Goal: Task Accomplishment & Management: Use online tool/utility

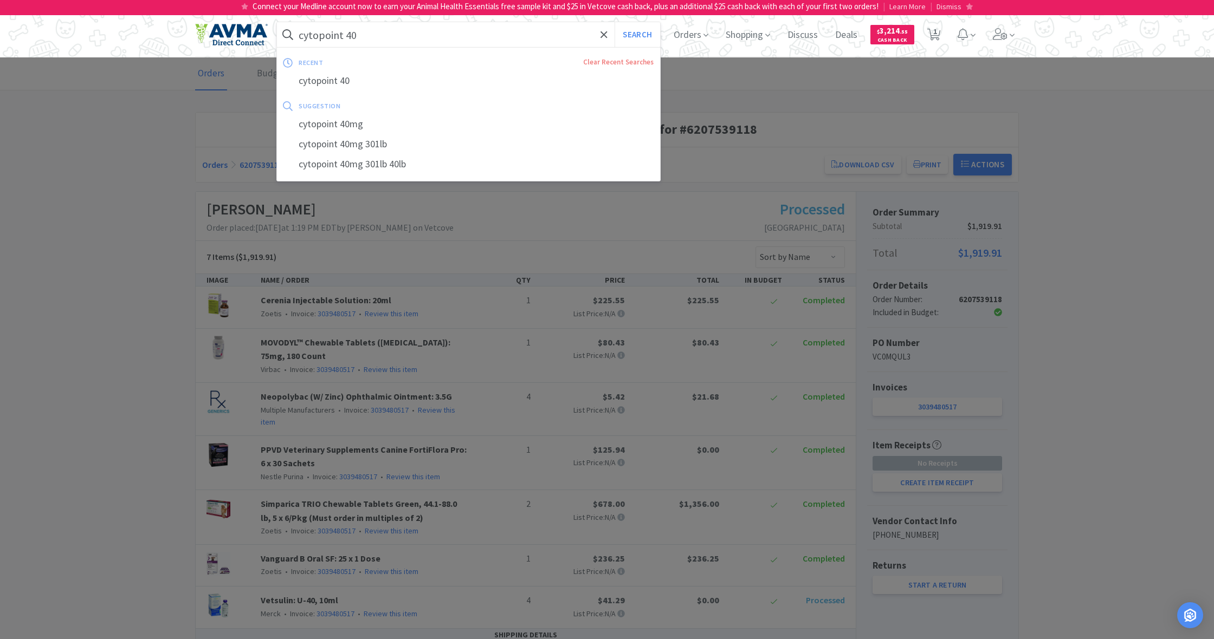
drag, startPoint x: 380, startPoint y: 35, endPoint x: 288, endPoint y: 25, distance: 92.6
click at [288, 25] on input "cytopoint 40" at bounding box center [468, 34] width 383 height 25
click at [754, 41] on span "Shopping" at bounding box center [747, 34] width 53 height 43
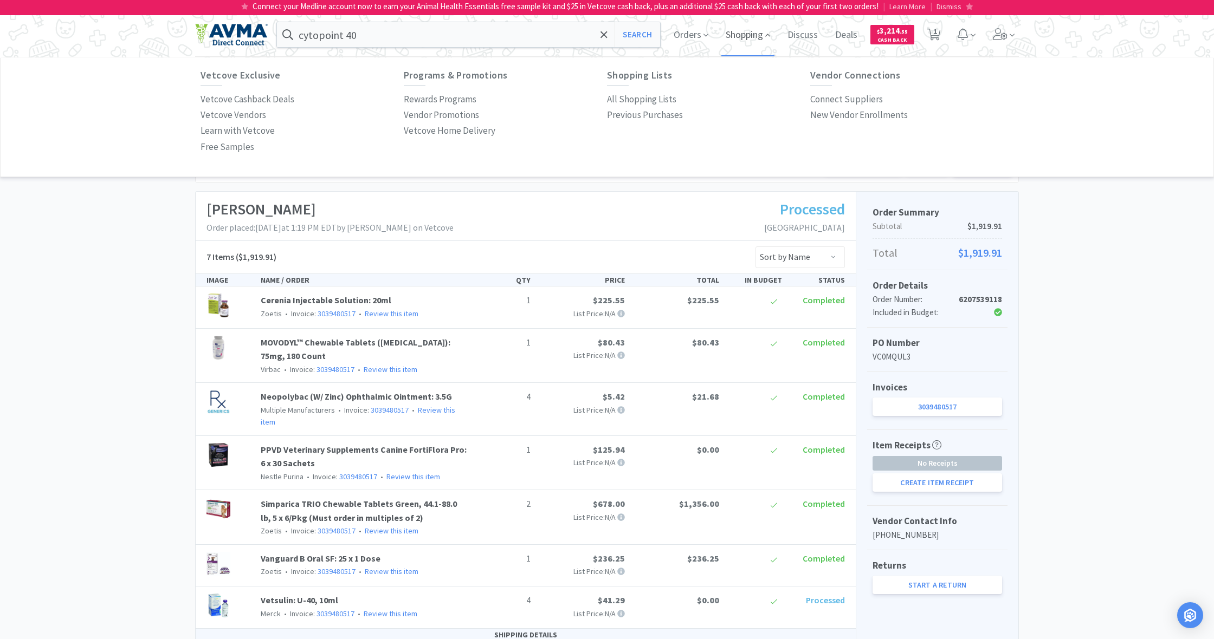
click at [736, 31] on span "Shopping" at bounding box center [747, 34] width 53 height 43
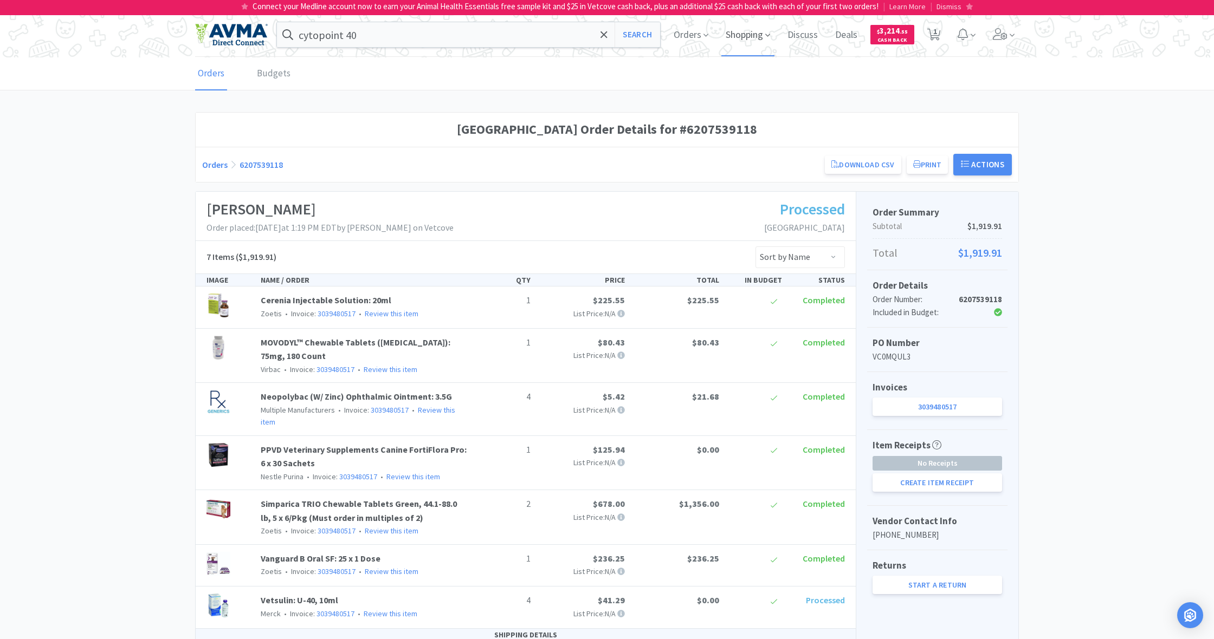
click at [741, 40] on span "Shopping" at bounding box center [747, 34] width 53 height 43
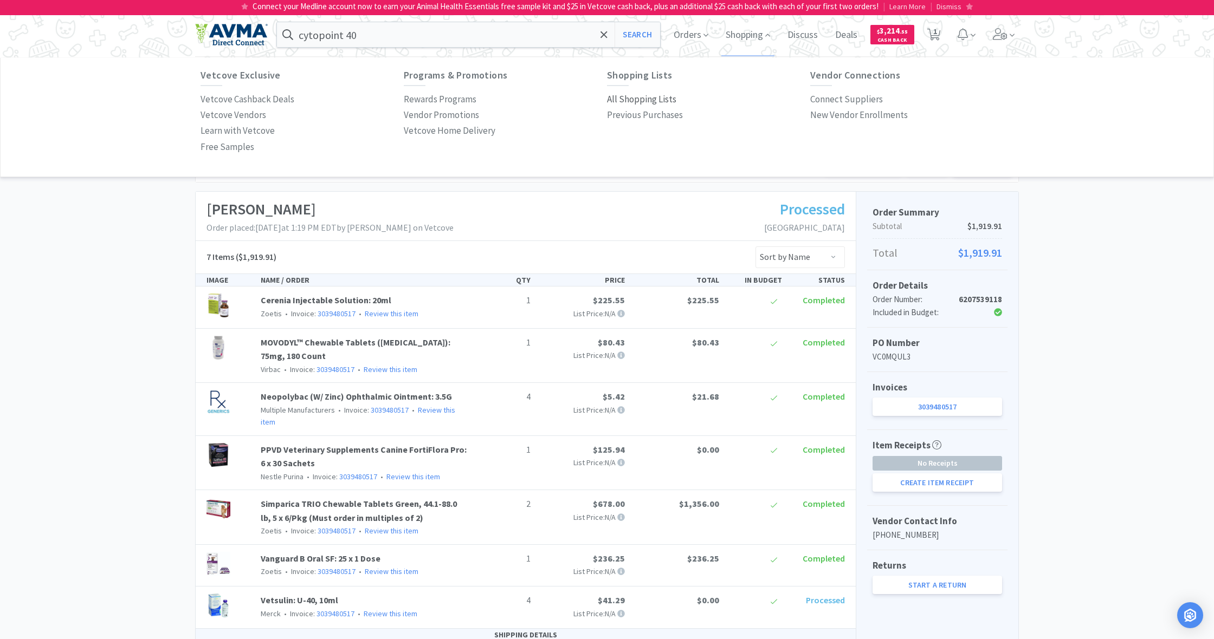
click at [645, 98] on p "All Shopping Lists" at bounding box center [641, 99] width 69 height 15
select select "1"
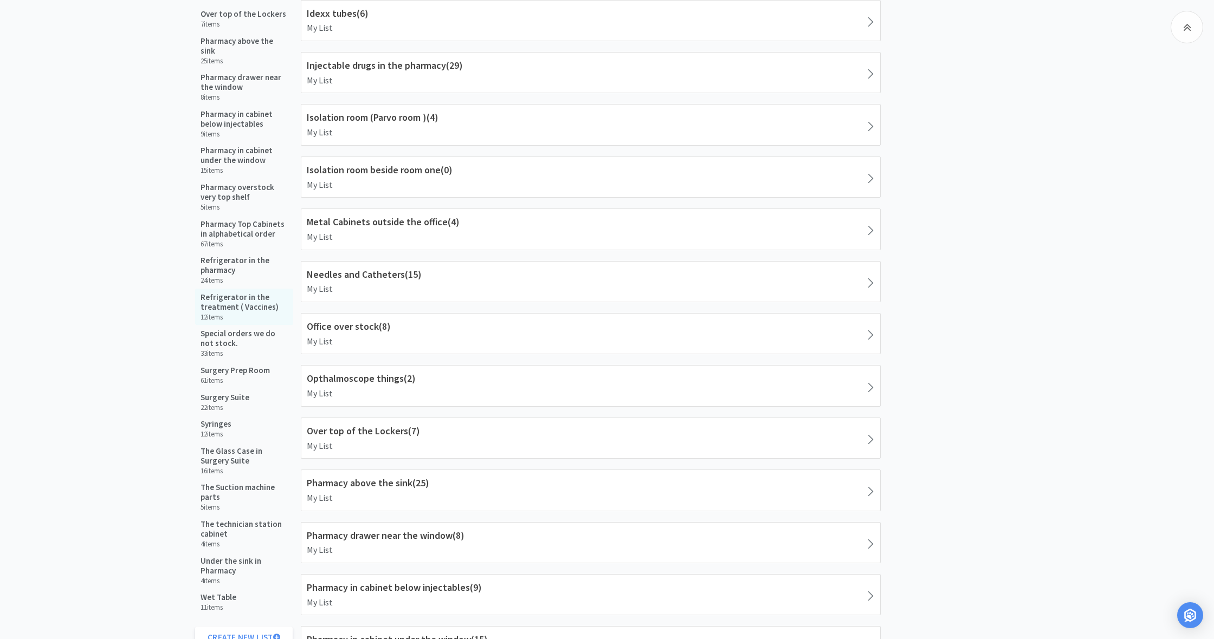
click at [242, 293] on h5 "Refrigerator in the treatment ( Vaccines)" at bounding box center [243, 303] width 87 height 20
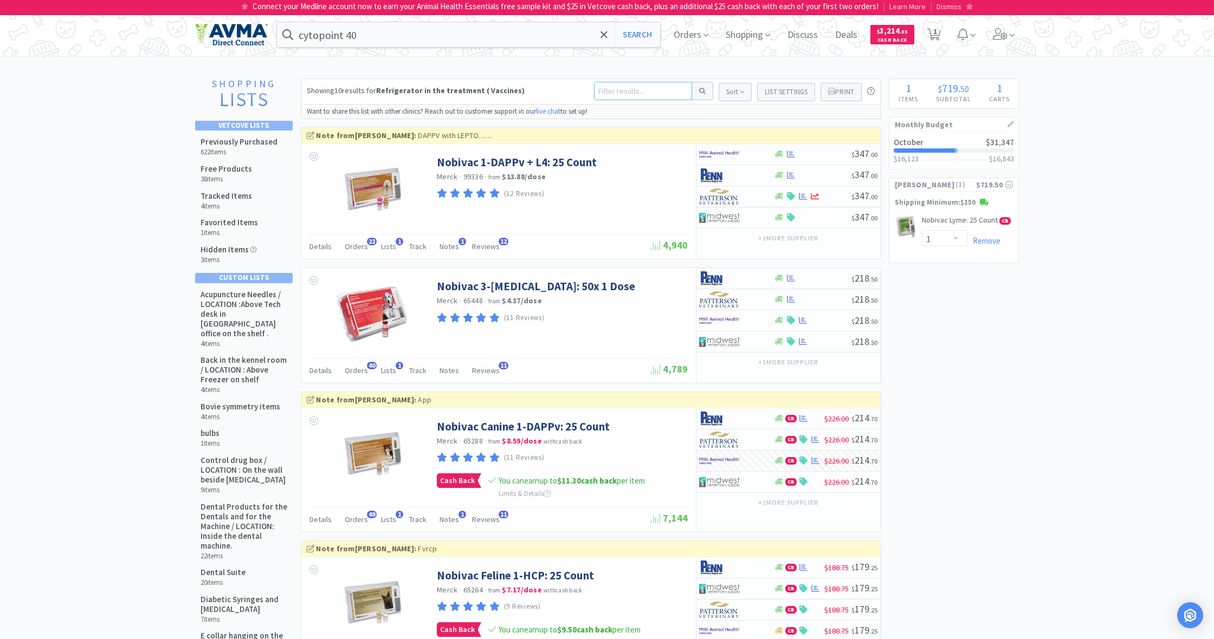
click at [612, 93] on input at bounding box center [643, 91] width 98 height 18
type input "[MEDICAL_DATA]"
click at [698, 91] on button at bounding box center [702, 91] width 21 height 18
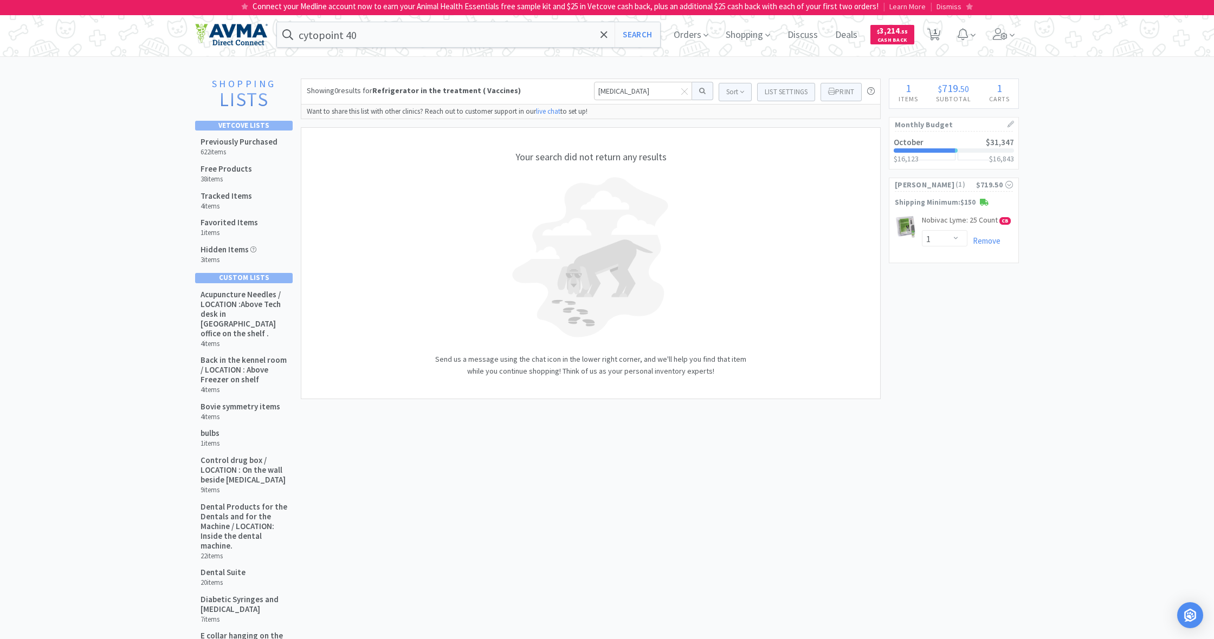
scroll to position [1, 0]
drag, startPoint x: 629, startPoint y: 89, endPoint x: 571, endPoint y: 92, distance: 58.0
click at [571, 92] on div "Showing 0 results for Refrigerator in the treatment ( Vaccines) [MEDICAL_DATA] …" at bounding box center [591, 91] width 580 height 26
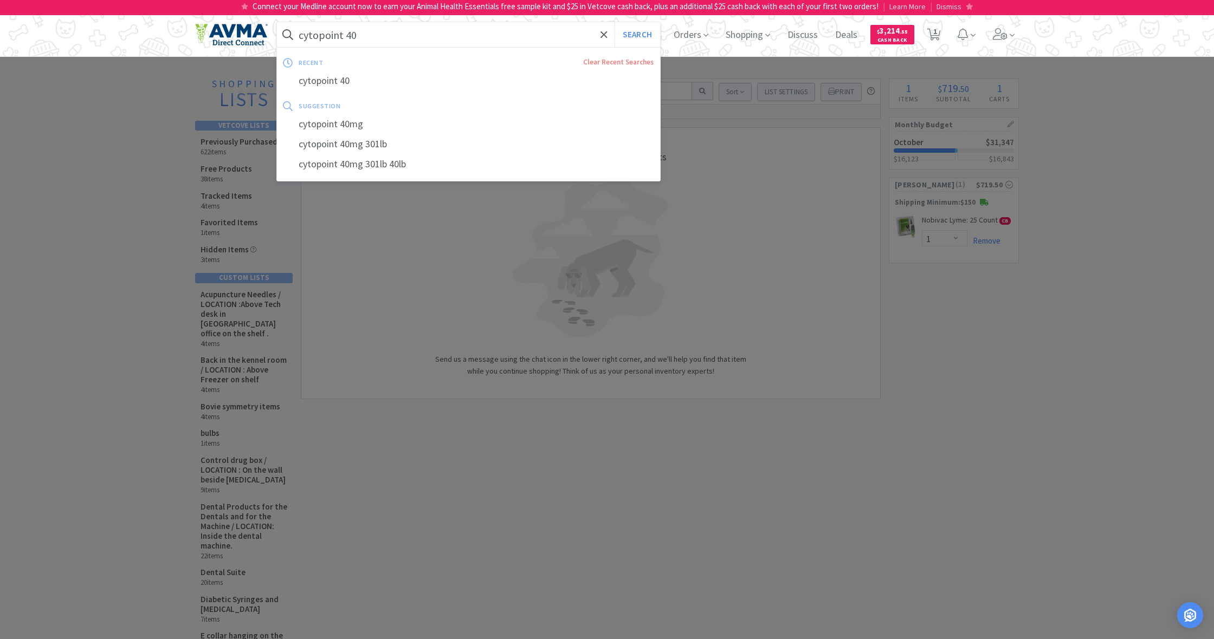
drag, startPoint x: 364, startPoint y: 32, endPoint x: 260, endPoint y: 35, distance: 104.6
click at [260, 35] on div "cytopoint 40 Search recent Clear Recent Searches cytopoint 40 suggestion cytopo…" at bounding box center [607, 34] width 824 height 43
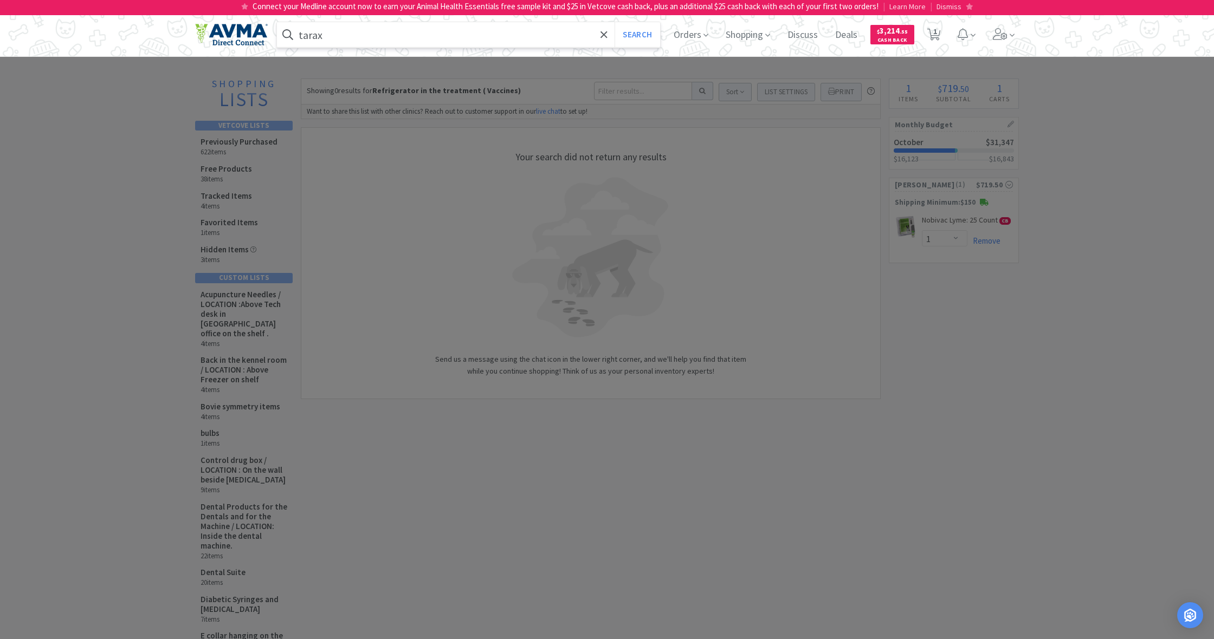
type input "tarax"
click at [636, 35] on button "Search" at bounding box center [636, 34] width 45 height 25
select select "1"
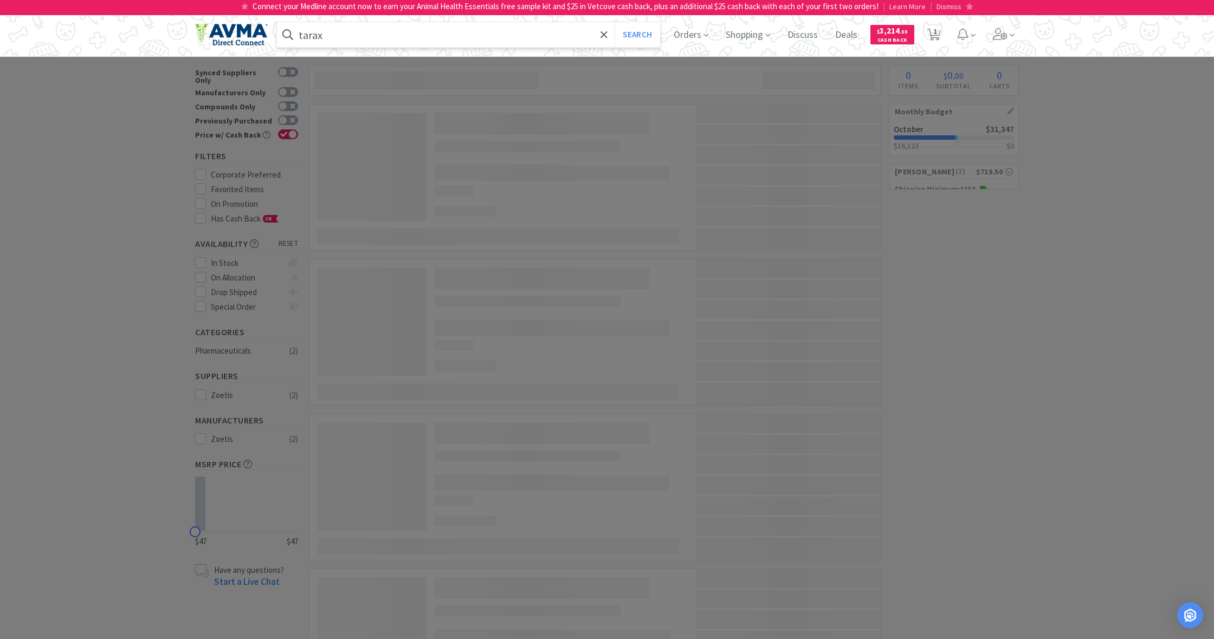
type input "[PERSON_NAME]"
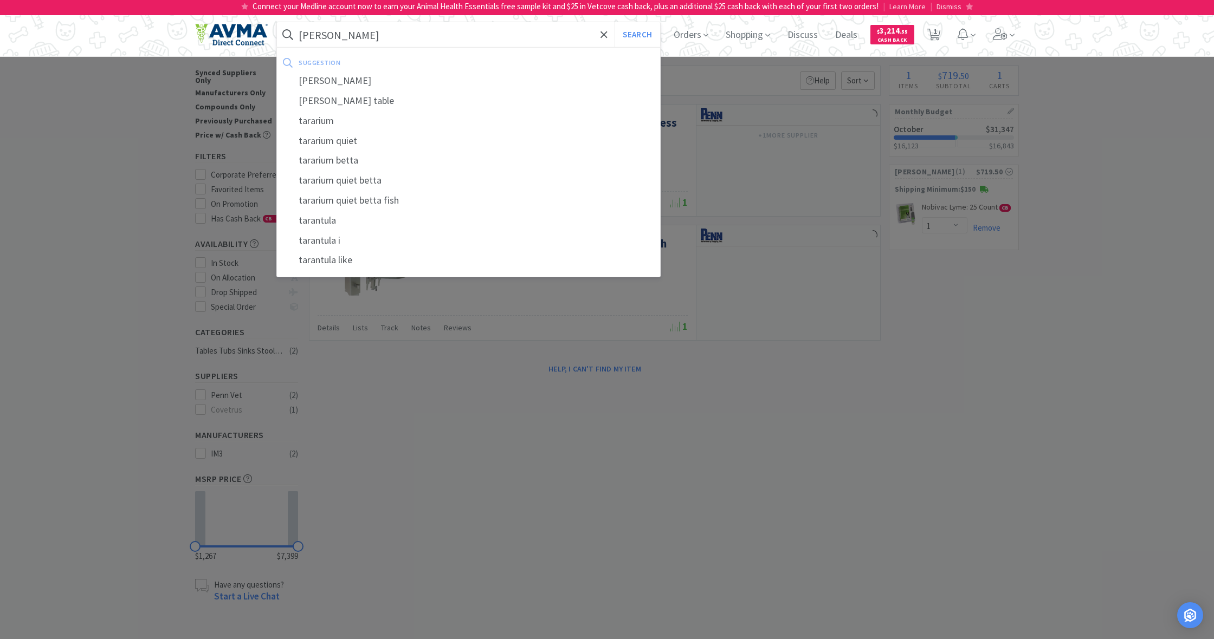
drag, startPoint x: 300, startPoint y: 35, endPoint x: 363, endPoint y: 40, distance: 63.0
click at [363, 40] on input "[PERSON_NAME]" at bounding box center [468, 34] width 383 height 25
type input "[MEDICAL_DATA]"
click at [636, 35] on button "Search" at bounding box center [636, 34] width 45 height 25
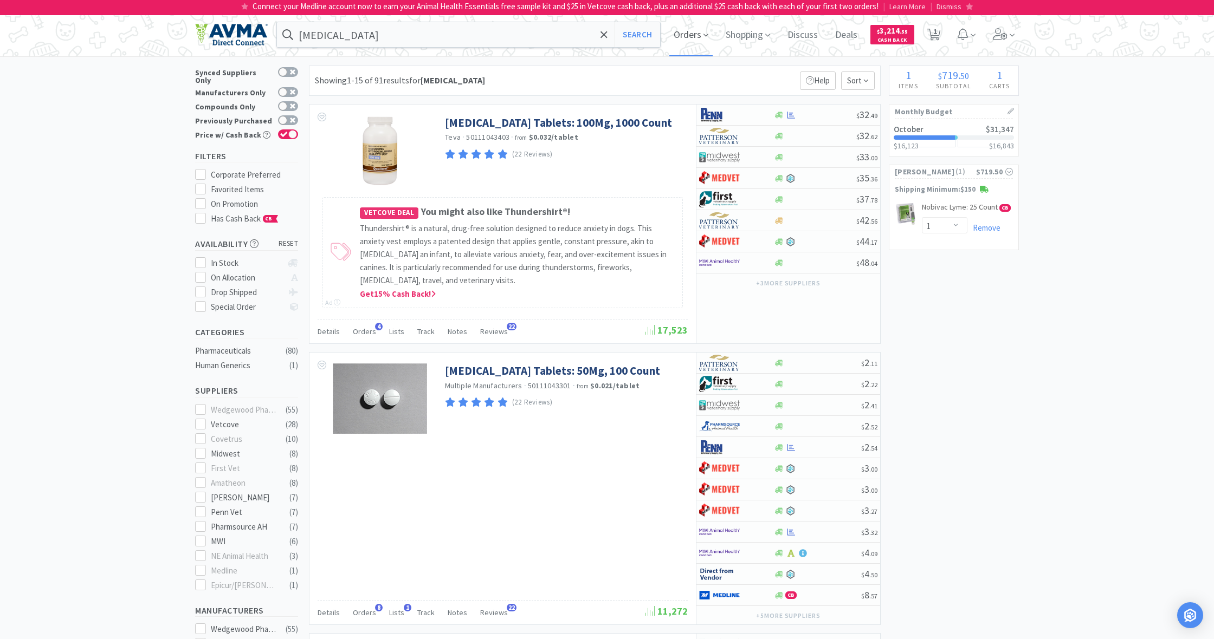
click at [692, 40] on span "Orders" at bounding box center [690, 34] width 43 height 43
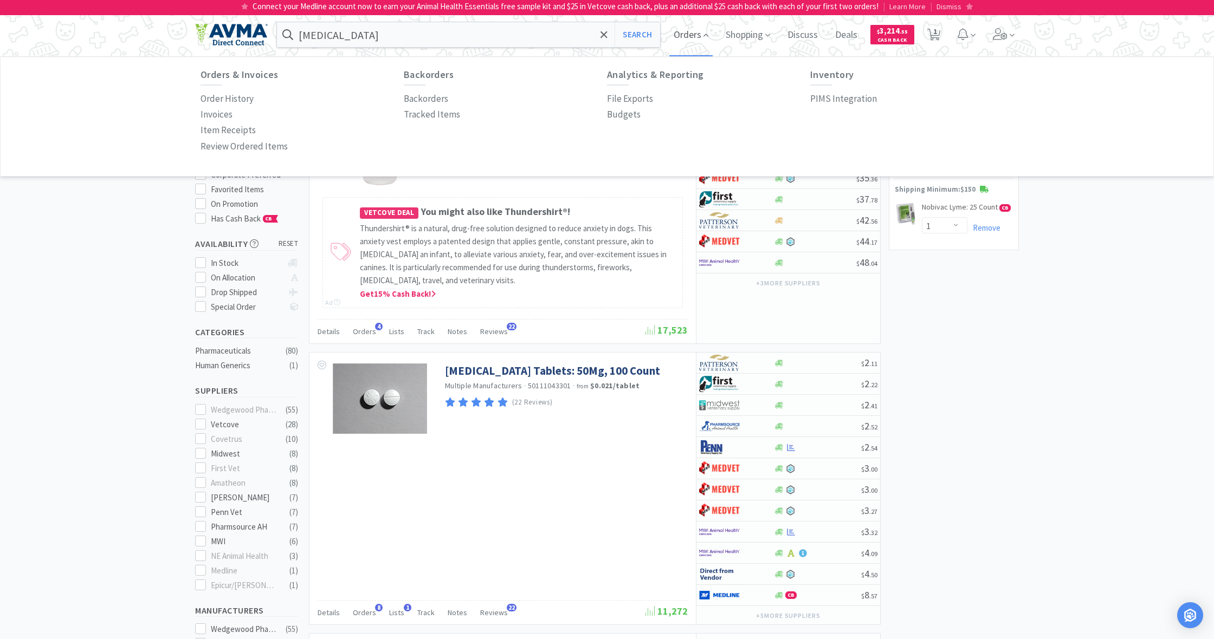
scroll to position [1, 0]
click at [841, 98] on p "PIMS Integration" at bounding box center [843, 99] width 67 height 15
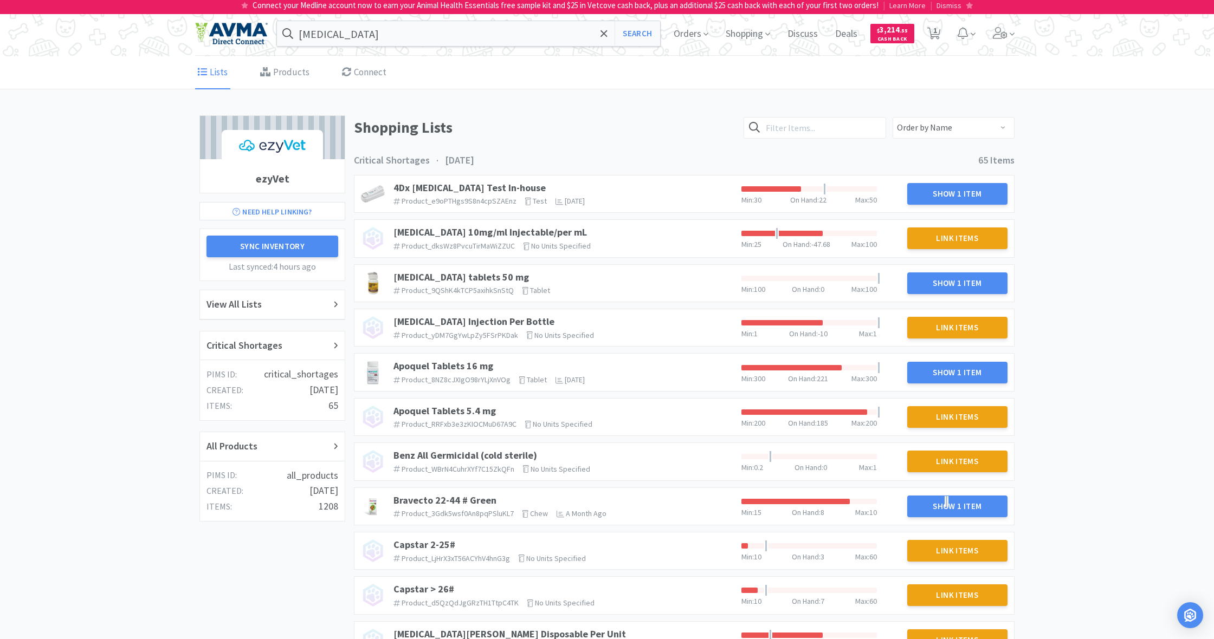
scroll to position [1, 0]
click at [695, 35] on span "Orders" at bounding box center [690, 33] width 43 height 43
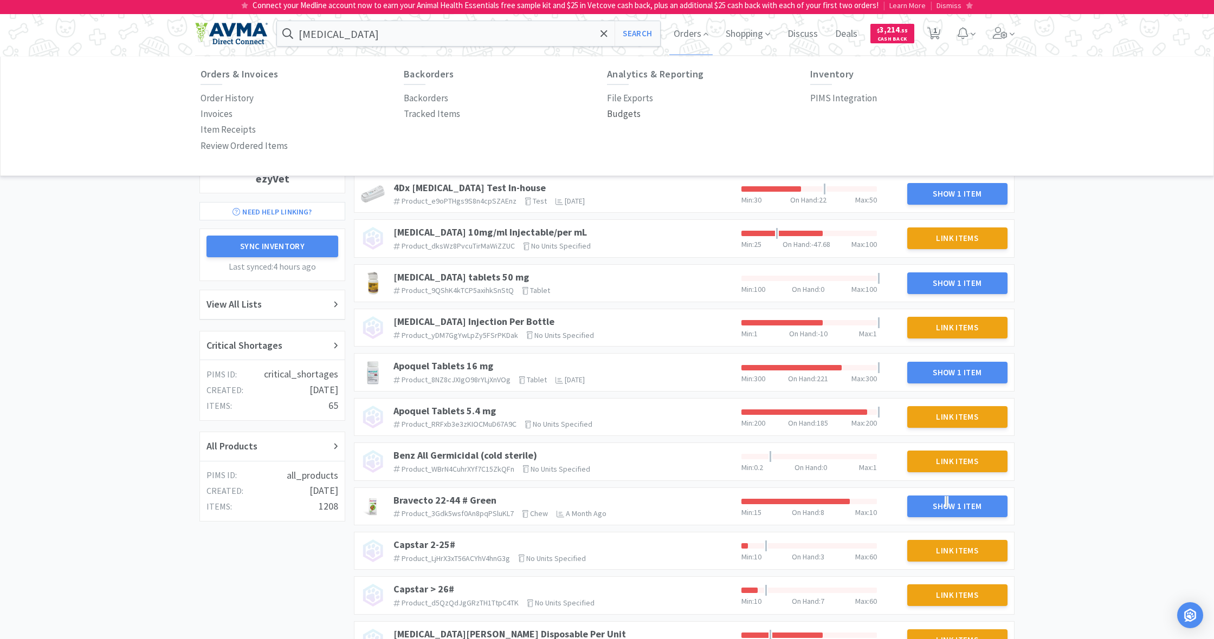
click at [622, 112] on p "Budgets" at bounding box center [624, 114] width 34 height 15
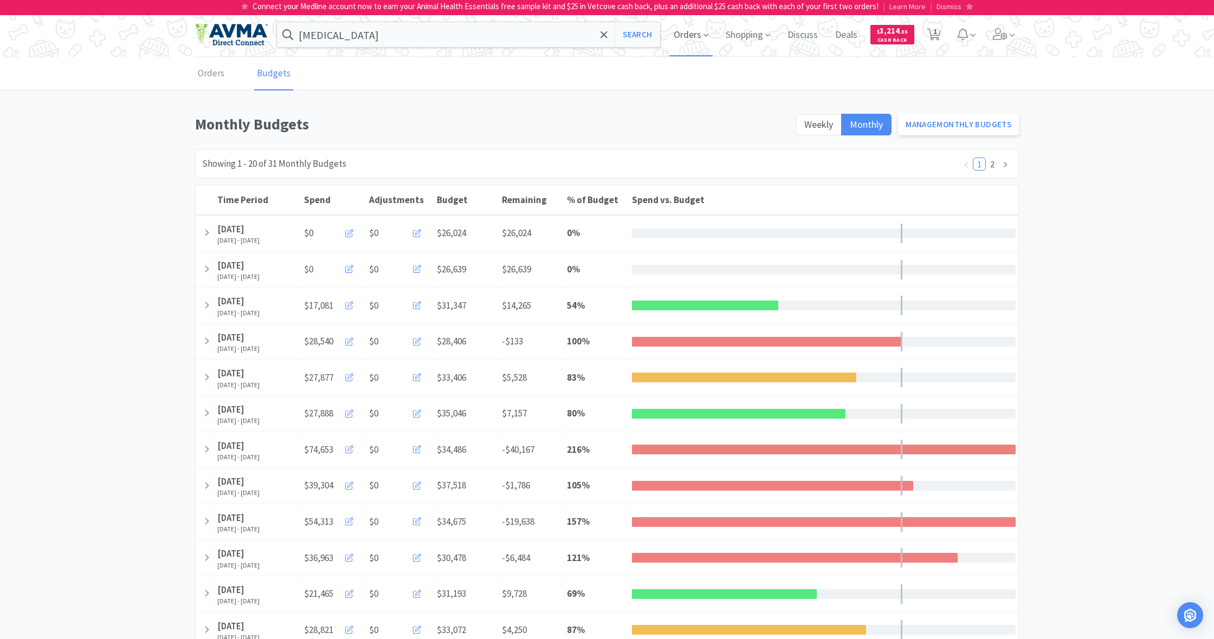
click at [688, 35] on span "Orders" at bounding box center [690, 34] width 43 height 43
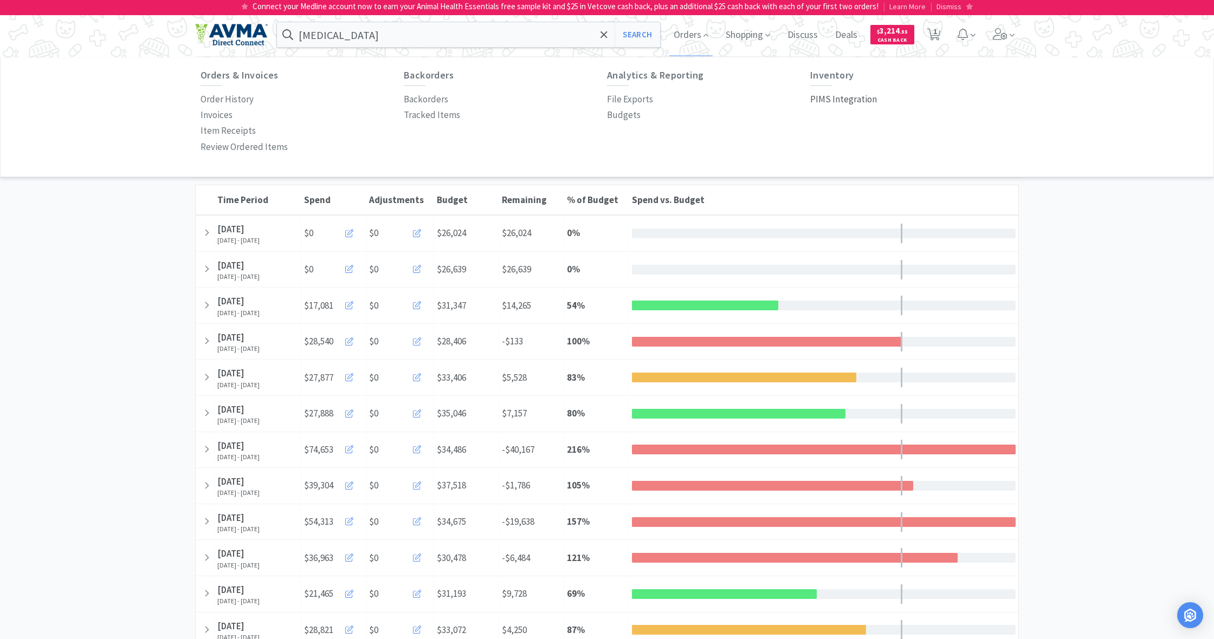
click at [838, 98] on p "PIMS Integration" at bounding box center [843, 99] width 67 height 15
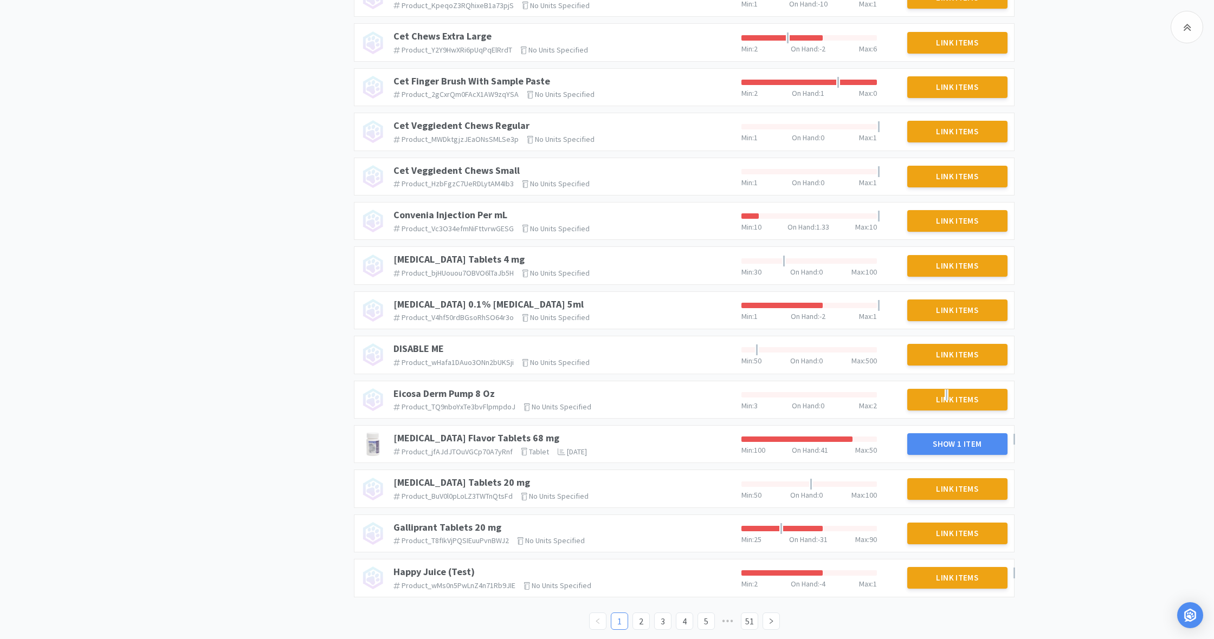
scroll to position [688, 0]
click at [769, 619] on icon "icon: right" at bounding box center [771, 622] width 7 height 7
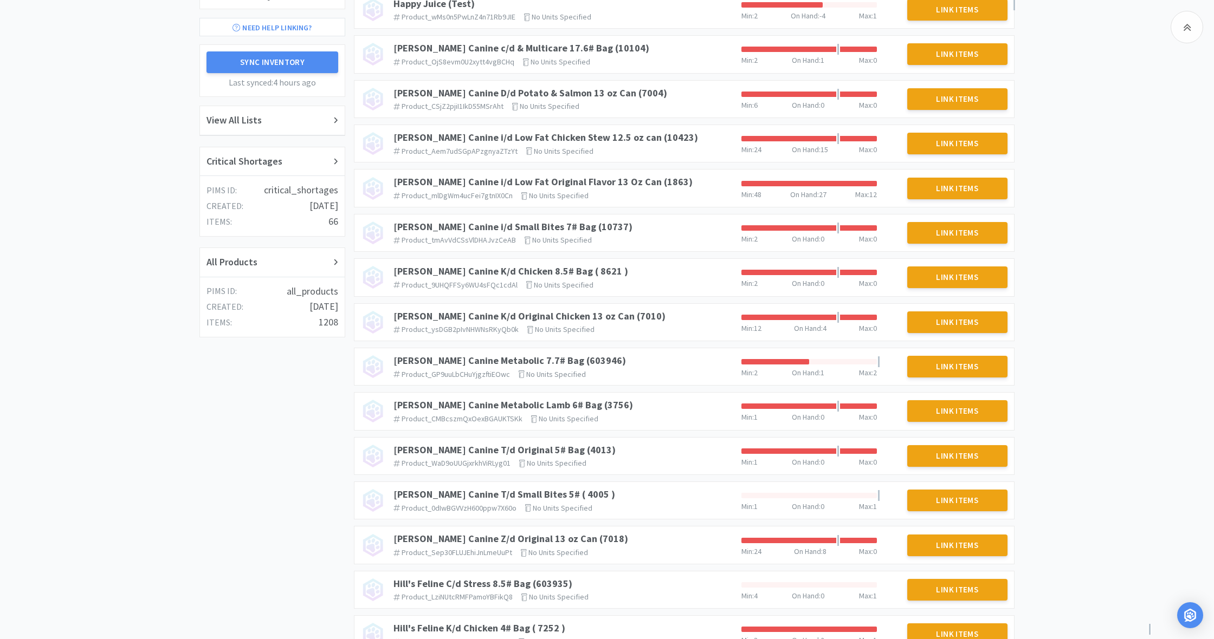
scroll to position [186, 0]
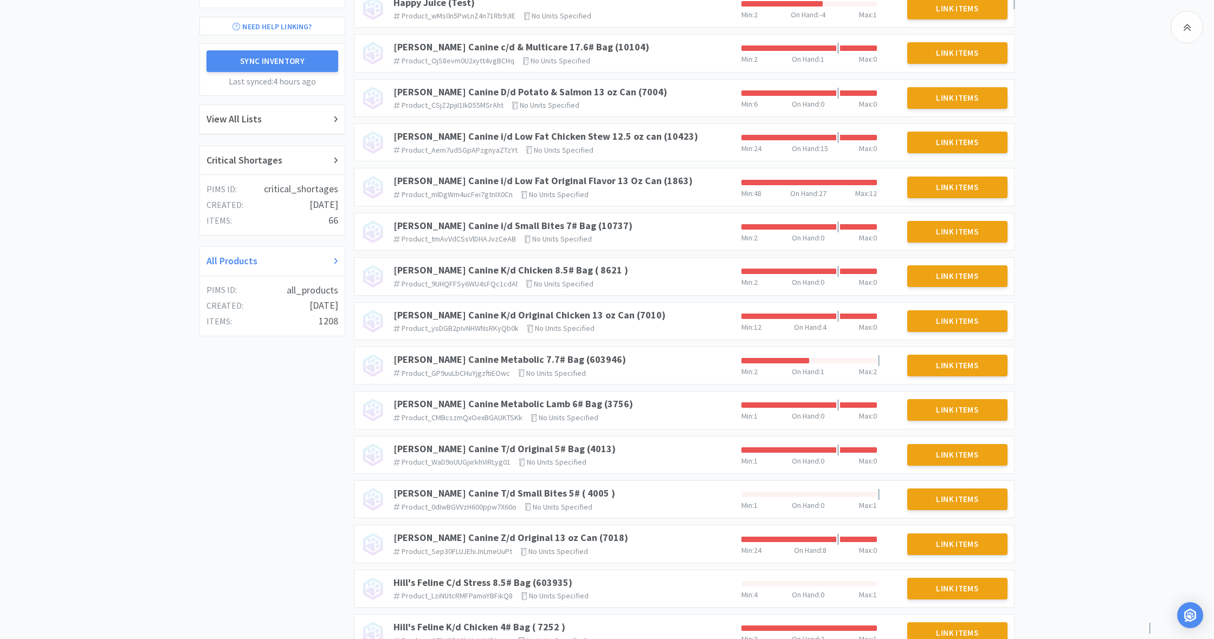
click at [238, 257] on h2 "All Products" at bounding box center [231, 262] width 51 height 16
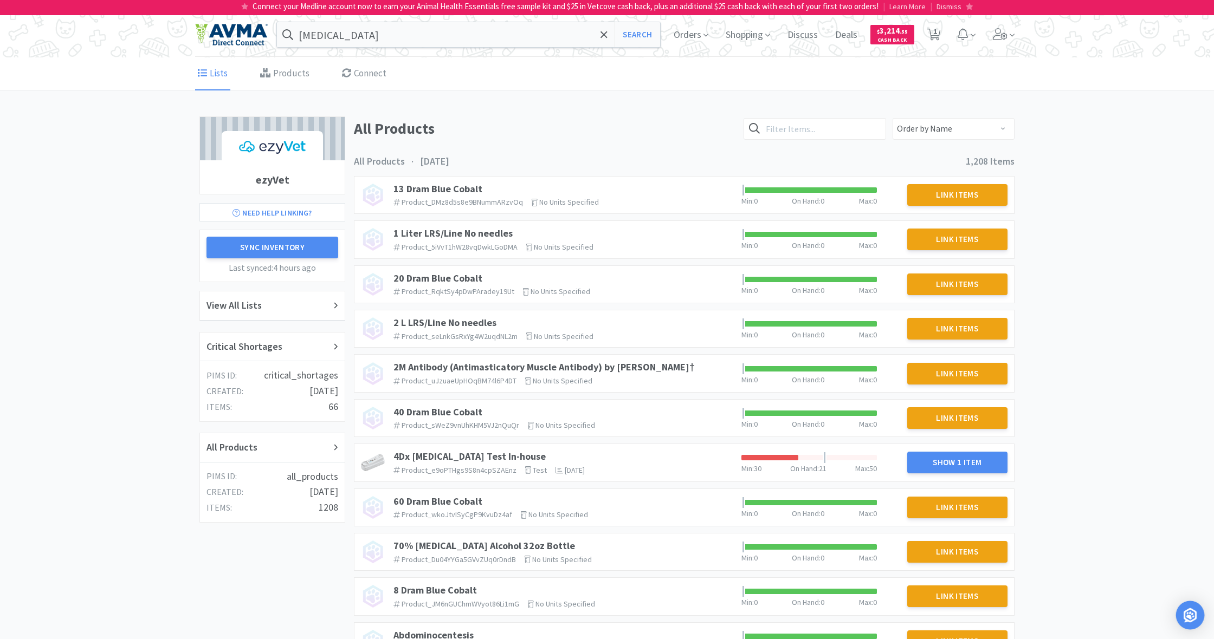
click at [1191, 618] on img "Open Intercom Messenger" at bounding box center [1190, 615] width 14 height 14
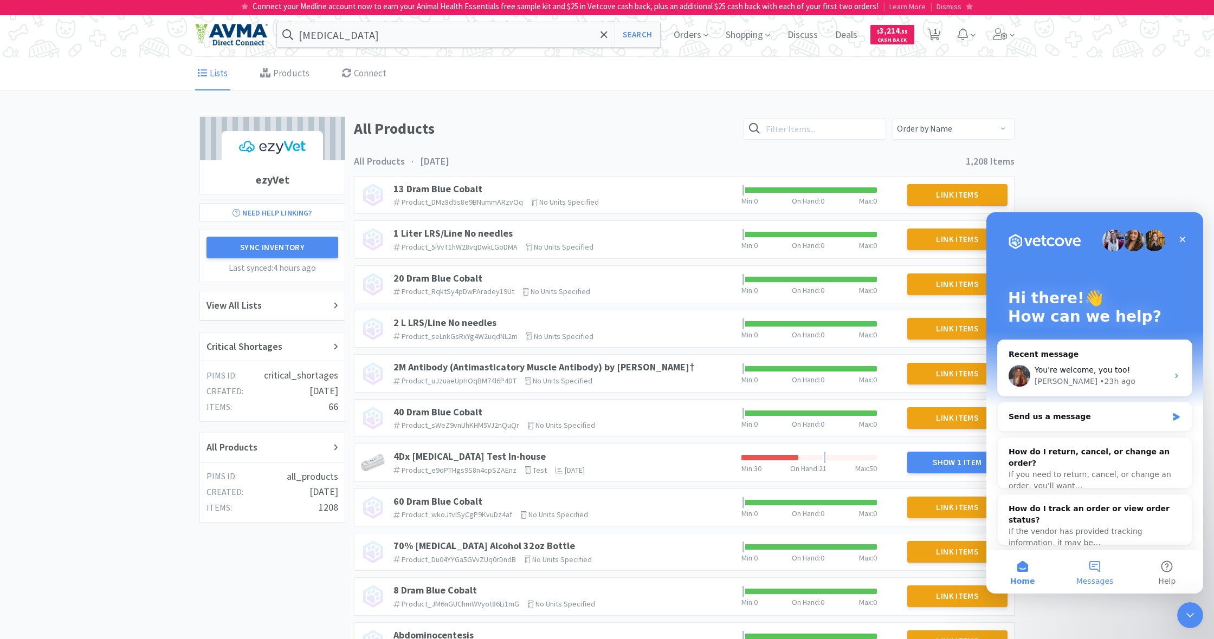
click at [1094, 564] on button "Messages" at bounding box center [1094, 571] width 72 height 43
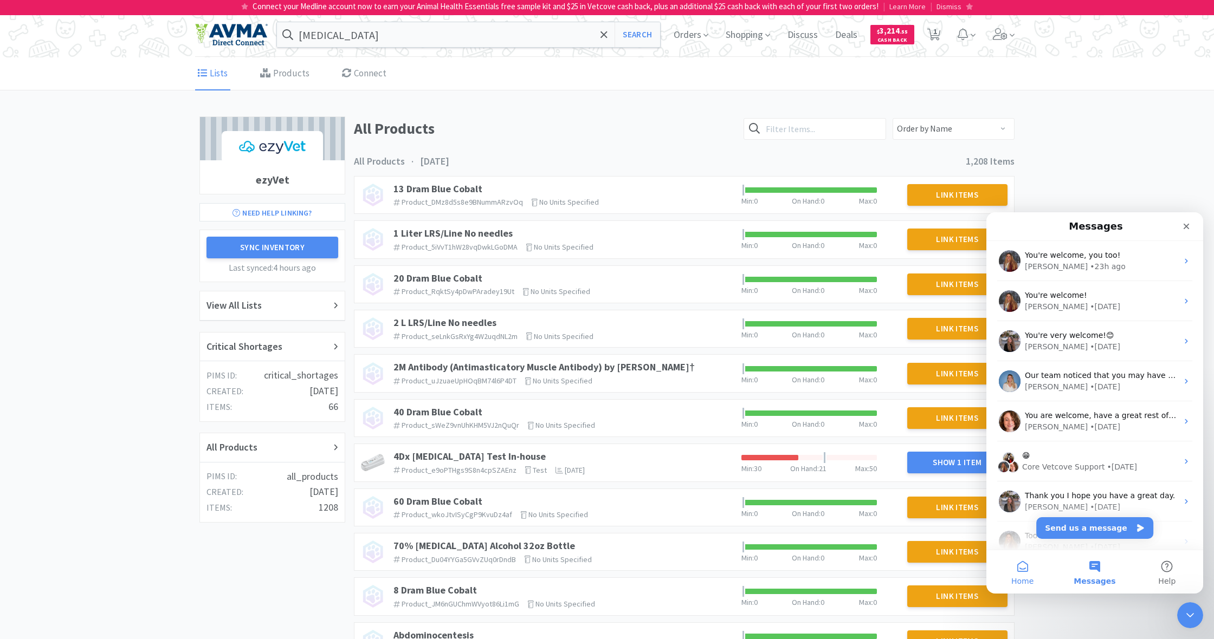
click at [1029, 573] on button "Home" at bounding box center [1022, 571] width 72 height 43
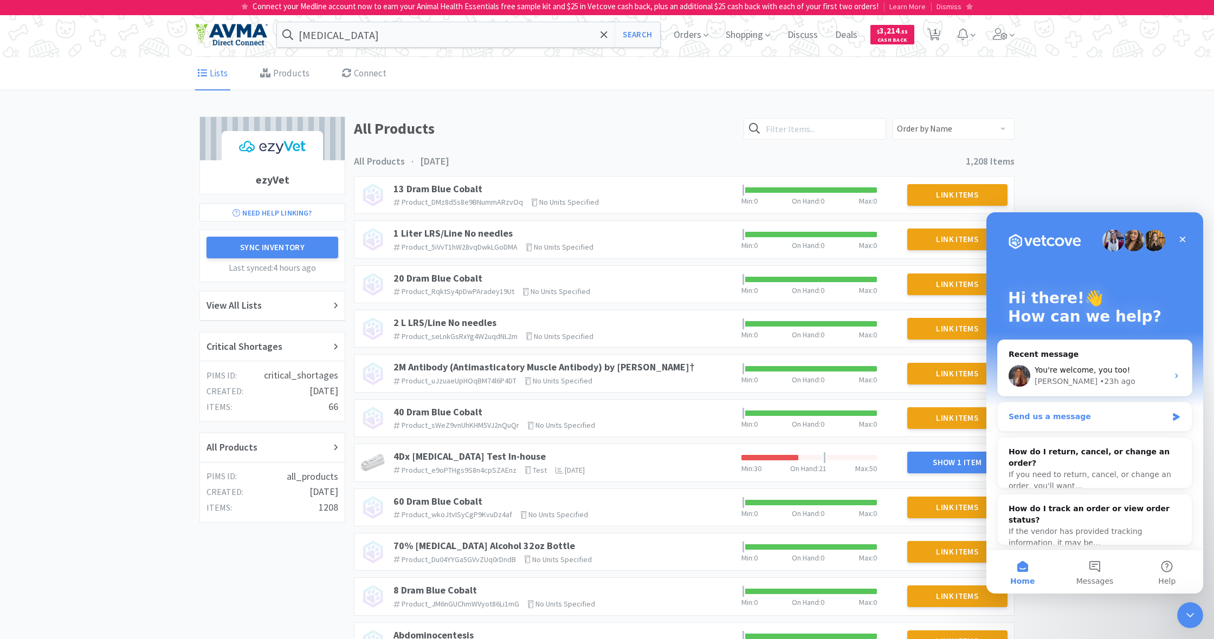
click at [1031, 416] on div "Send us a message" at bounding box center [1087, 416] width 159 height 11
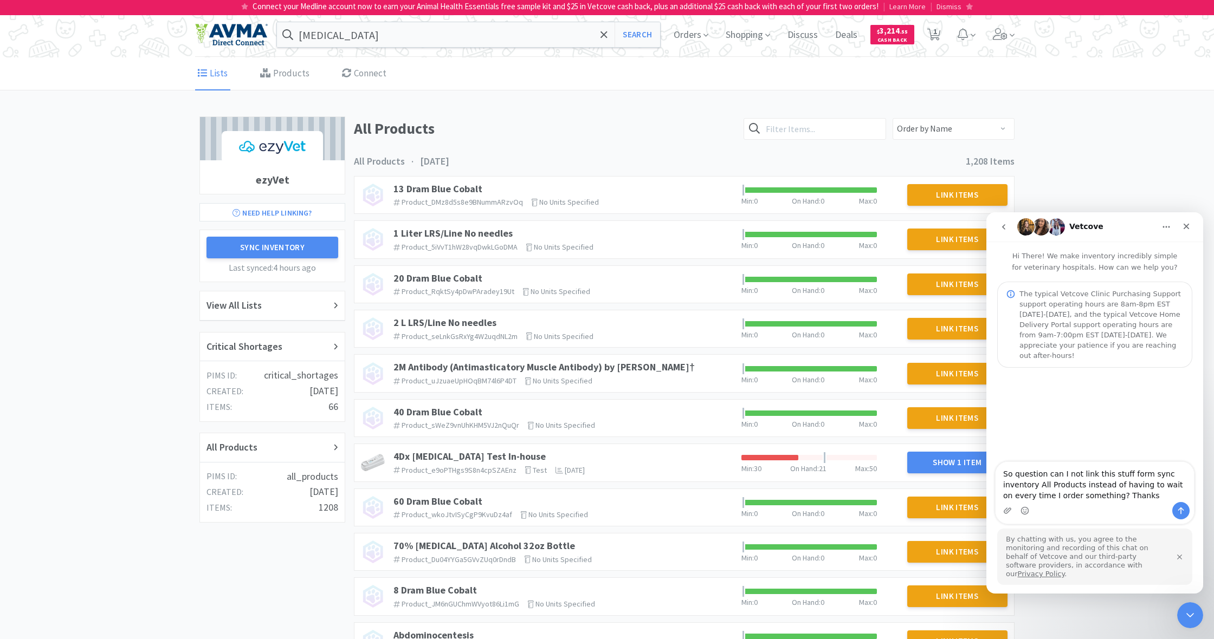
click at [1130, 483] on textarea "So question can I not link this stuff form sync inventory All Products instead …" at bounding box center [1094, 482] width 198 height 40
click at [1038, 494] on textarea "So question can I not link this stuff from sync inventory All Products instead …" at bounding box center [1094, 482] width 198 height 40
type textarea "So question can I not link this stuff from sync inventory all Products instead …"
click at [1142, 513] on div "Intercom messenger" at bounding box center [1094, 510] width 198 height 17
click at [1179, 515] on icon "Send a message…" at bounding box center [1180, 511] width 9 height 9
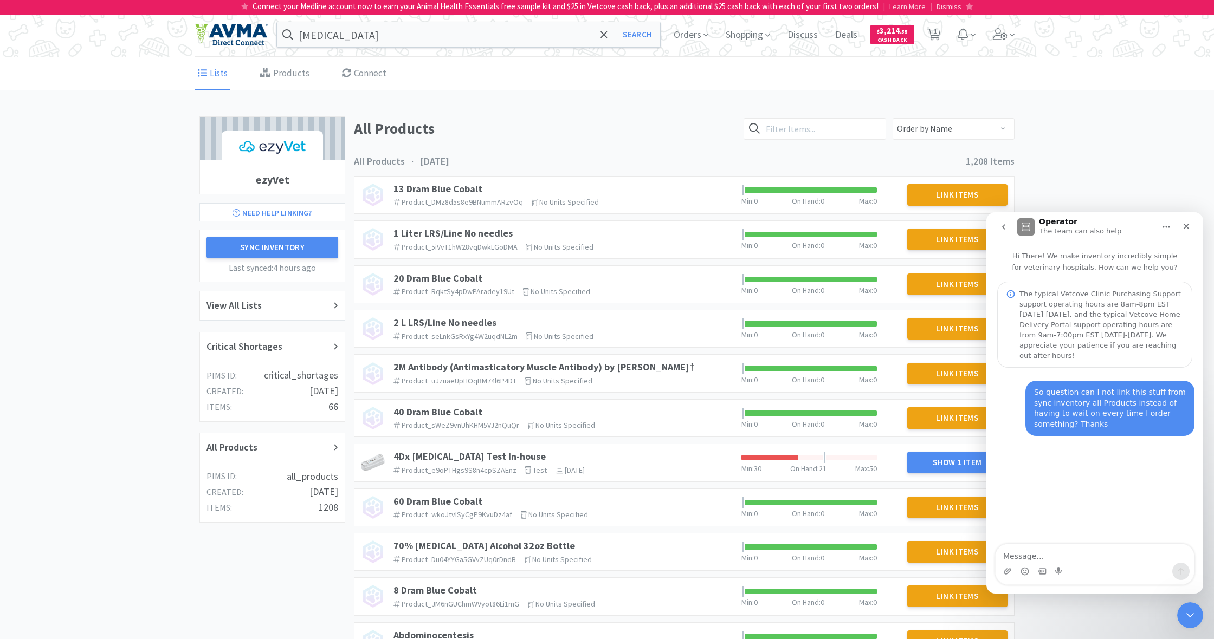
scroll to position [2, 0]
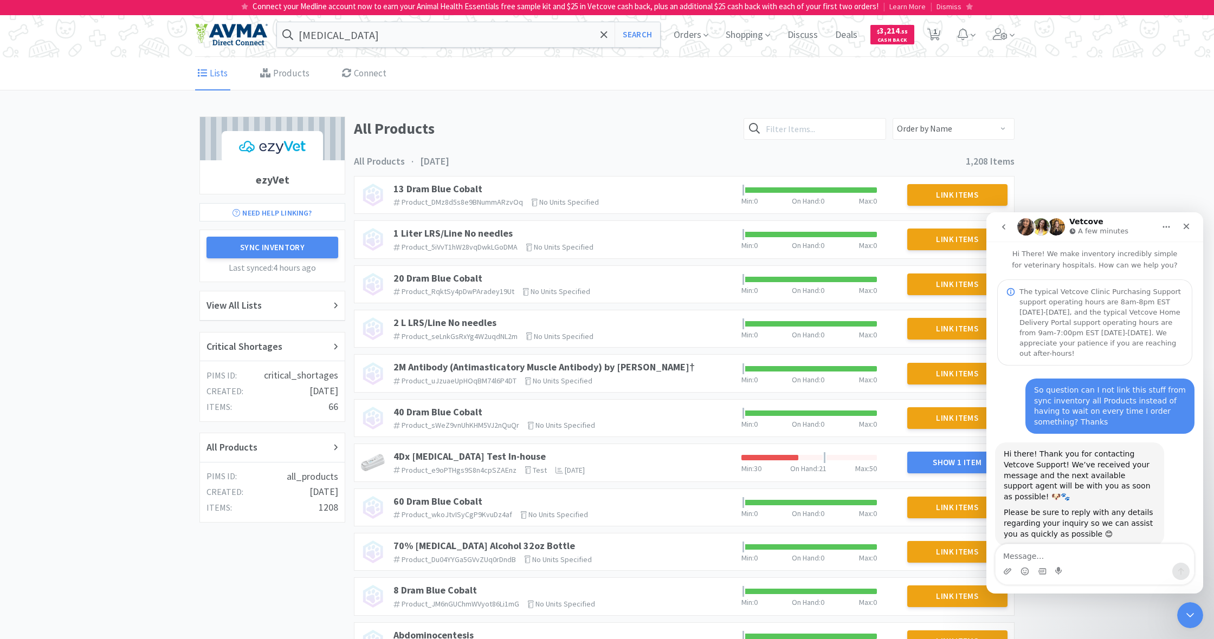
click at [1037, 556] on textarea "Message…" at bounding box center [1094, 553] width 198 height 18
type textarea "Linking from Ezvet to Vetcove."
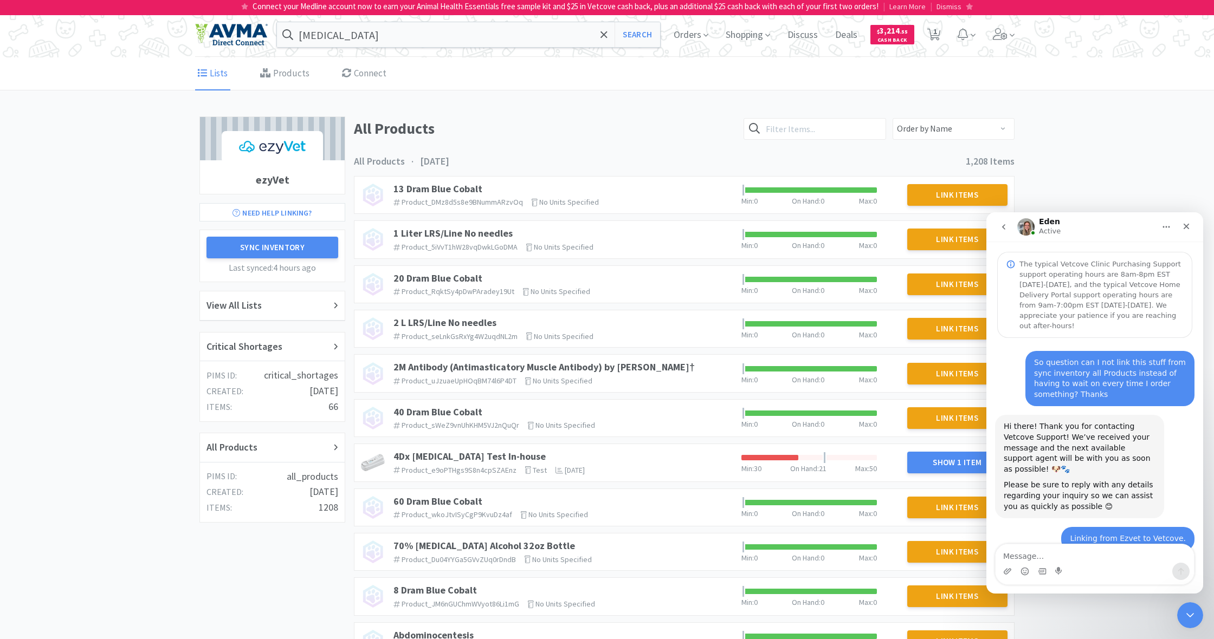
scroll to position [91, 0]
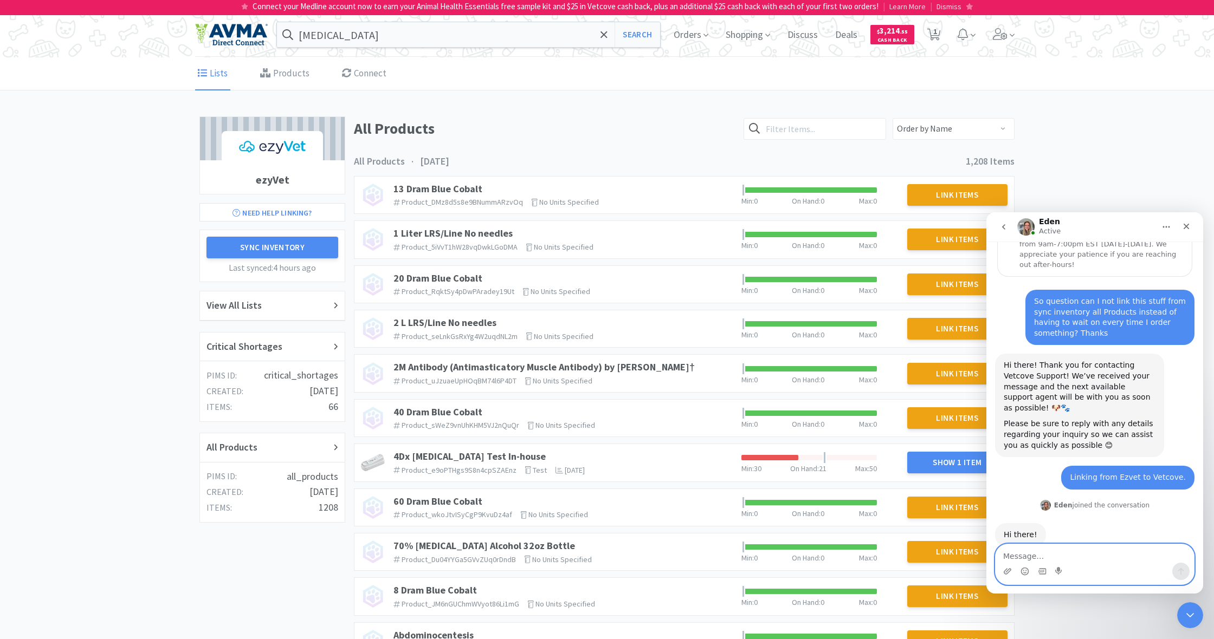
click at [1015, 555] on textarea "Message…" at bounding box center [1094, 553] width 198 height 18
type textarea "Hello"
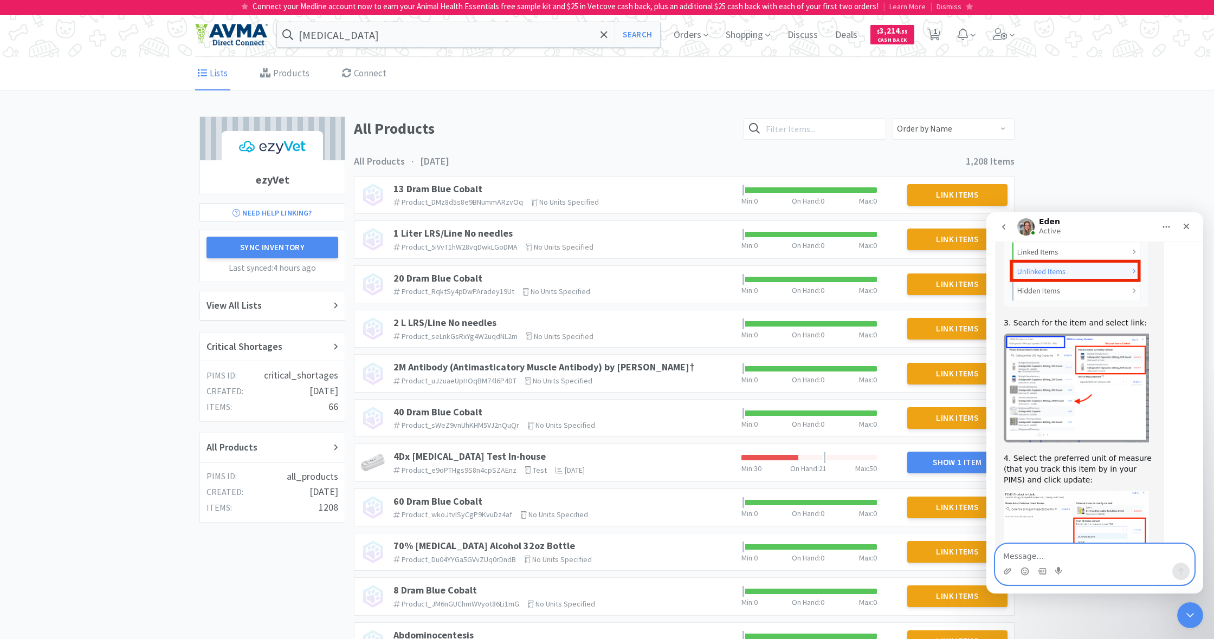
scroll to position [575, 0]
type textarea "Ok thank you so much. Have a great day."
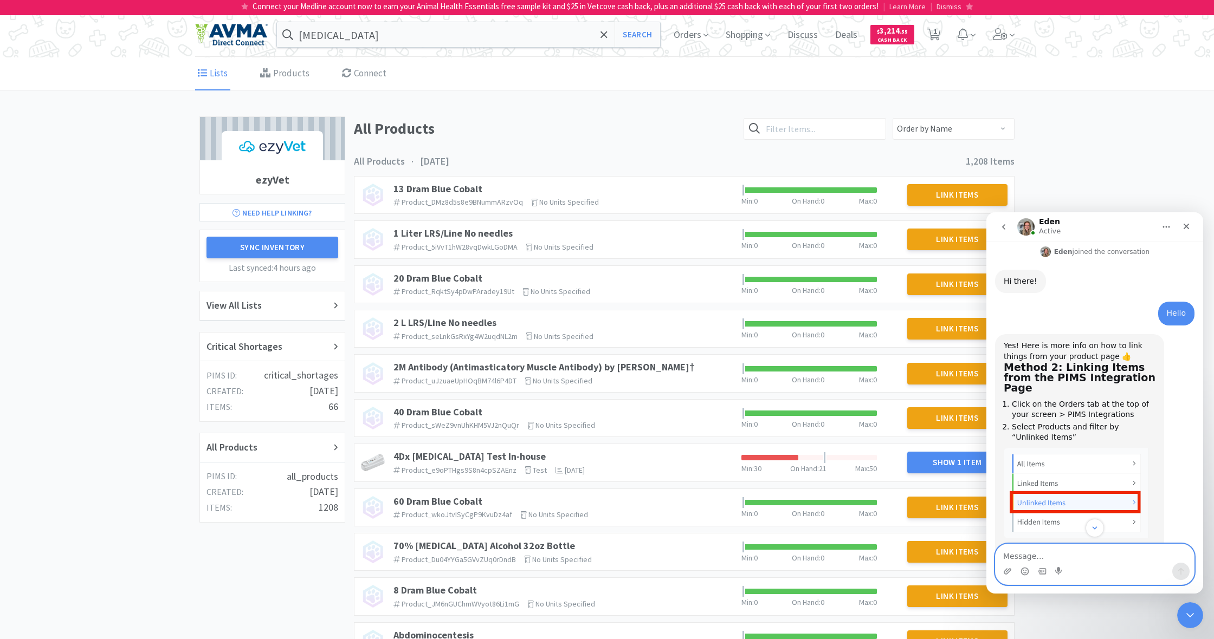
scroll to position [343, 0]
click at [1146, 364] on h2 "Method 2: Linking Items from the PIMS Integration Page" at bounding box center [1079, 382] width 152 height 37
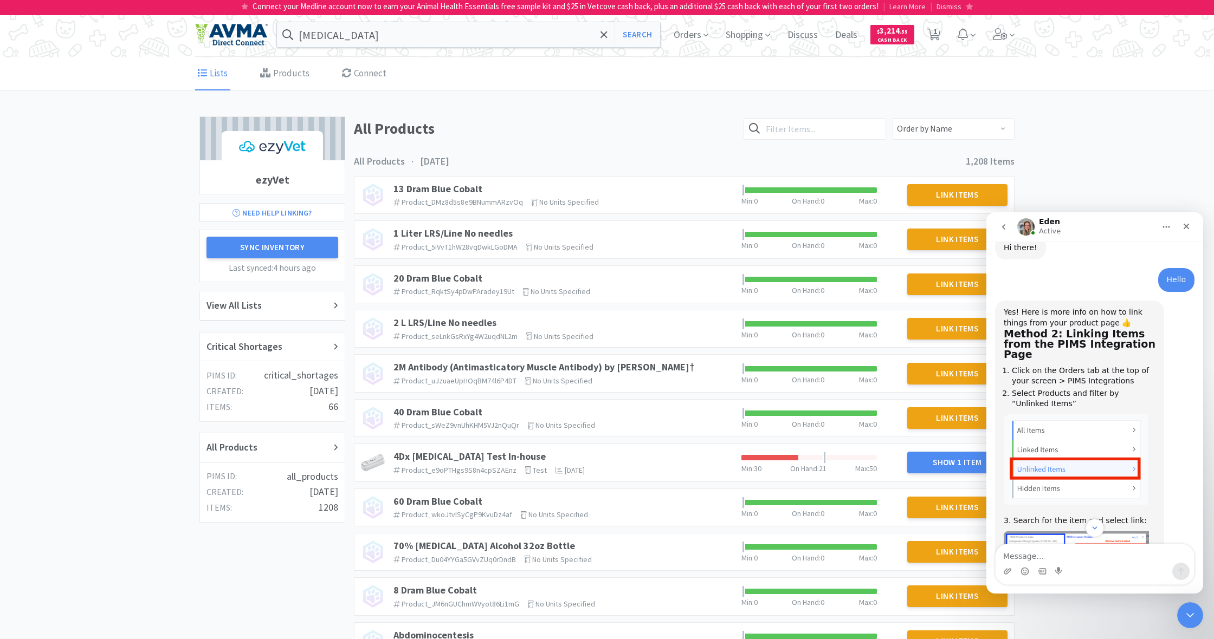
scroll to position [379, 0]
click at [686, 34] on span "Orders" at bounding box center [690, 34] width 43 height 43
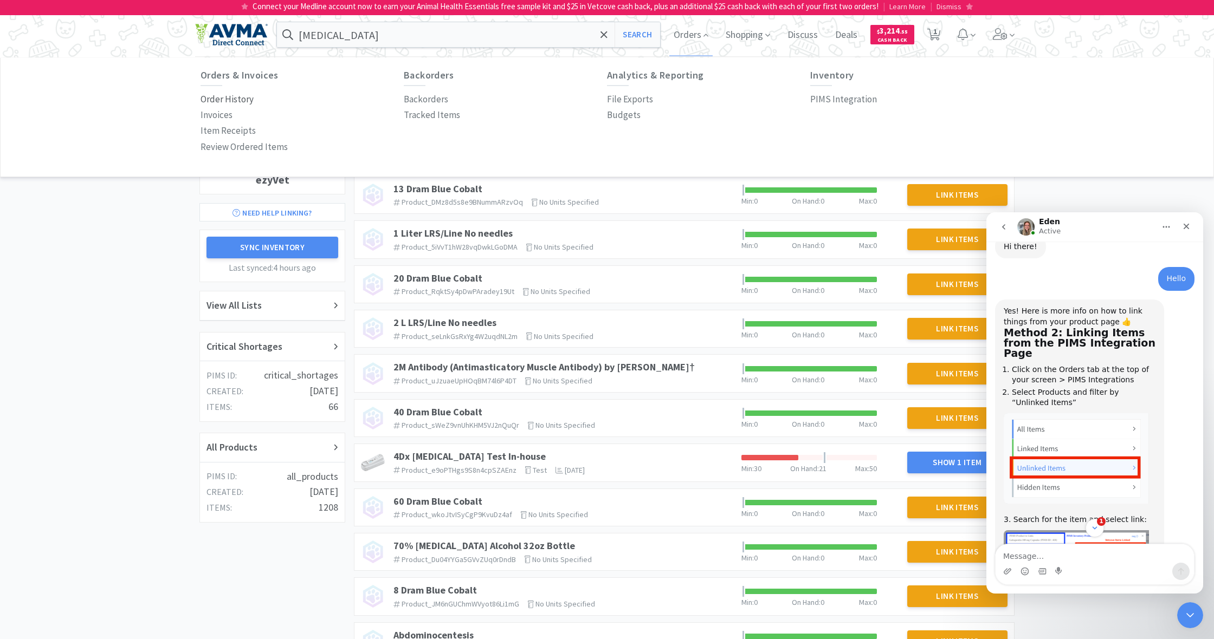
click at [240, 98] on p "Order History" at bounding box center [226, 99] width 53 height 15
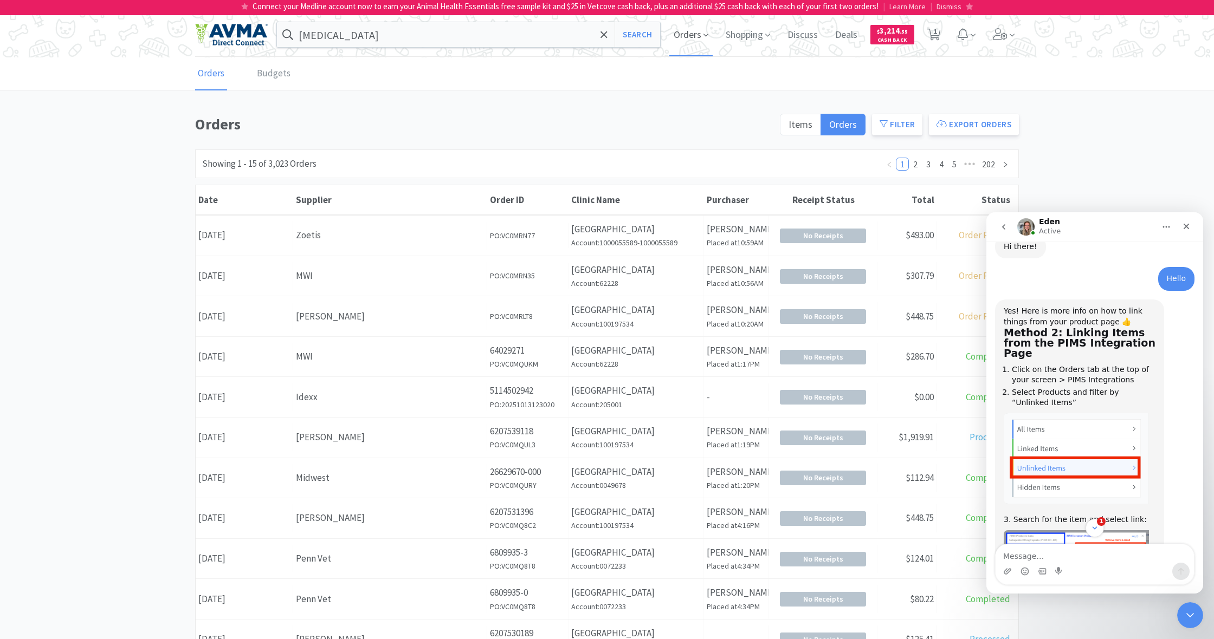
click at [684, 33] on span "Orders" at bounding box center [690, 34] width 43 height 43
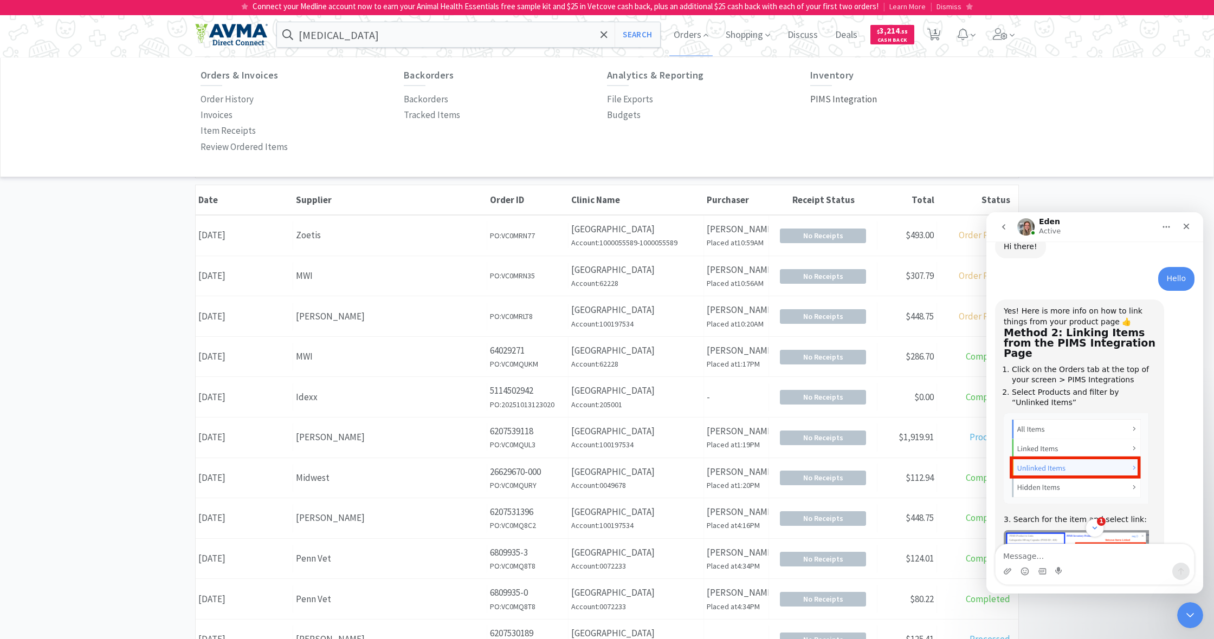
click at [839, 99] on p "PIMS Integration" at bounding box center [843, 99] width 67 height 15
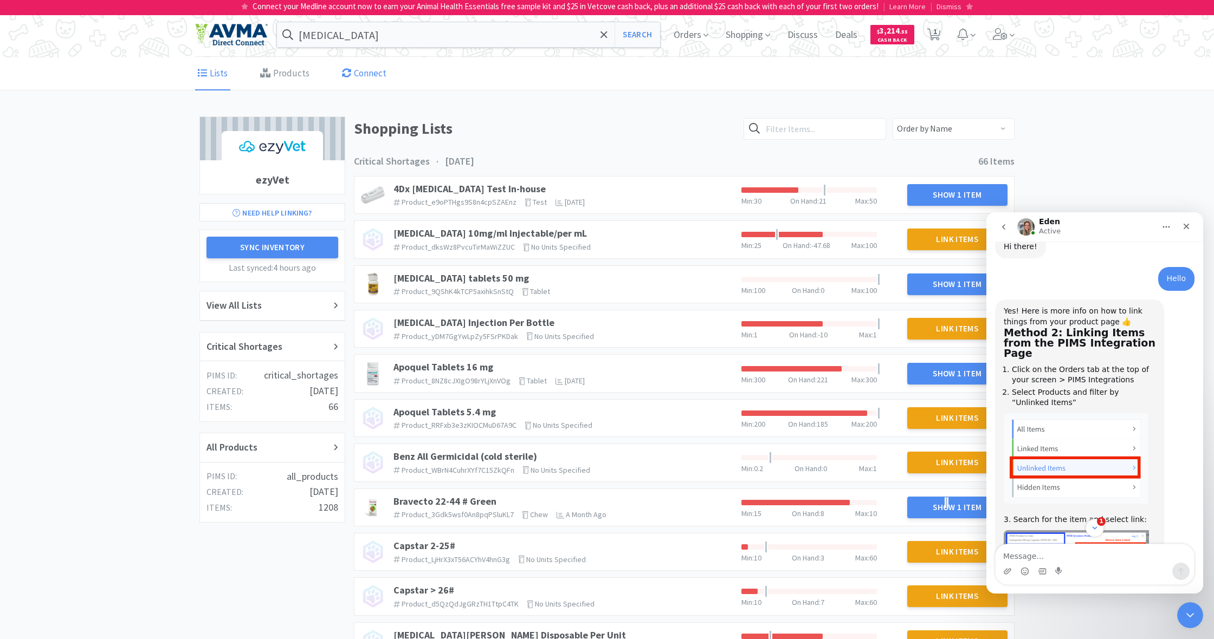
click at [362, 73] on link "Connect" at bounding box center [364, 73] width 50 height 33
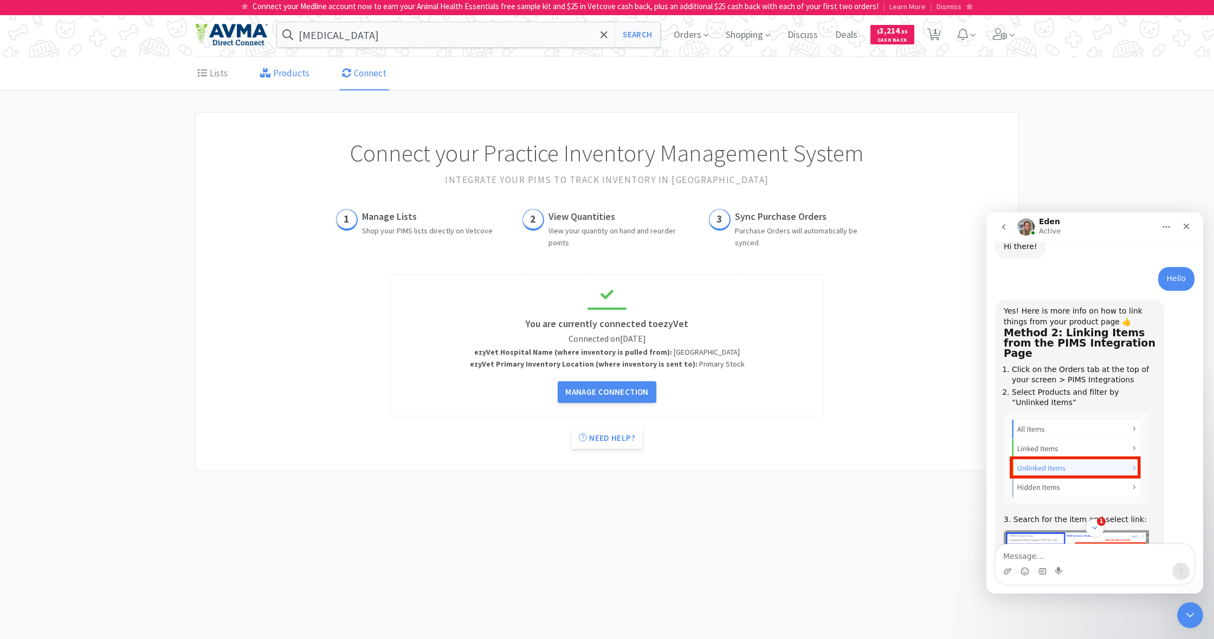
click at [289, 76] on link "Products" at bounding box center [284, 73] width 55 height 33
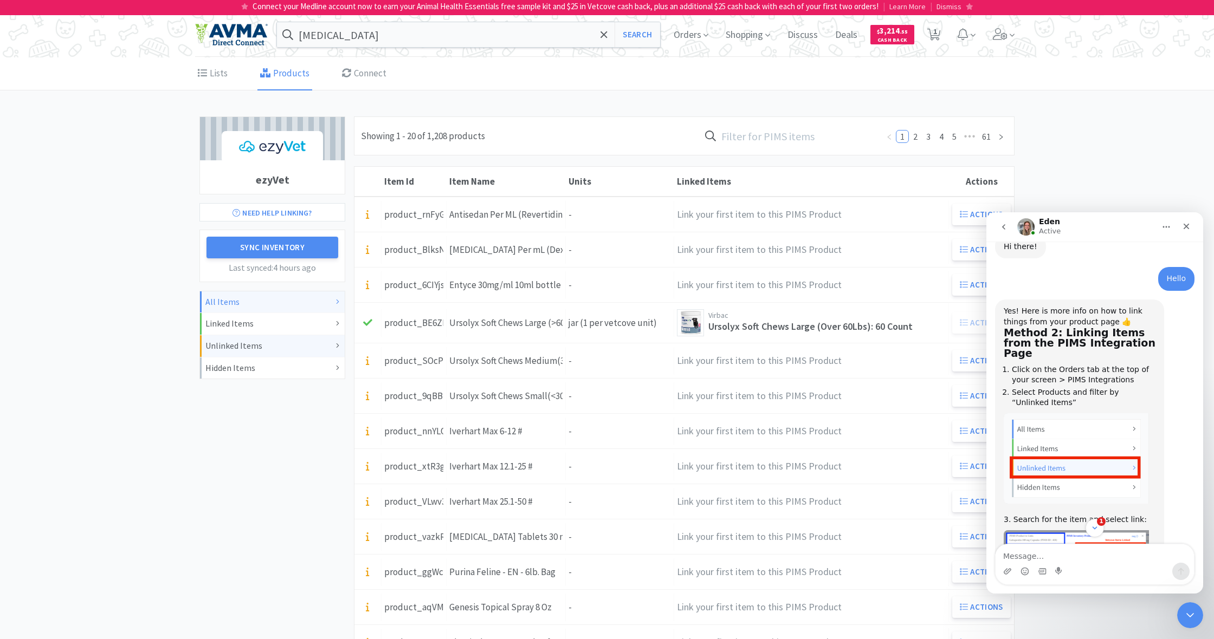
click at [274, 342] on div "Unlinked Items" at bounding box center [272, 346] width 134 height 14
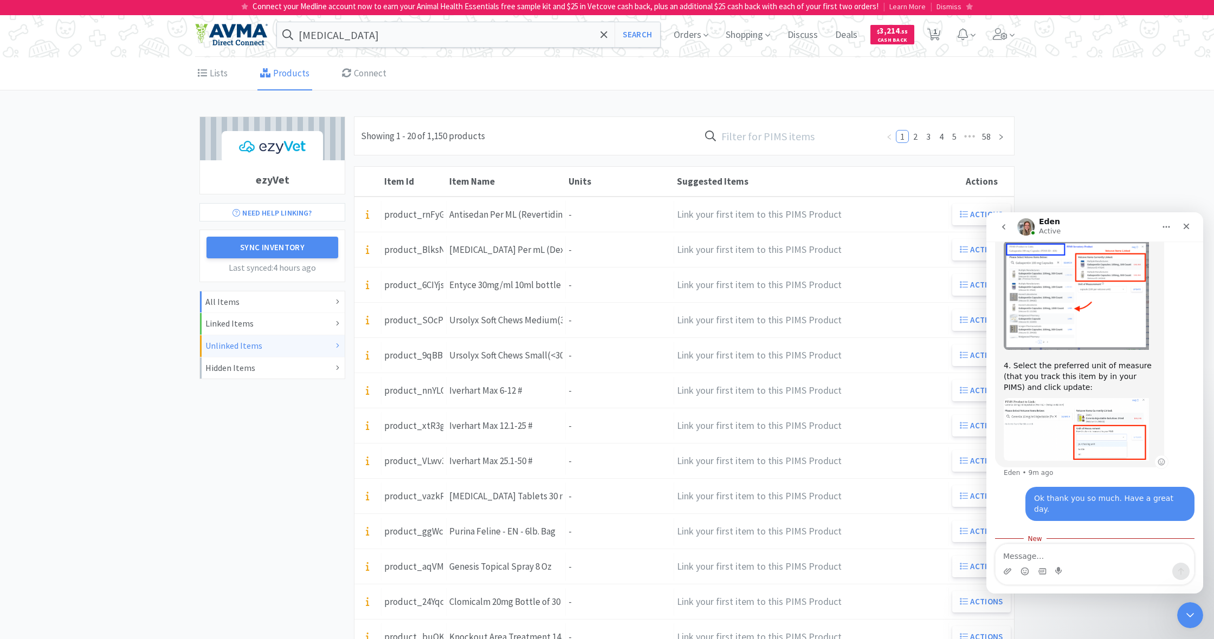
scroll to position [668, 0]
click at [1188, 227] on icon "Close" at bounding box center [1186, 226] width 9 height 9
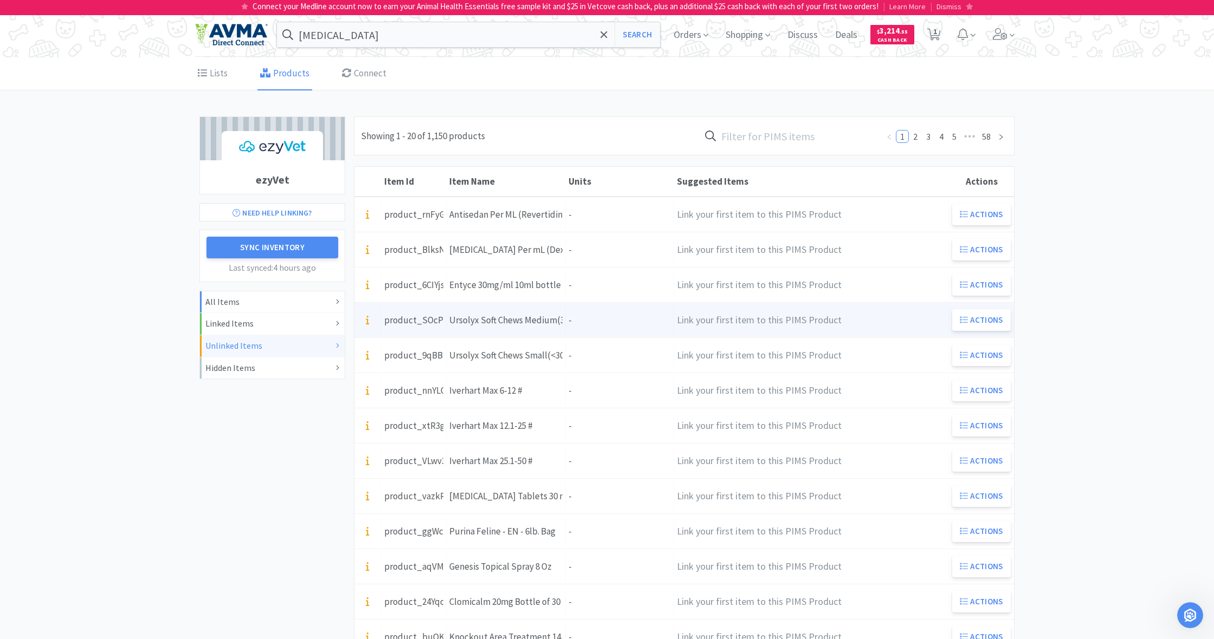
scroll to position [0, 0]
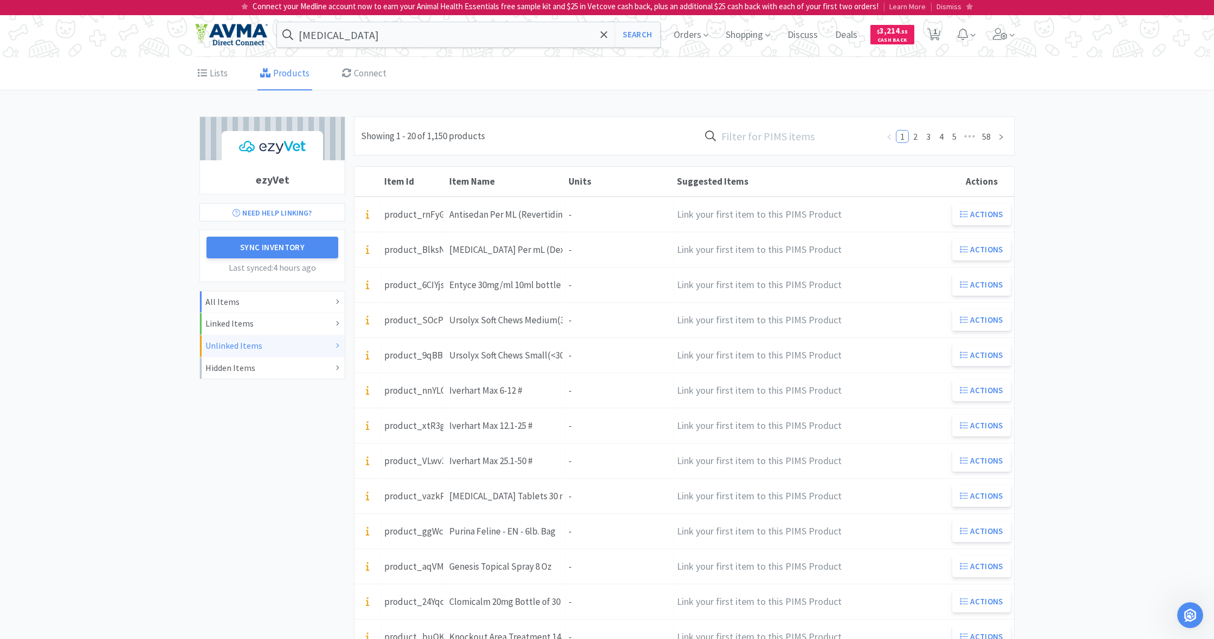
click at [513, 7] on p "Connect your Medline account now to earn your Animal Health Essentials free sam…" at bounding box center [565, 6] width 626 height 13
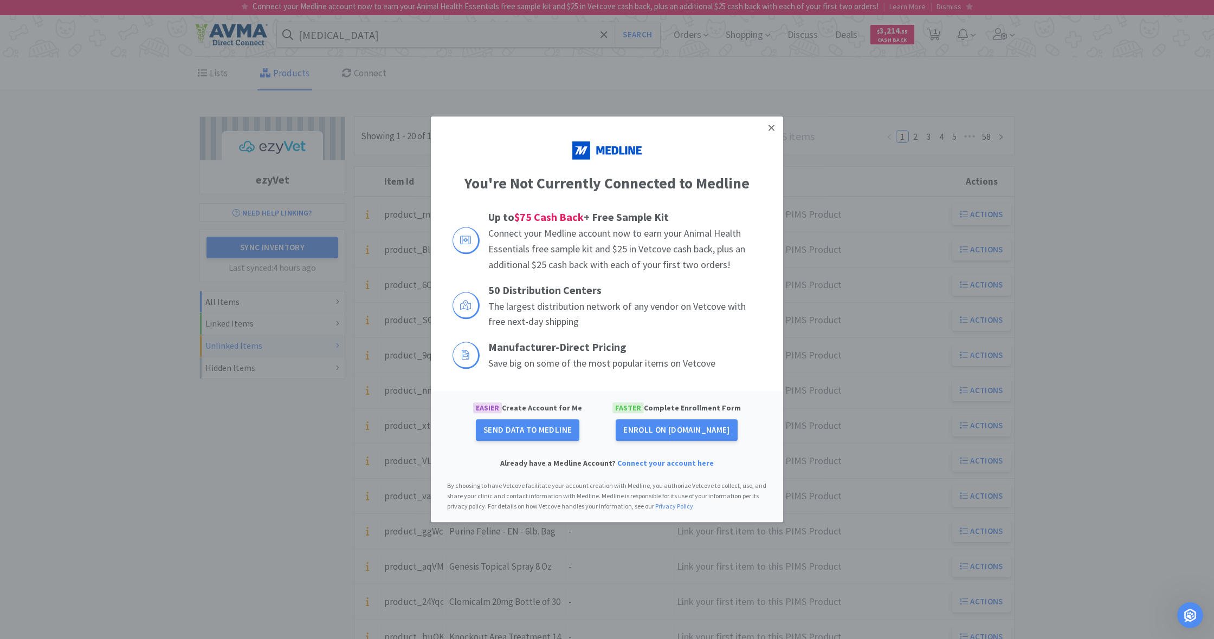
click at [770, 130] on icon at bounding box center [771, 128] width 6 height 10
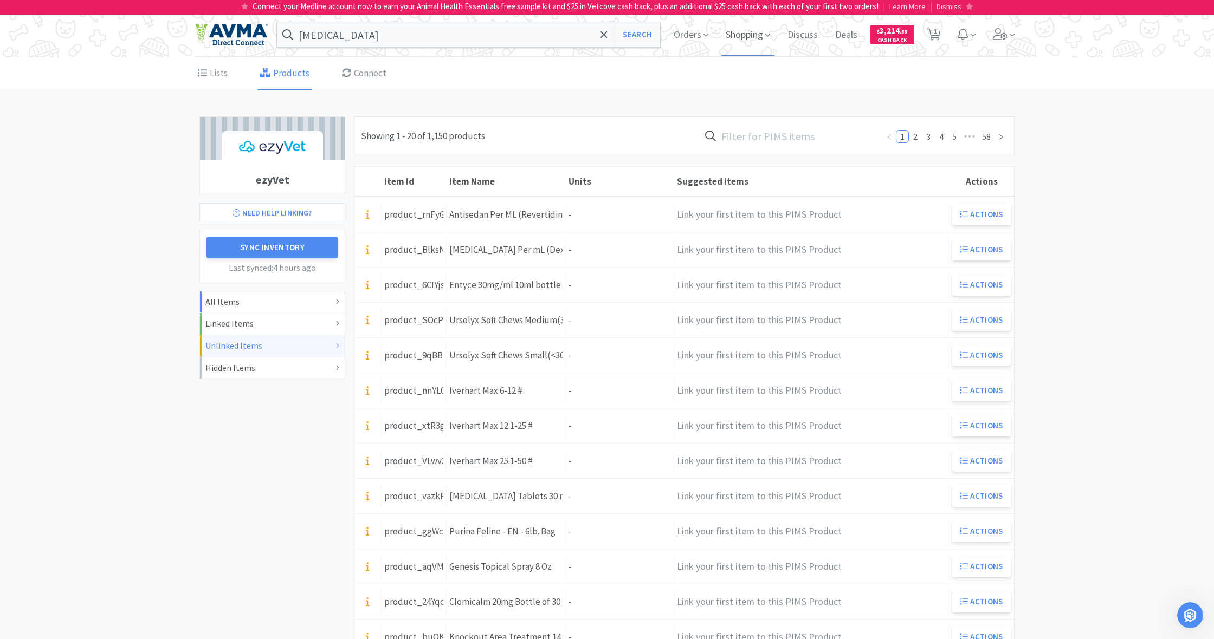
click at [742, 38] on span "Shopping" at bounding box center [747, 34] width 53 height 43
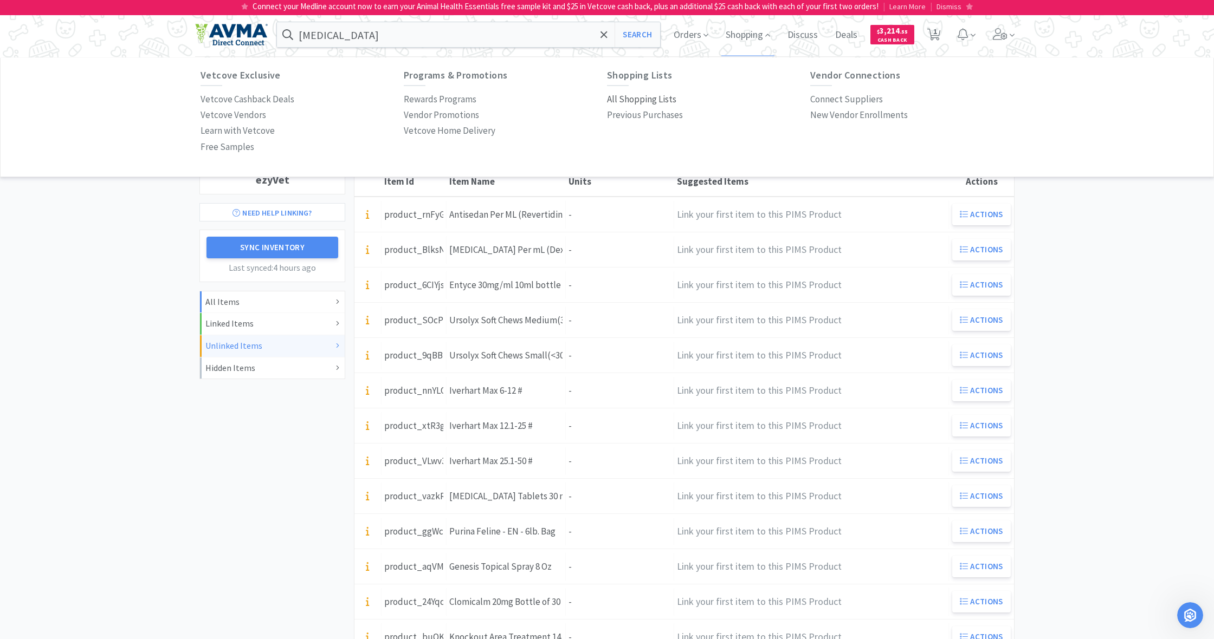
click at [641, 100] on p "All Shopping Lists" at bounding box center [641, 99] width 69 height 15
select select "1"
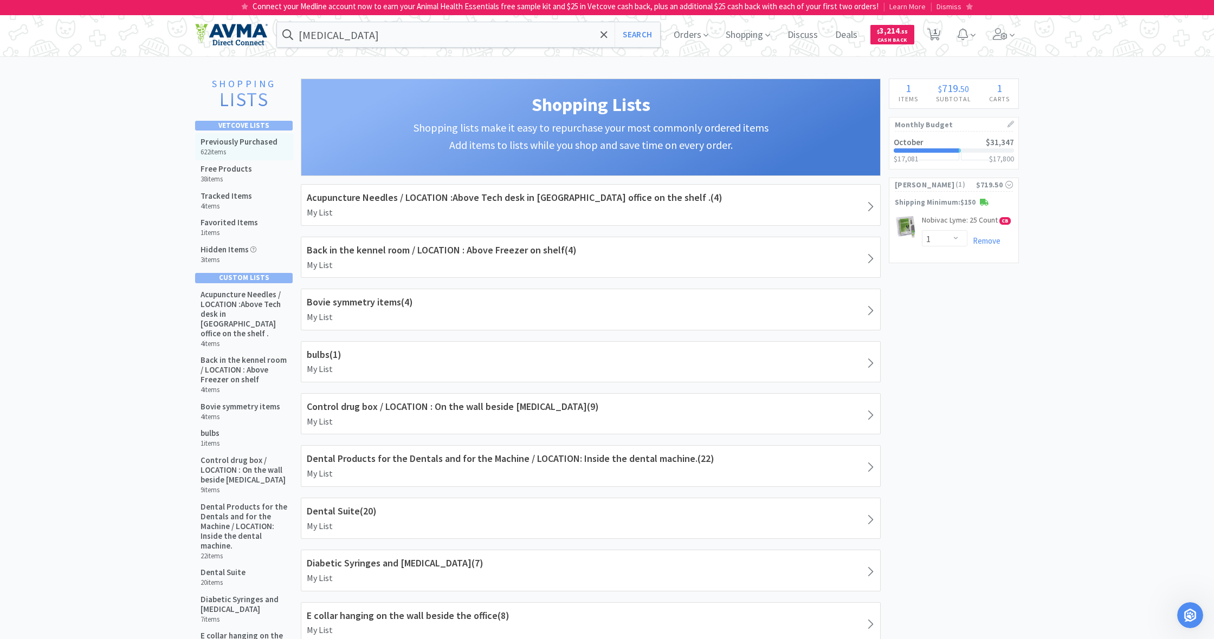
click at [250, 142] on h5 "Previously Purchased" at bounding box center [238, 142] width 77 height 10
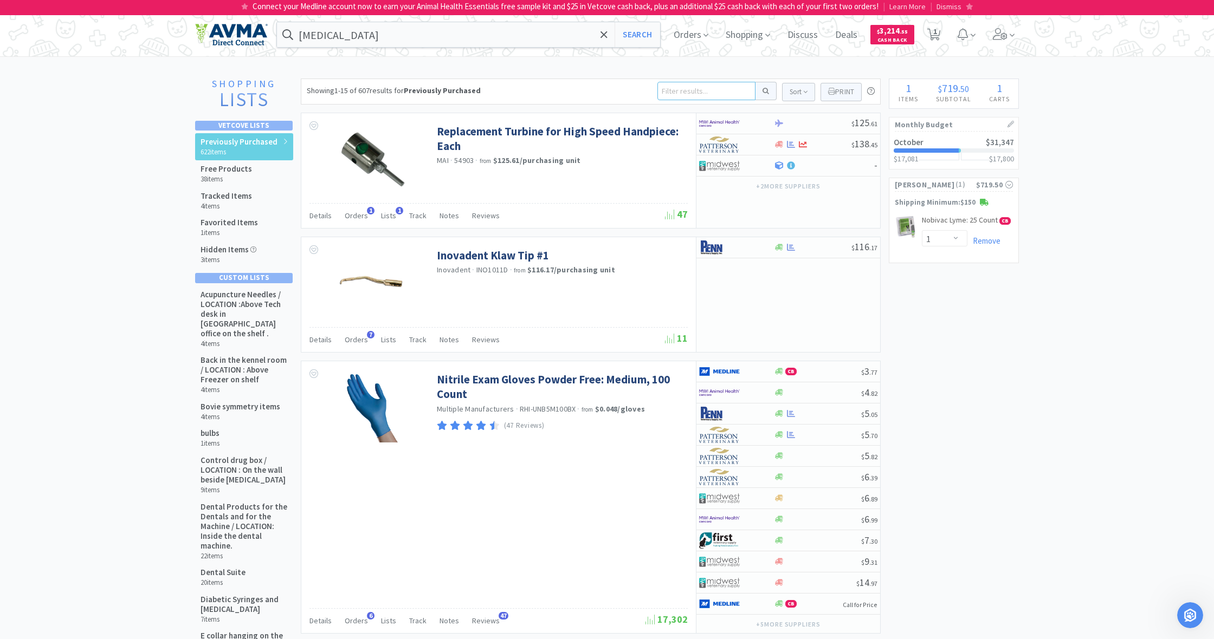
click at [671, 89] on input at bounding box center [706, 91] width 98 height 18
type input "gauzes"
click at [764, 91] on button at bounding box center [765, 91] width 21 height 18
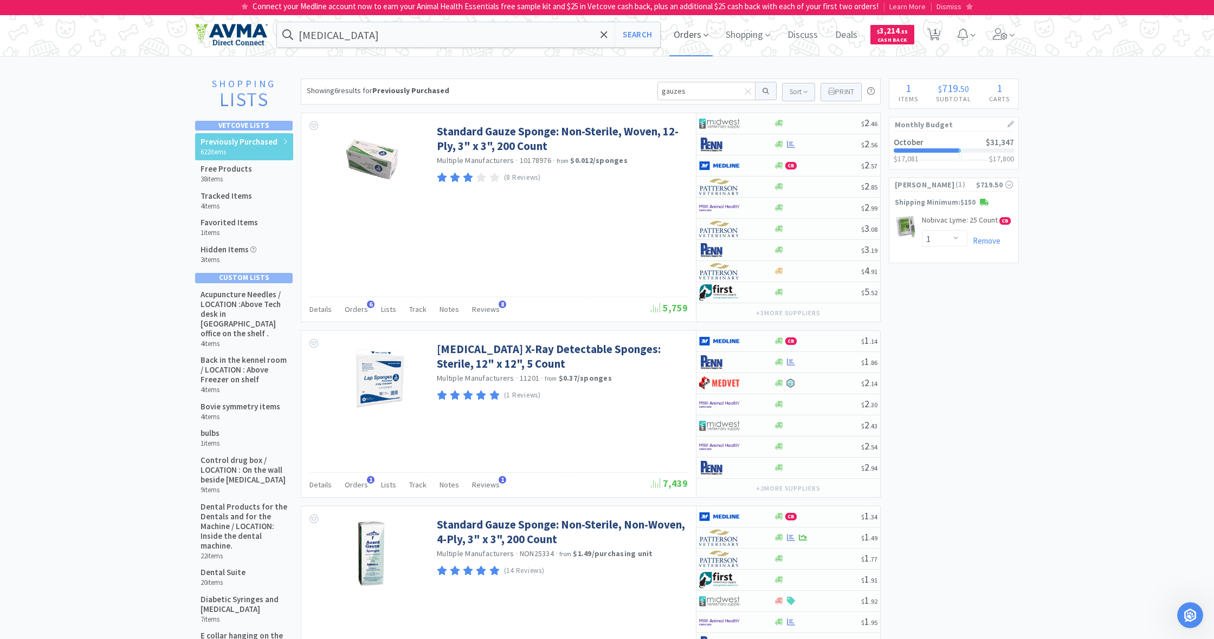
click at [688, 38] on span "Orders" at bounding box center [690, 34] width 43 height 43
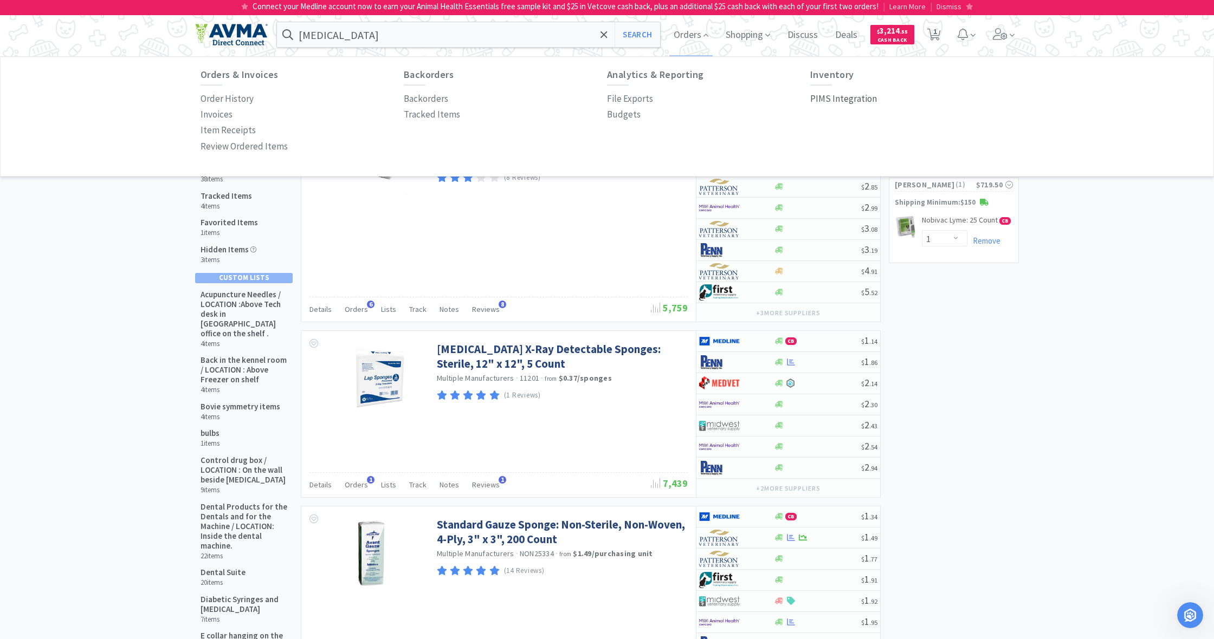
click at [833, 100] on p "PIMS Integration" at bounding box center [843, 99] width 67 height 15
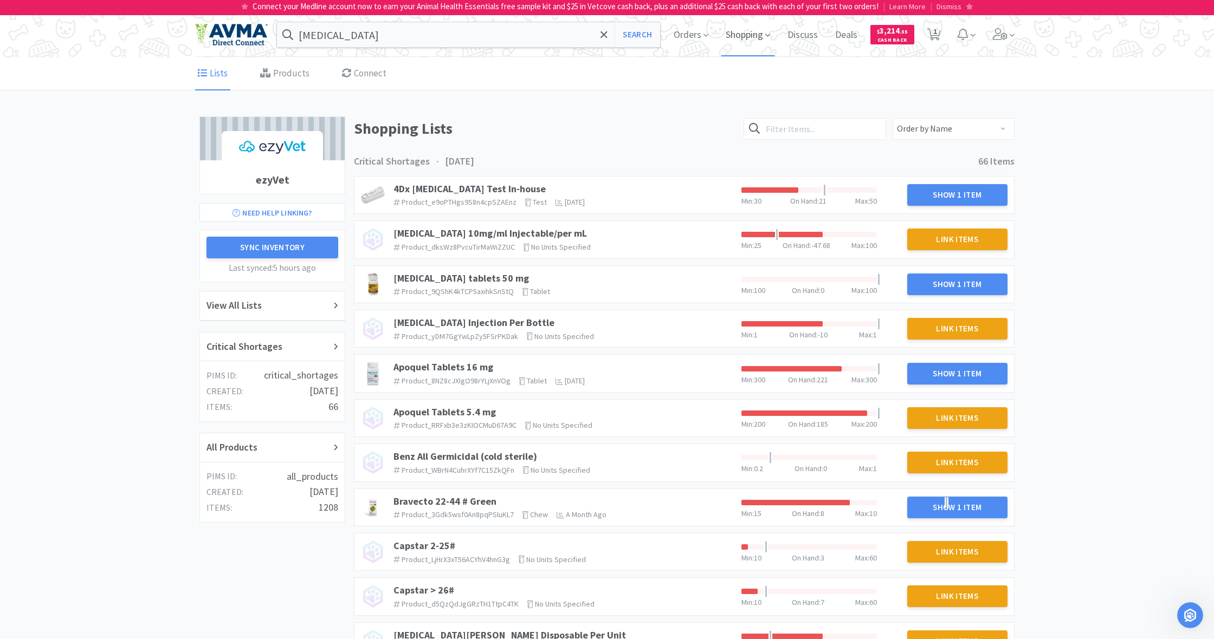
click at [742, 35] on span "Shopping" at bounding box center [747, 34] width 53 height 43
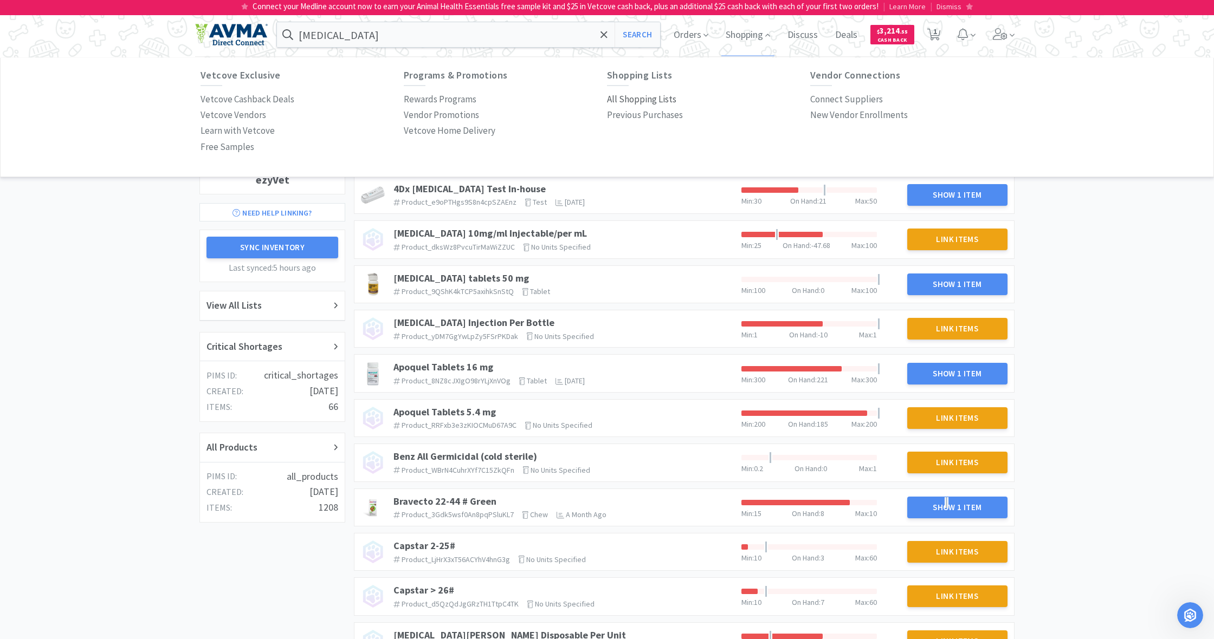
click at [646, 102] on p "All Shopping Lists" at bounding box center [641, 99] width 69 height 15
select select "1"
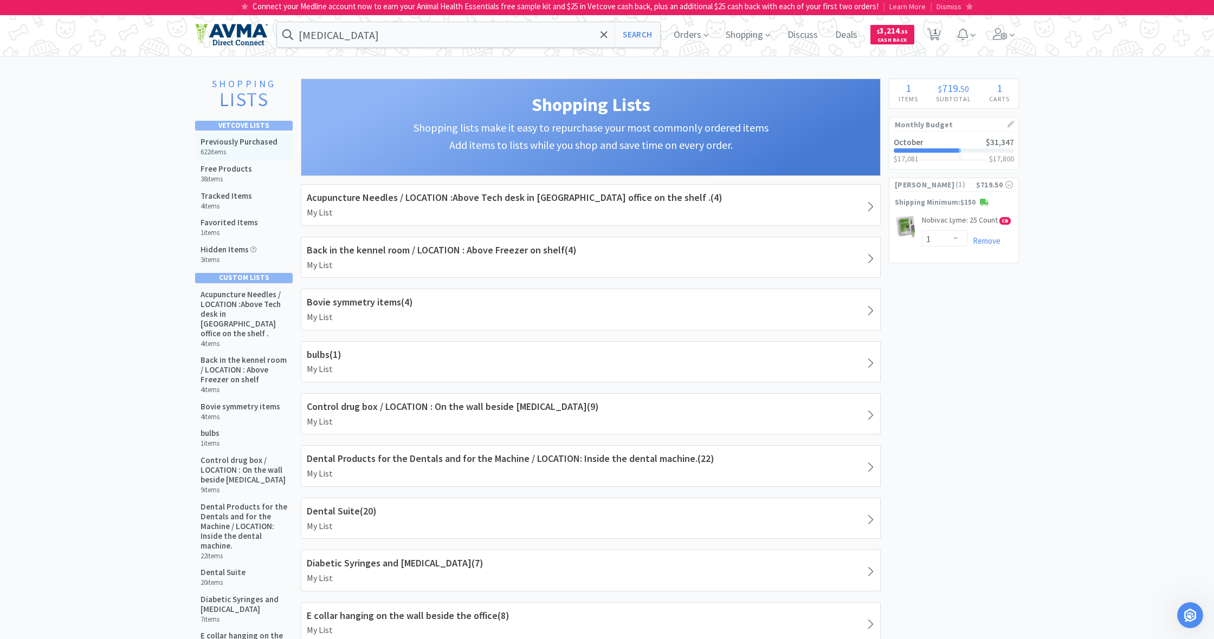
click at [230, 145] on h5 "Previously Purchased" at bounding box center [238, 142] width 77 height 10
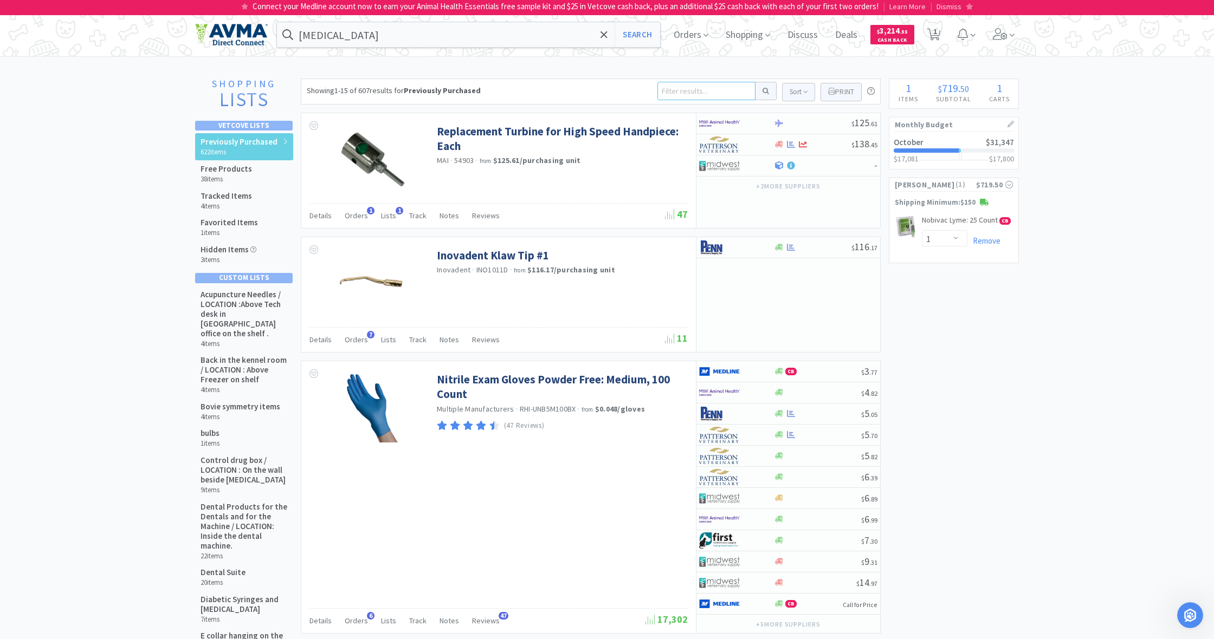
click at [680, 91] on input at bounding box center [706, 91] width 98 height 18
type input "40 dram"
click at [764, 91] on button at bounding box center [765, 91] width 21 height 18
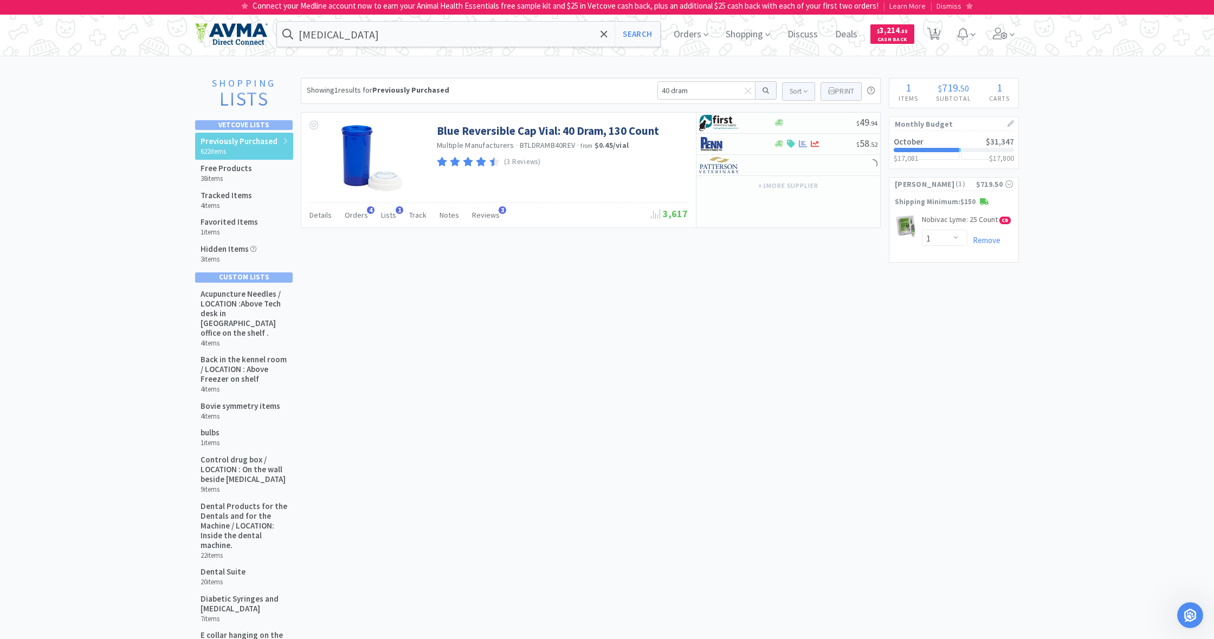
scroll to position [1, 0]
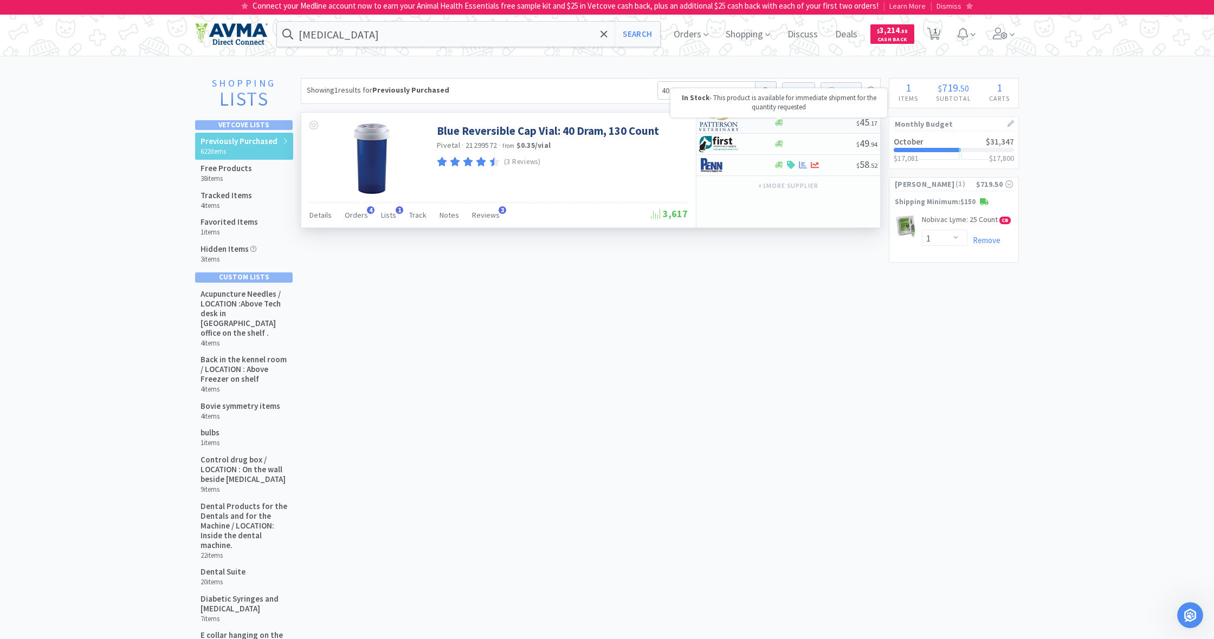
click at [780, 123] on icon at bounding box center [779, 123] width 8 height 7
select select "1"
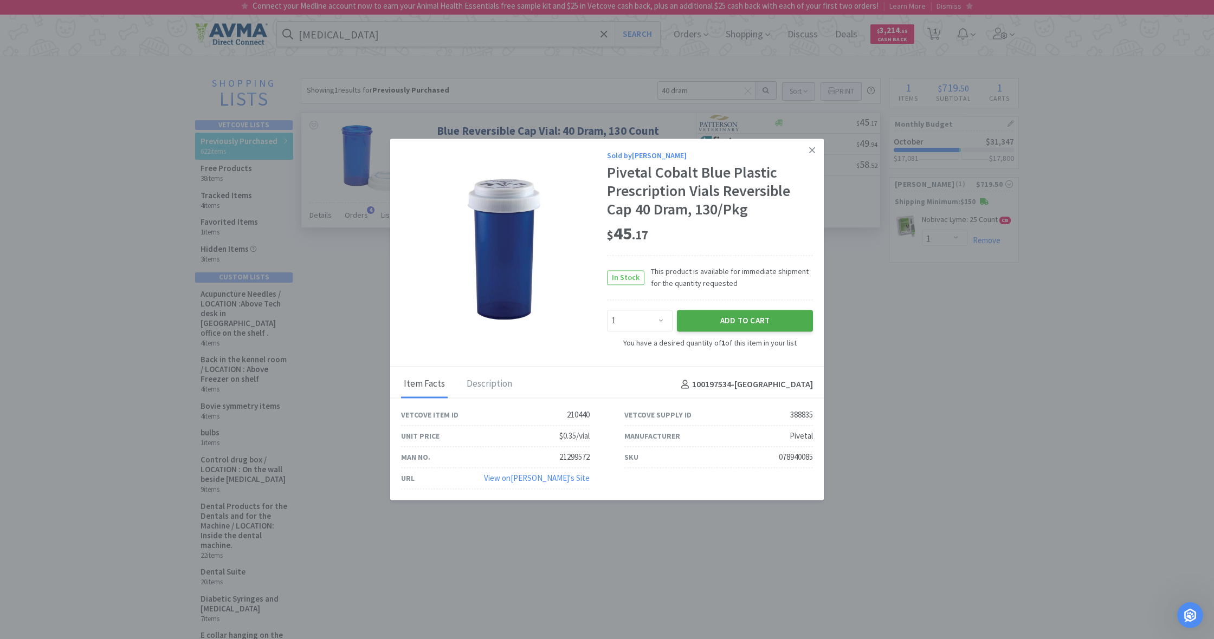
click at [749, 319] on button "Add to Cart" at bounding box center [745, 321] width 136 height 22
select select "1"
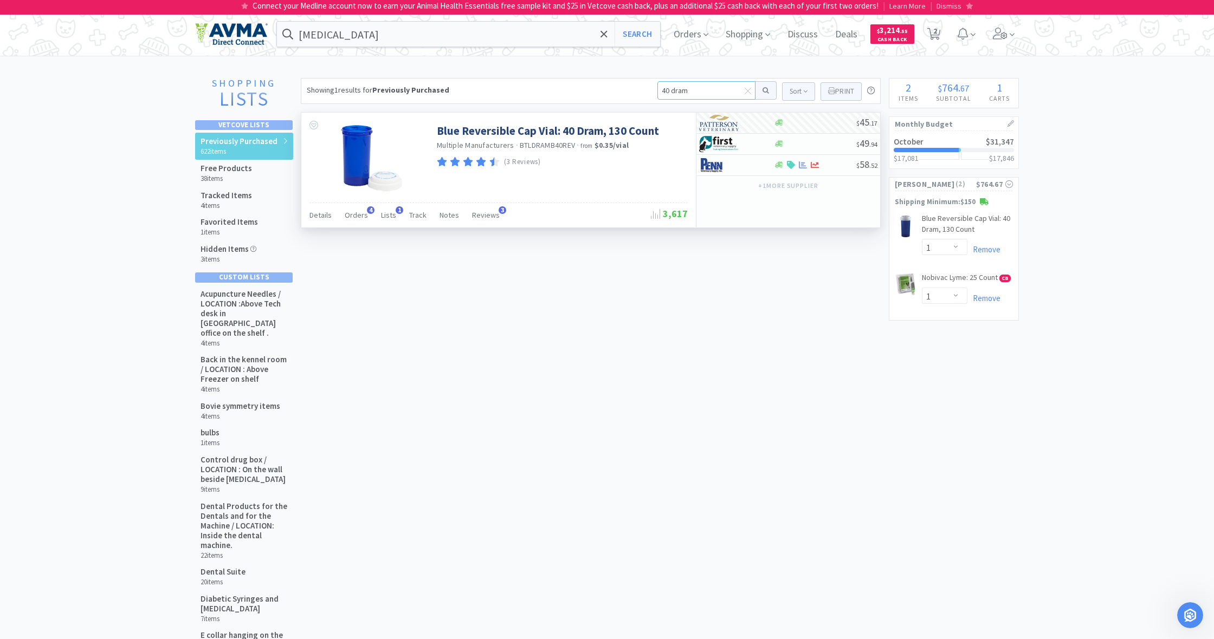
drag, startPoint x: 696, startPoint y: 90, endPoint x: 598, endPoint y: 83, distance: 97.7
click at [598, 83] on div "Showing 1 results for Previously Purchased 40 dram Sort Print Previously Purcha…" at bounding box center [591, 91] width 580 height 26
type input "[MEDICAL_DATA] 50mg"
click at [764, 90] on button at bounding box center [765, 90] width 21 height 18
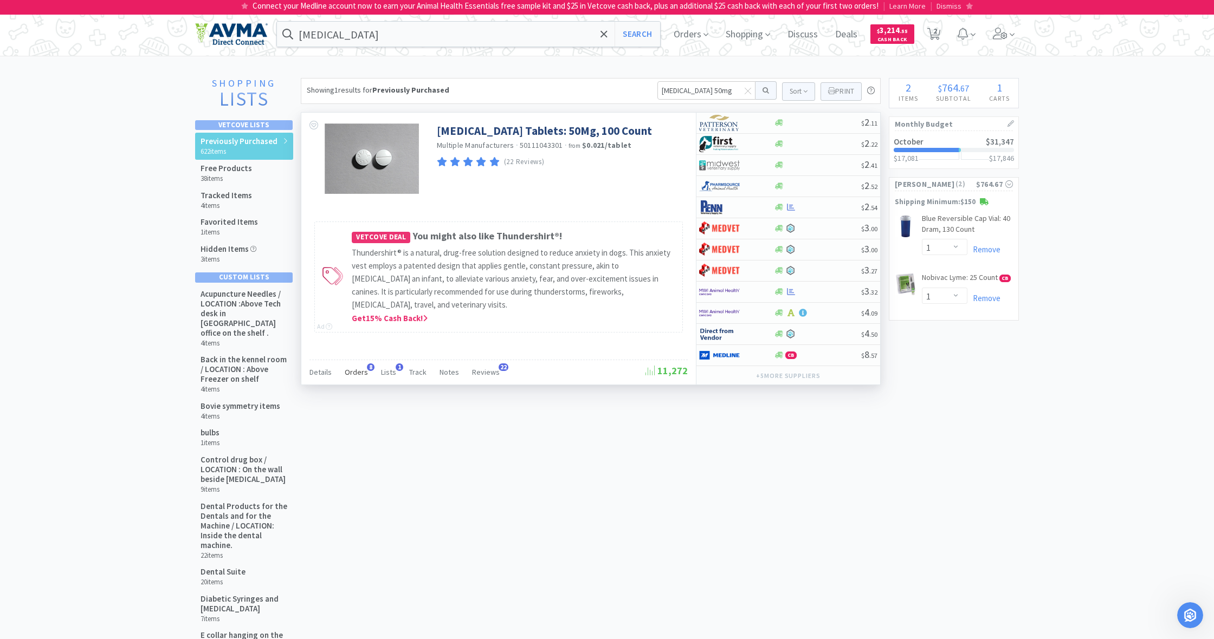
click at [358, 373] on span "Orders" at bounding box center [356, 372] width 23 height 10
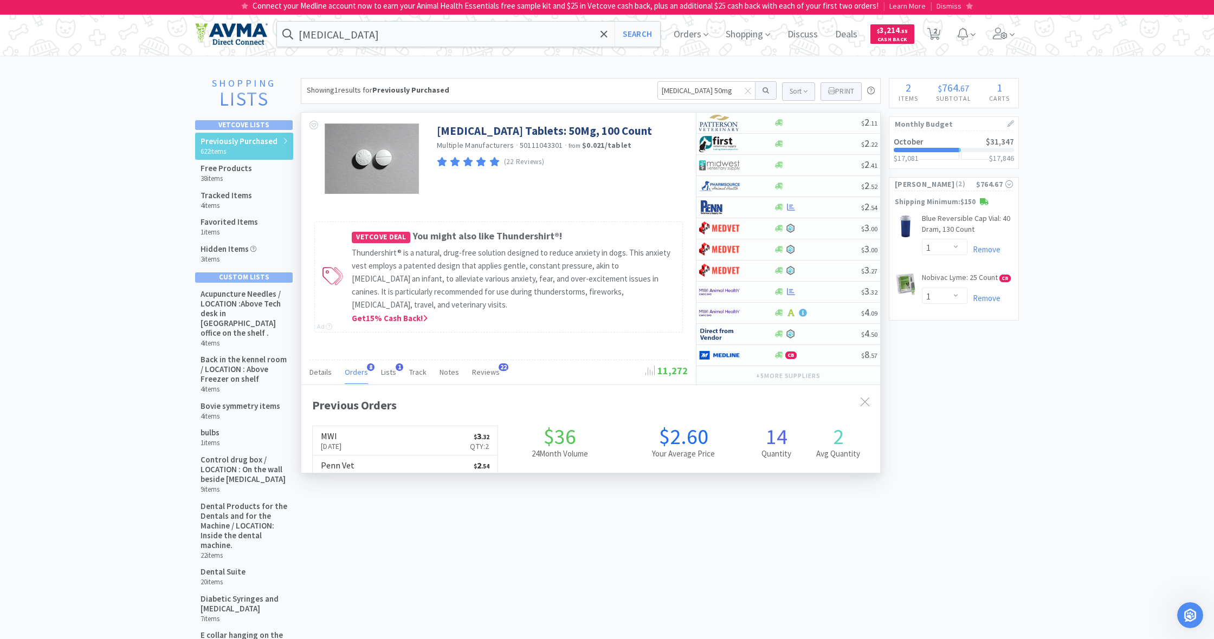
scroll to position [287, 579]
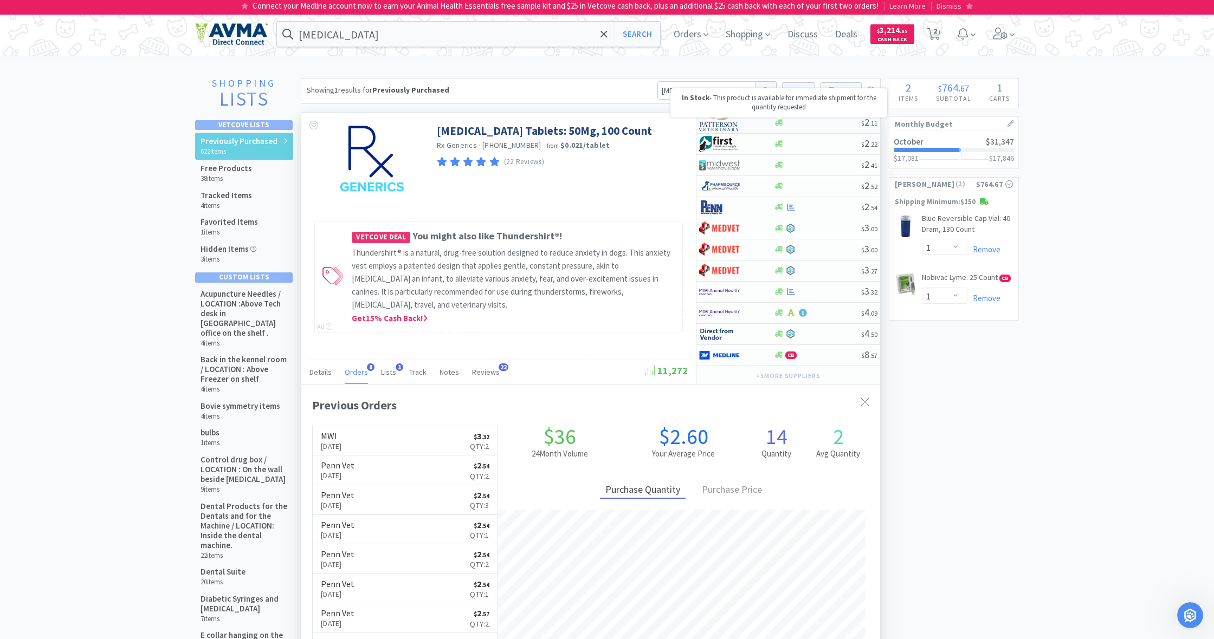
click at [782, 124] on icon at bounding box center [779, 123] width 8 height 8
select select "1"
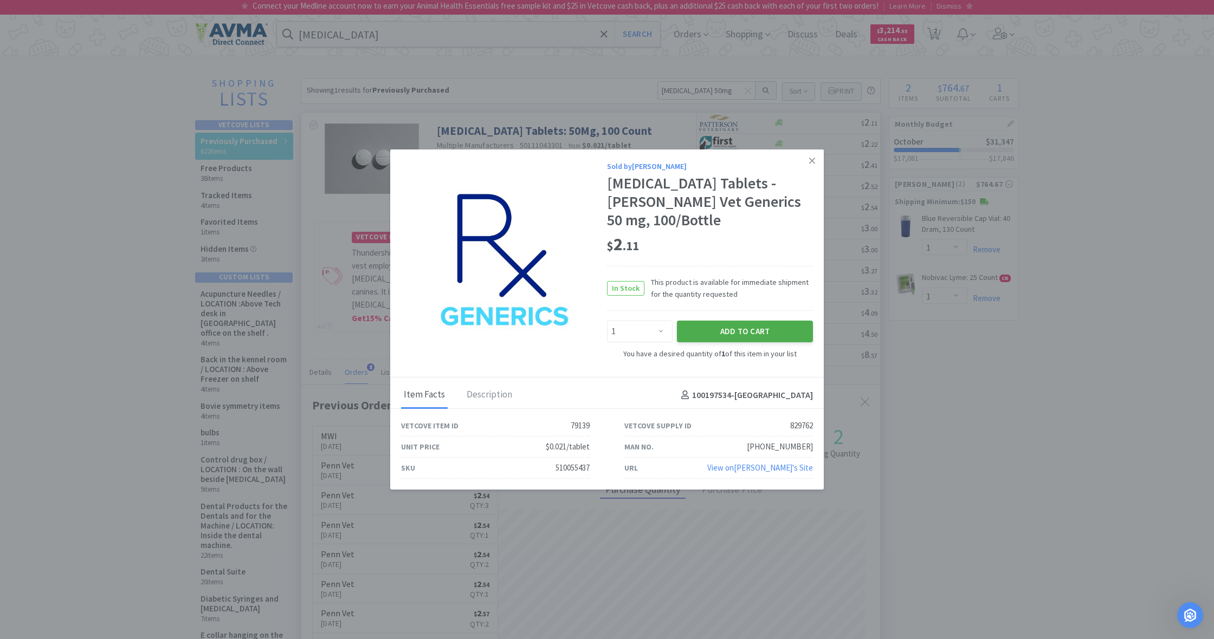
click at [761, 320] on button "Add to Cart" at bounding box center [745, 331] width 136 height 22
select select "1"
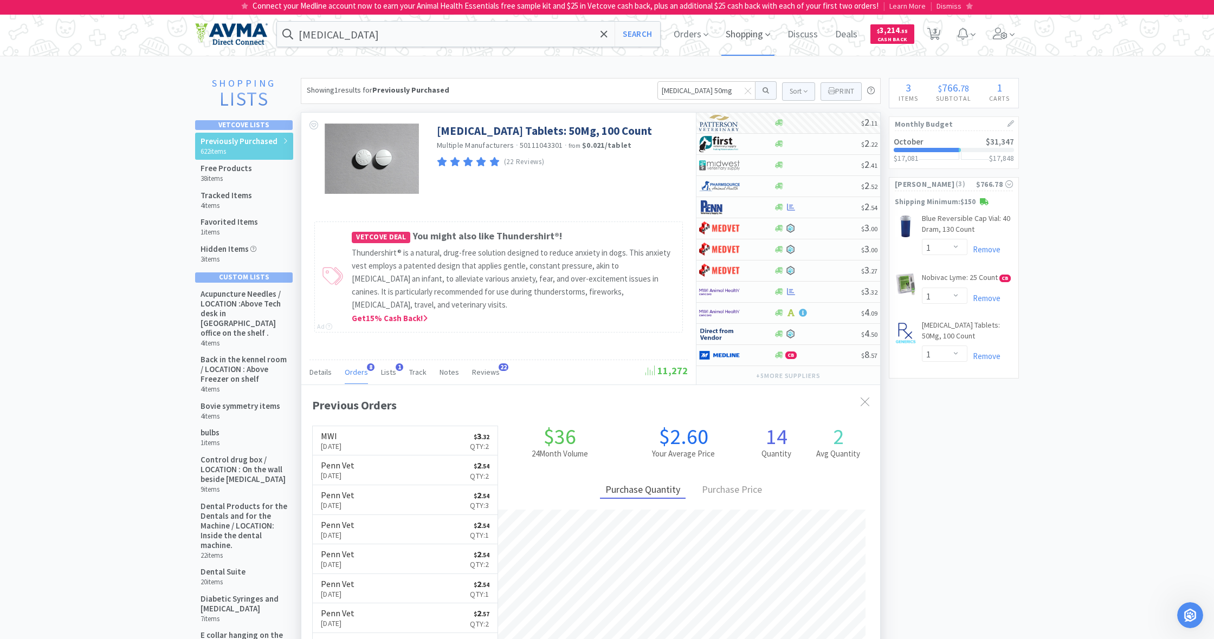
click at [745, 35] on span "Shopping" at bounding box center [747, 33] width 53 height 43
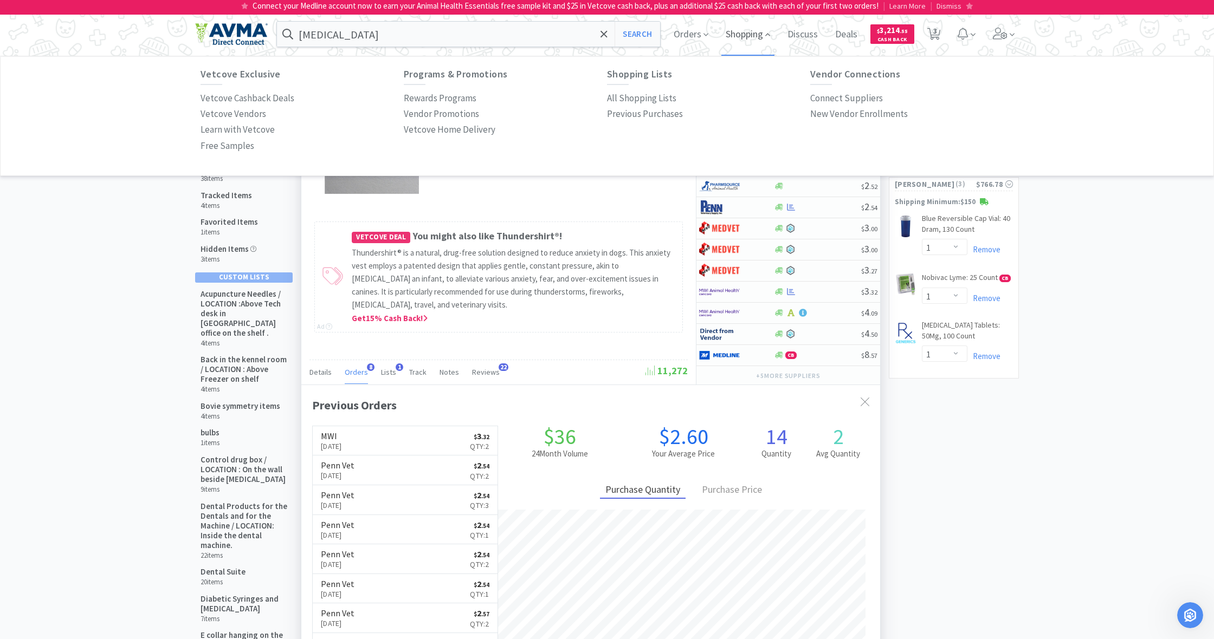
click at [735, 38] on span "Shopping" at bounding box center [747, 33] width 53 height 43
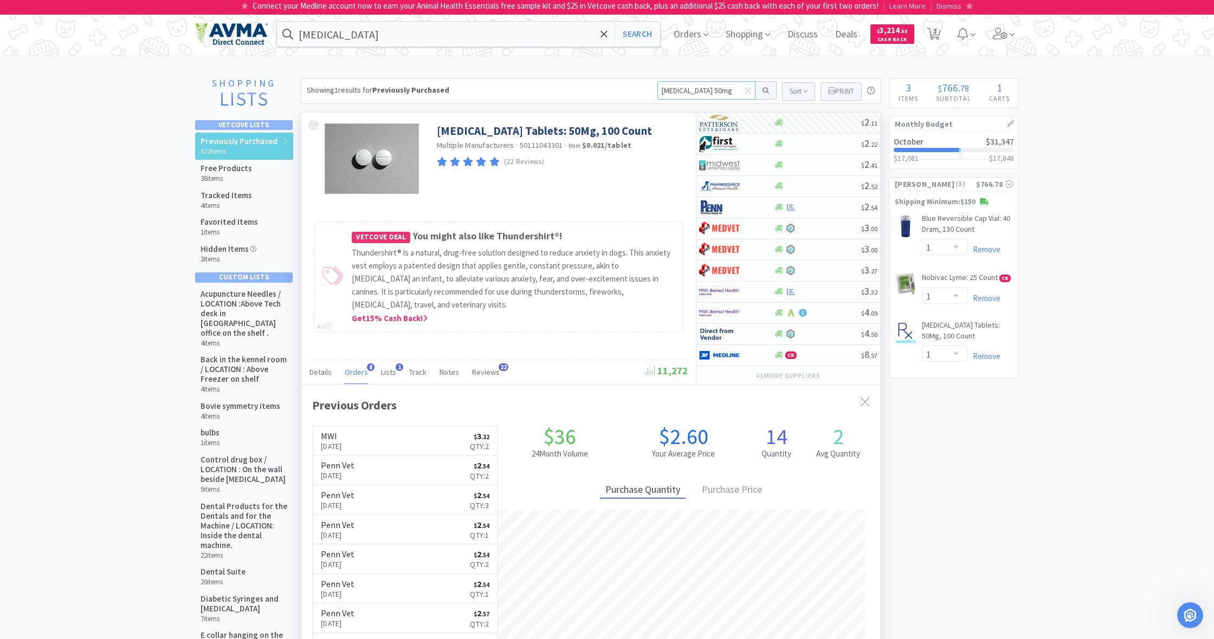
drag, startPoint x: 723, startPoint y: 89, endPoint x: 658, endPoint y: 87, distance: 65.1
click at [658, 87] on input "[MEDICAL_DATA] 50mg" at bounding box center [706, 90] width 98 height 18
type input "lactated ringers"
click at [764, 90] on button at bounding box center [765, 90] width 21 height 18
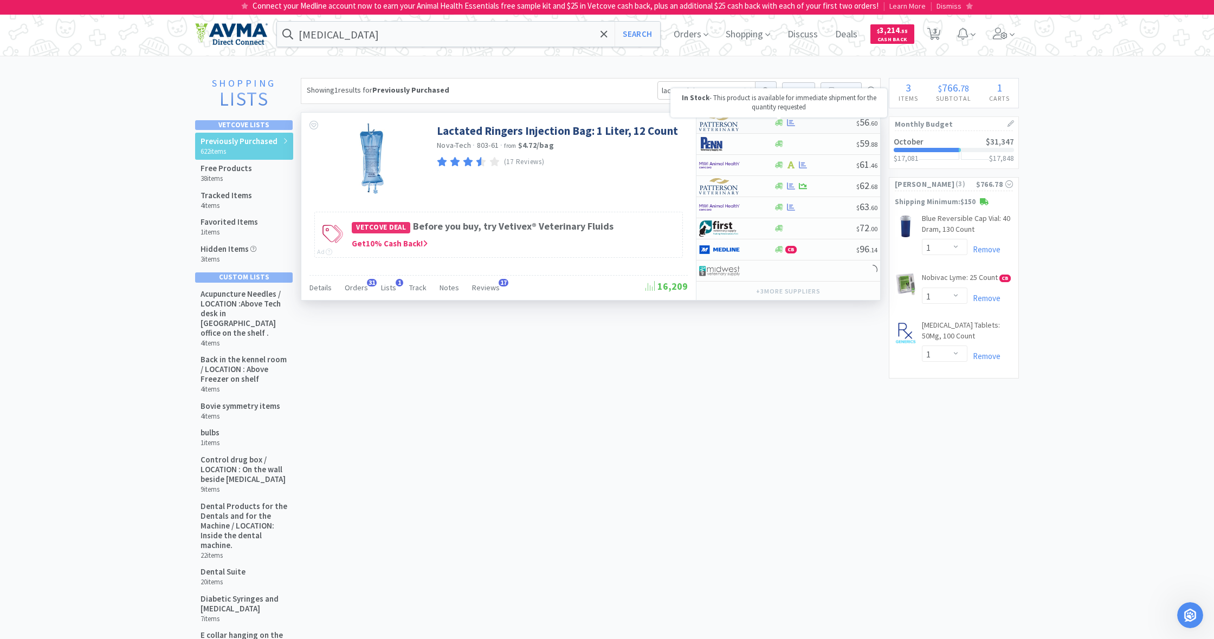
click at [778, 123] on icon at bounding box center [779, 123] width 8 height 7
select select "1"
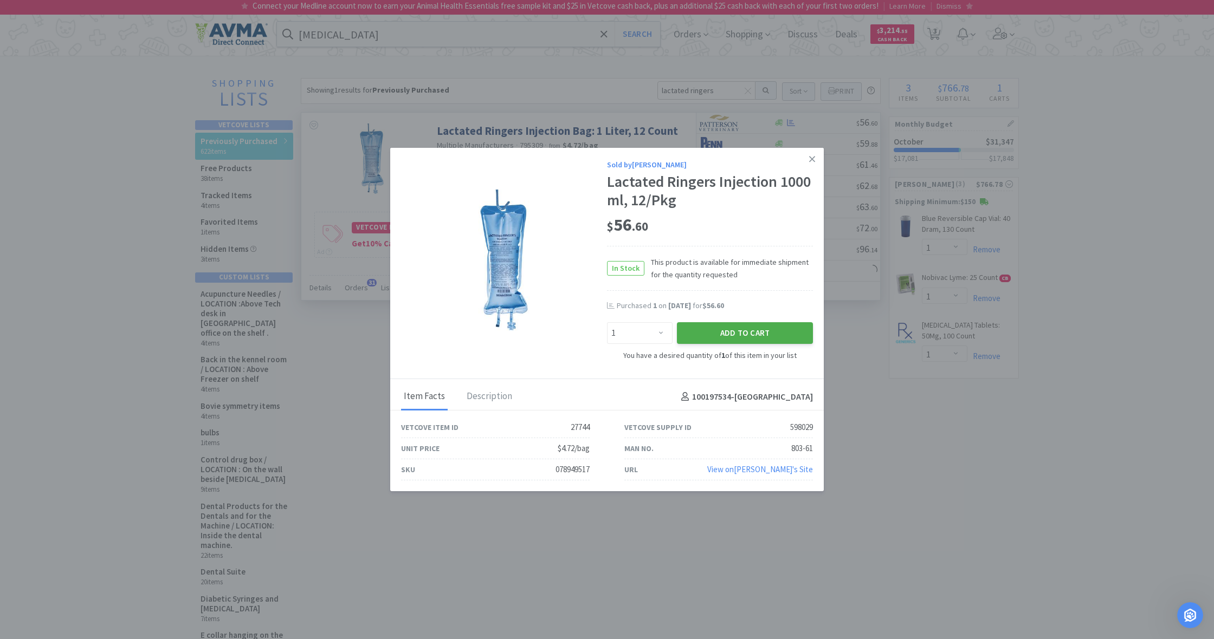
click at [735, 331] on button "Add to Cart" at bounding box center [745, 333] width 136 height 22
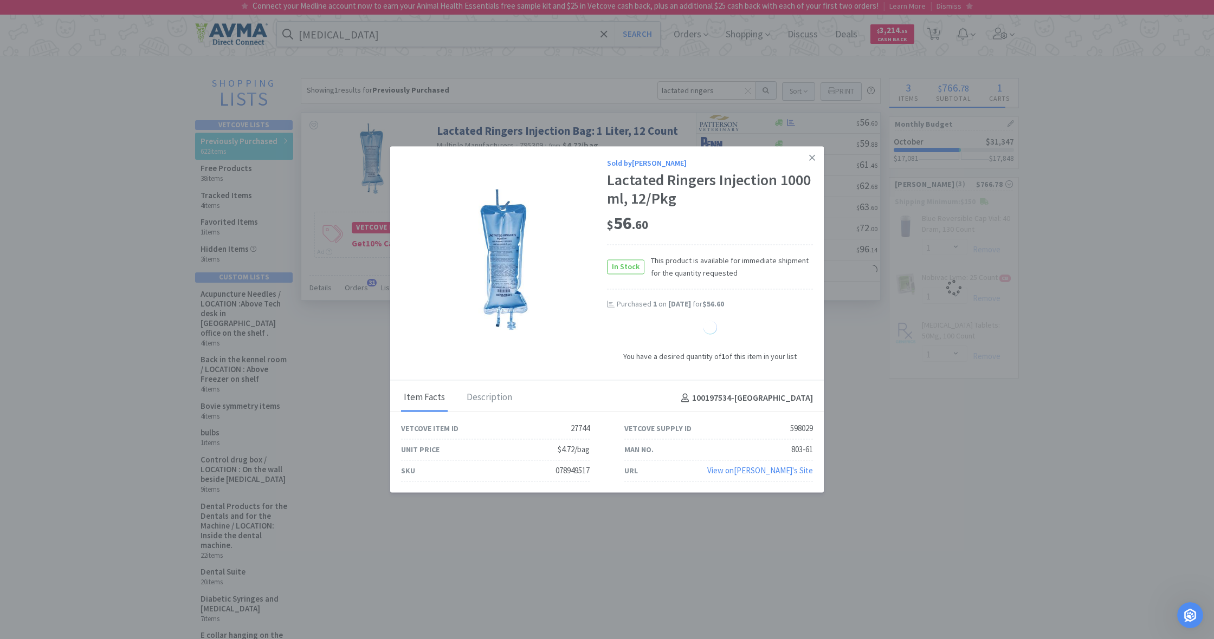
select select "1"
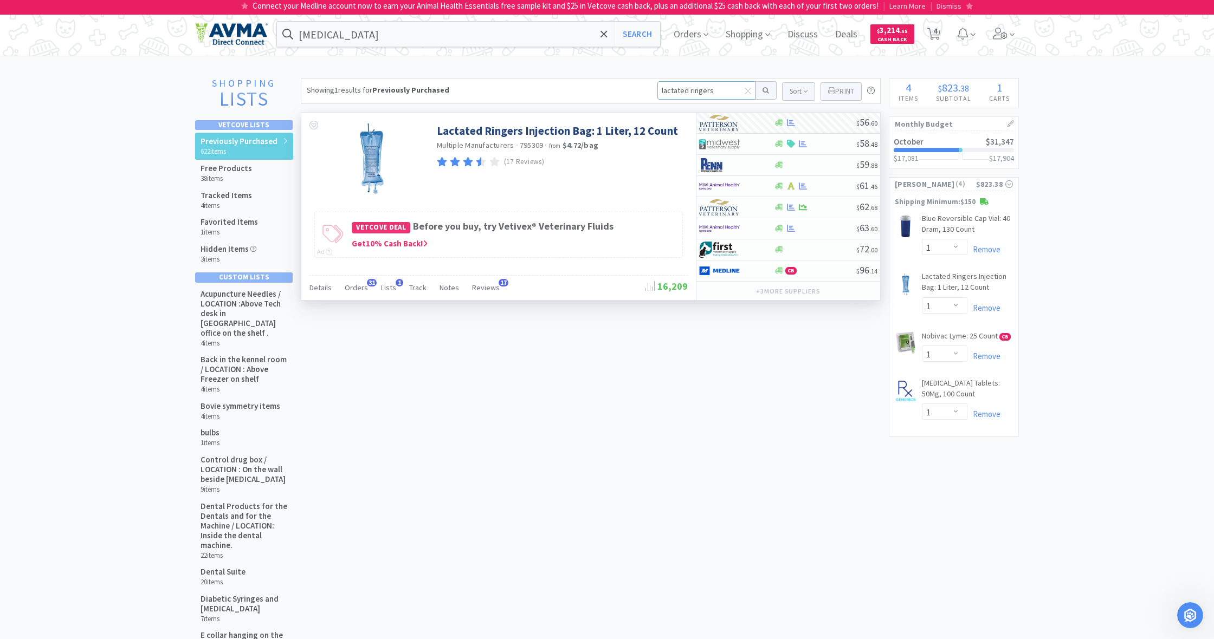
drag, startPoint x: 712, startPoint y: 90, endPoint x: 638, endPoint y: 91, distance: 74.2
click at [638, 91] on div "Showing 1 results for Previously Purchased lactated ringers Sort Print Previous…" at bounding box center [591, 91] width 580 height 26
type input "21294494"
click at [764, 90] on button at bounding box center [765, 90] width 21 height 18
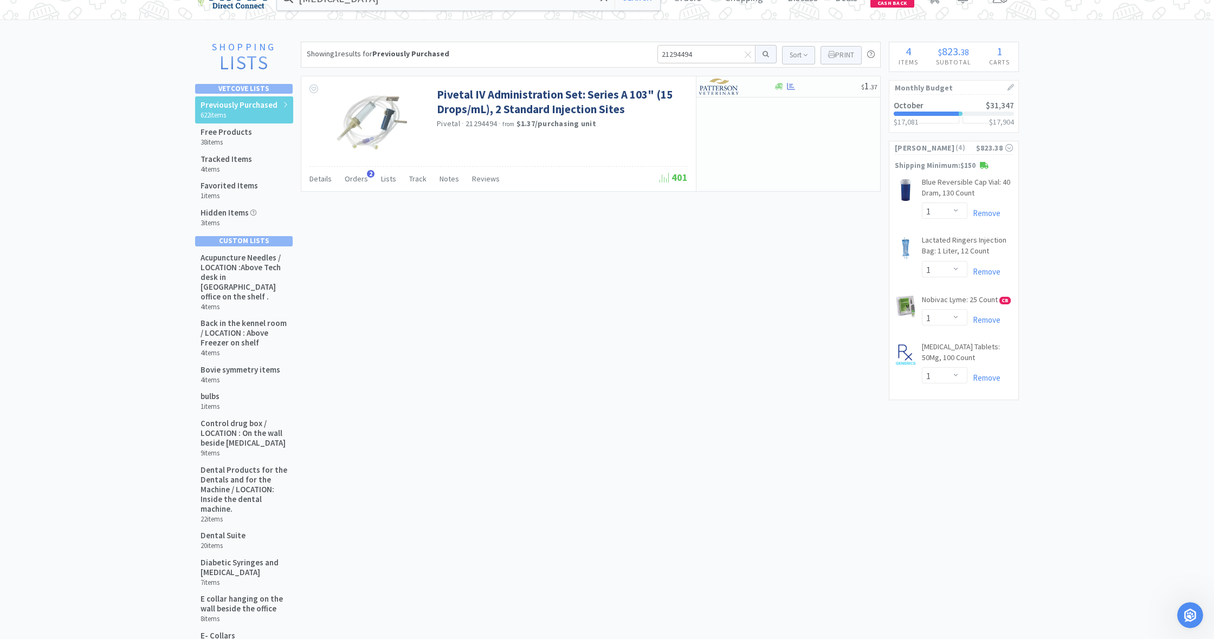
scroll to position [39, 0]
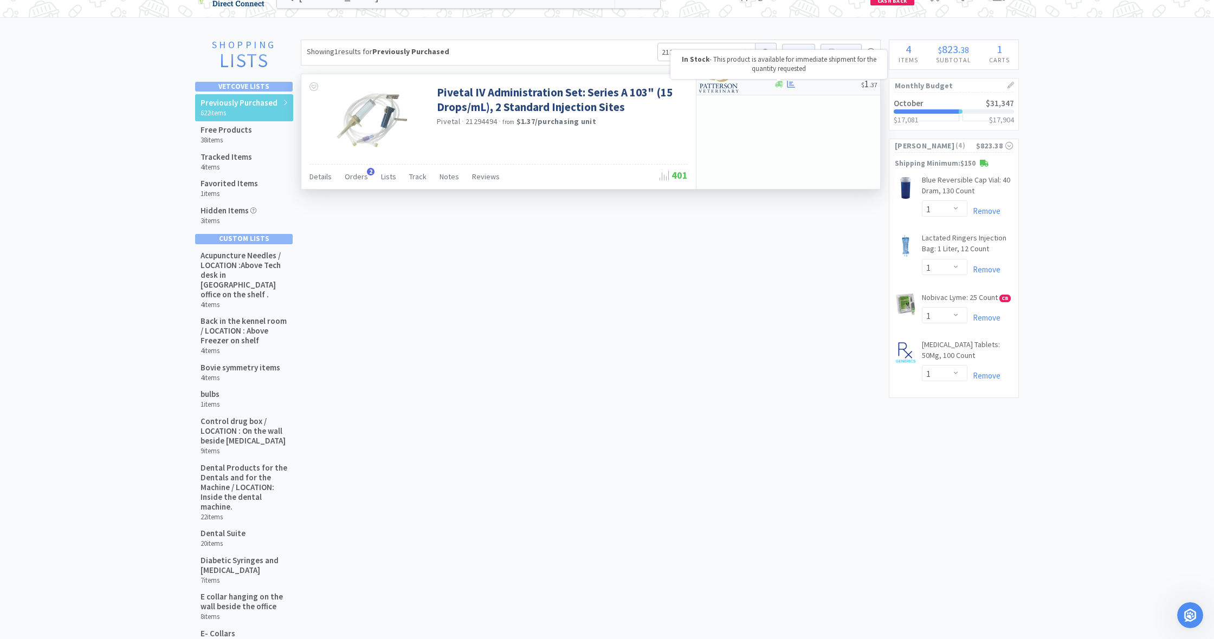
click at [778, 85] on icon at bounding box center [779, 84] width 8 height 7
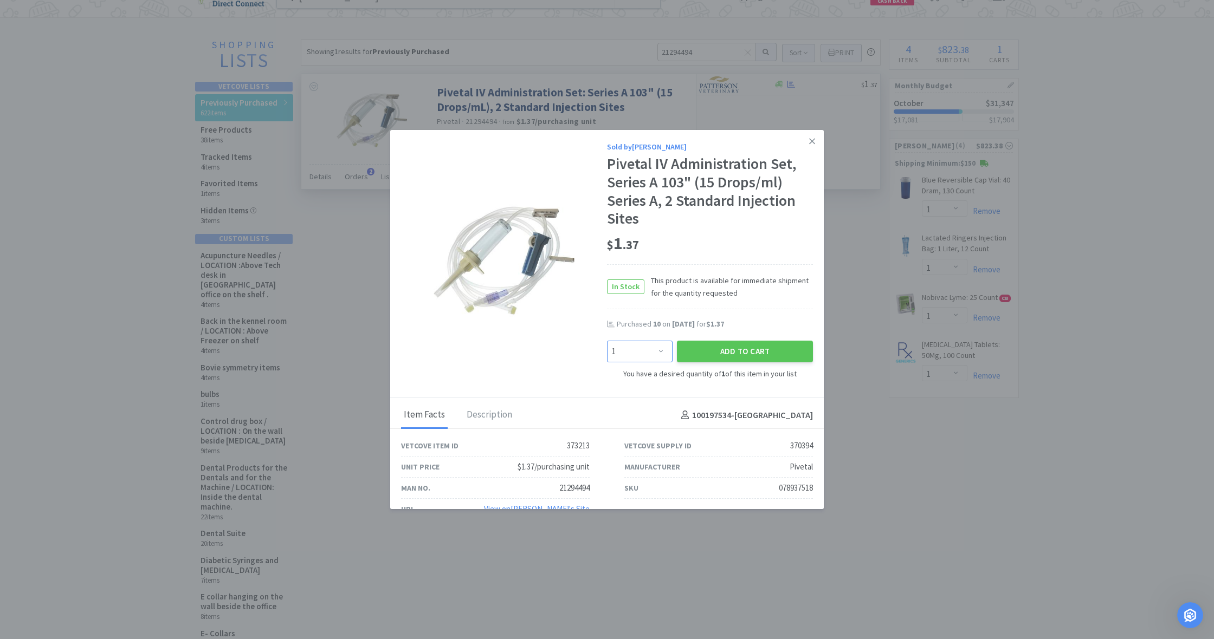
select select "10"
click at [751, 353] on button "Add to Cart" at bounding box center [745, 352] width 136 height 22
select select "10"
select select "1"
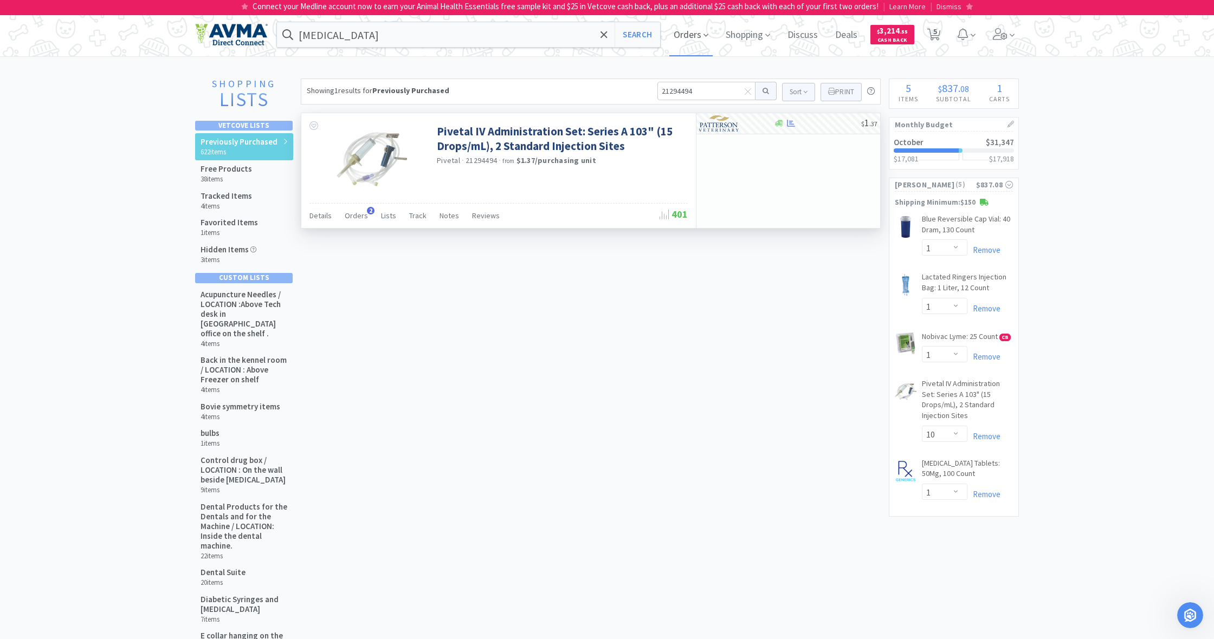
scroll to position [0, 0]
click at [687, 33] on span "Orders" at bounding box center [690, 34] width 43 height 43
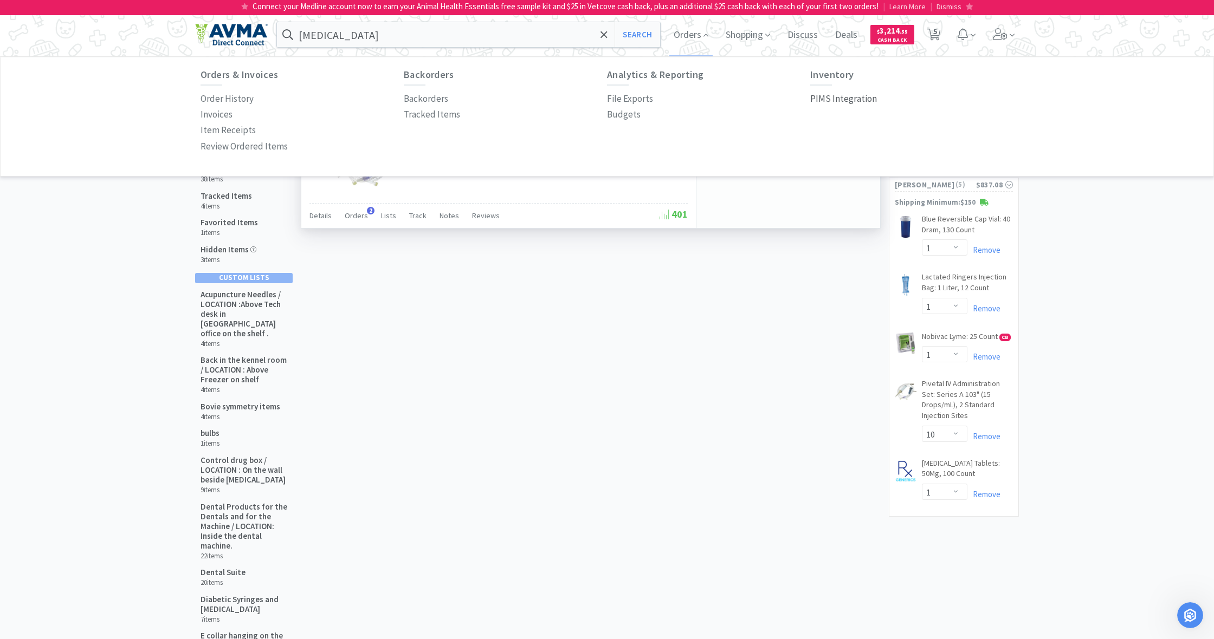
click at [832, 98] on p "PIMS Integration" at bounding box center [843, 99] width 67 height 15
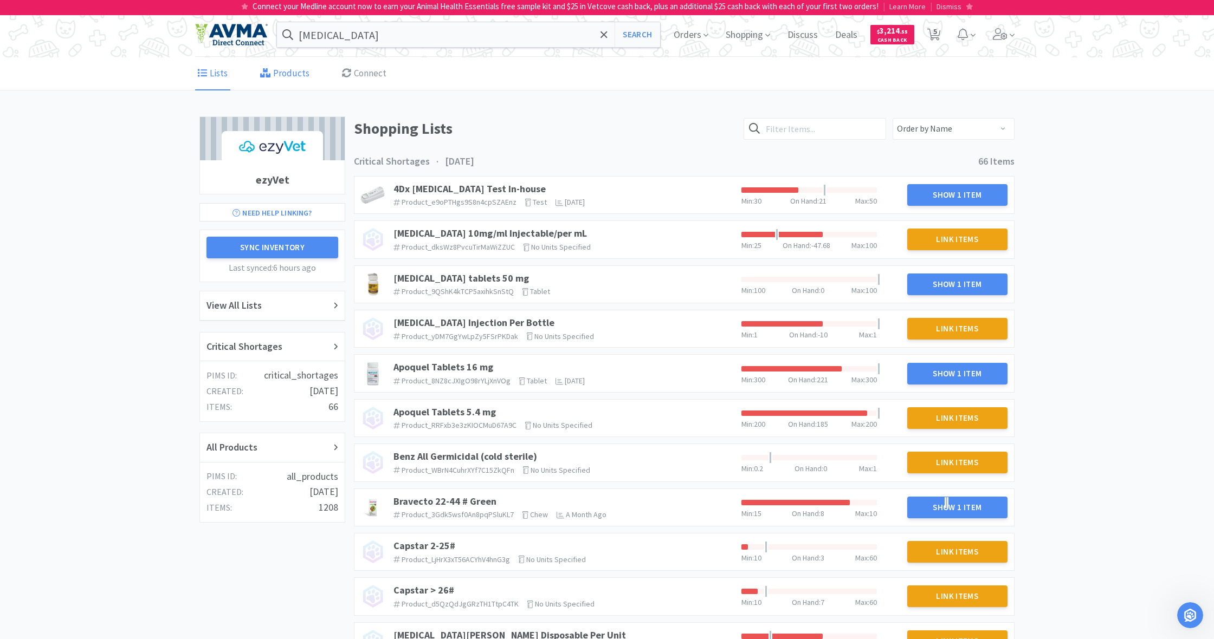
click at [281, 73] on link "Products" at bounding box center [284, 73] width 55 height 33
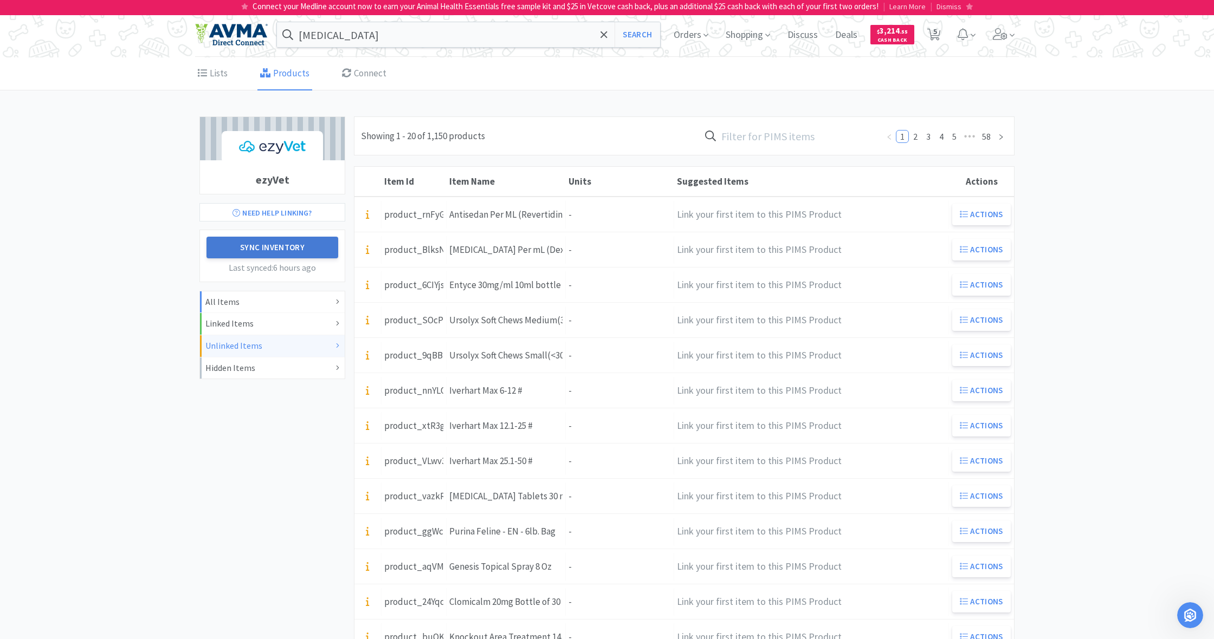
click at [268, 246] on button "Sync Inventory" at bounding box center [272, 248] width 132 height 22
click at [265, 343] on div "Unlinked Items" at bounding box center [272, 346] width 134 height 14
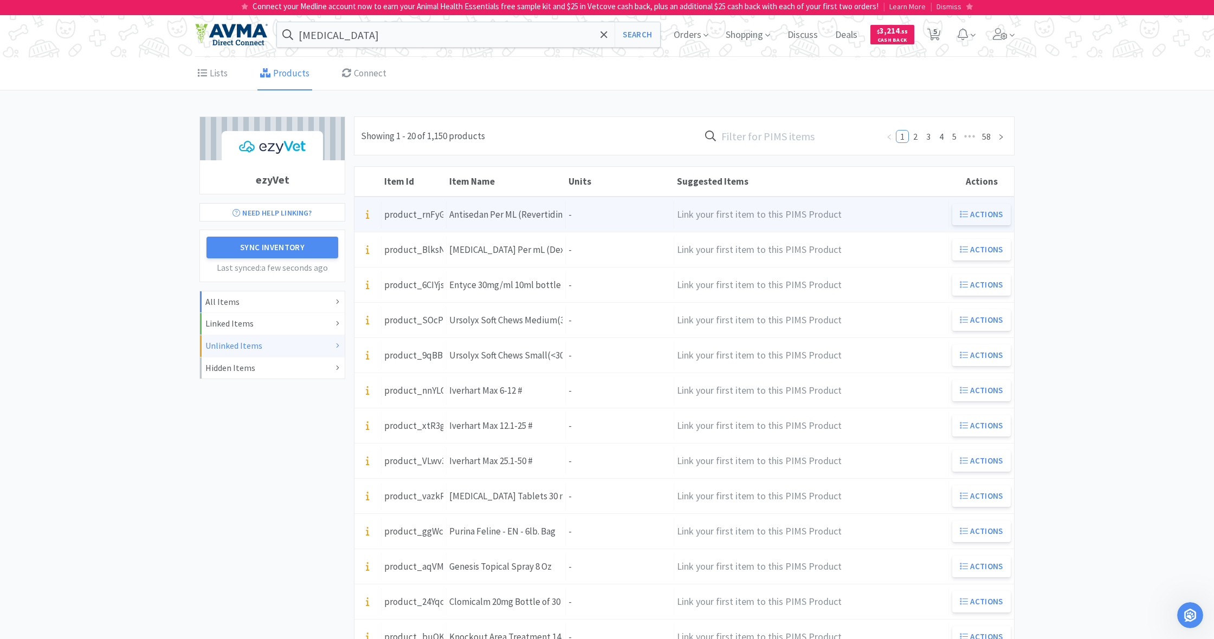
click at [982, 211] on button "Actions" at bounding box center [981, 215] width 59 height 22
click at [604, 209] on div "Units -" at bounding box center [620, 215] width 108 height 28
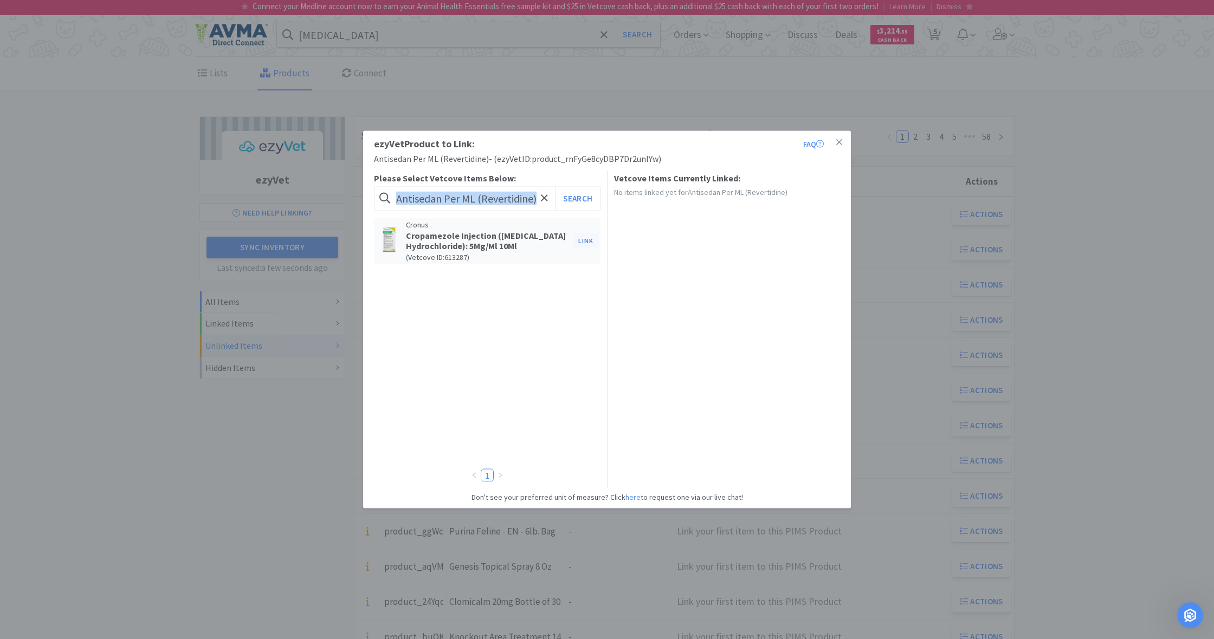
click at [583, 238] on button "Link" at bounding box center [586, 240] width 26 height 15
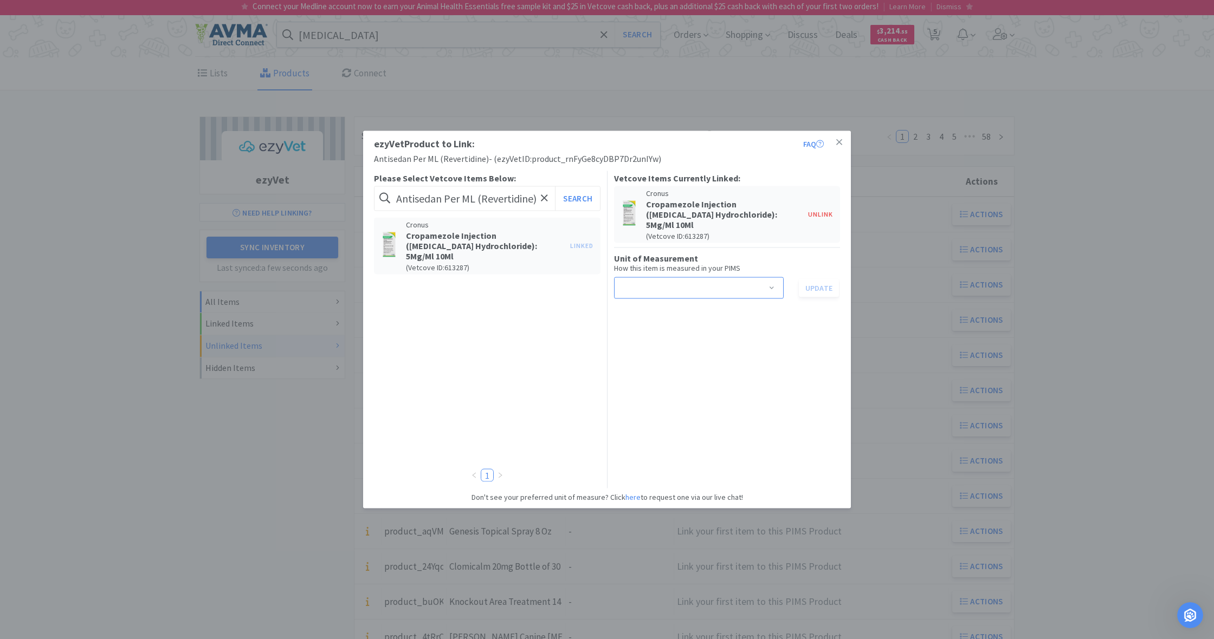
click at [772, 285] on span at bounding box center [771, 289] width 11 height 9
click at [648, 319] on li "ml" at bounding box center [698, 317] width 170 height 17
click at [815, 280] on button "Update" at bounding box center [819, 288] width 40 height 18
click at [841, 143] on icon at bounding box center [839, 143] width 6 height 10
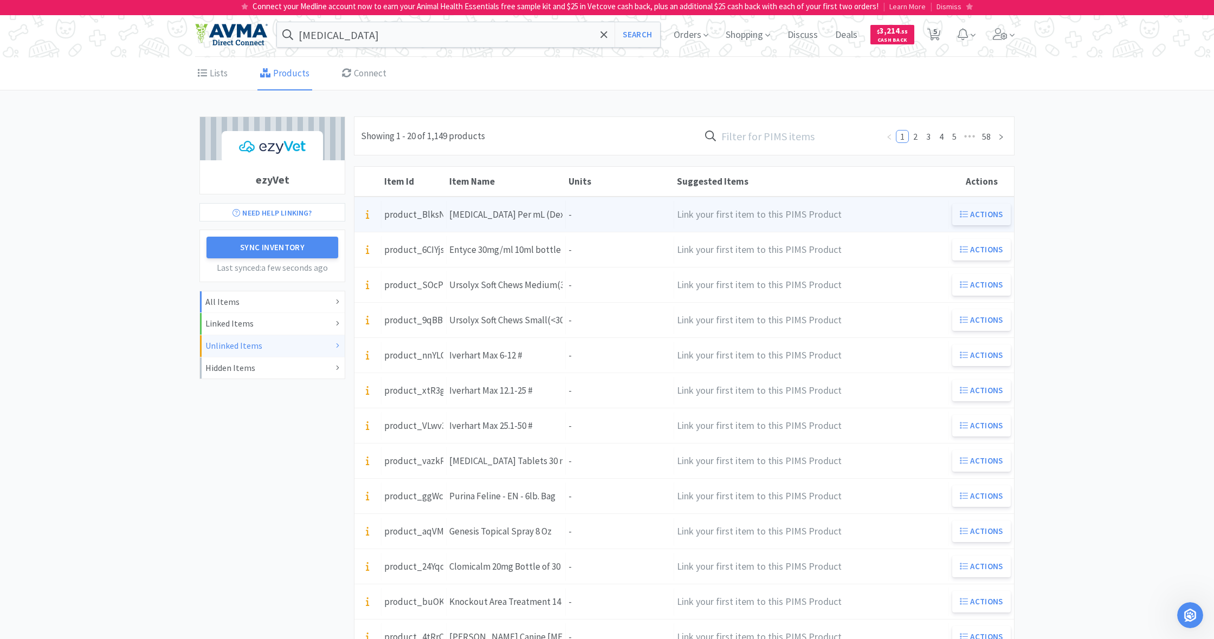
click at [982, 214] on button "Actions" at bounding box center [981, 215] width 59 height 22
click at [600, 220] on div "Units -" at bounding box center [620, 215] width 108 height 28
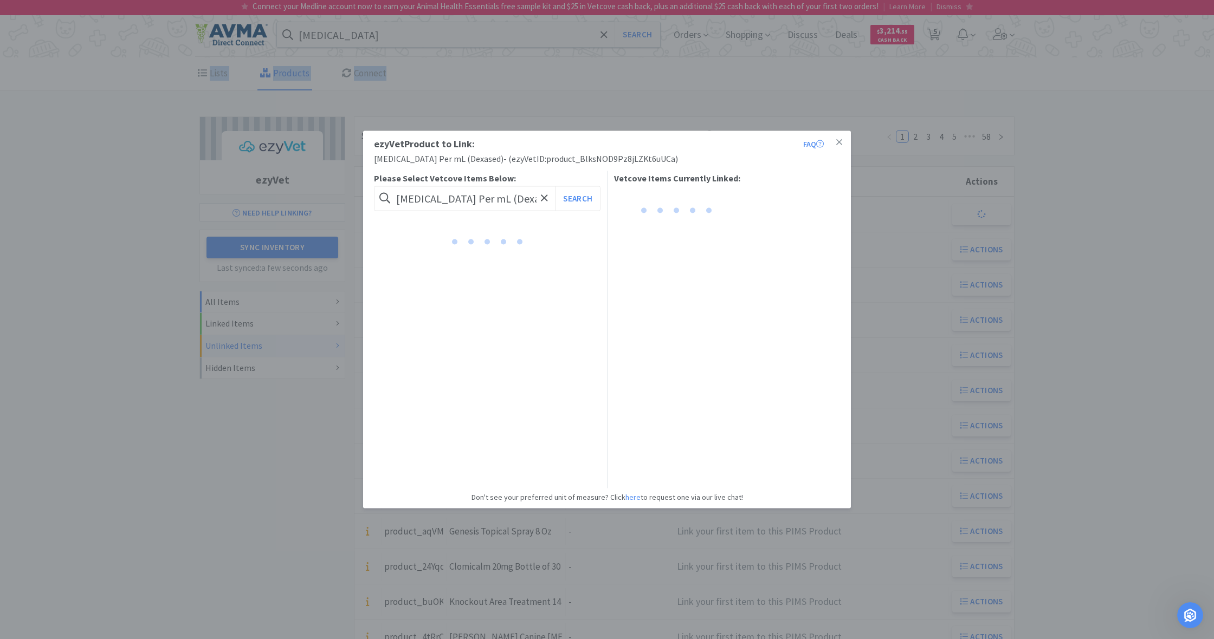
click at [600, 220] on div at bounding box center [487, 245] width 226 height 57
click at [574, 197] on button "Search" at bounding box center [577, 198] width 45 height 25
click at [838, 142] on icon at bounding box center [839, 143] width 6 height 10
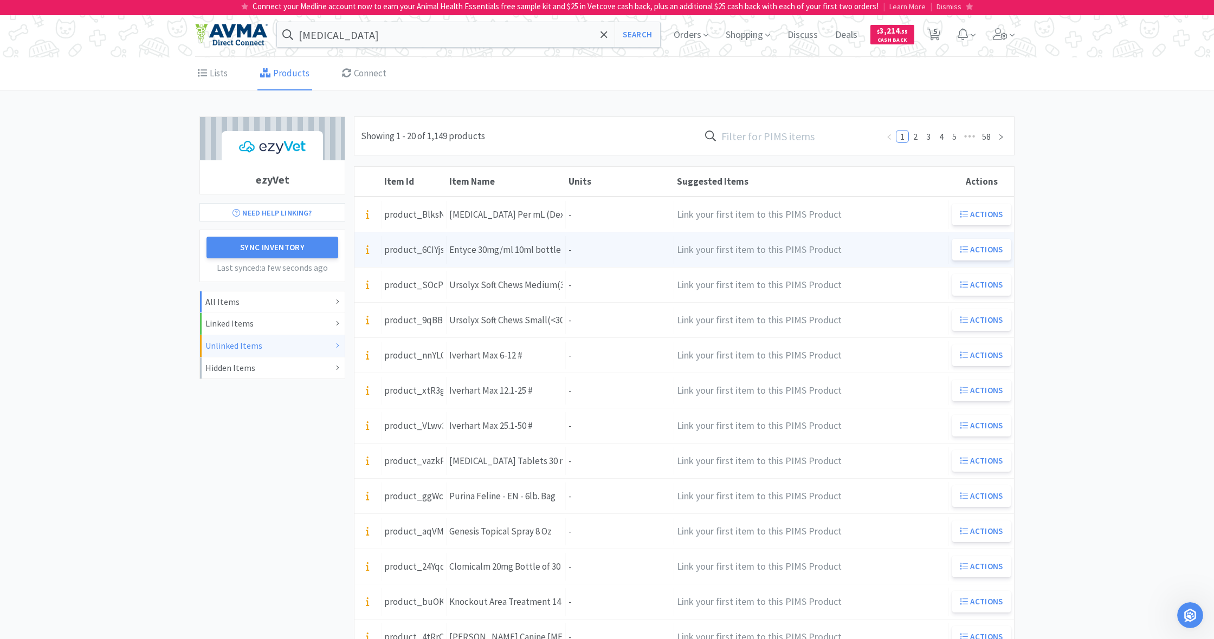
click at [591, 245] on div "Units -" at bounding box center [620, 250] width 108 height 28
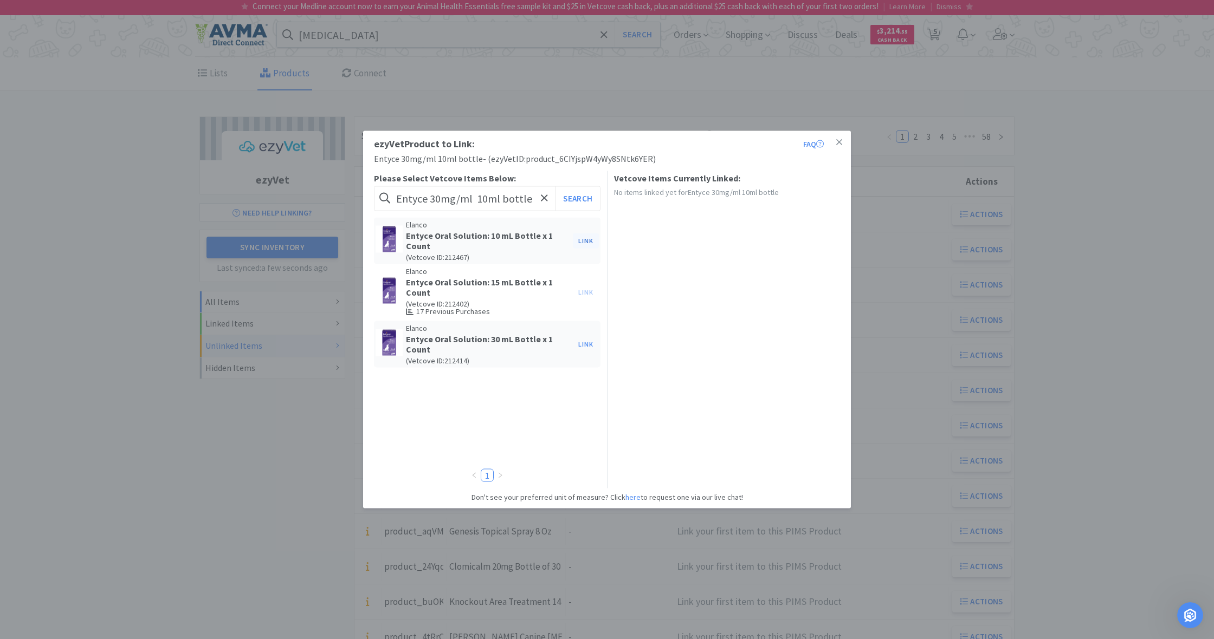
click at [586, 241] on button "Link" at bounding box center [586, 240] width 26 height 15
click at [772, 278] on span at bounding box center [771, 278] width 11 height 9
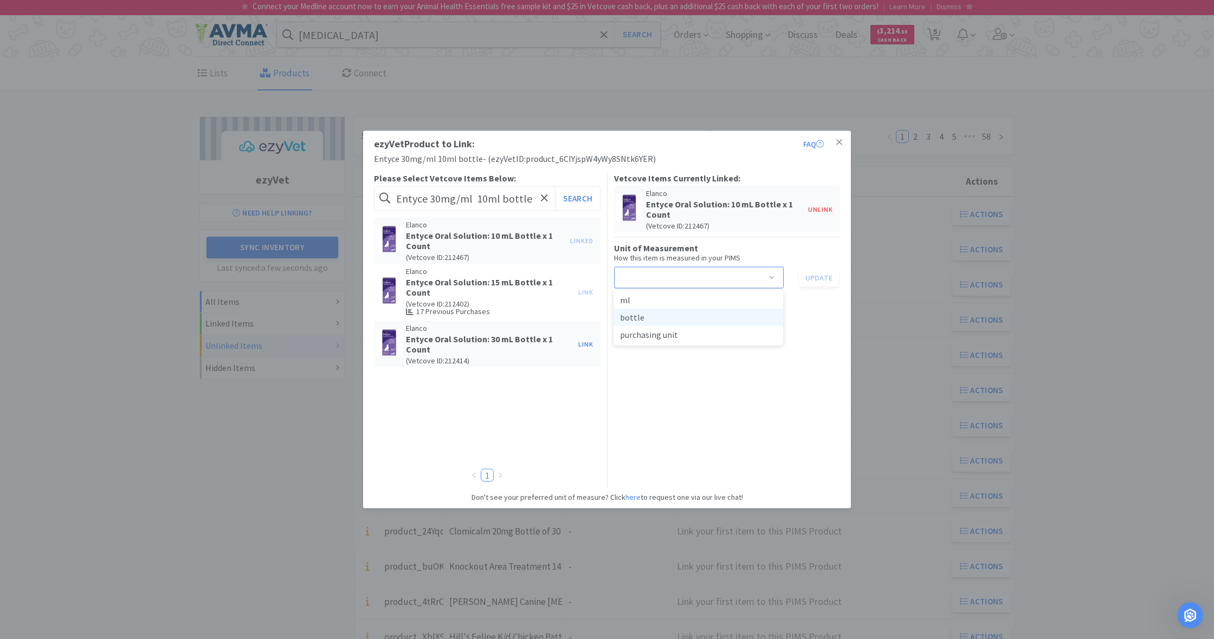
click at [652, 319] on li "bottle" at bounding box center [698, 317] width 170 height 17
click at [824, 279] on button "Update" at bounding box center [819, 277] width 40 height 18
click at [839, 142] on icon at bounding box center [839, 142] width 6 height 6
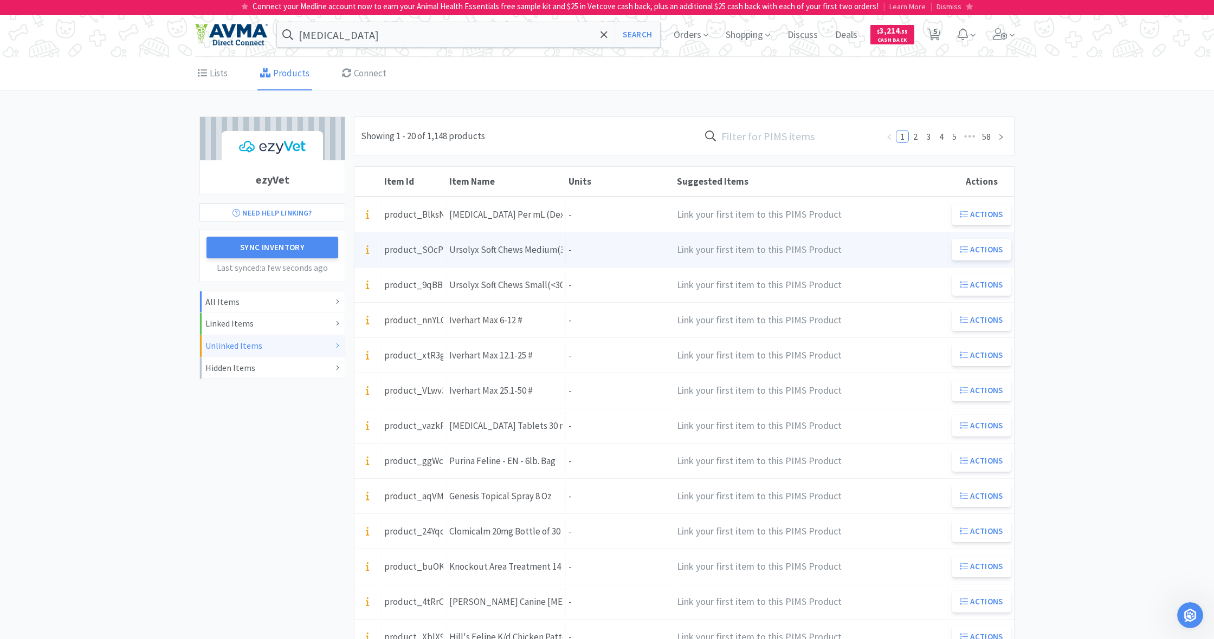
click at [563, 251] on div "Item Name Ursolyx Soft Chews Medium(30-60lb) 60ct" at bounding box center [505, 250] width 119 height 28
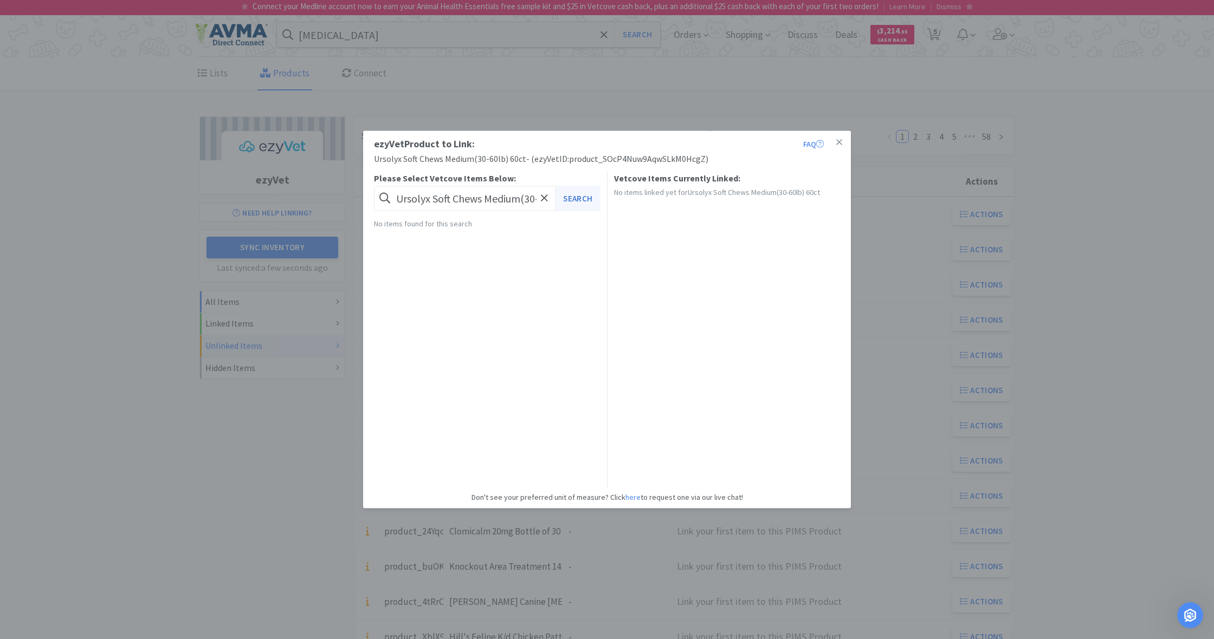
click at [576, 202] on button "Search" at bounding box center [577, 198] width 45 height 25
click at [840, 143] on icon at bounding box center [839, 142] width 6 height 6
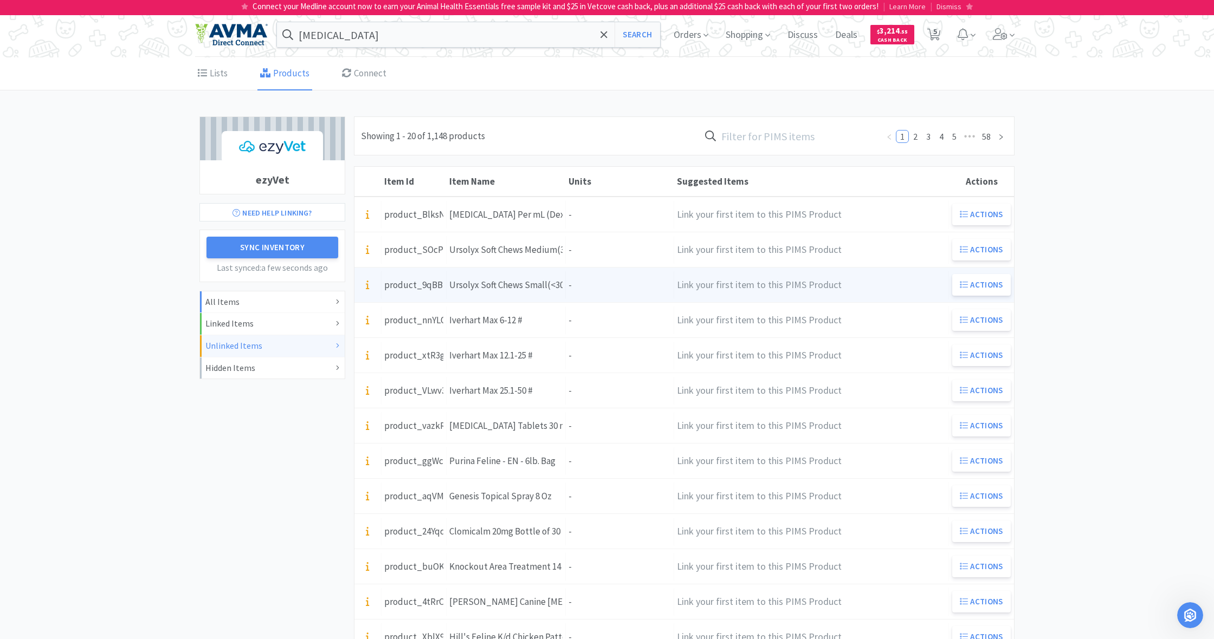
click at [608, 280] on div "Units -" at bounding box center [620, 285] width 108 height 28
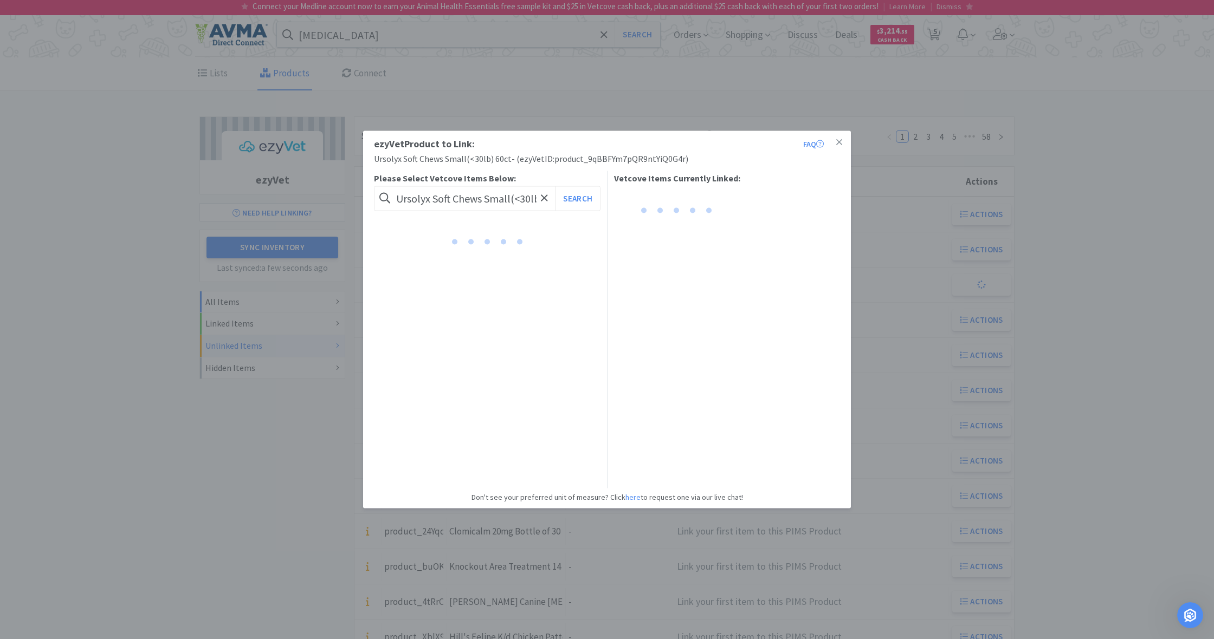
scroll to position [1, 0]
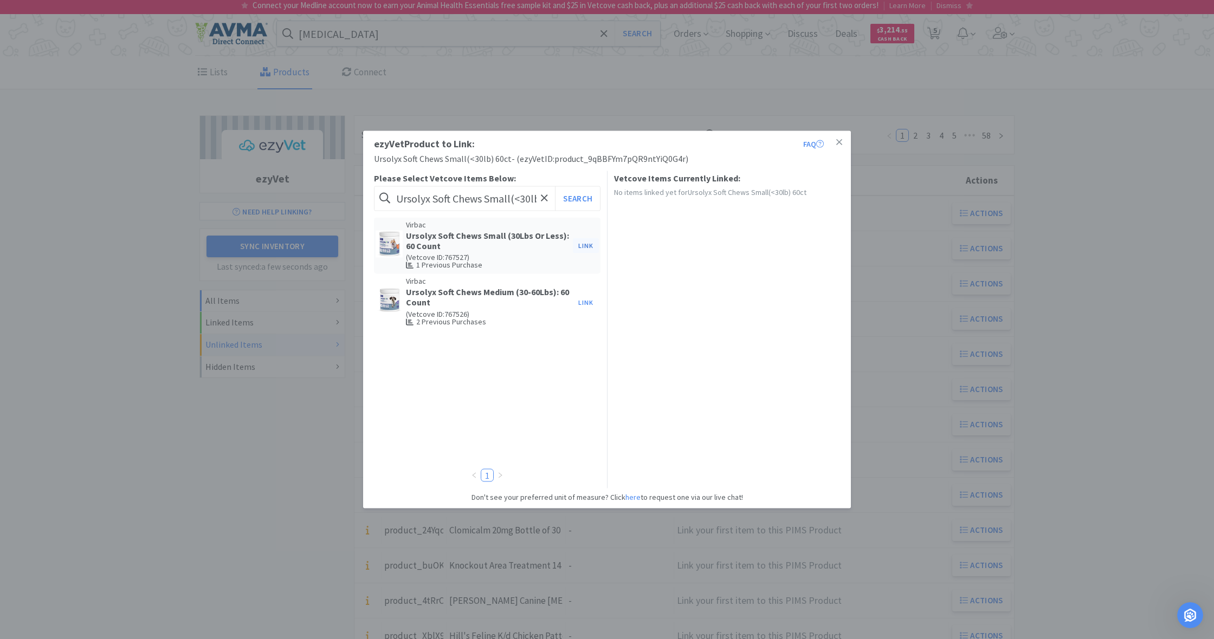
click at [584, 245] on button "Link" at bounding box center [586, 245] width 26 height 15
click at [775, 277] on span at bounding box center [771, 278] width 11 height 9
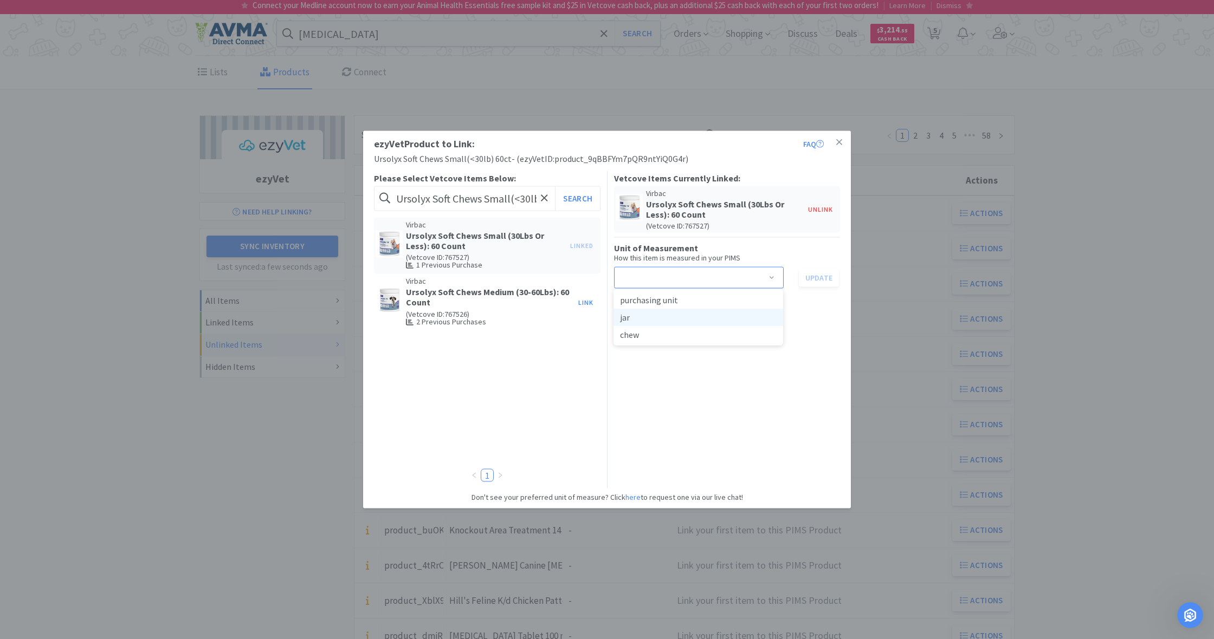
click at [662, 322] on li "jar" at bounding box center [698, 317] width 170 height 17
click at [815, 277] on button "Update" at bounding box center [819, 277] width 40 height 18
click at [841, 141] on icon at bounding box center [839, 142] width 6 height 6
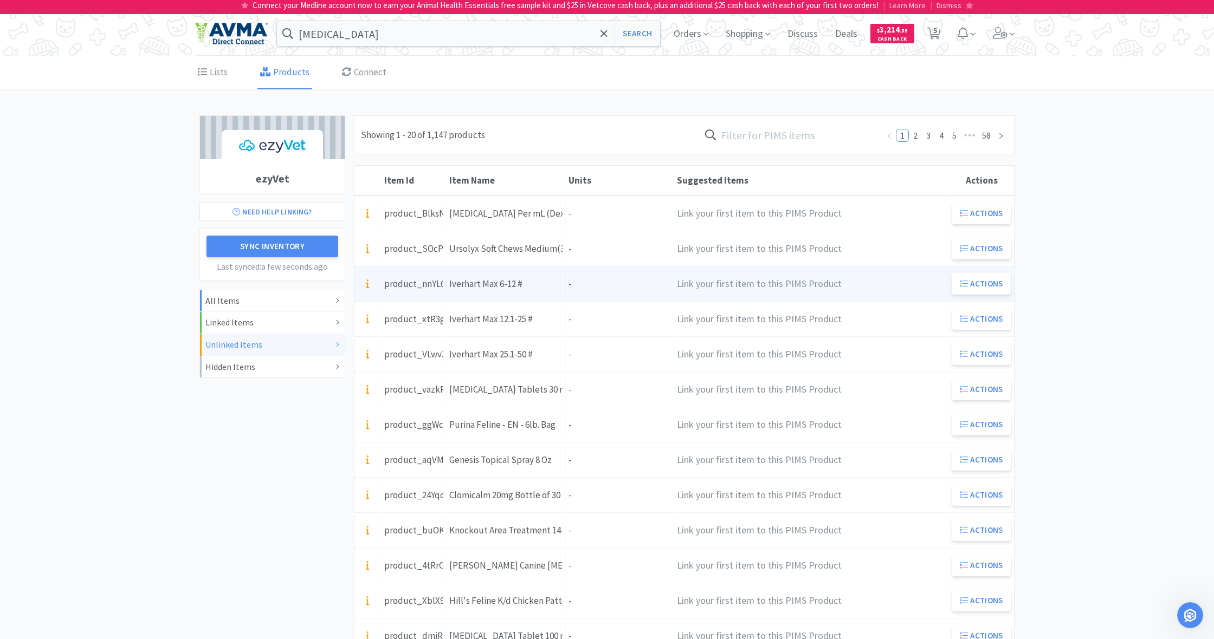
click at [511, 284] on div "Iverhart Max 6-12 #" at bounding box center [485, 284] width 73 height 15
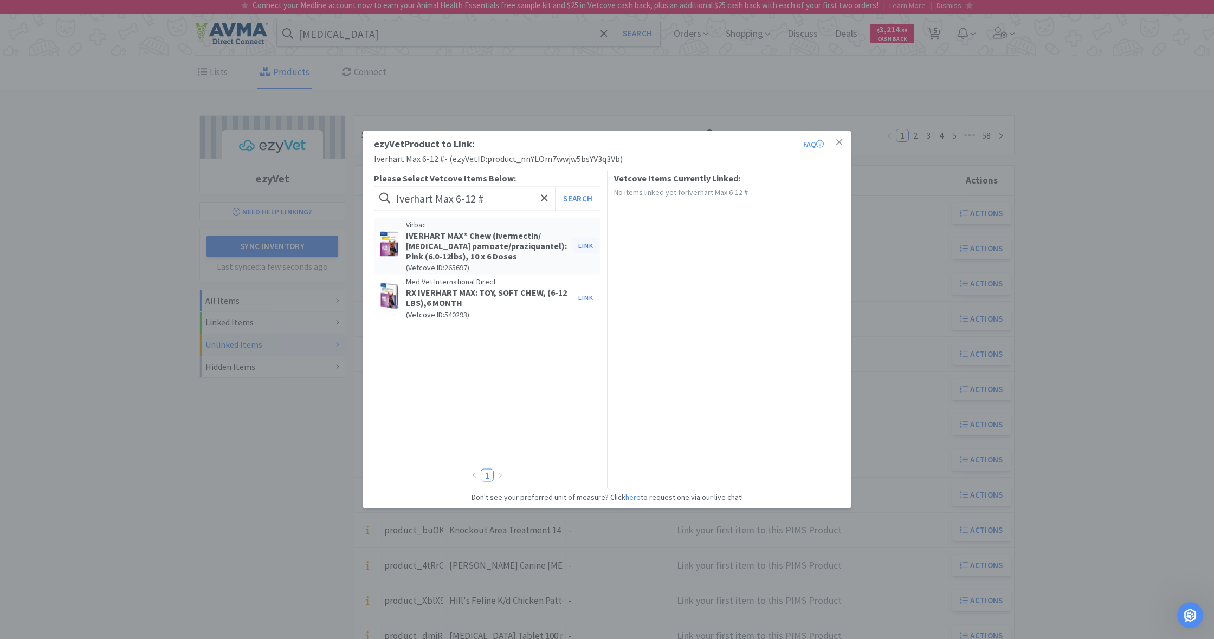
click at [585, 246] on button "Link" at bounding box center [586, 245] width 26 height 15
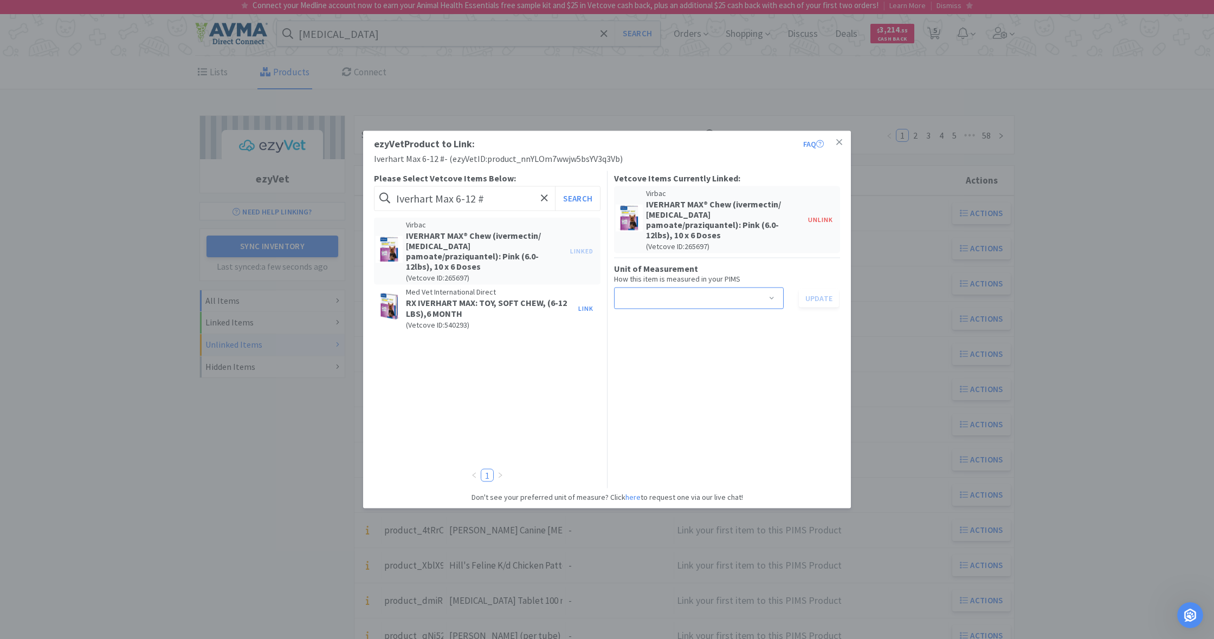
click at [774, 295] on span at bounding box center [771, 299] width 11 height 9
click at [683, 307] on li "dose" at bounding box center [698, 310] width 170 height 17
click at [816, 289] on button "Update" at bounding box center [819, 298] width 40 height 18
click at [839, 144] on icon at bounding box center [839, 142] width 6 height 6
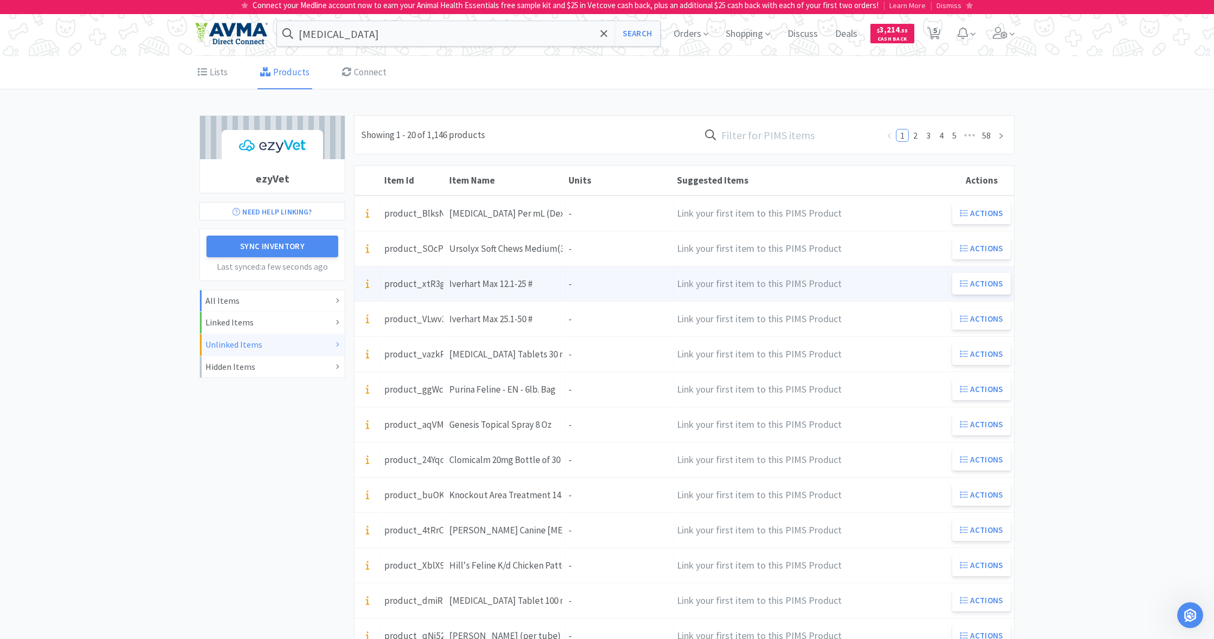
click at [550, 286] on div "Item Name [PERSON_NAME] 12.1-25 #" at bounding box center [505, 284] width 119 height 28
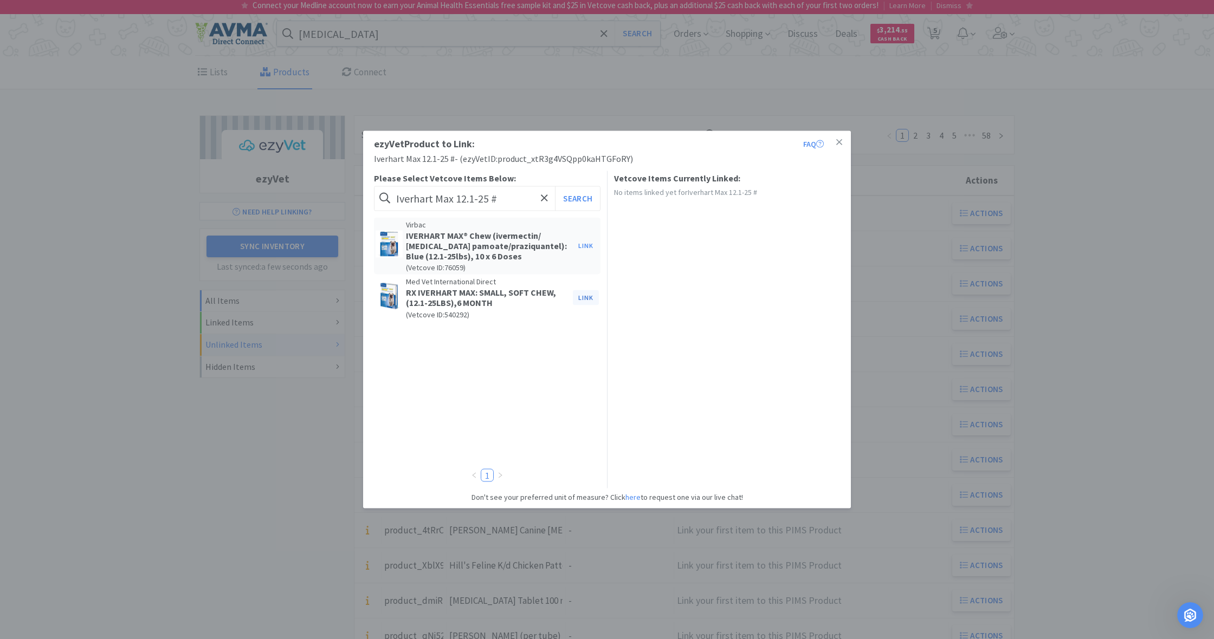
click at [585, 297] on button "Link" at bounding box center [586, 297] width 26 height 15
click at [774, 276] on span at bounding box center [771, 278] width 11 height 9
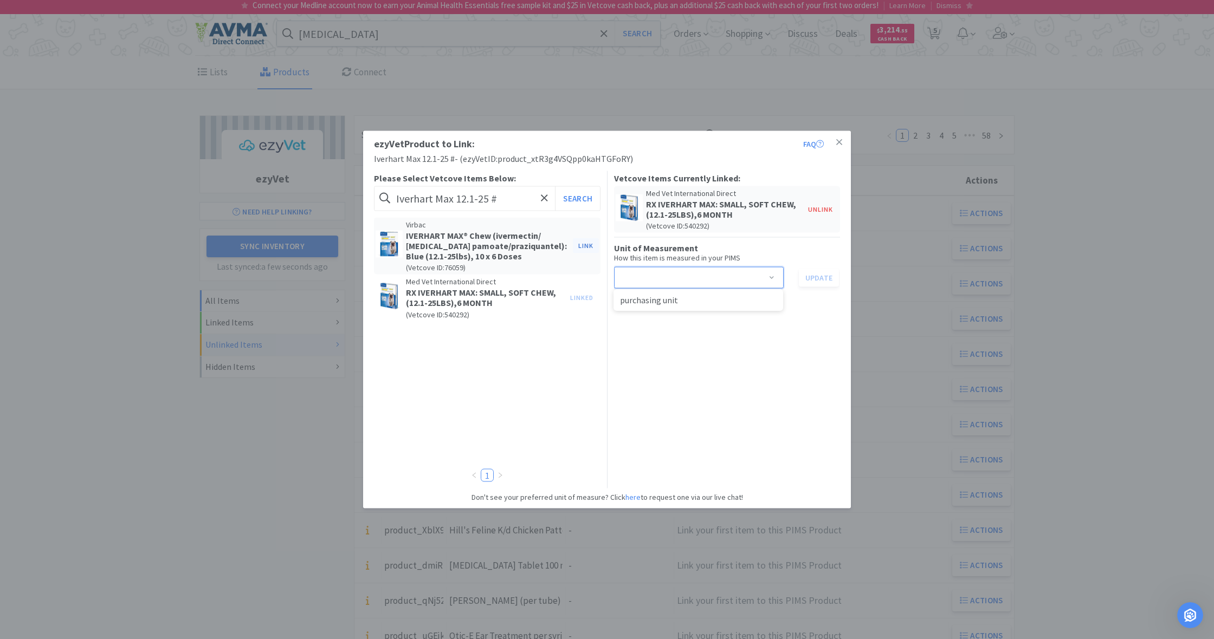
click at [583, 245] on button "Link" at bounding box center [586, 245] width 26 height 15
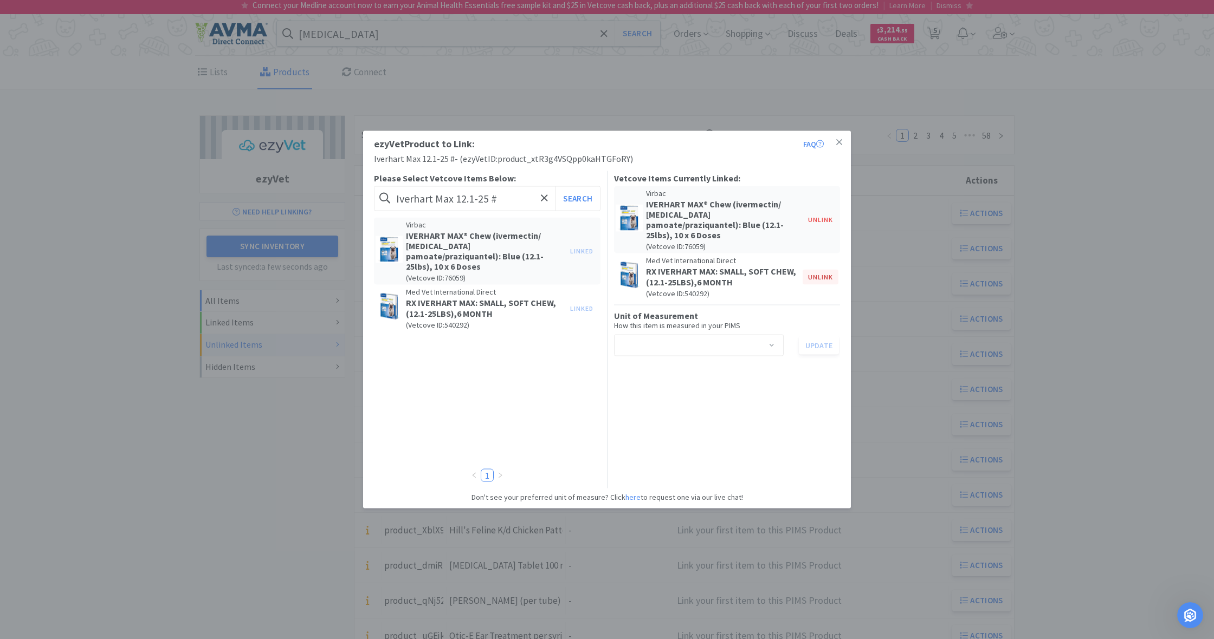
click at [818, 269] on button "Unlink" at bounding box center [820, 276] width 36 height 15
click at [773, 295] on span at bounding box center [771, 299] width 11 height 9
click at [682, 309] on li "dose" at bounding box center [698, 310] width 170 height 17
click at [821, 289] on button "Update" at bounding box center [819, 298] width 40 height 18
click at [841, 141] on icon at bounding box center [839, 143] width 6 height 10
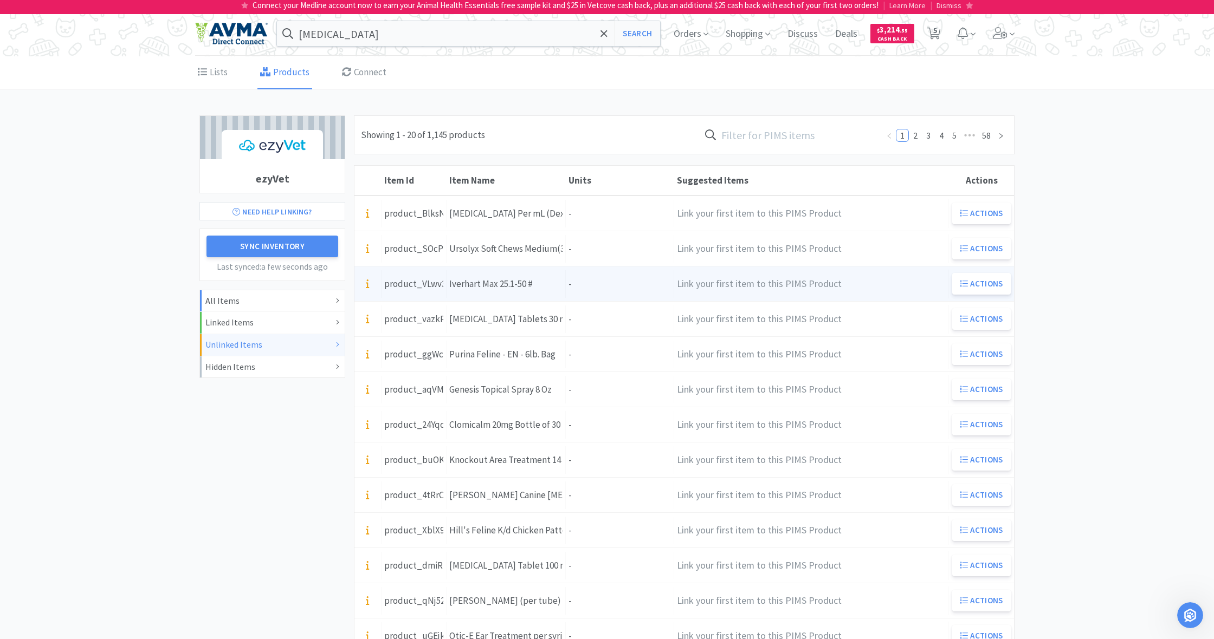
click at [597, 281] on div "Units -" at bounding box center [620, 284] width 108 height 28
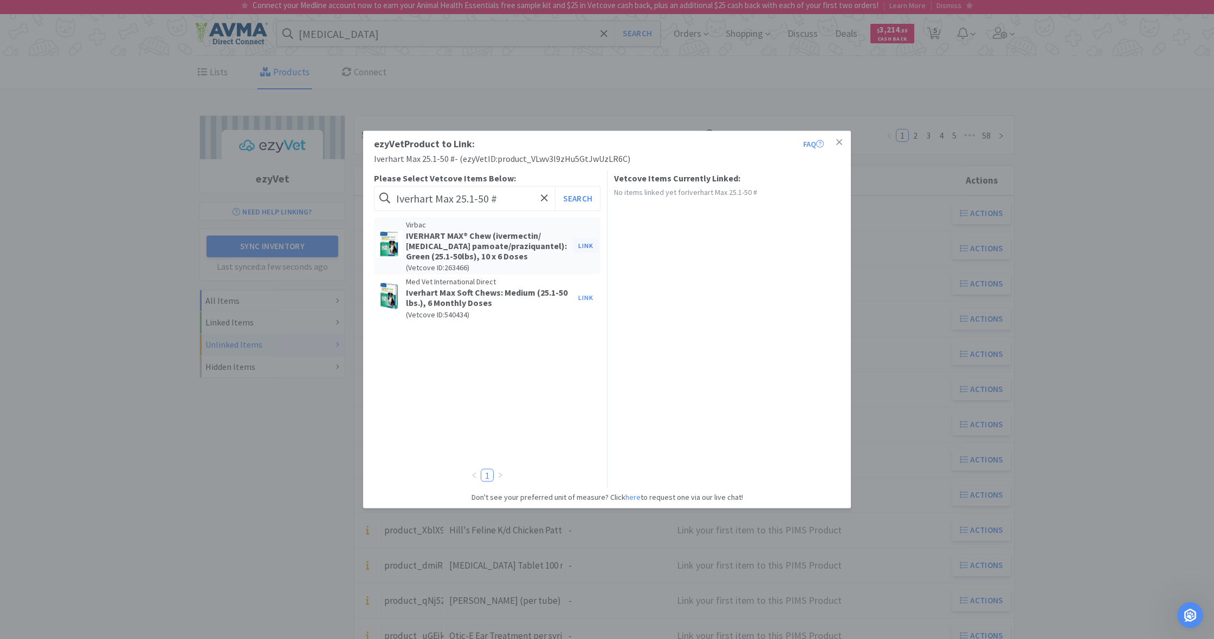
click at [585, 245] on button "Link" at bounding box center [586, 245] width 26 height 15
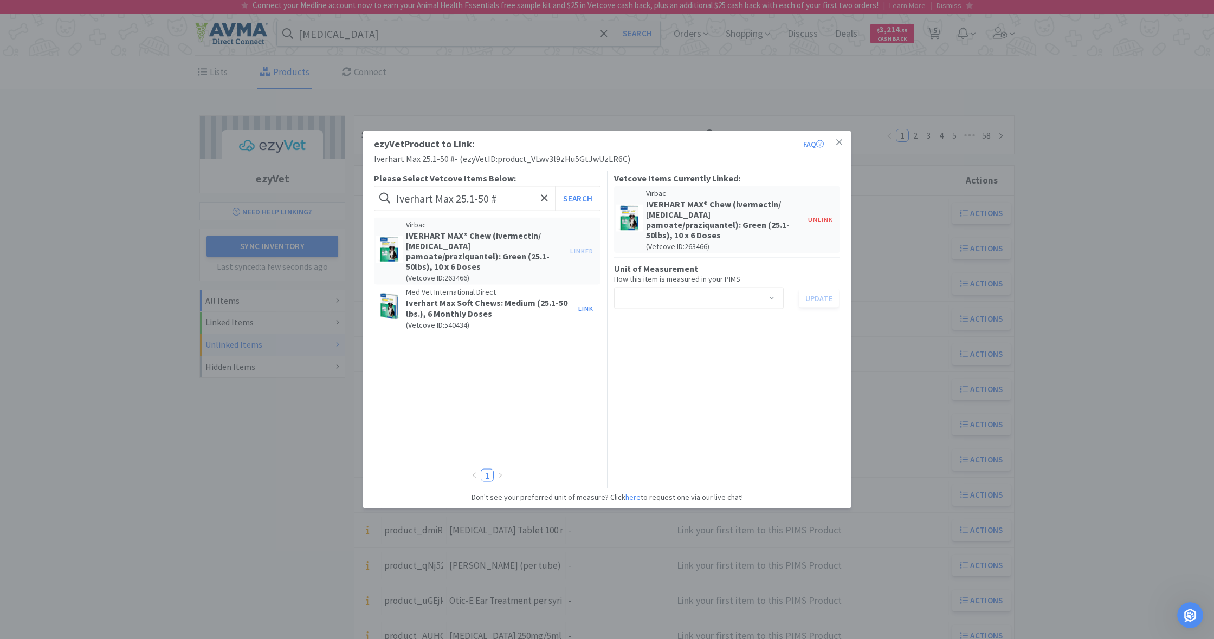
click at [773, 295] on span at bounding box center [771, 299] width 11 height 9
click at [677, 309] on li "dose" at bounding box center [698, 310] width 170 height 17
click at [819, 289] on button "Update" at bounding box center [819, 298] width 40 height 18
click at [838, 140] on icon at bounding box center [839, 143] width 6 height 10
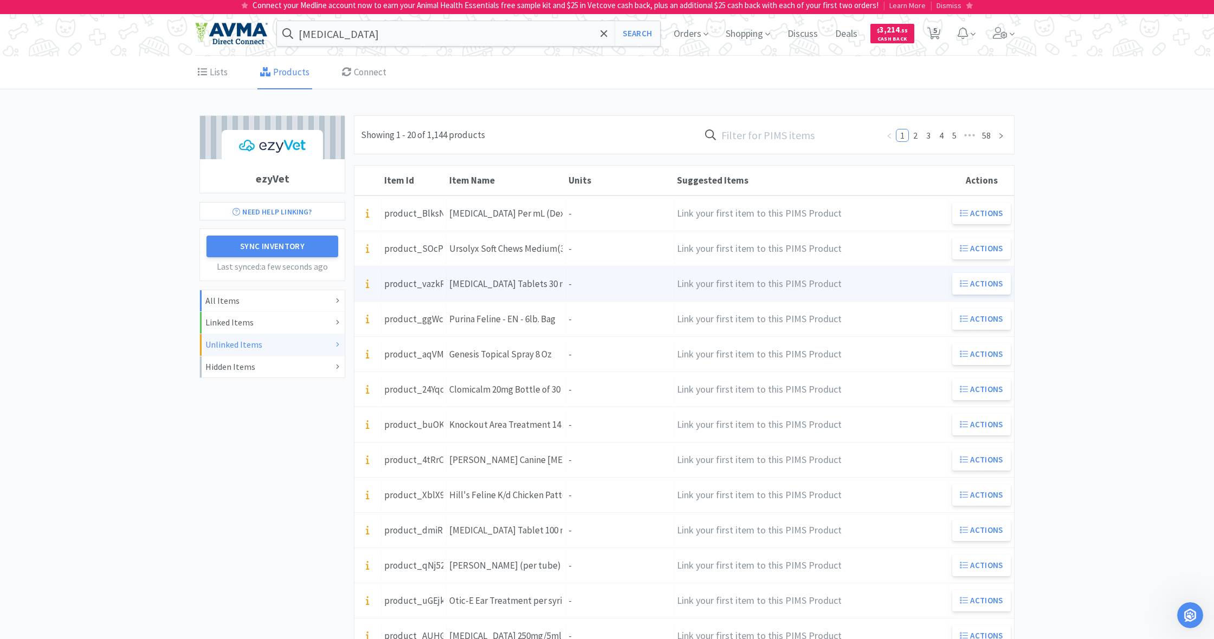
click at [618, 281] on div "Units -" at bounding box center [620, 284] width 108 height 28
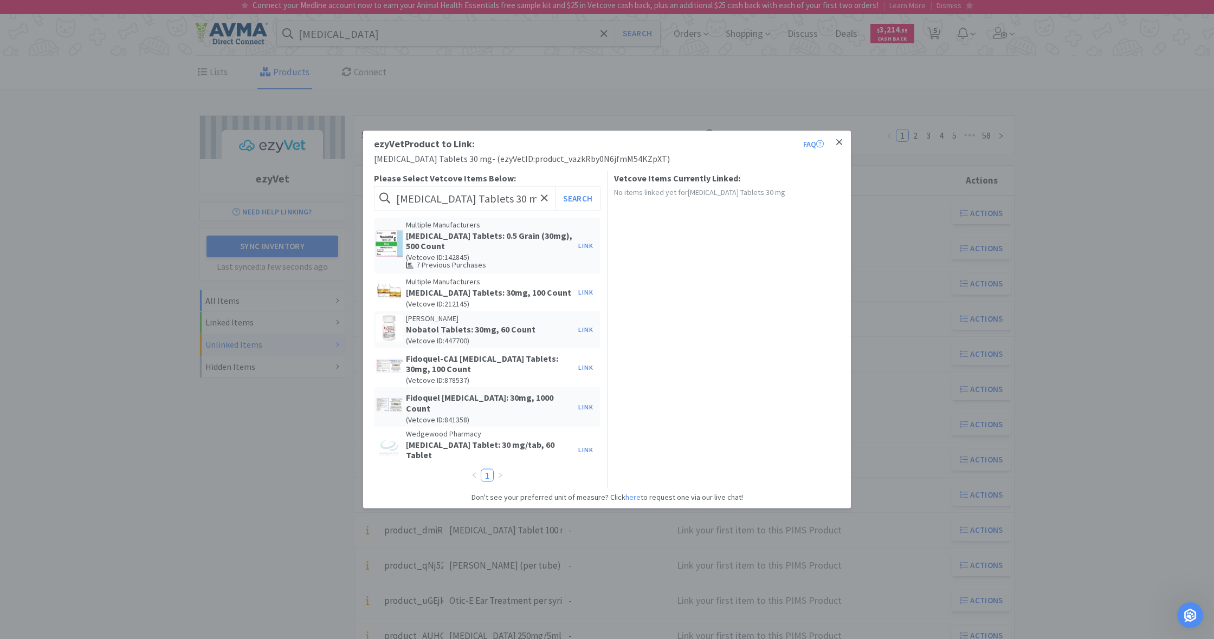
click at [838, 142] on icon at bounding box center [839, 142] width 6 height 6
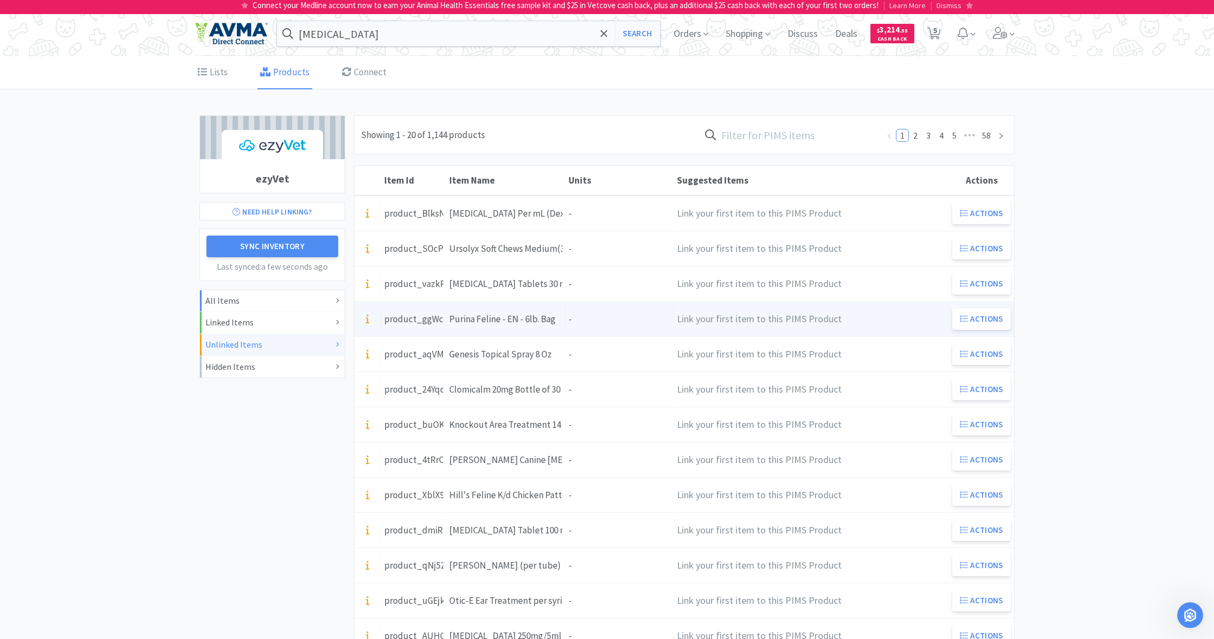
scroll to position [0, 1]
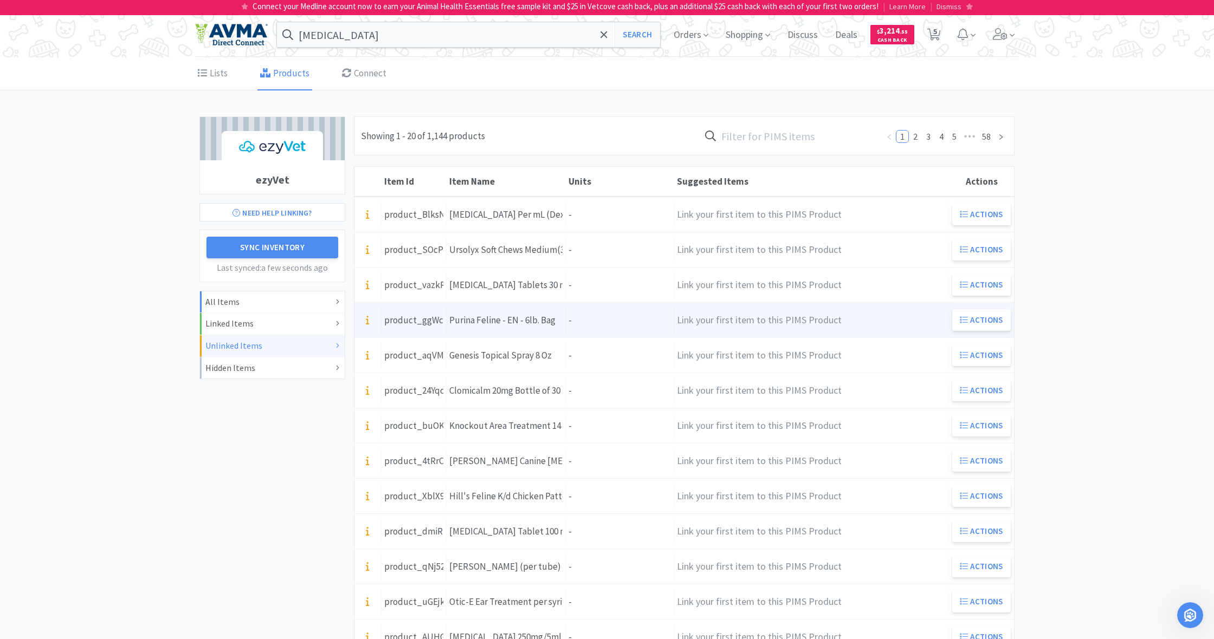
click at [633, 321] on div "Units -" at bounding box center [620, 321] width 108 height 28
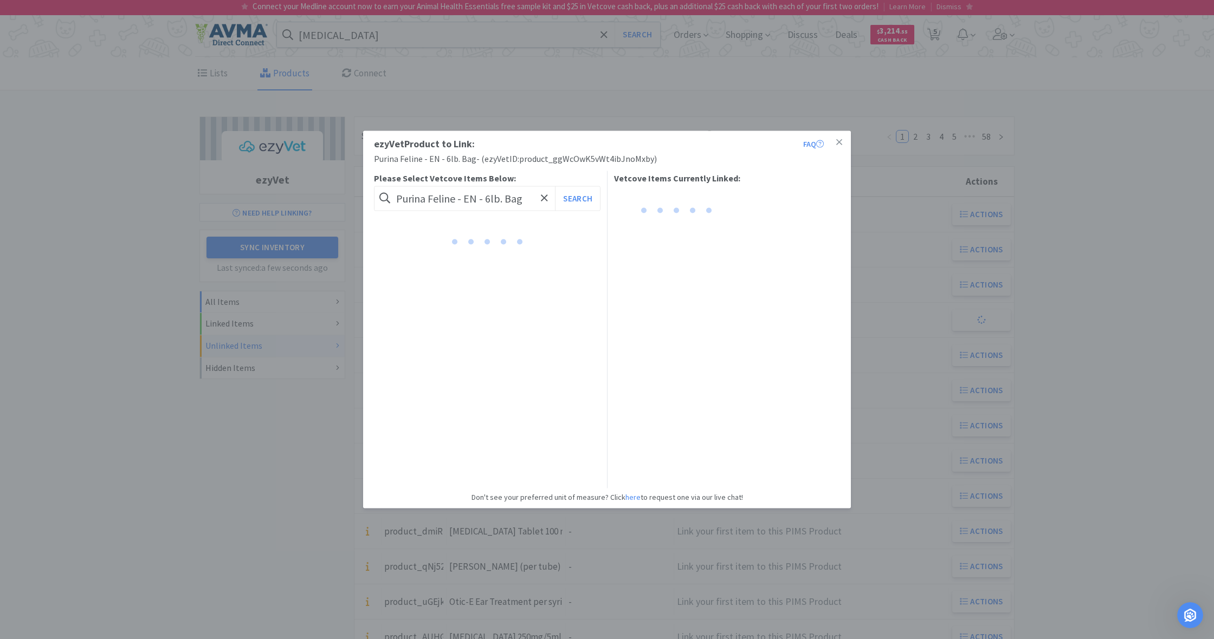
scroll to position [-1, 1]
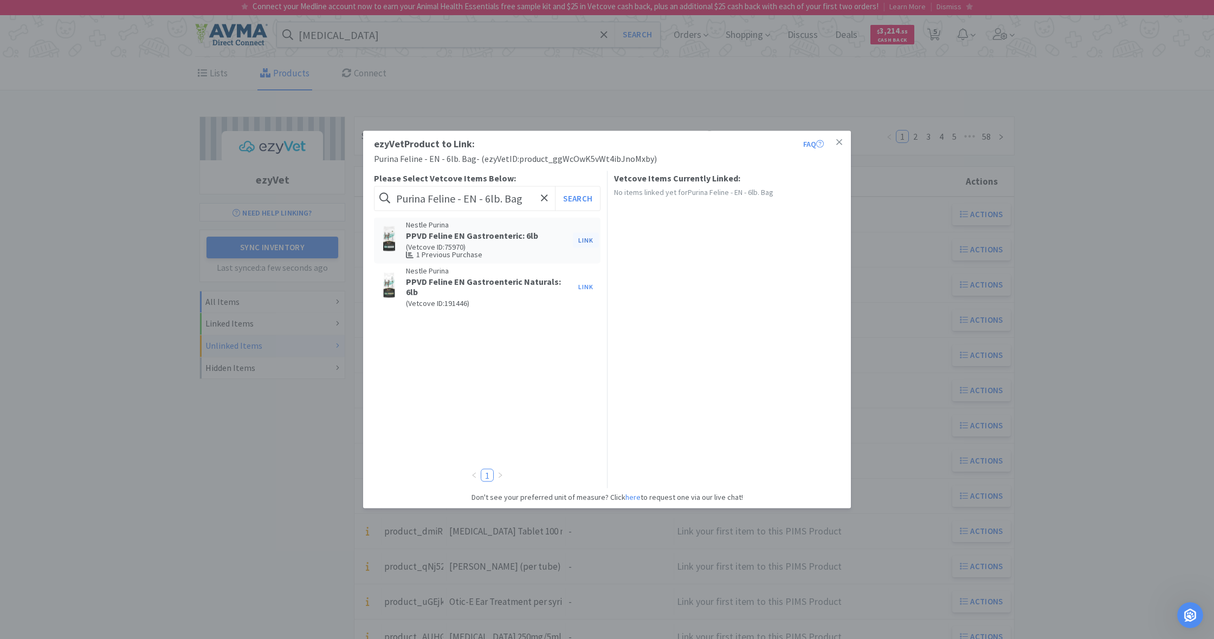
click at [586, 239] on button "Link" at bounding box center [586, 240] width 26 height 15
click at [775, 265] on span at bounding box center [771, 268] width 11 height 9
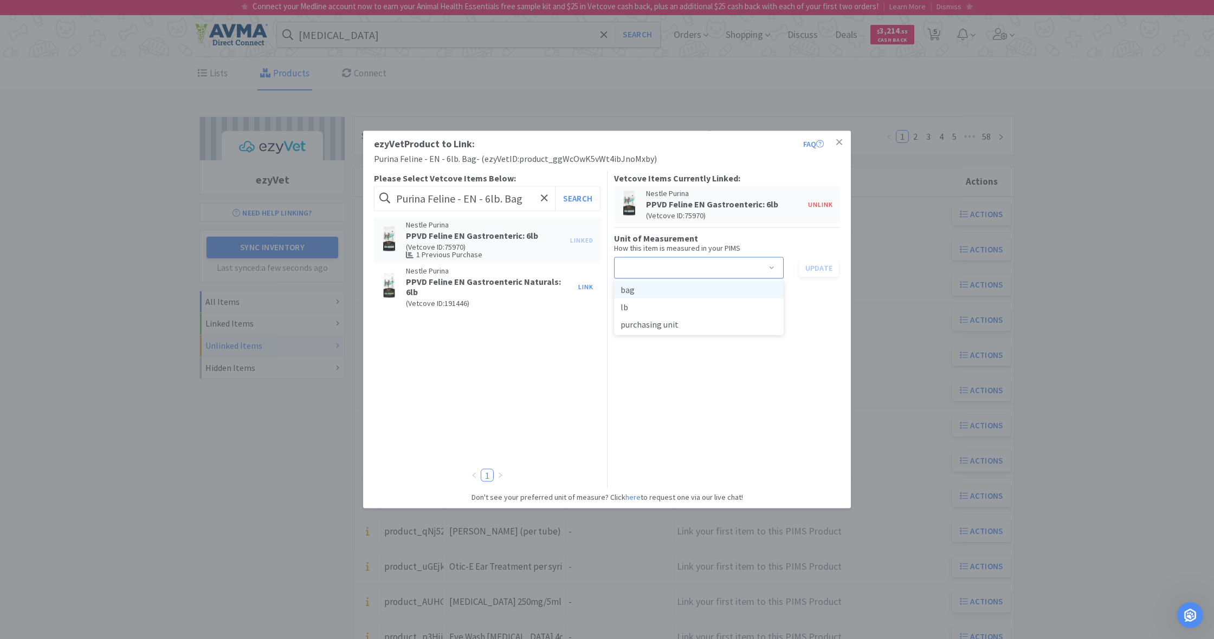
click at [662, 287] on li "bag" at bounding box center [699, 289] width 170 height 17
click at [819, 267] on button "Update" at bounding box center [819, 267] width 40 height 18
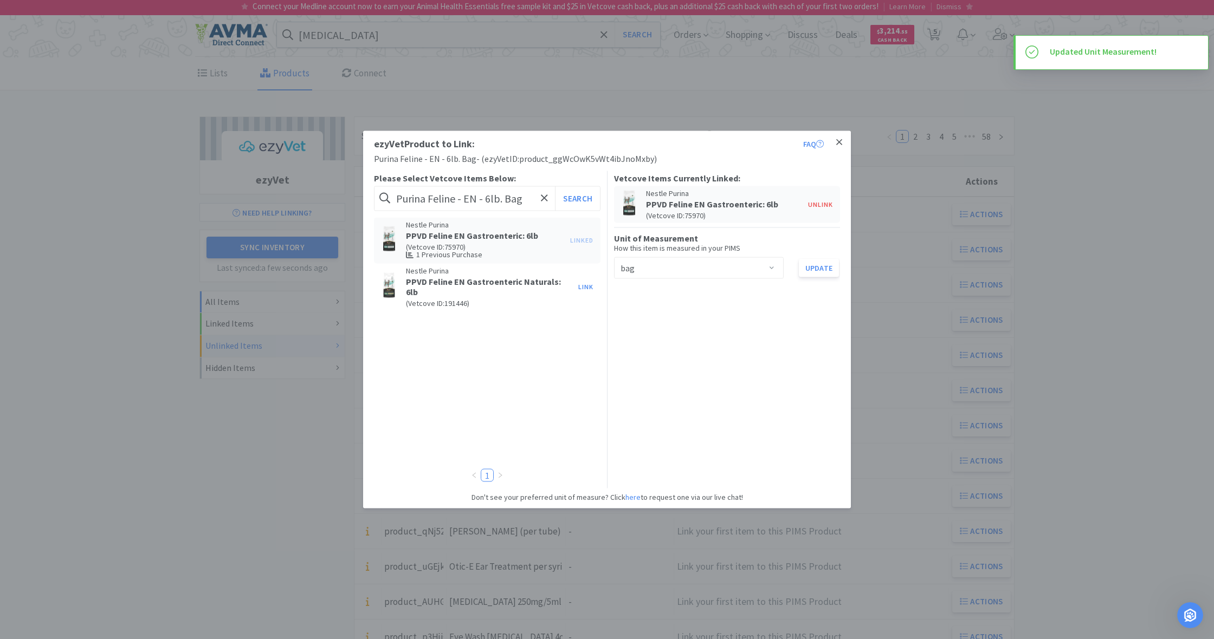
click at [840, 143] on icon at bounding box center [839, 143] width 6 height 10
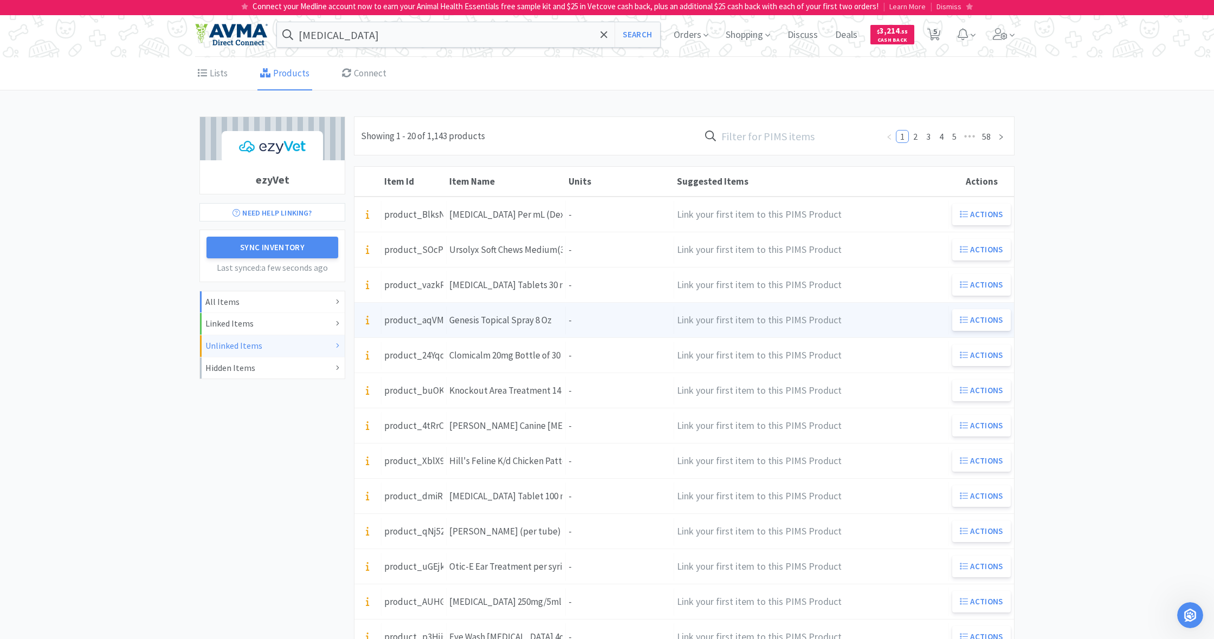
click at [540, 320] on div "Genesis Topical Spray 8 Oz" at bounding box center [500, 320] width 102 height 15
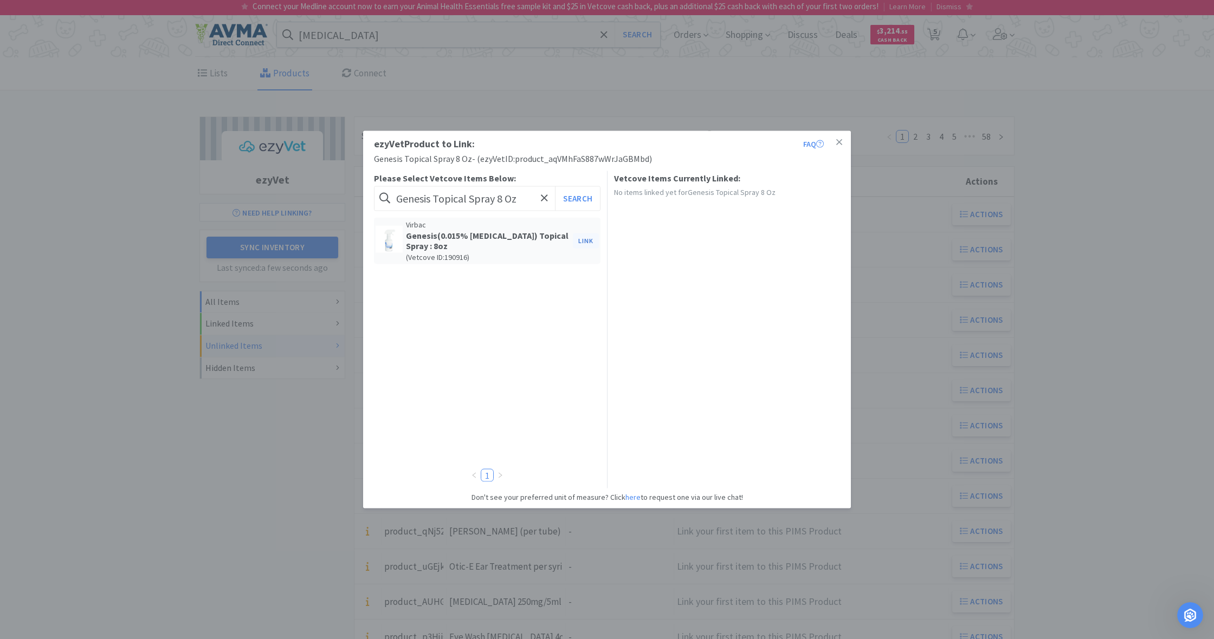
click at [585, 242] on button "Link" at bounding box center [586, 240] width 26 height 15
click at [770, 278] on span at bounding box center [771, 278] width 11 height 9
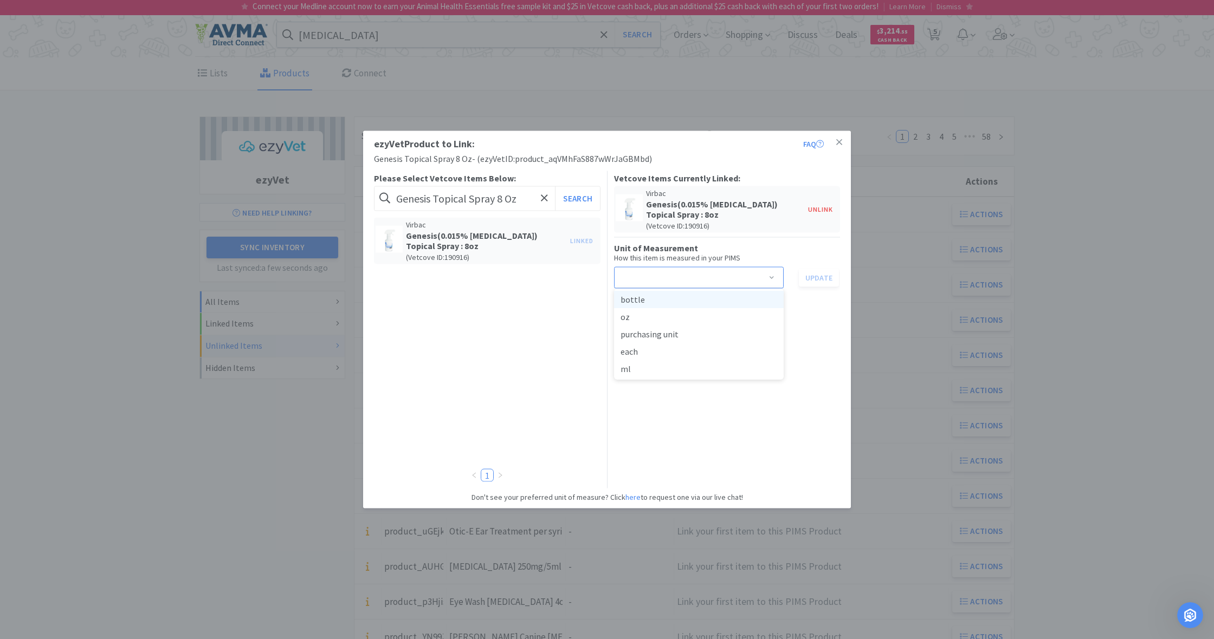
click at [672, 298] on li "bottle" at bounding box center [699, 299] width 170 height 17
click at [817, 276] on button "Update" at bounding box center [819, 277] width 40 height 18
click at [839, 142] on icon at bounding box center [839, 142] width 6 height 6
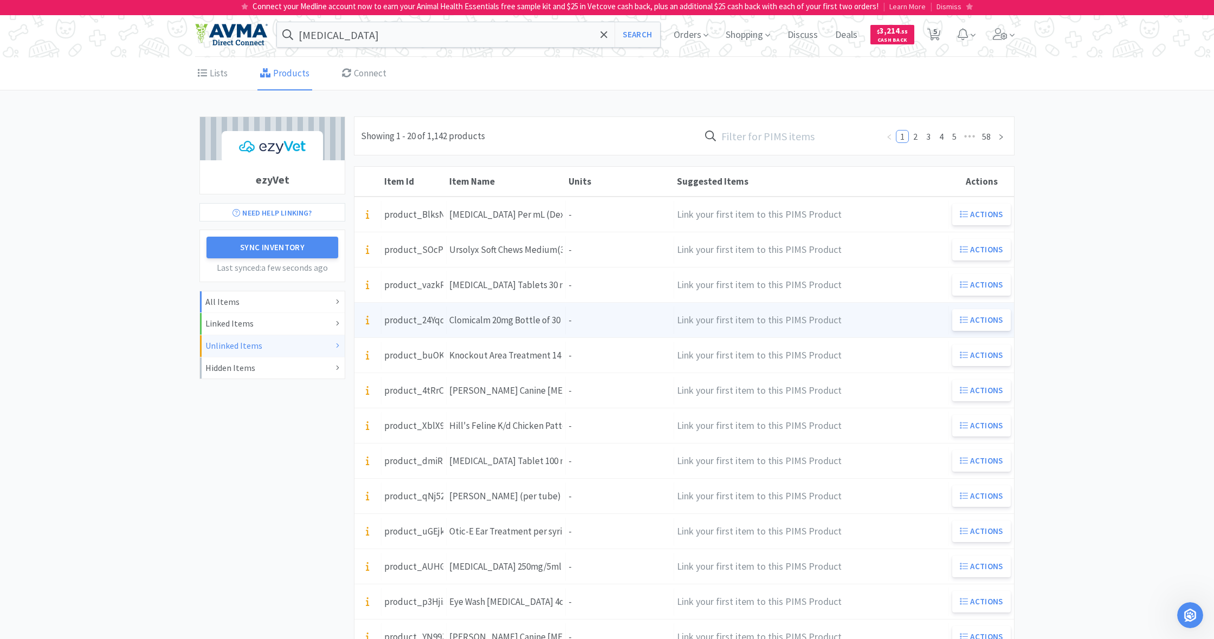
click at [579, 319] on div "Units -" at bounding box center [620, 321] width 108 height 28
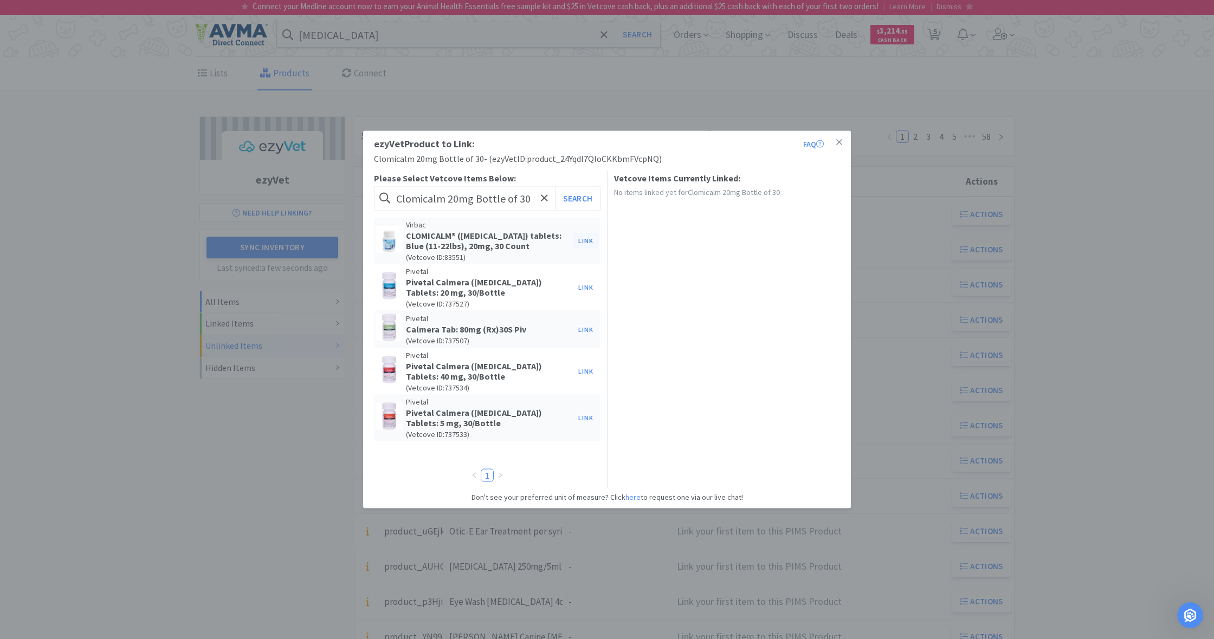
click at [585, 241] on button "Link" at bounding box center [586, 240] width 26 height 15
click at [774, 283] on span at bounding box center [771, 278] width 11 height 9
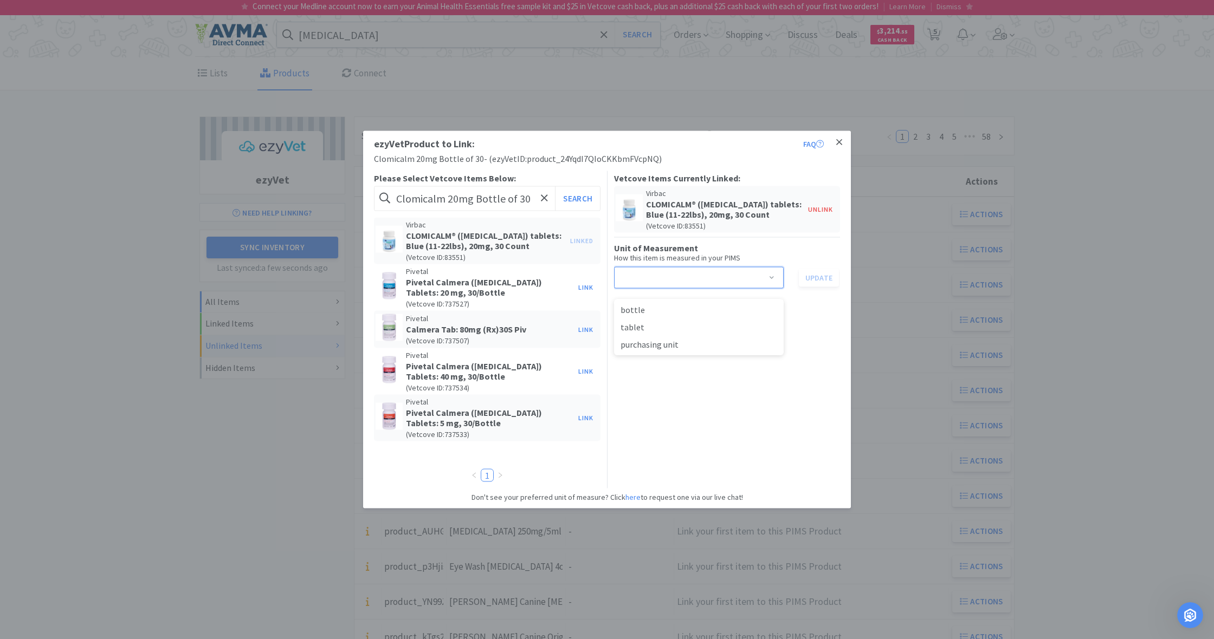
click at [838, 143] on icon at bounding box center [839, 142] width 6 height 6
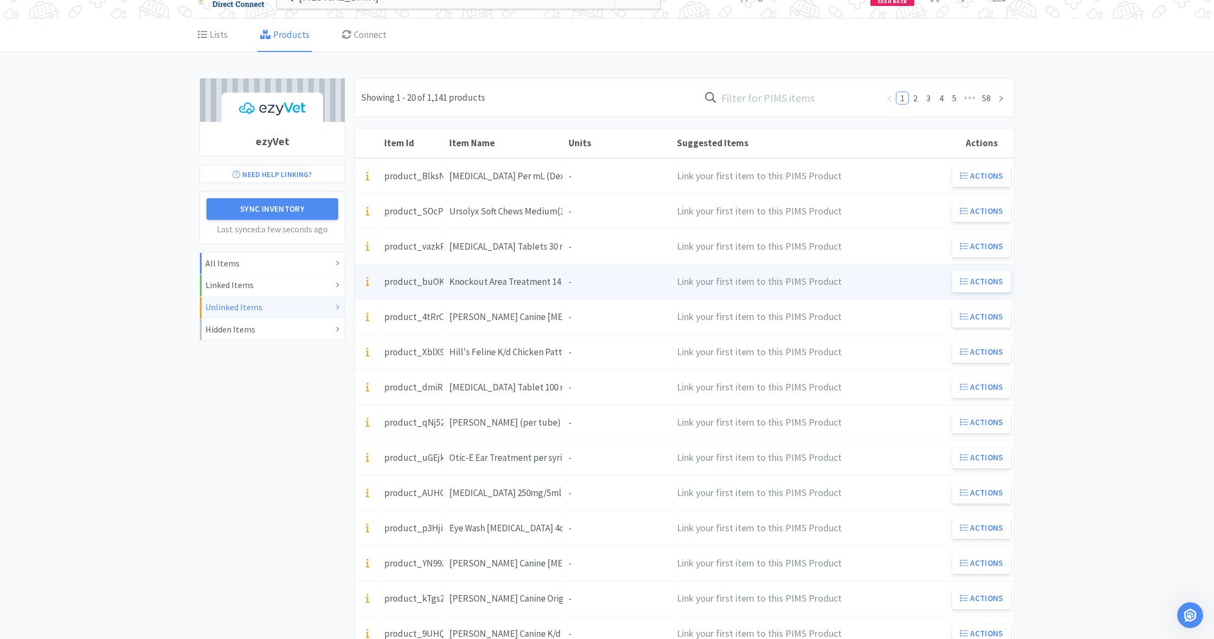
scroll to position [46, 0]
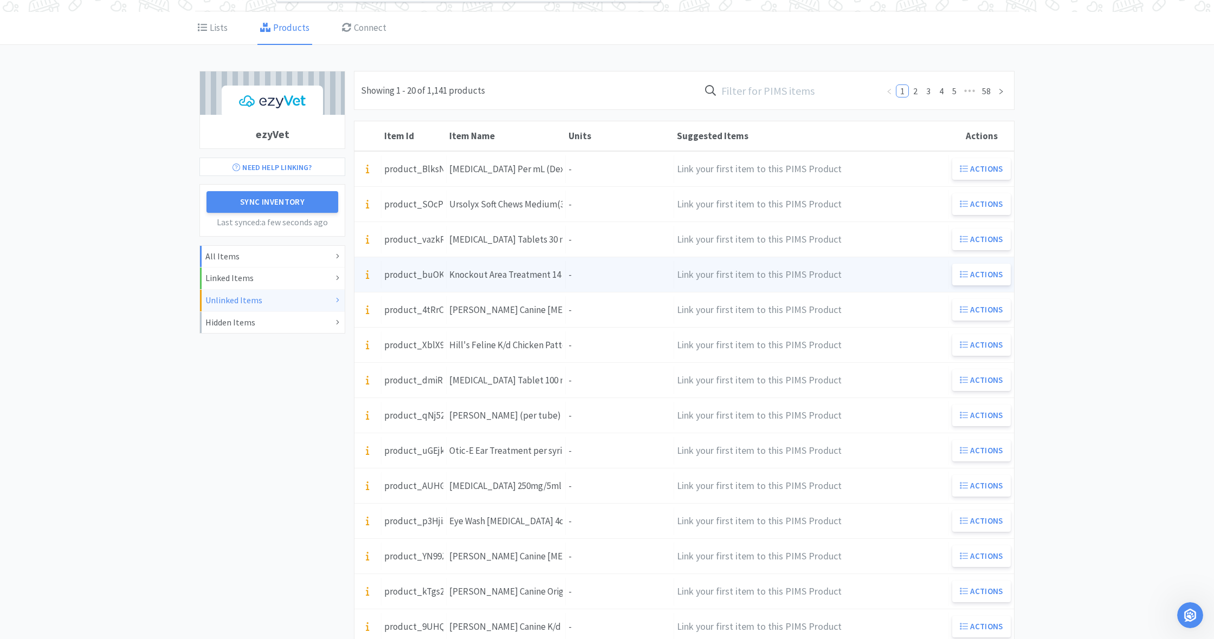
click at [594, 276] on div "Units -" at bounding box center [620, 275] width 108 height 28
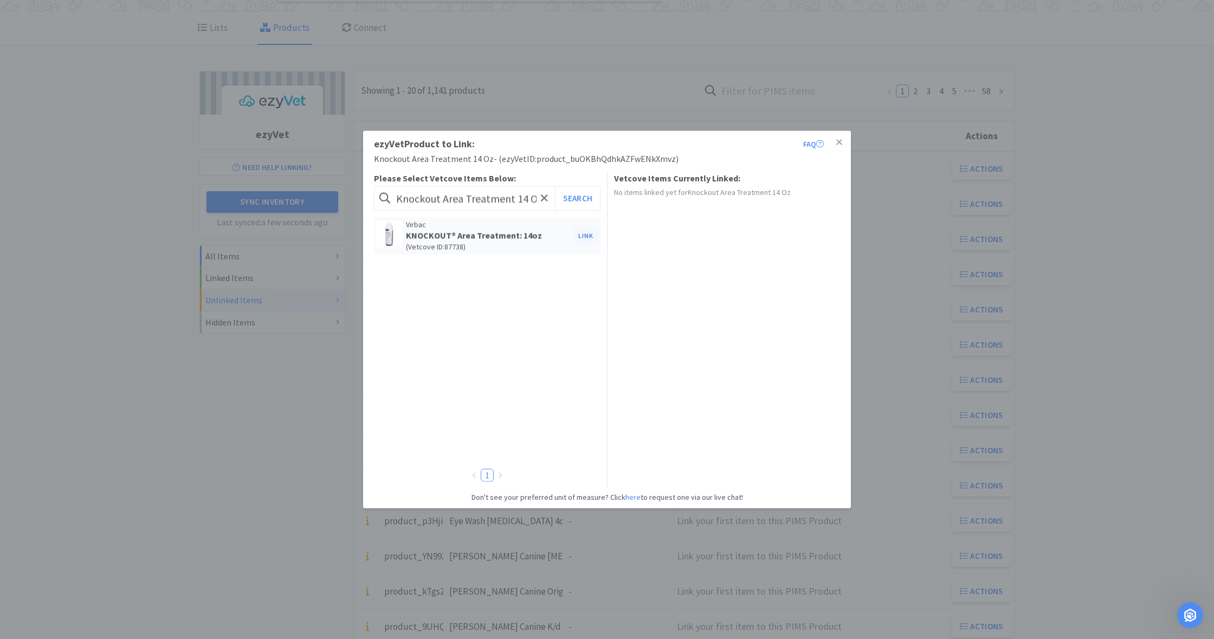
click at [587, 235] on button "Link" at bounding box center [586, 235] width 26 height 15
click at [770, 267] on span at bounding box center [771, 268] width 11 height 9
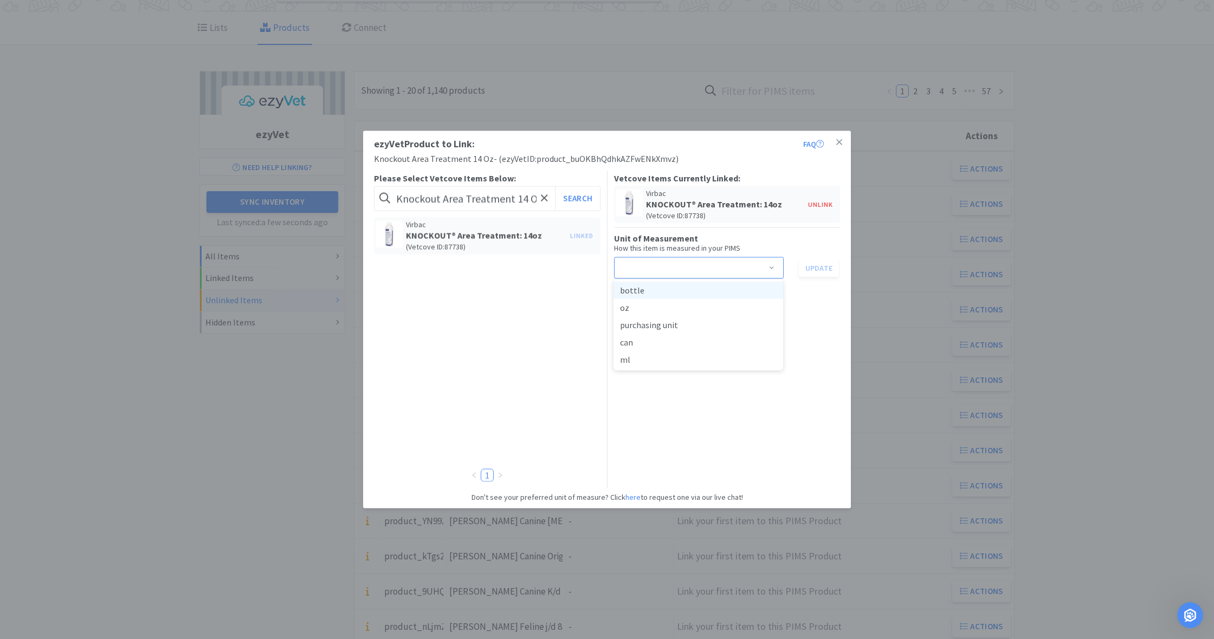
click at [669, 290] on li "bottle" at bounding box center [698, 290] width 170 height 17
click at [820, 267] on button "Update" at bounding box center [819, 267] width 40 height 18
click at [840, 141] on icon at bounding box center [839, 142] width 6 height 6
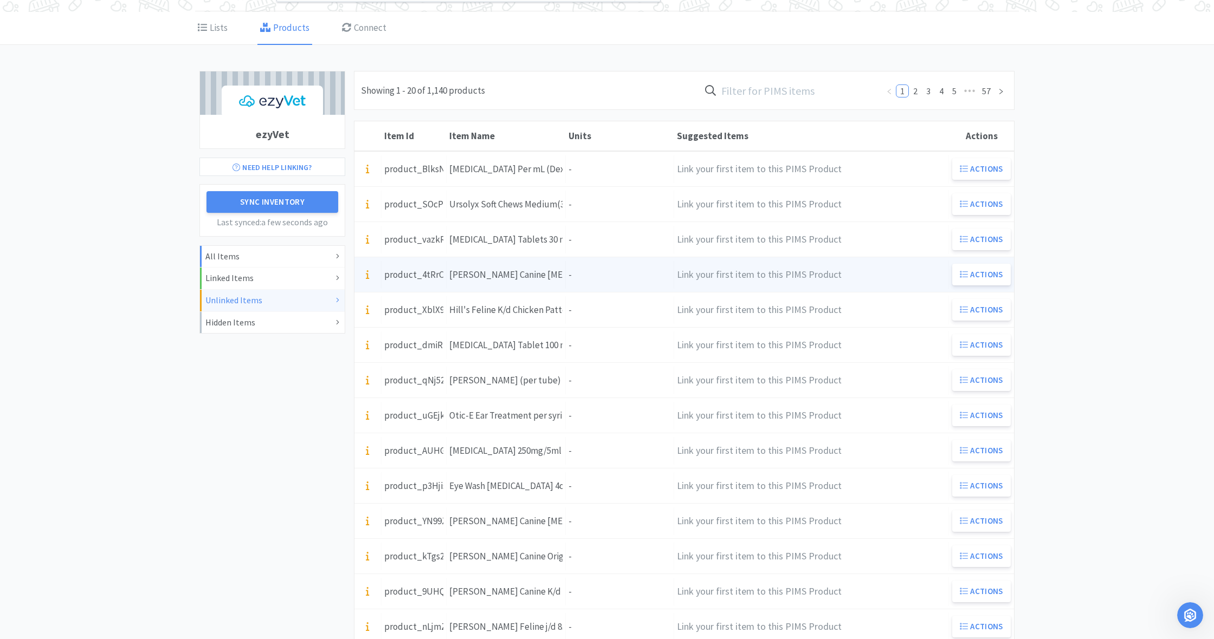
click at [592, 274] on div "Units -" at bounding box center [620, 275] width 108 height 28
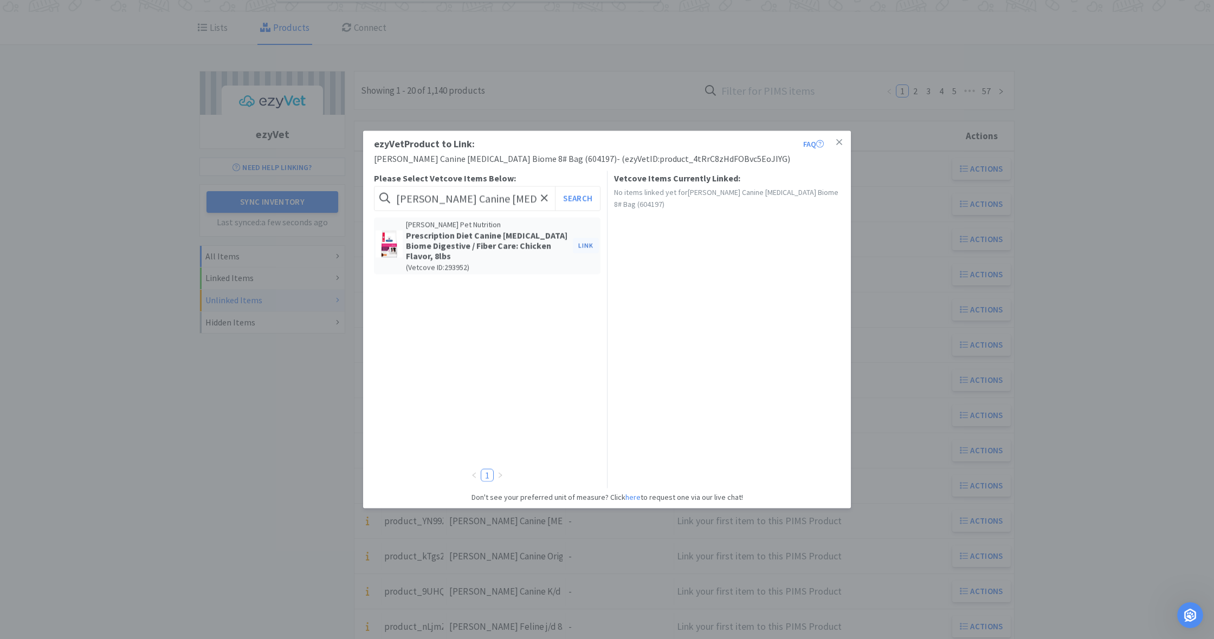
click at [584, 244] on button "Link" at bounding box center [586, 245] width 26 height 15
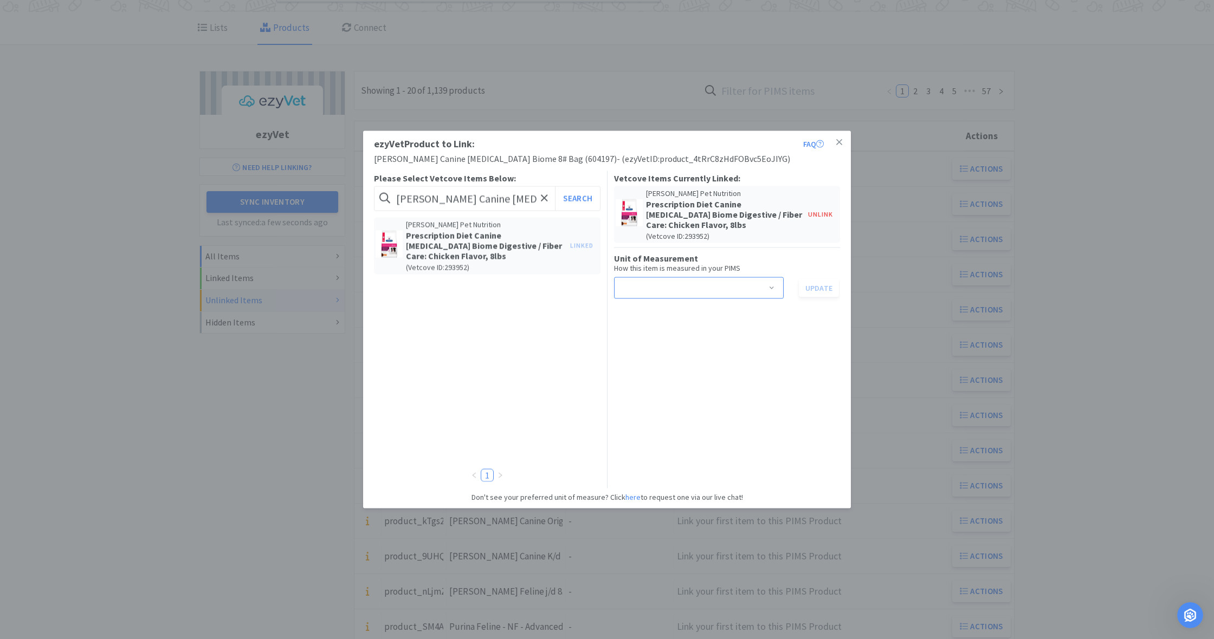
click at [776, 286] on span at bounding box center [771, 289] width 11 height 9
click at [663, 310] on li "bag" at bounding box center [698, 310] width 170 height 17
click at [824, 287] on button "Update" at bounding box center [819, 288] width 40 height 18
click at [840, 141] on icon at bounding box center [839, 142] width 6 height 6
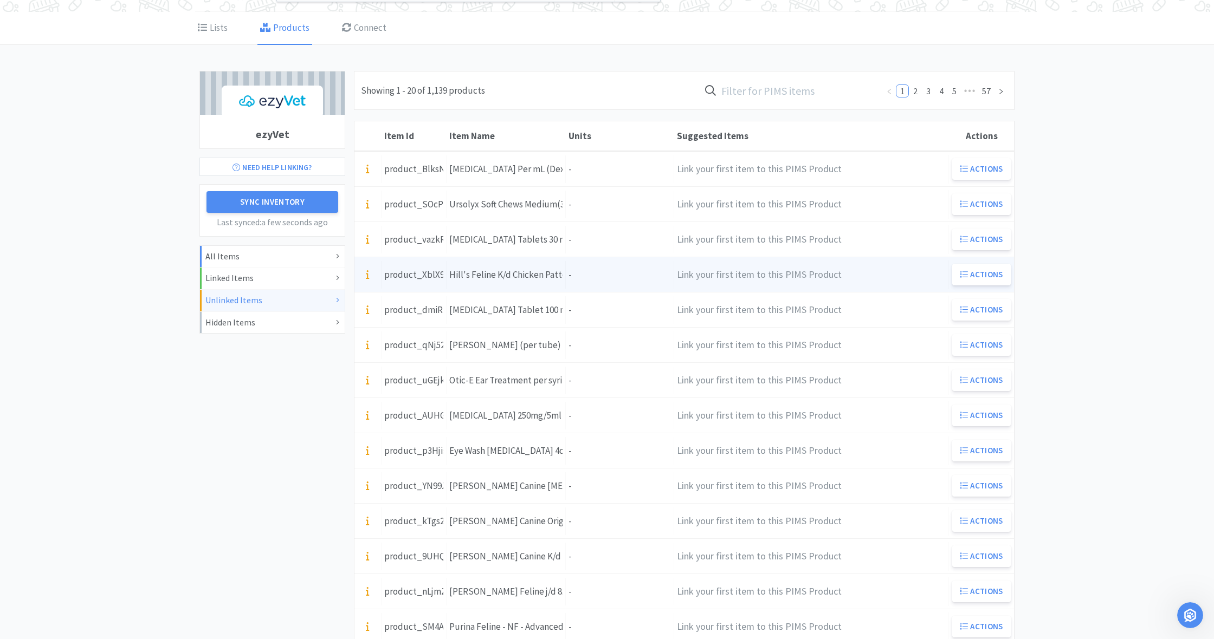
click at [587, 275] on div "Units -" at bounding box center [620, 275] width 108 height 28
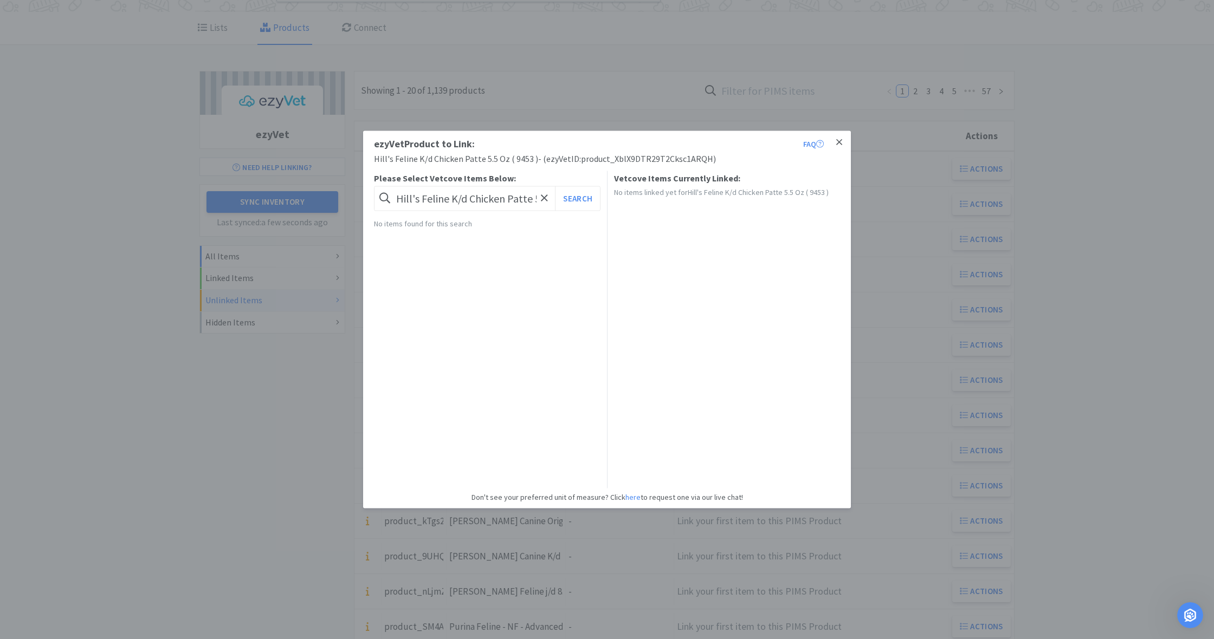
click at [839, 143] on icon at bounding box center [839, 142] width 6 height 6
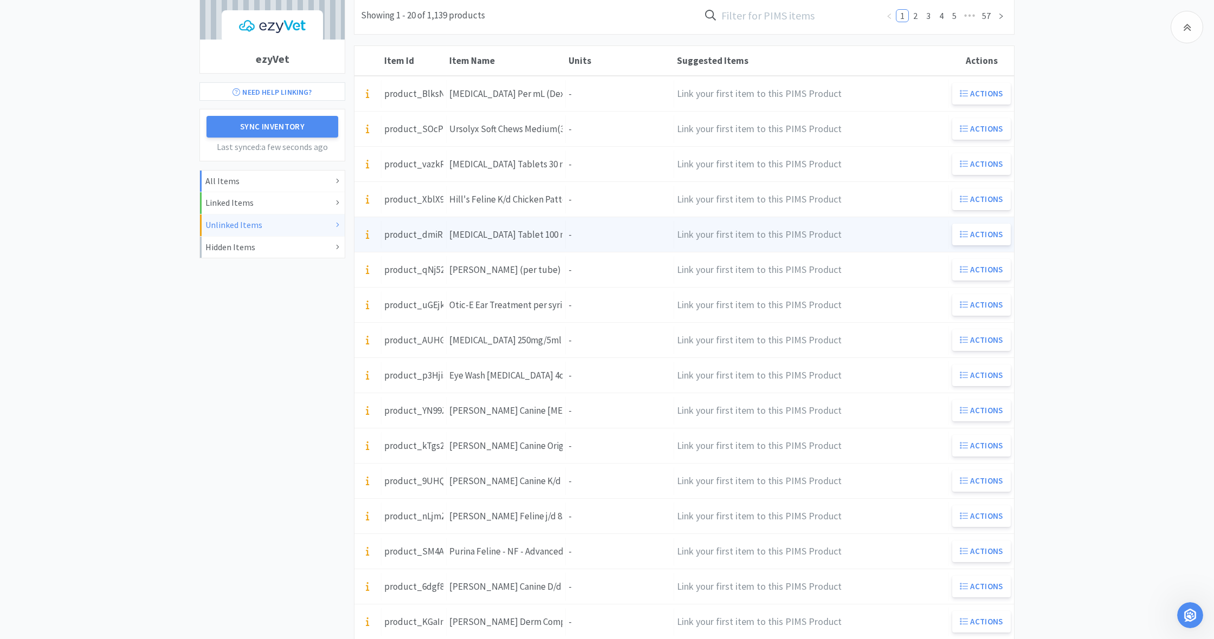
click at [579, 239] on div "Units -" at bounding box center [620, 235] width 108 height 28
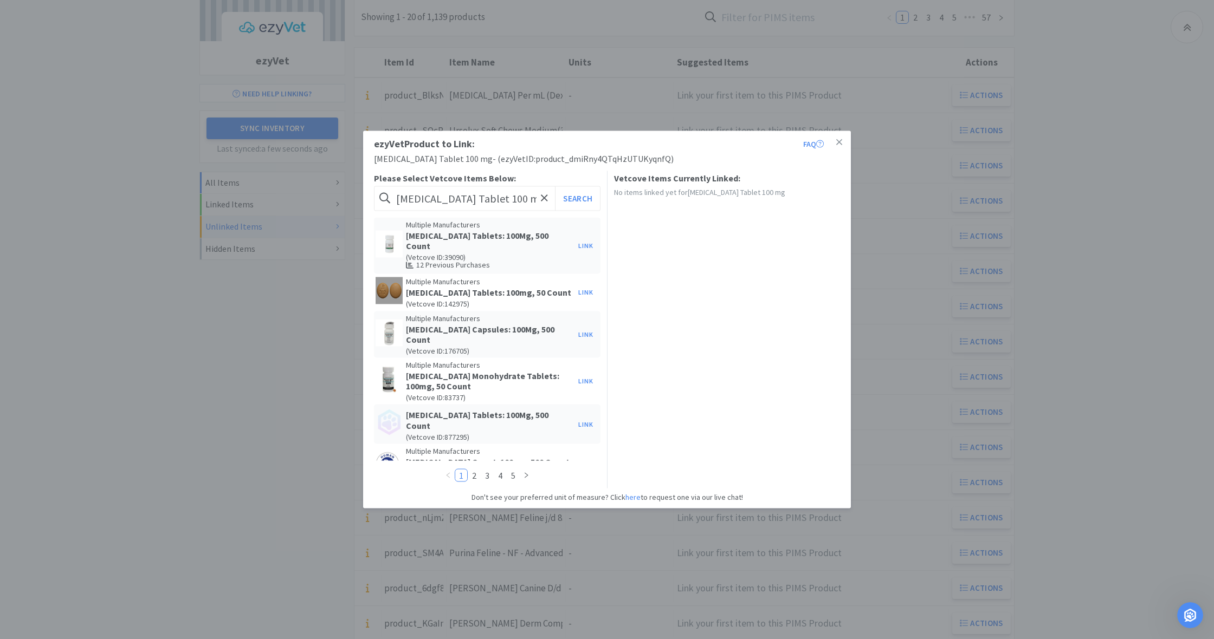
scroll to position [0, 0]
click at [585, 244] on button "Link" at bounding box center [586, 245] width 26 height 15
click at [774, 276] on span at bounding box center [771, 278] width 11 height 9
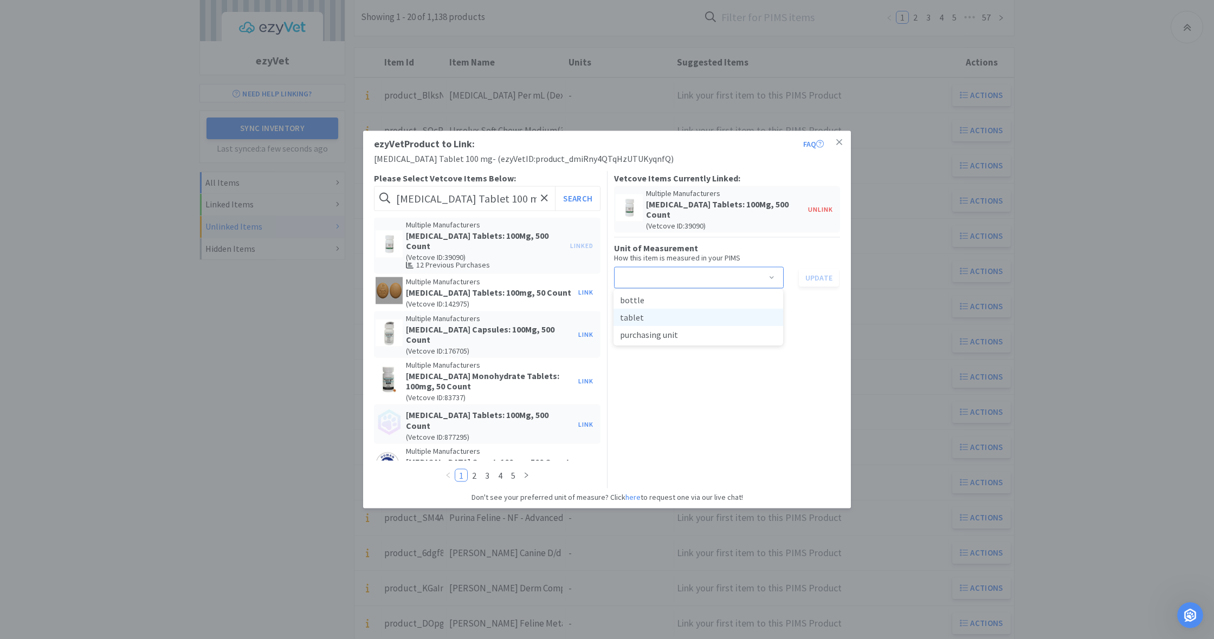
click at [654, 322] on li "tablet" at bounding box center [698, 317] width 170 height 17
click at [818, 276] on button "Update" at bounding box center [819, 277] width 40 height 18
click at [838, 142] on icon at bounding box center [839, 142] width 6 height 6
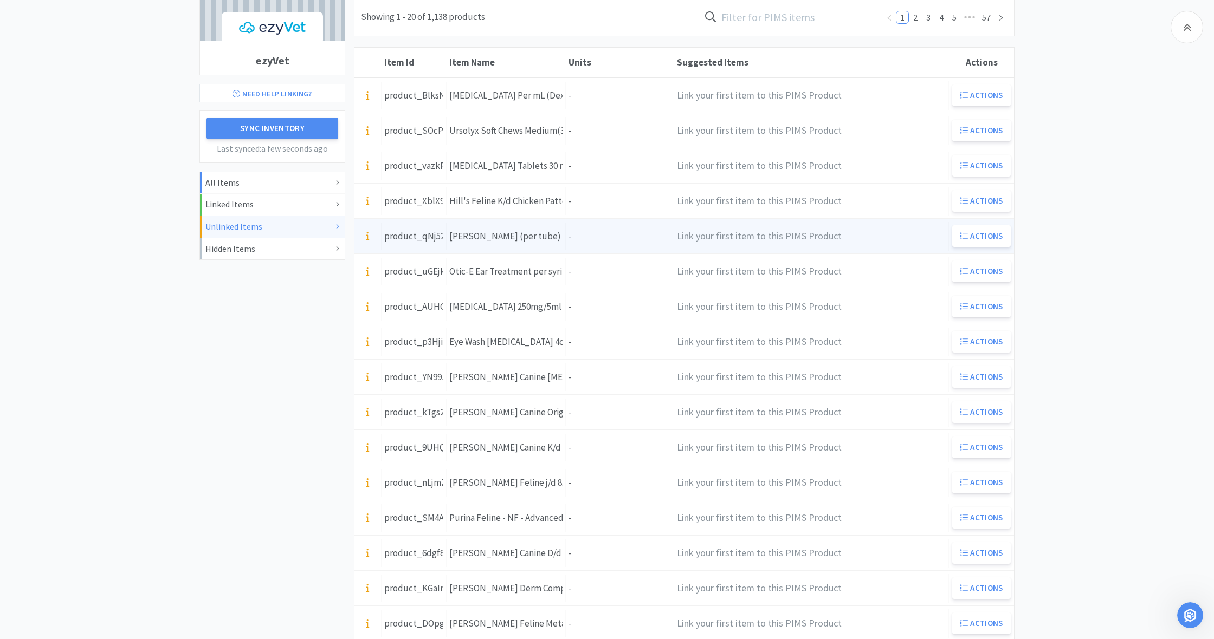
scroll to position [127, 0]
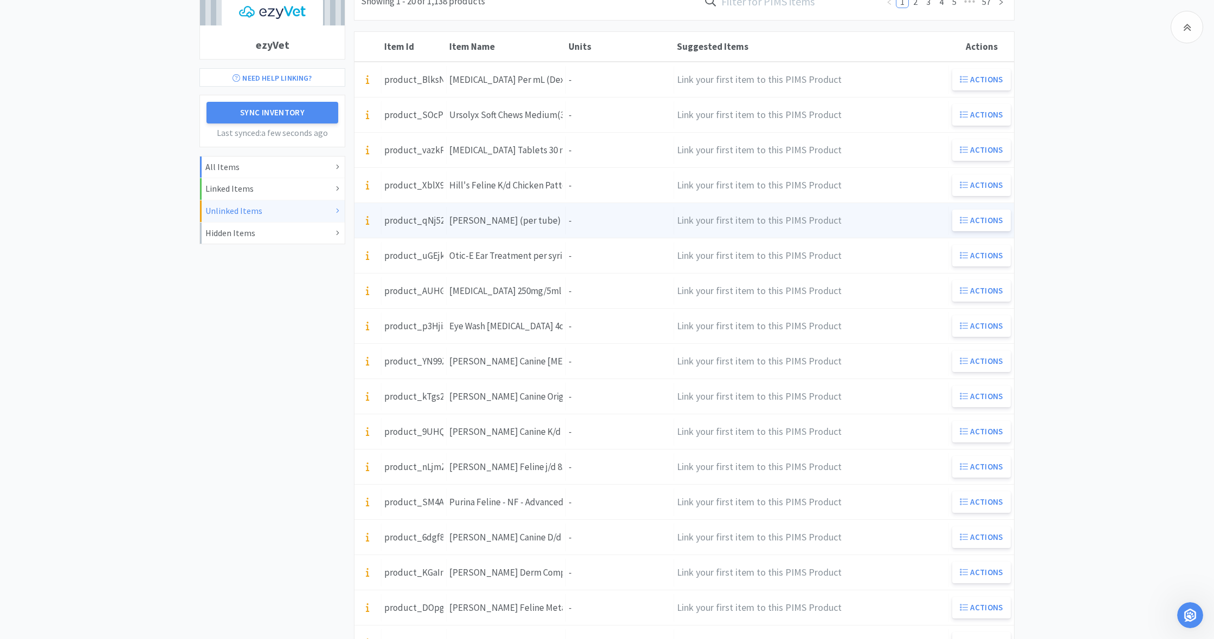
click at [508, 224] on div "[PERSON_NAME] (per tube)" at bounding box center [505, 220] width 112 height 15
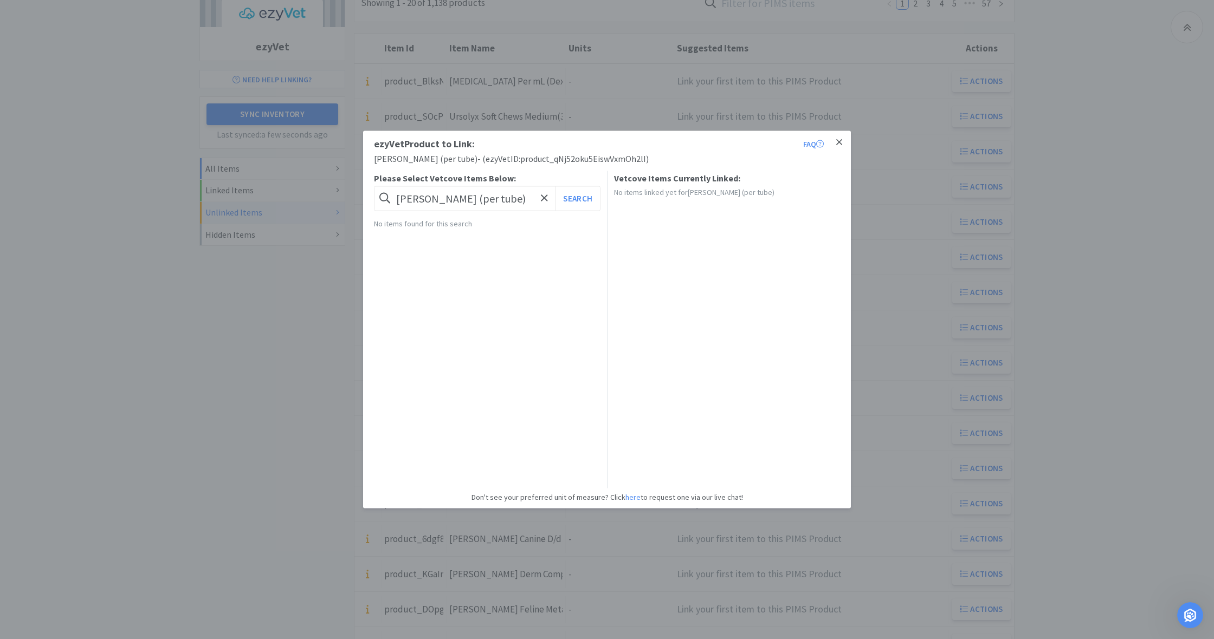
click at [841, 141] on icon at bounding box center [839, 142] width 6 height 6
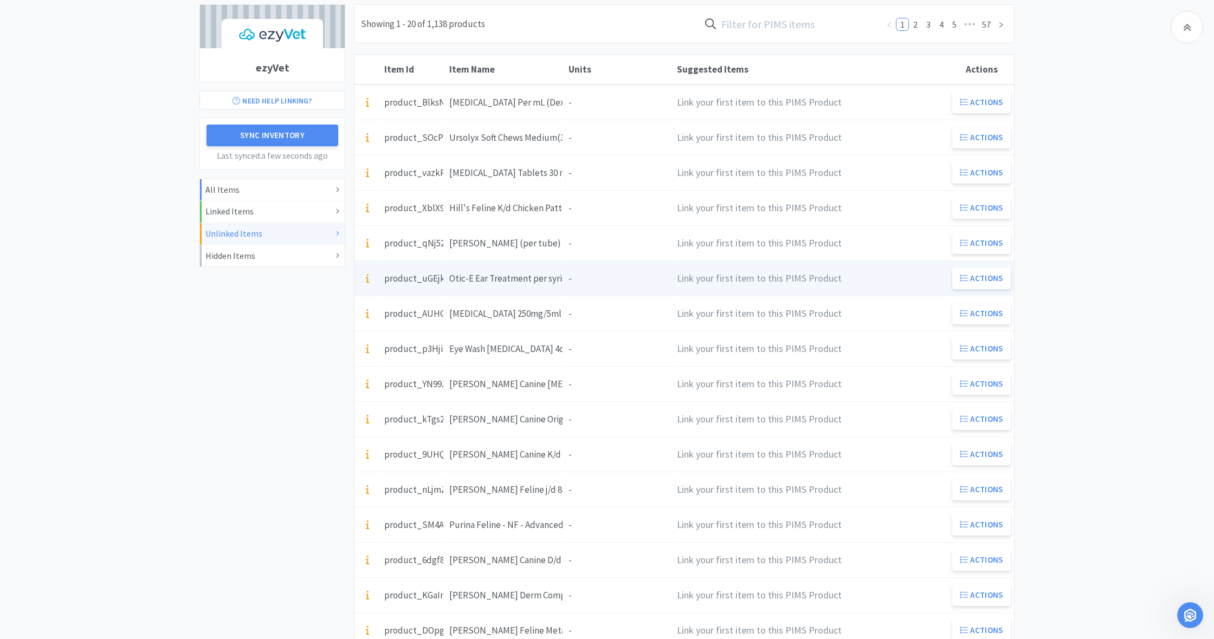
scroll to position [115, 0]
click at [550, 277] on div "Otic-E Ear Treatment per syringe" at bounding box center [505, 275] width 113 height 15
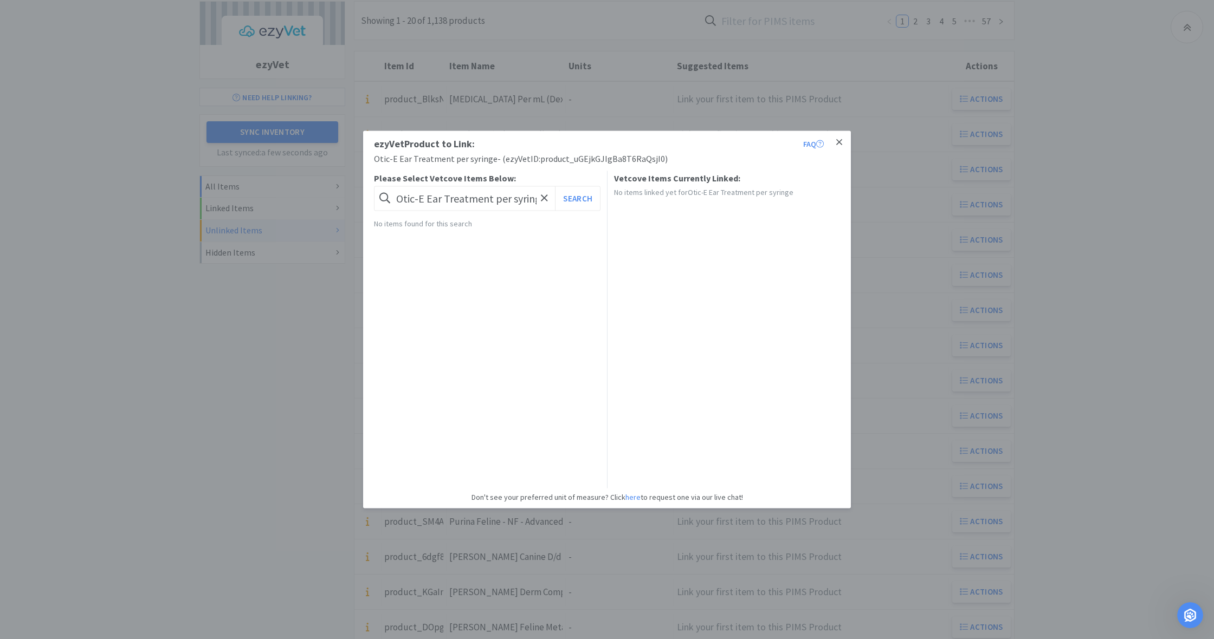
click at [839, 140] on icon at bounding box center [839, 143] width 6 height 10
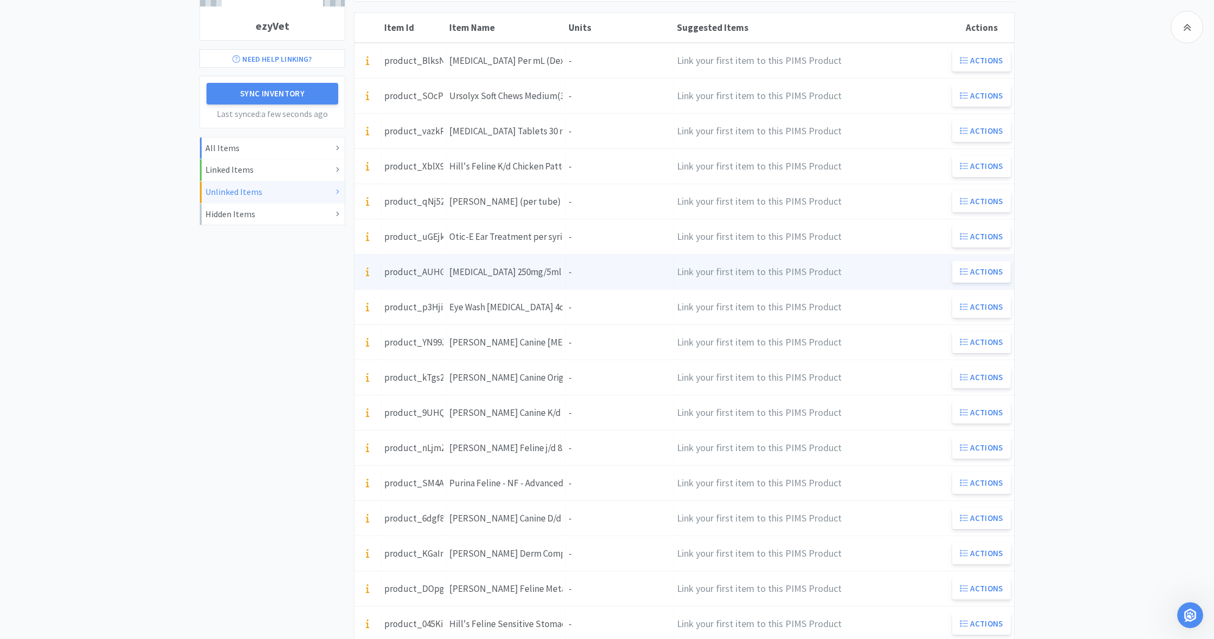
click at [568, 270] on div "Units -" at bounding box center [620, 272] width 108 height 28
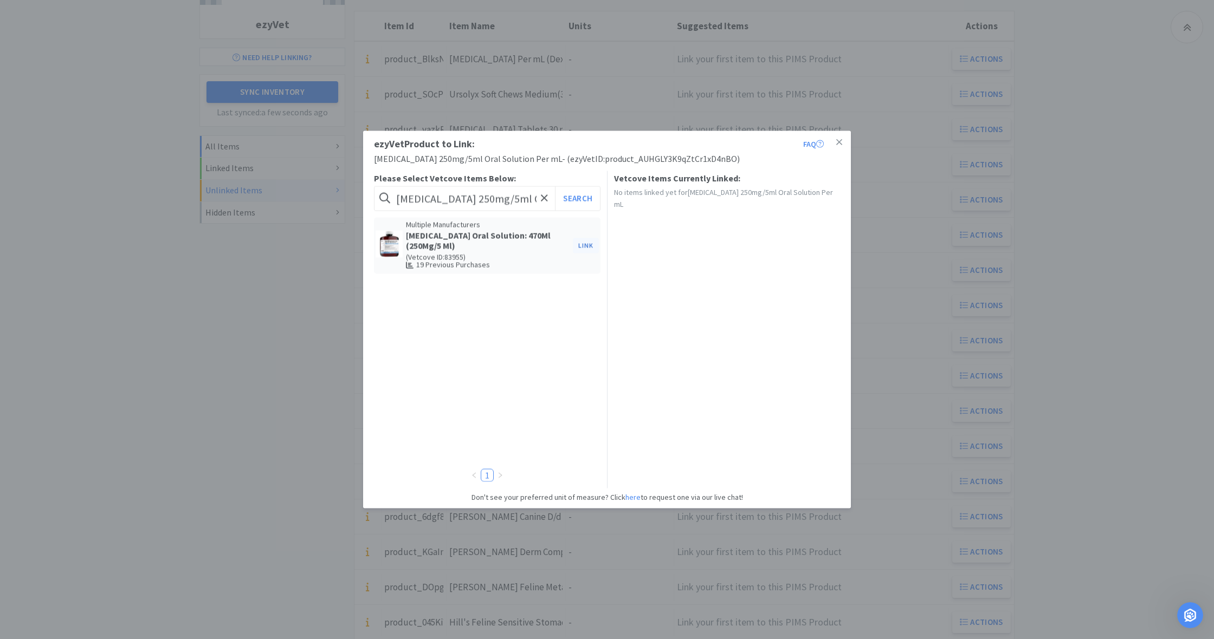
click at [587, 245] on button "Link" at bounding box center [586, 245] width 26 height 15
click at [774, 275] on span at bounding box center [771, 278] width 11 height 9
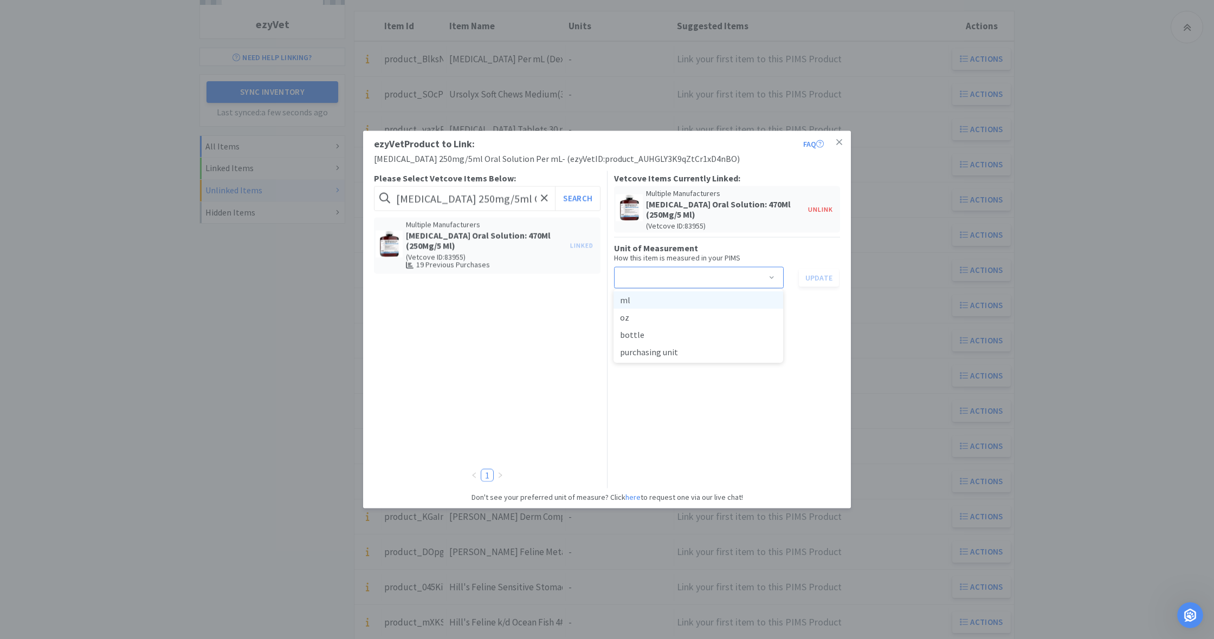
click at [676, 299] on li "ml" at bounding box center [698, 299] width 170 height 17
click at [816, 277] on button "Update" at bounding box center [819, 277] width 40 height 18
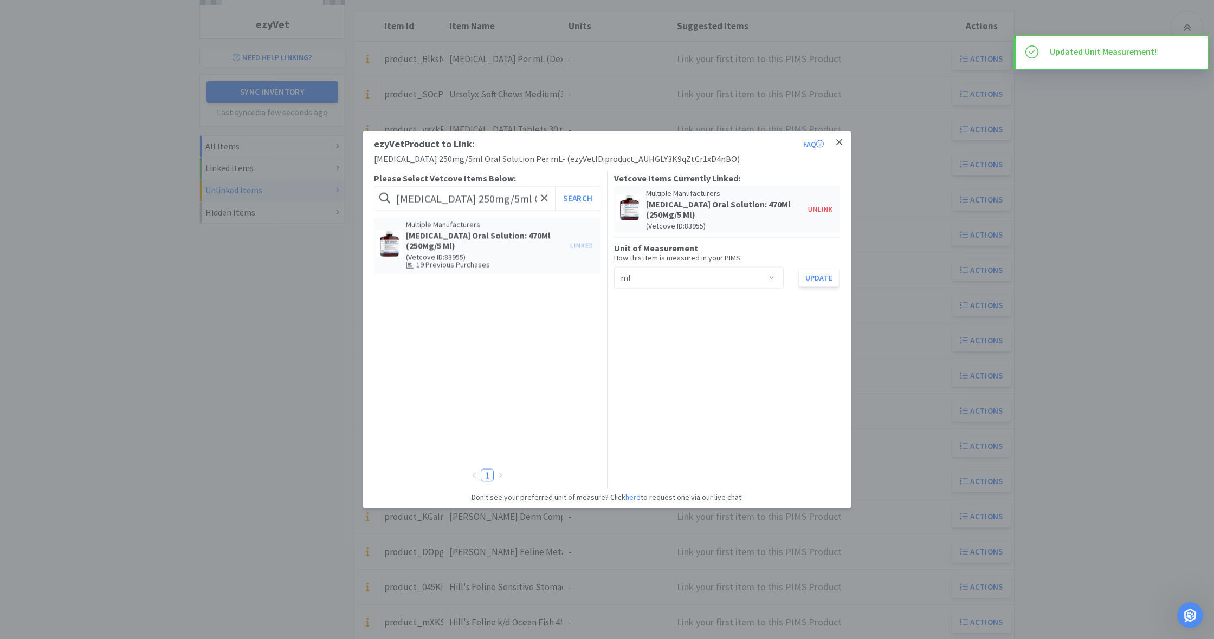
click at [841, 144] on icon at bounding box center [839, 143] width 6 height 10
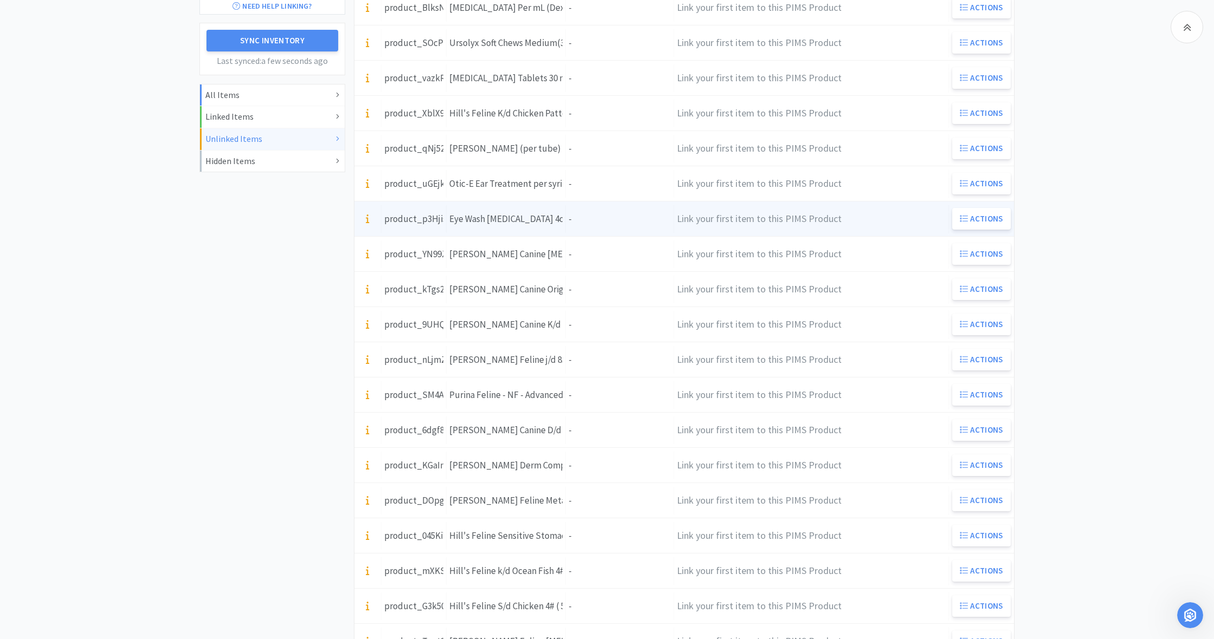
scroll to position [208, 0]
click at [579, 219] on div "Units -" at bounding box center [620, 219] width 108 height 28
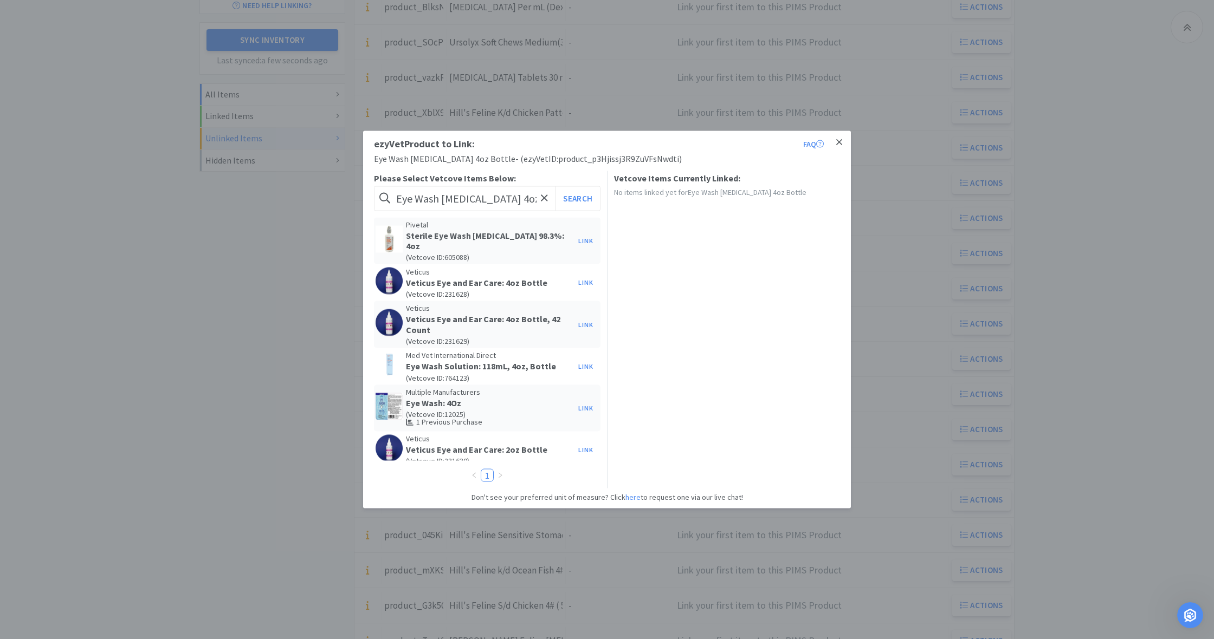
click at [841, 142] on icon at bounding box center [839, 143] width 6 height 10
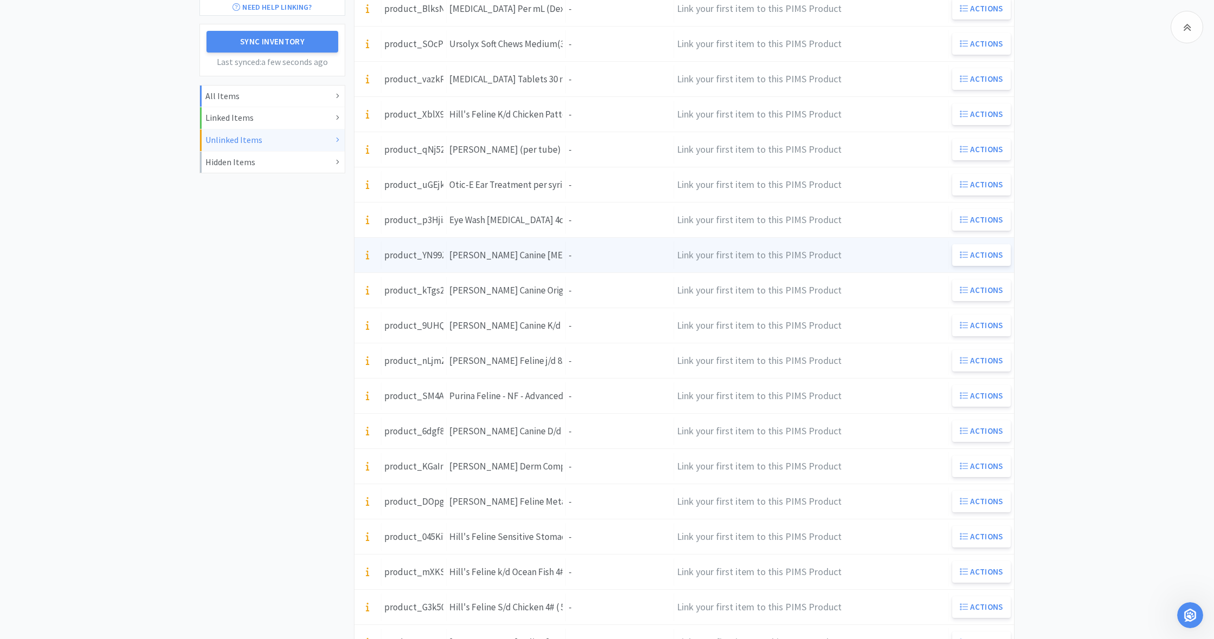
click at [593, 254] on div "Units -" at bounding box center [620, 256] width 108 height 28
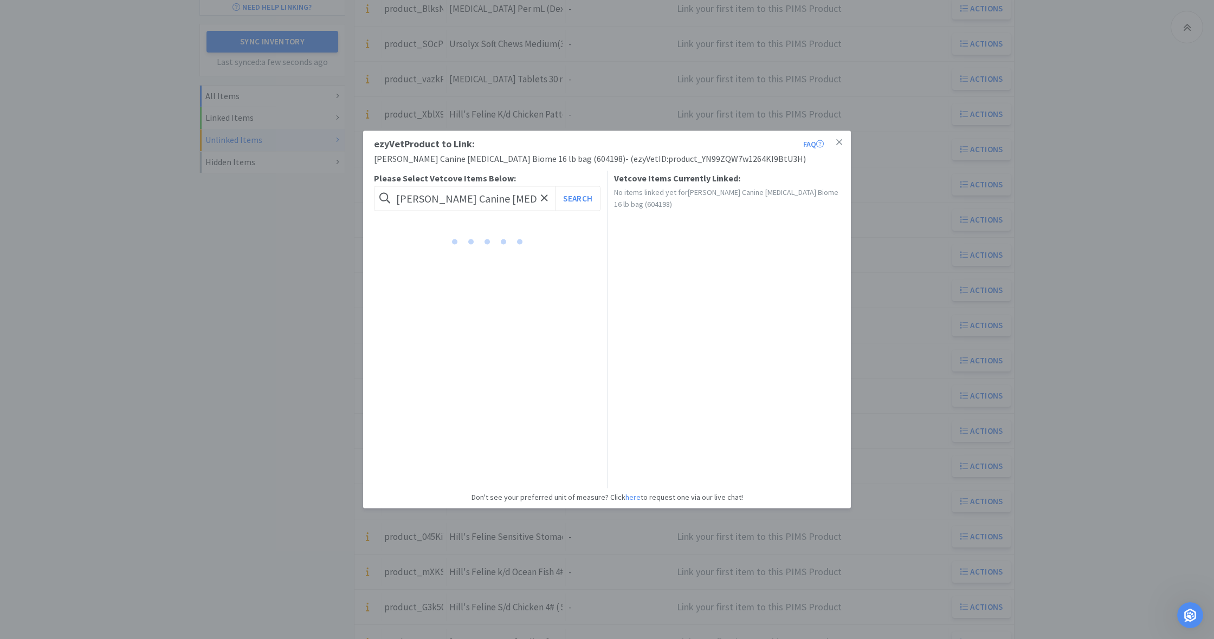
scroll to position [209, 0]
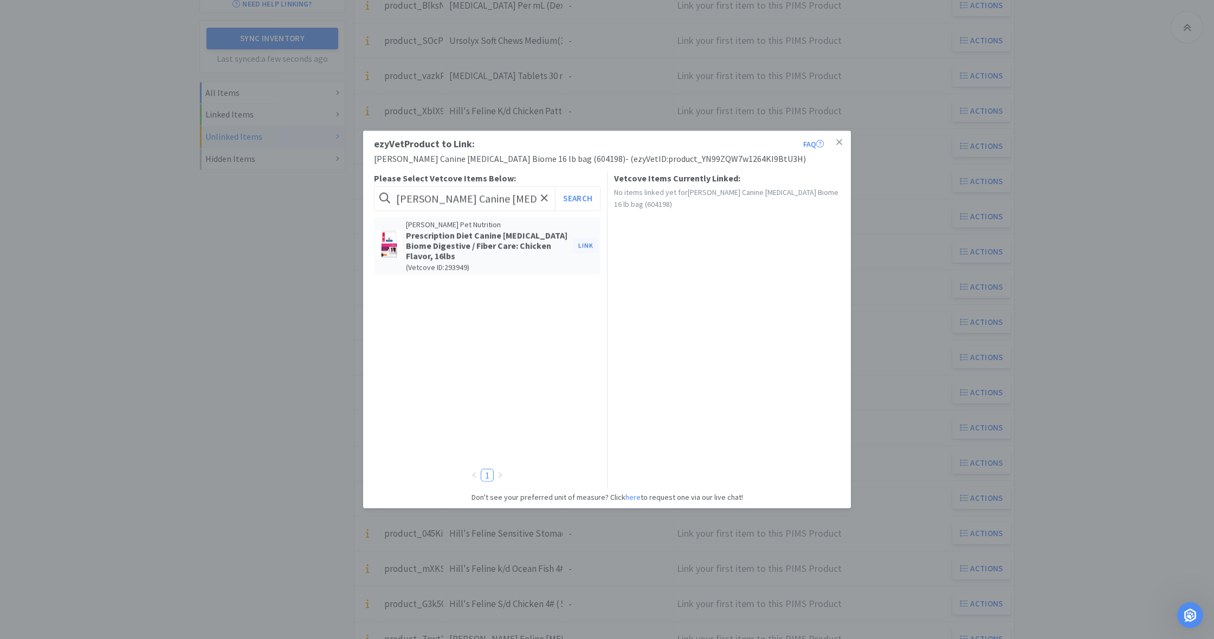
click at [586, 245] on button "Link" at bounding box center [586, 245] width 26 height 15
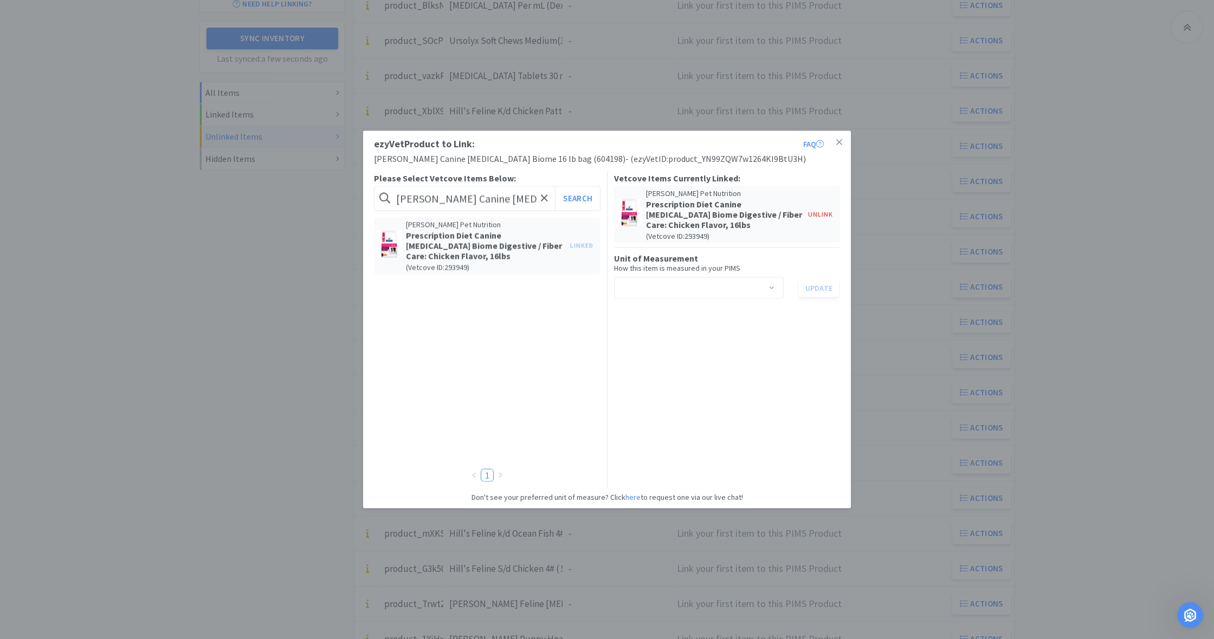
click at [772, 286] on span at bounding box center [771, 289] width 11 height 9
click at [665, 329] on li "bag" at bounding box center [698, 327] width 170 height 17
click at [818, 289] on button "Update" at bounding box center [819, 288] width 40 height 18
click at [838, 142] on icon at bounding box center [839, 142] width 6 height 6
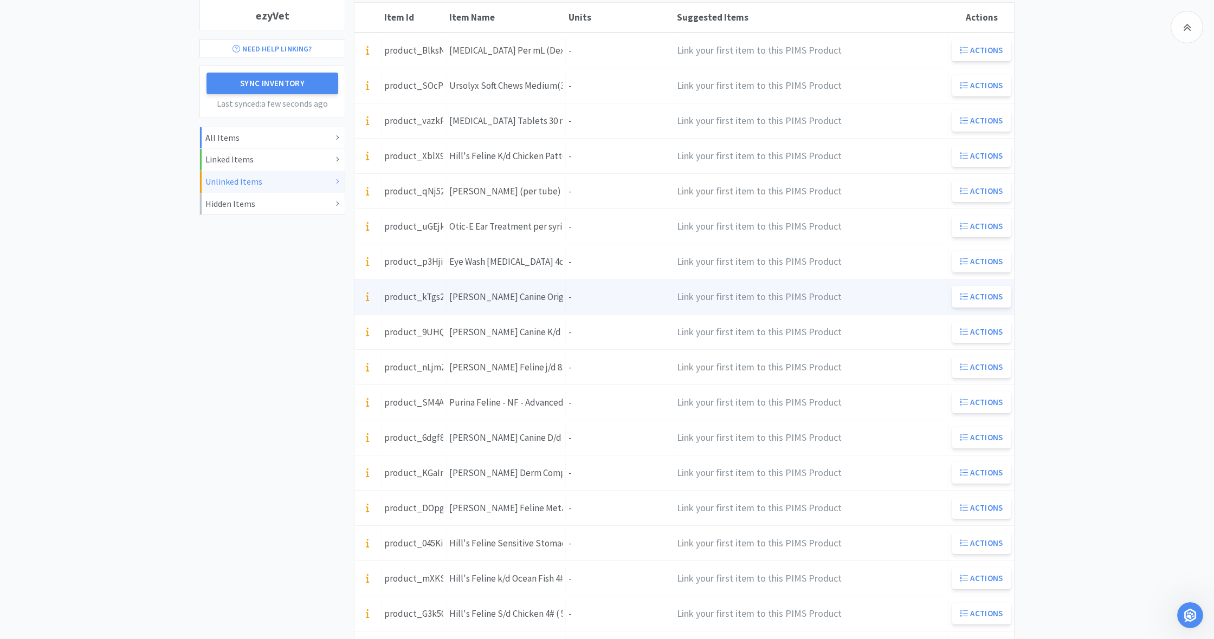
scroll to position [168, 0]
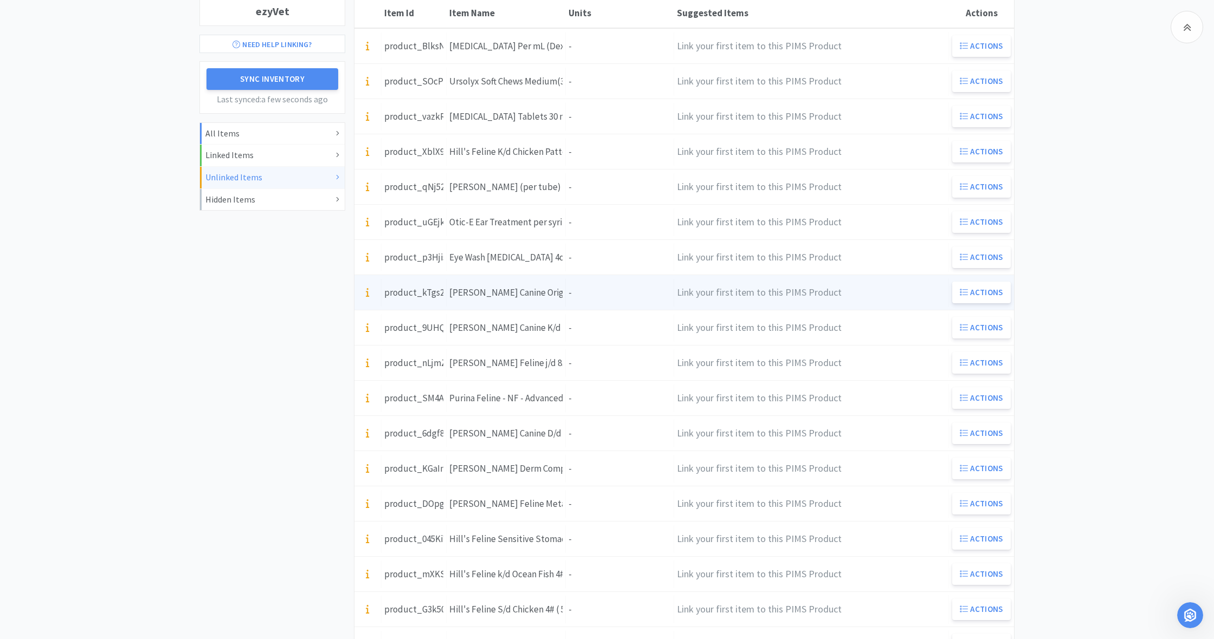
click at [524, 297] on div "[PERSON_NAME] Canine Original Treats 11oz bags" at bounding box center [505, 293] width 113 height 15
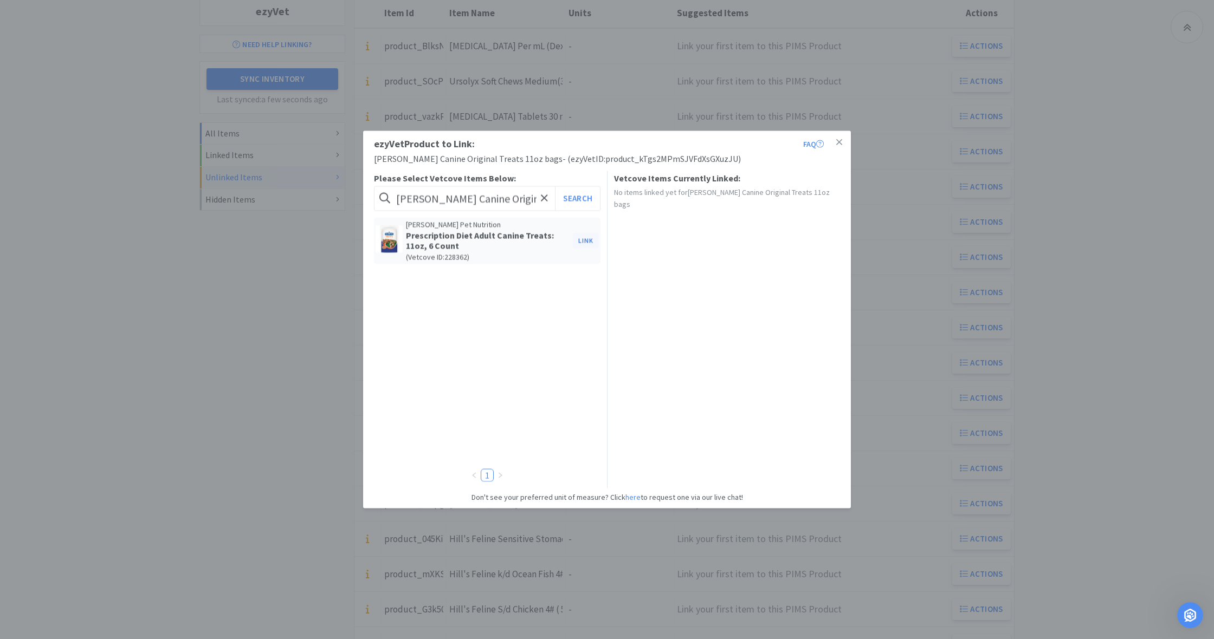
click at [586, 239] on button "Link" at bounding box center [586, 240] width 26 height 15
click at [770, 276] on span at bounding box center [771, 278] width 11 height 9
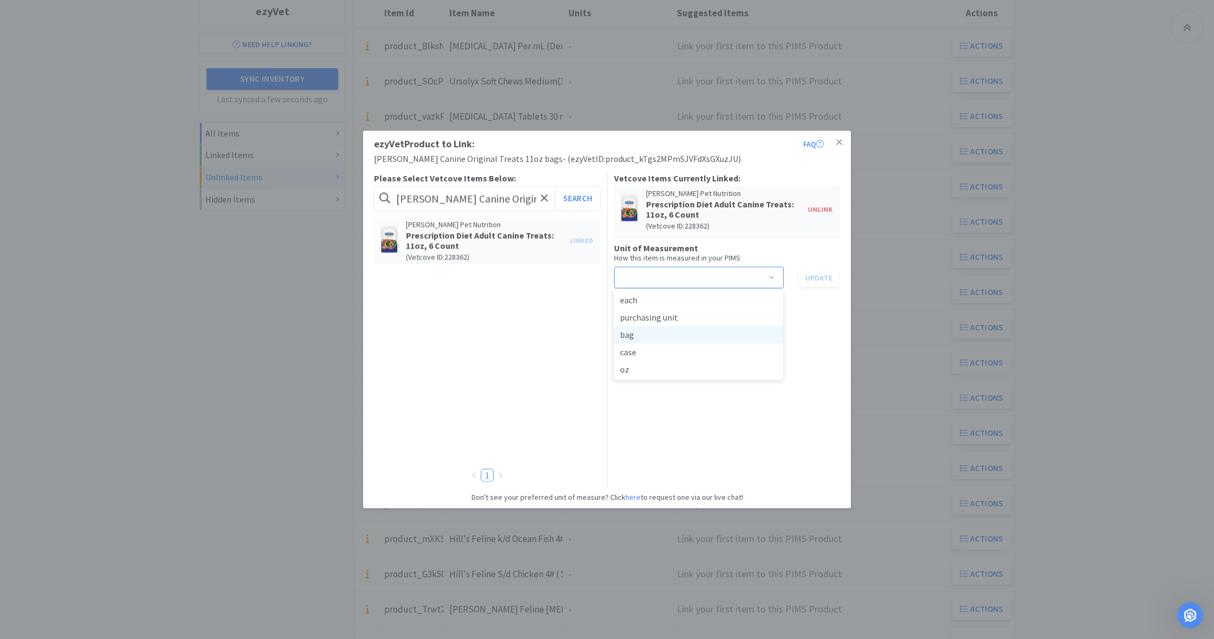
click at [659, 336] on li "bag" at bounding box center [698, 334] width 170 height 17
click at [817, 278] on button "Update" at bounding box center [819, 277] width 40 height 18
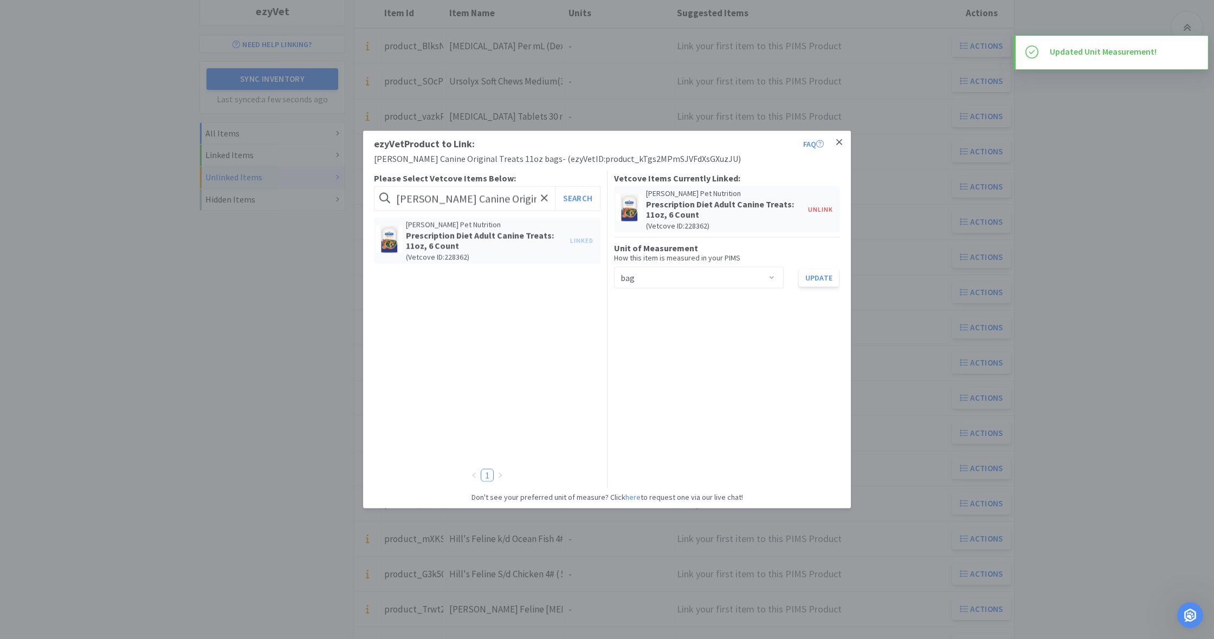
click at [839, 142] on icon at bounding box center [839, 142] width 6 height 6
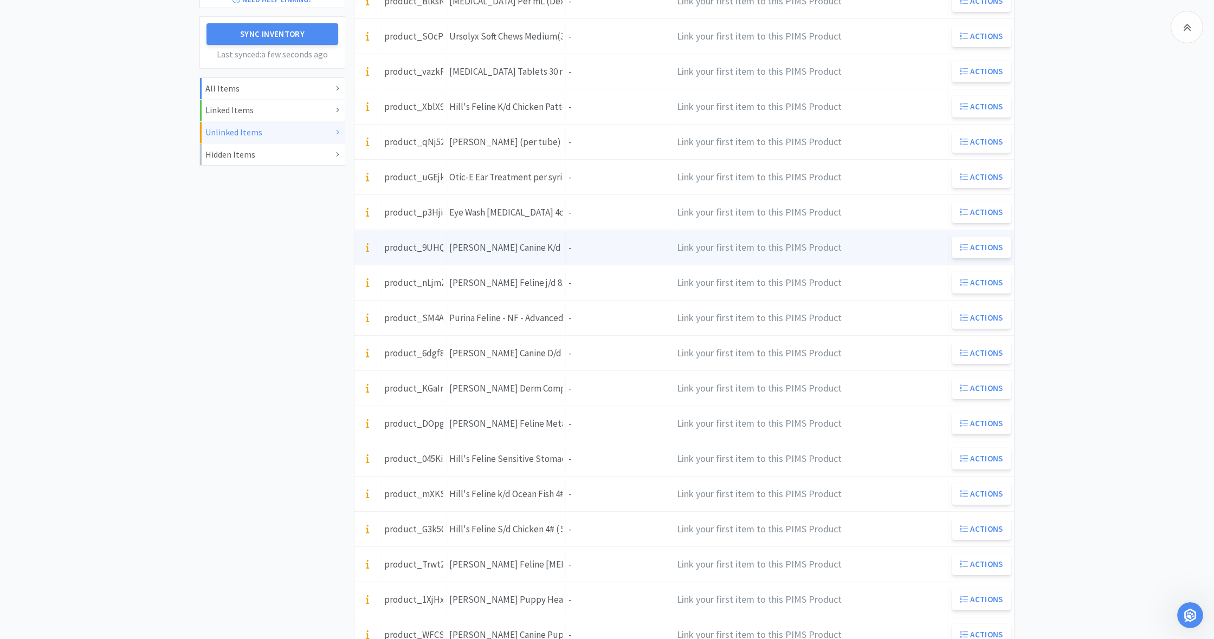
scroll to position [218, 0]
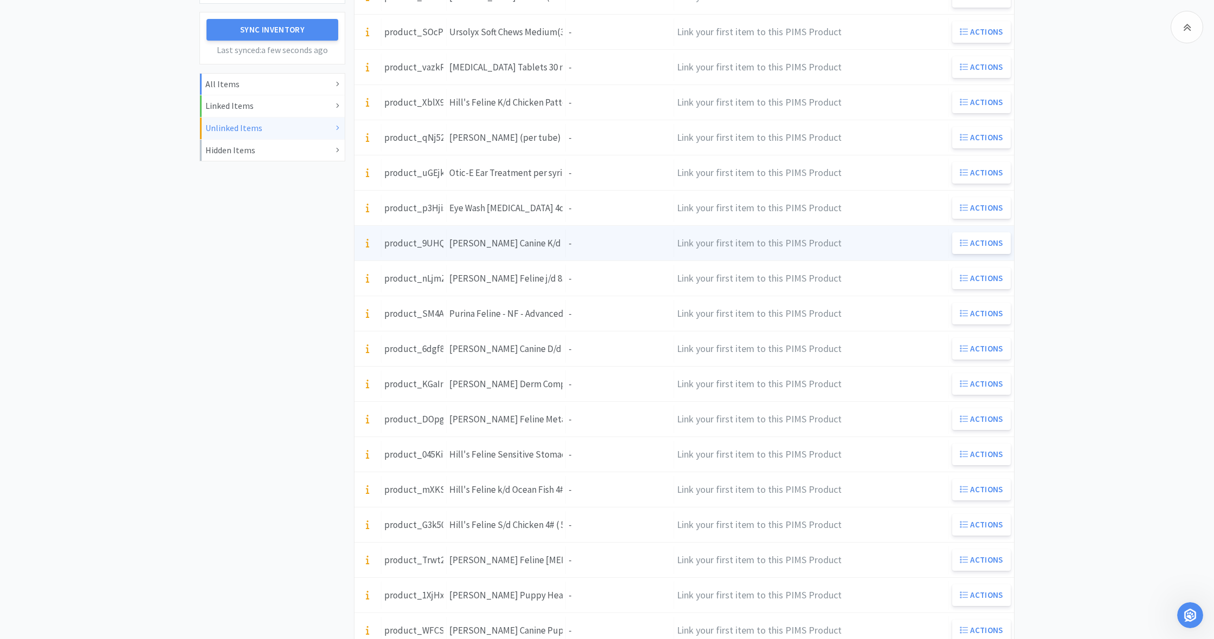
click at [579, 246] on div "Units -" at bounding box center [620, 244] width 108 height 28
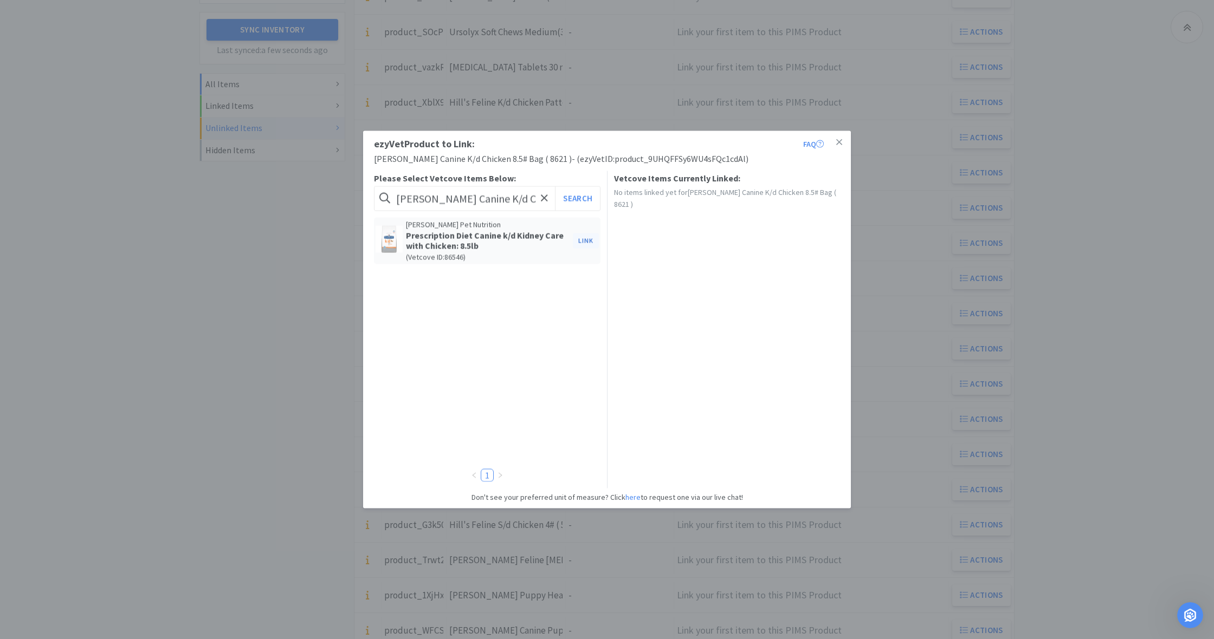
click at [586, 238] on button "Link" at bounding box center [586, 240] width 26 height 15
click at [771, 275] on span at bounding box center [771, 278] width 11 height 9
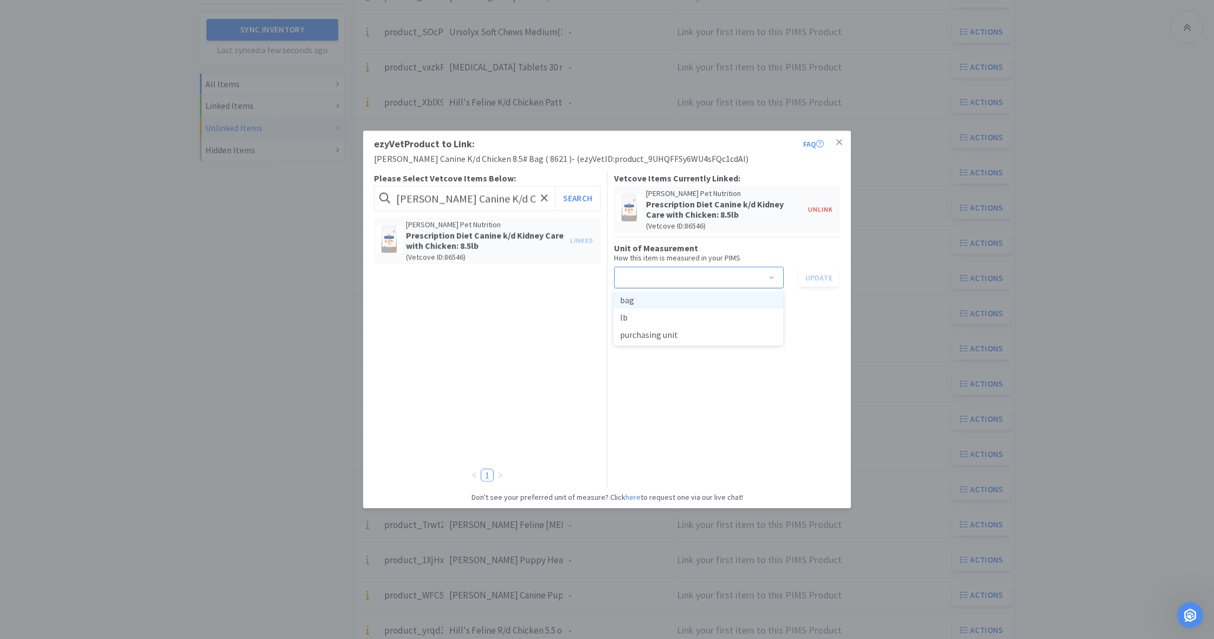
click at [634, 300] on li "bag" at bounding box center [698, 299] width 170 height 17
click at [819, 277] on button "Update" at bounding box center [819, 277] width 40 height 18
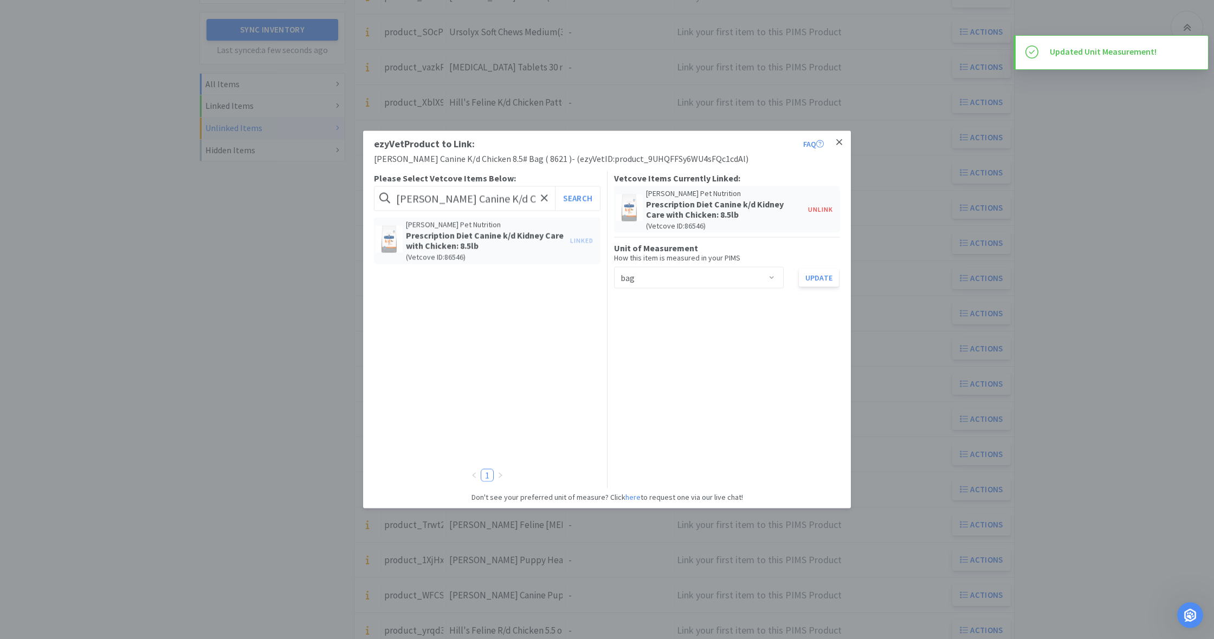
click at [840, 143] on icon at bounding box center [839, 142] width 6 height 6
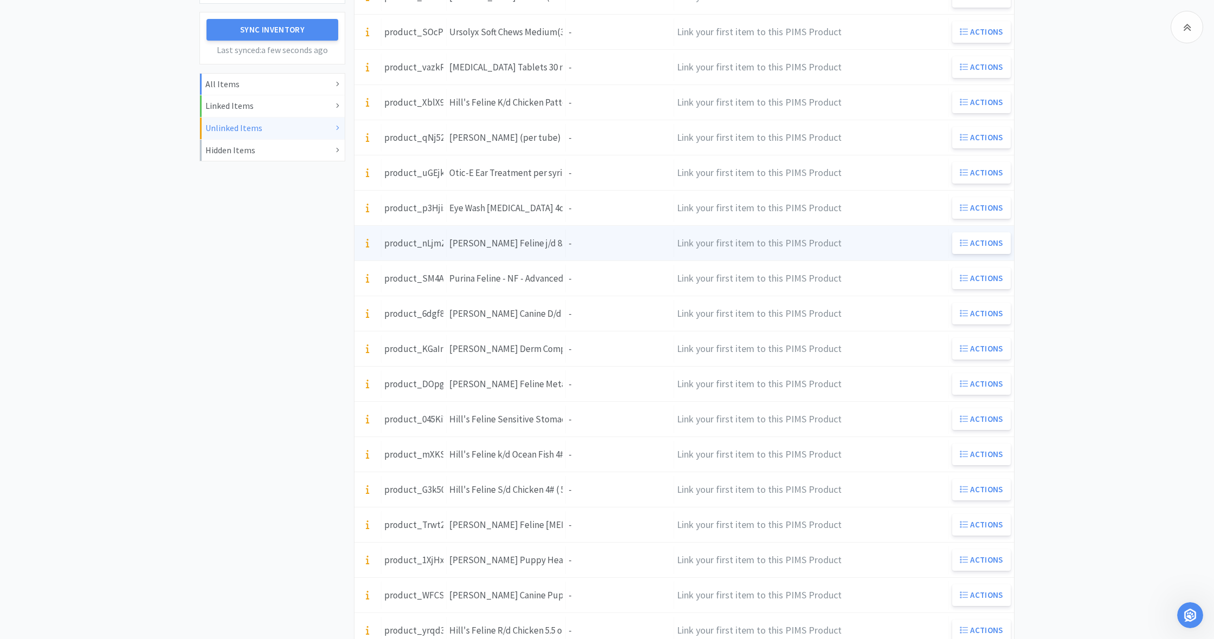
click at [473, 252] on div "Item Name [PERSON_NAME] Feline j/d 8.5# Bag (8584)" at bounding box center [505, 244] width 119 height 28
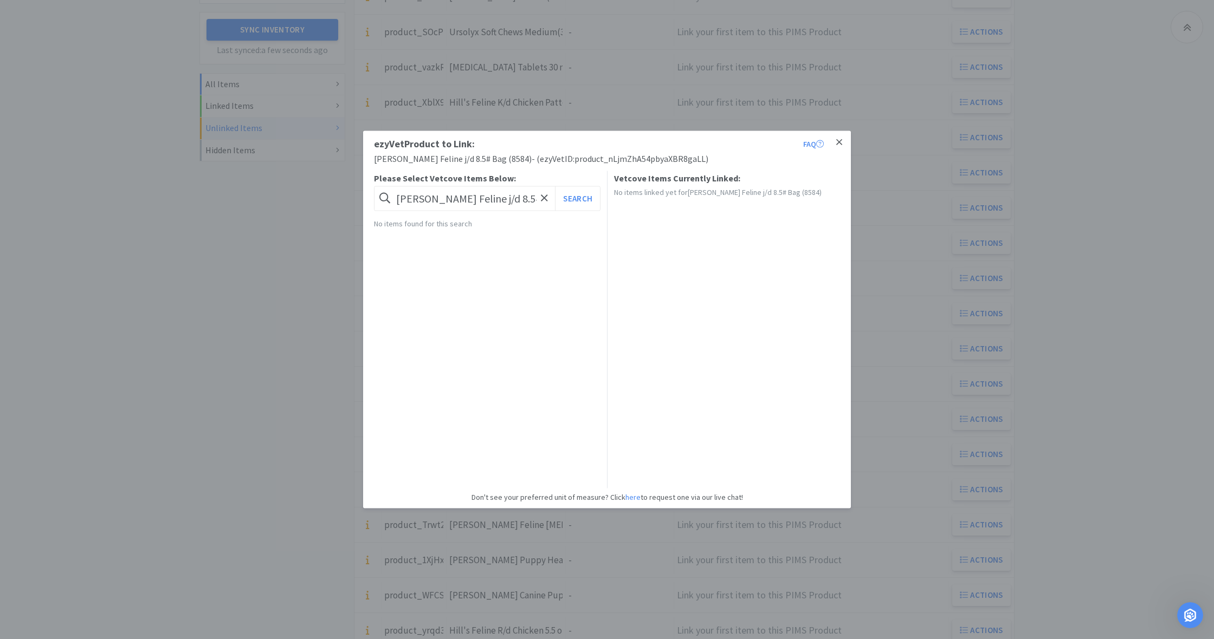
click at [840, 142] on icon at bounding box center [839, 142] width 6 height 6
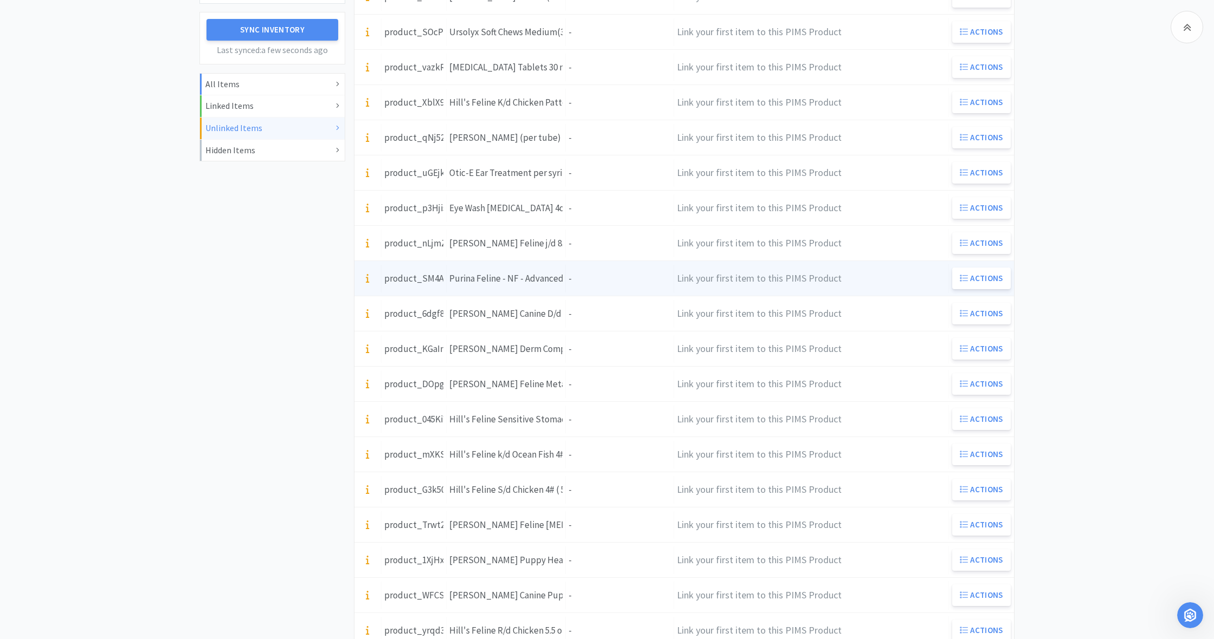
click at [585, 280] on div "Units -" at bounding box center [620, 279] width 108 height 28
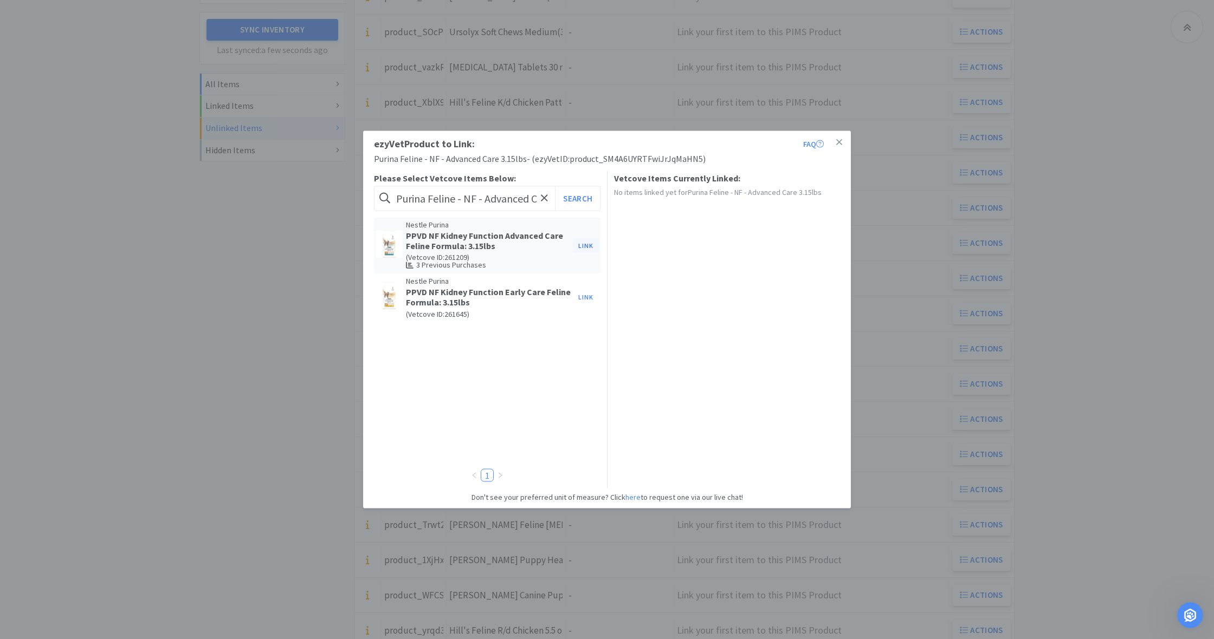
click at [585, 244] on button "Link" at bounding box center [586, 245] width 26 height 15
click at [773, 275] on span at bounding box center [771, 278] width 11 height 9
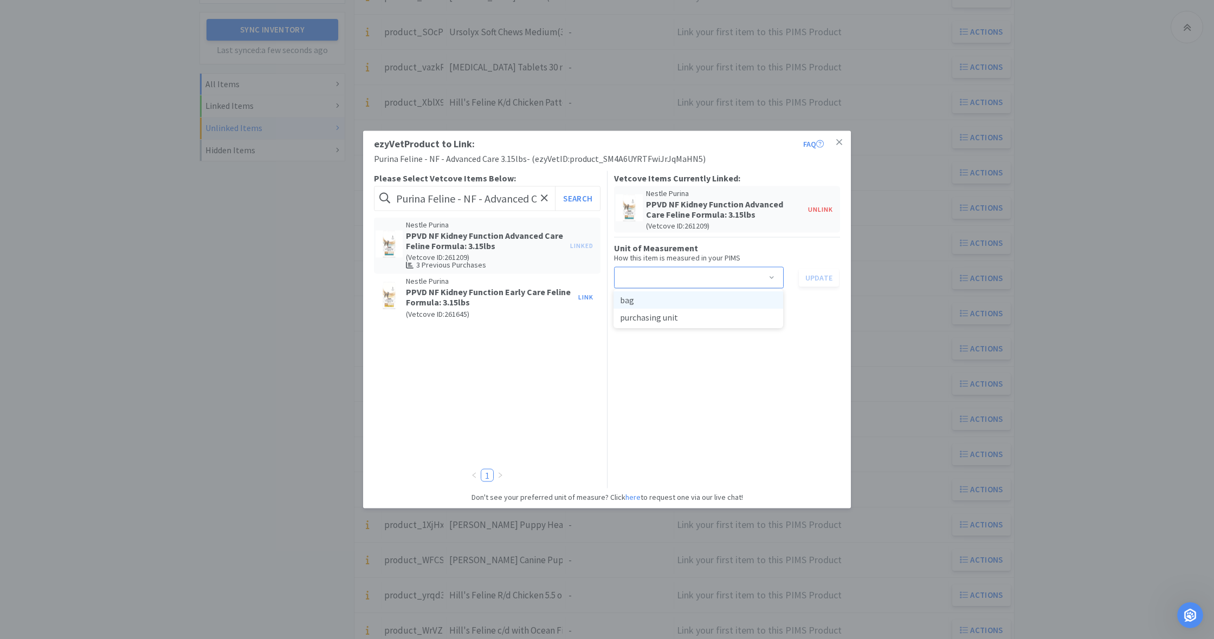
click at [688, 305] on li "bag" at bounding box center [698, 299] width 170 height 17
click at [822, 279] on button "Update" at bounding box center [819, 277] width 40 height 18
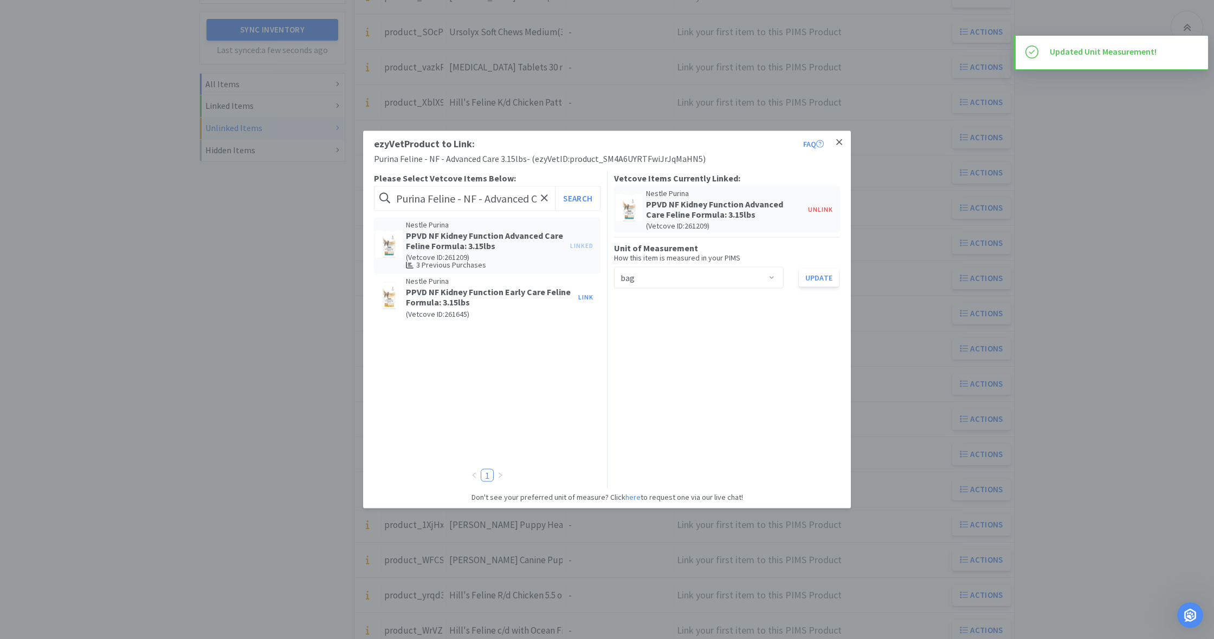
click at [841, 141] on icon at bounding box center [839, 142] width 6 height 6
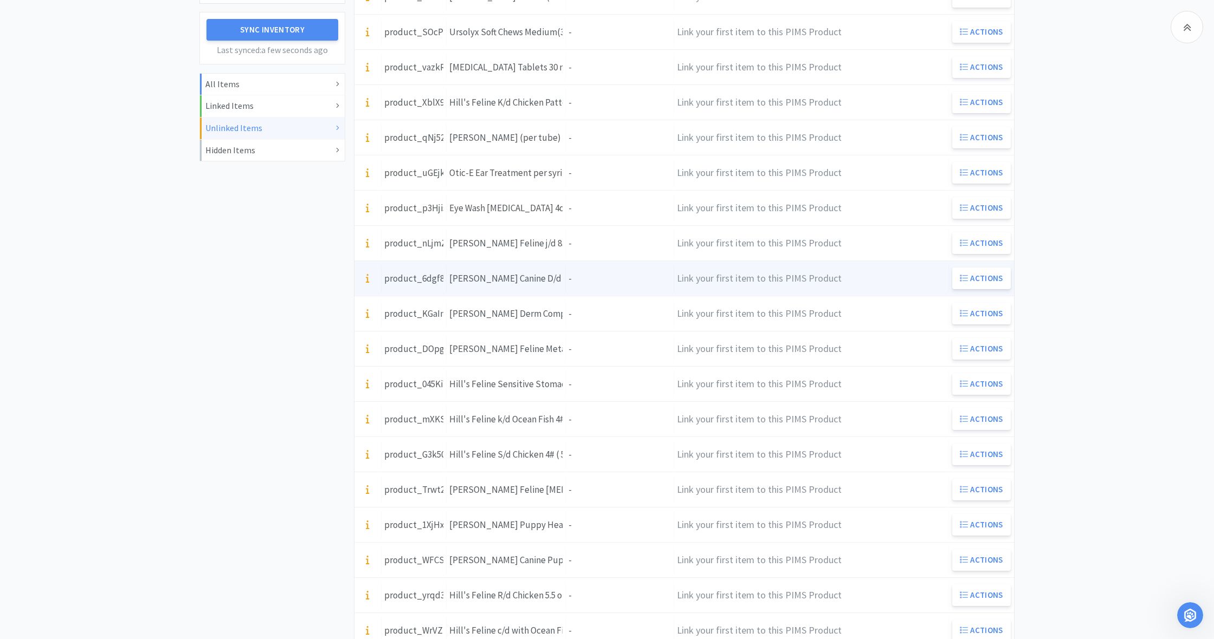
click at [595, 280] on div "Units -" at bounding box center [620, 279] width 108 height 28
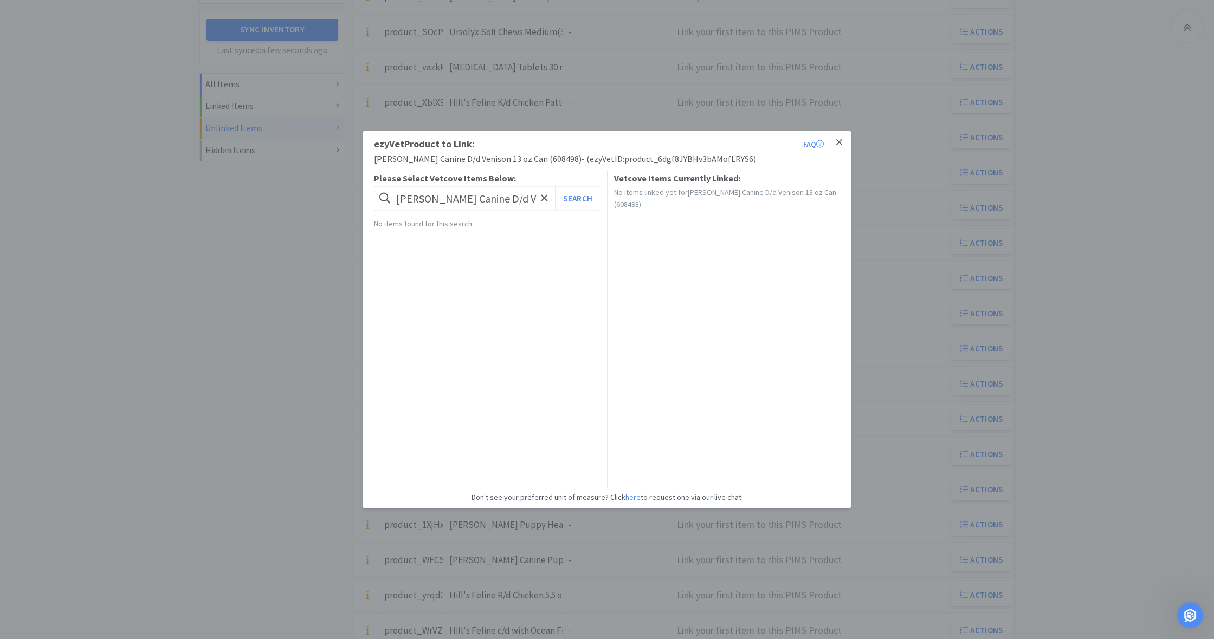
click at [838, 141] on icon at bounding box center [839, 143] width 6 height 10
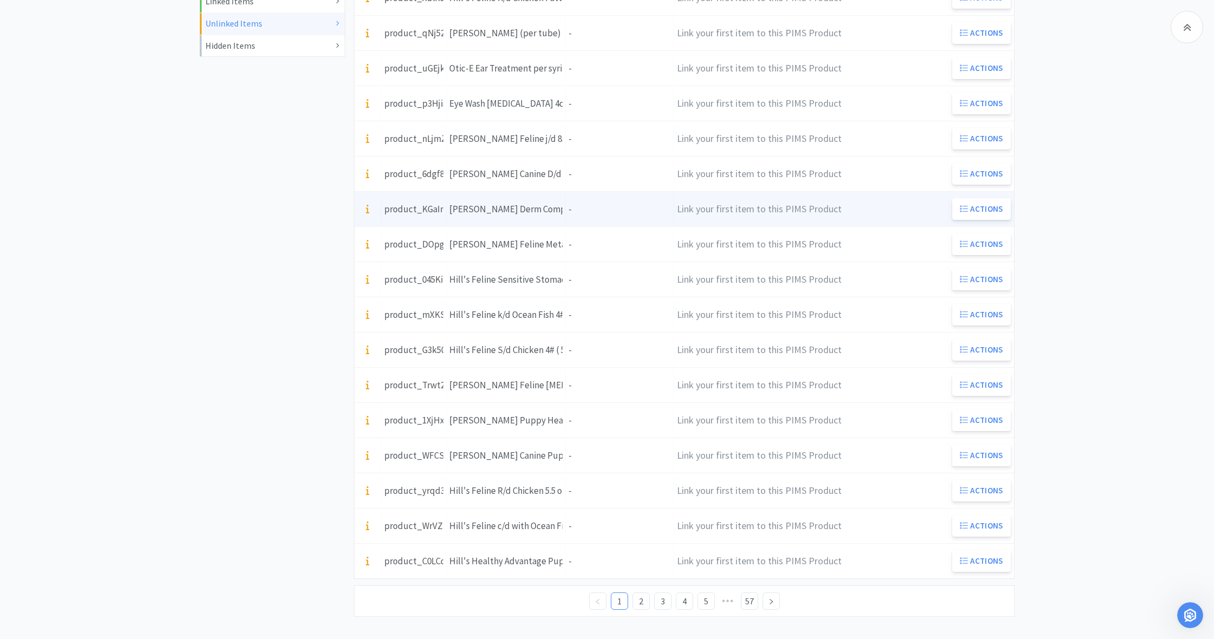
click at [597, 210] on div "Units -" at bounding box center [620, 210] width 108 height 28
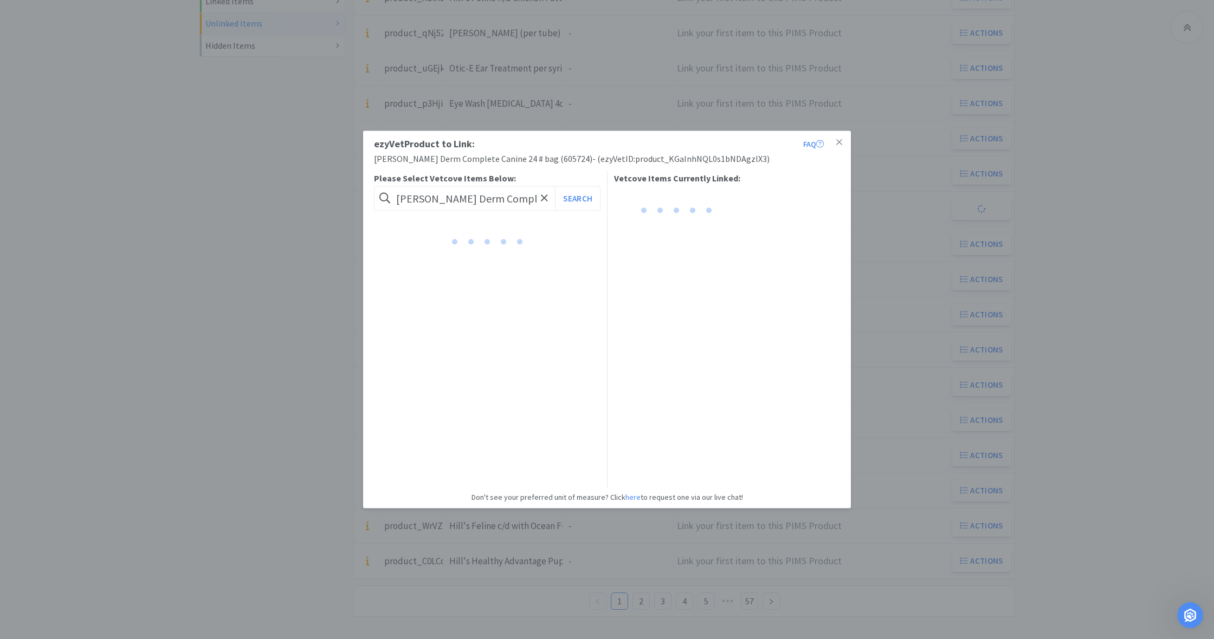
scroll to position [324, 0]
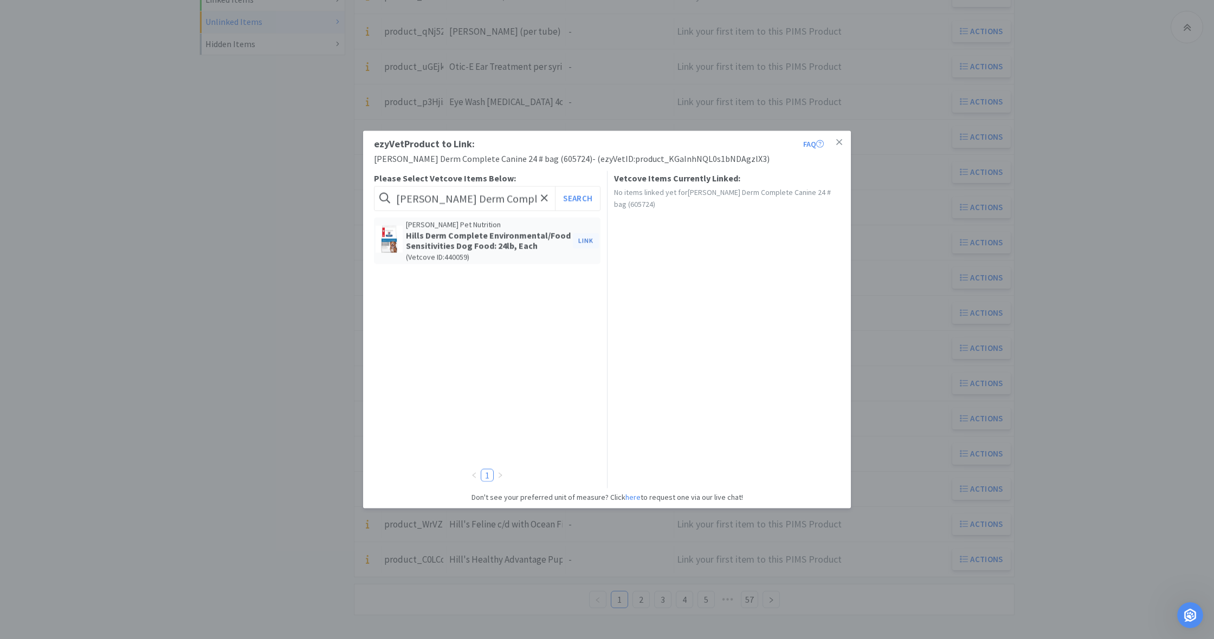
click at [582, 239] on button "Link" at bounding box center [586, 240] width 26 height 15
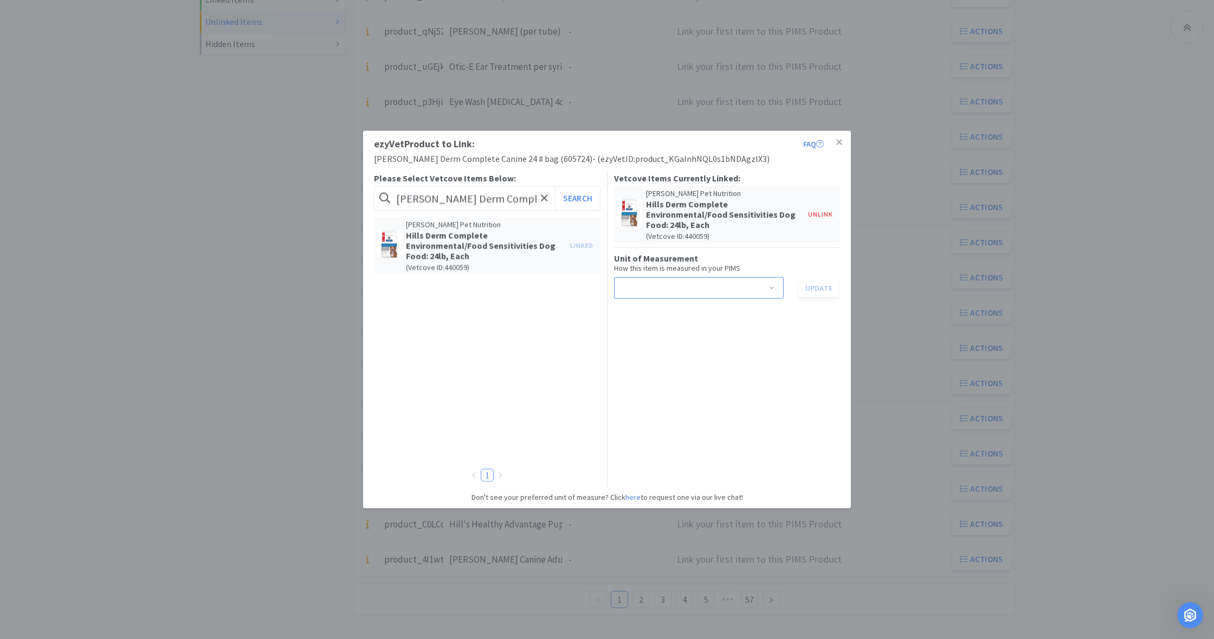
click at [772, 287] on span at bounding box center [771, 289] width 11 height 9
click at [643, 330] on li "bag" at bounding box center [698, 327] width 170 height 17
click at [820, 287] on button "Update" at bounding box center [819, 288] width 40 height 18
click at [840, 142] on icon at bounding box center [839, 142] width 6 height 6
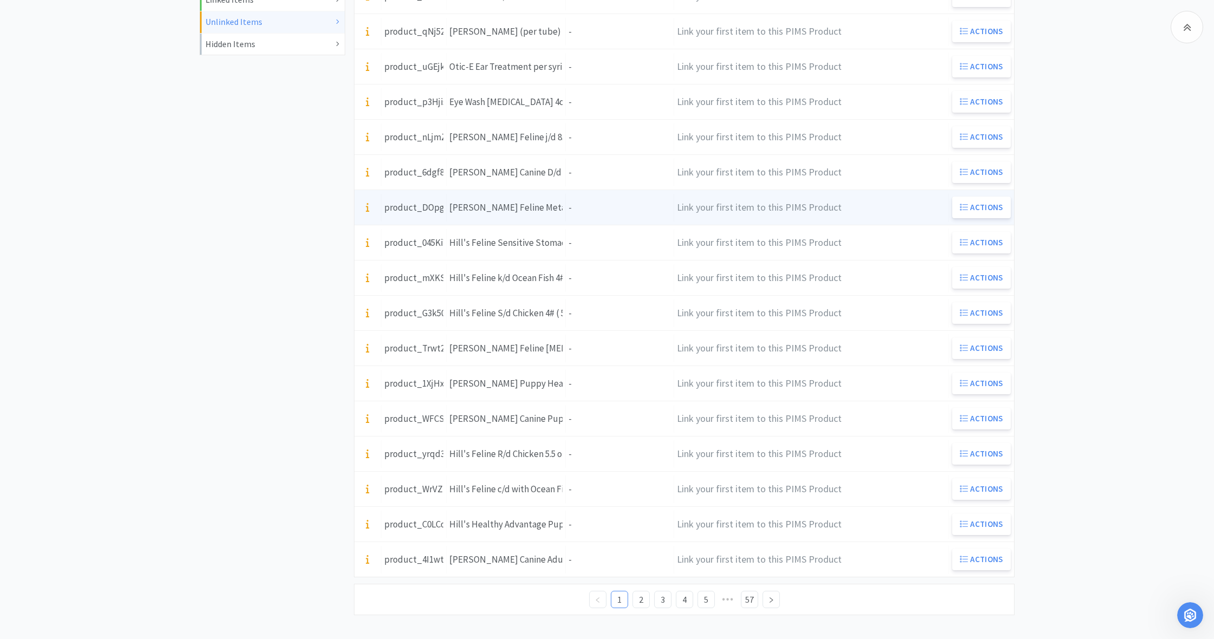
click at [608, 209] on div "Units -" at bounding box center [620, 208] width 108 height 28
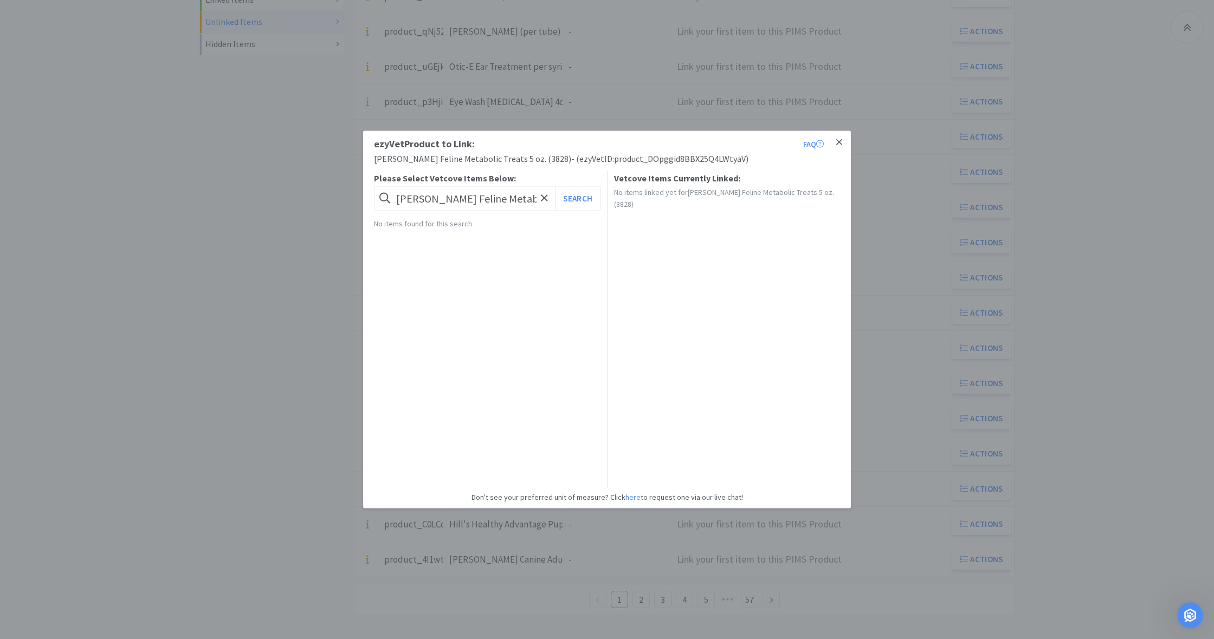
click at [841, 143] on icon at bounding box center [839, 143] width 6 height 10
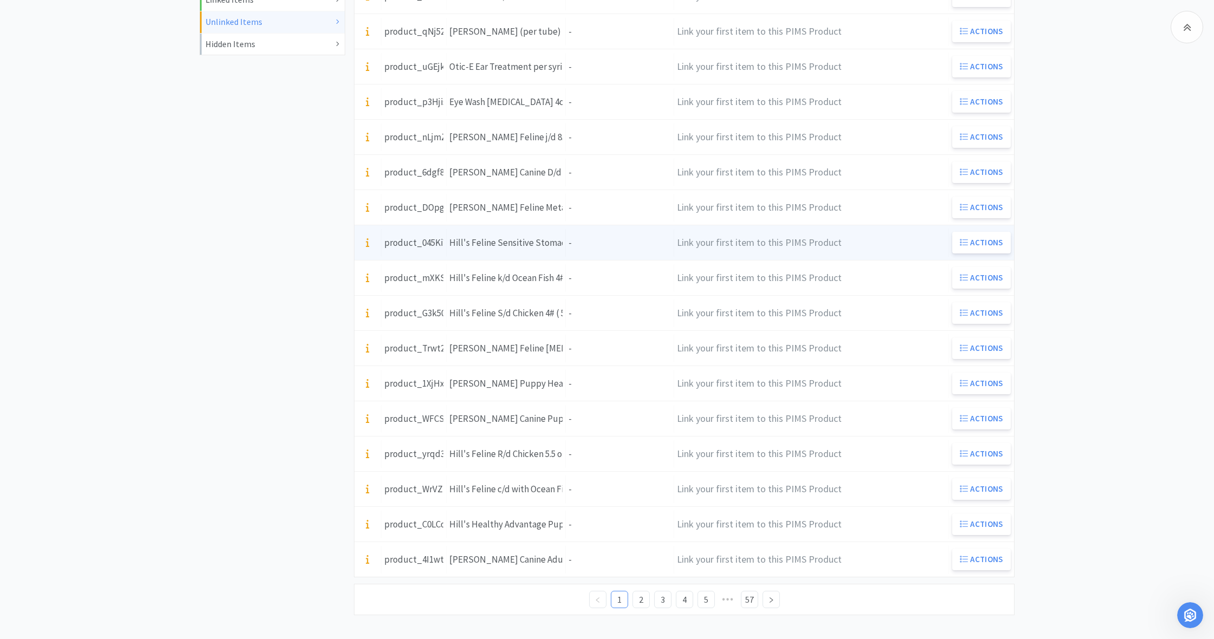
click at [592, 241] on div "Units -" at bounding box center [620, 243] width 108 height 28
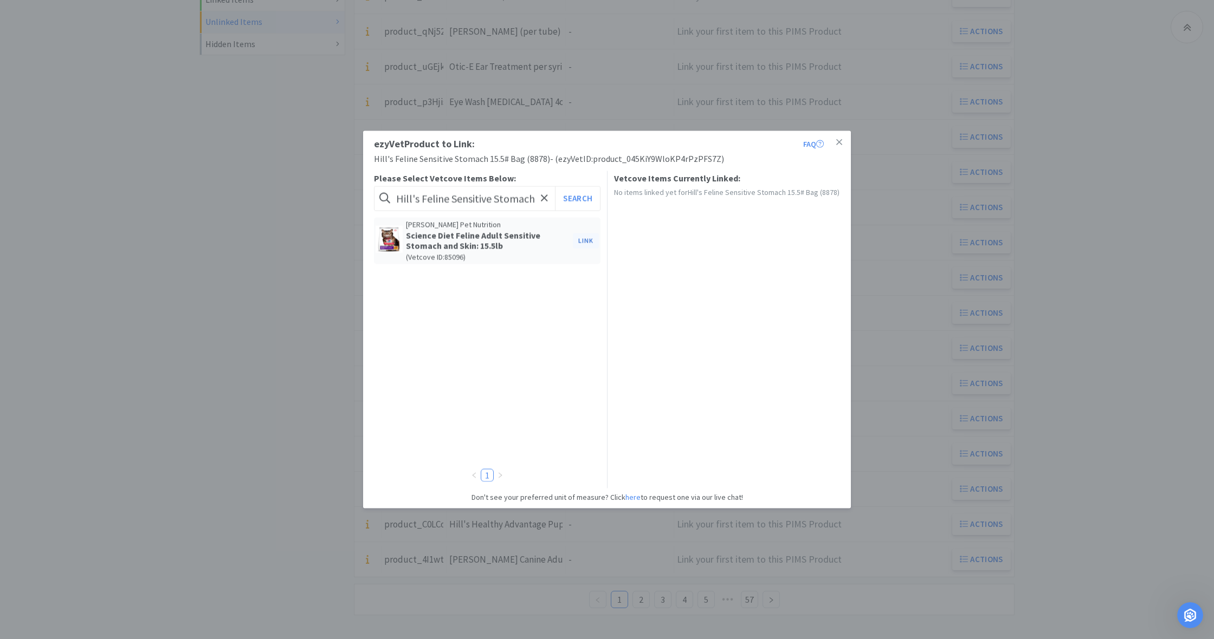
click at [586, 240] on button "Link" at bounding box center [586, 240] width 26 height 15
click at [772, 276] on span at bounding box center [771, 278] width 11 height 9
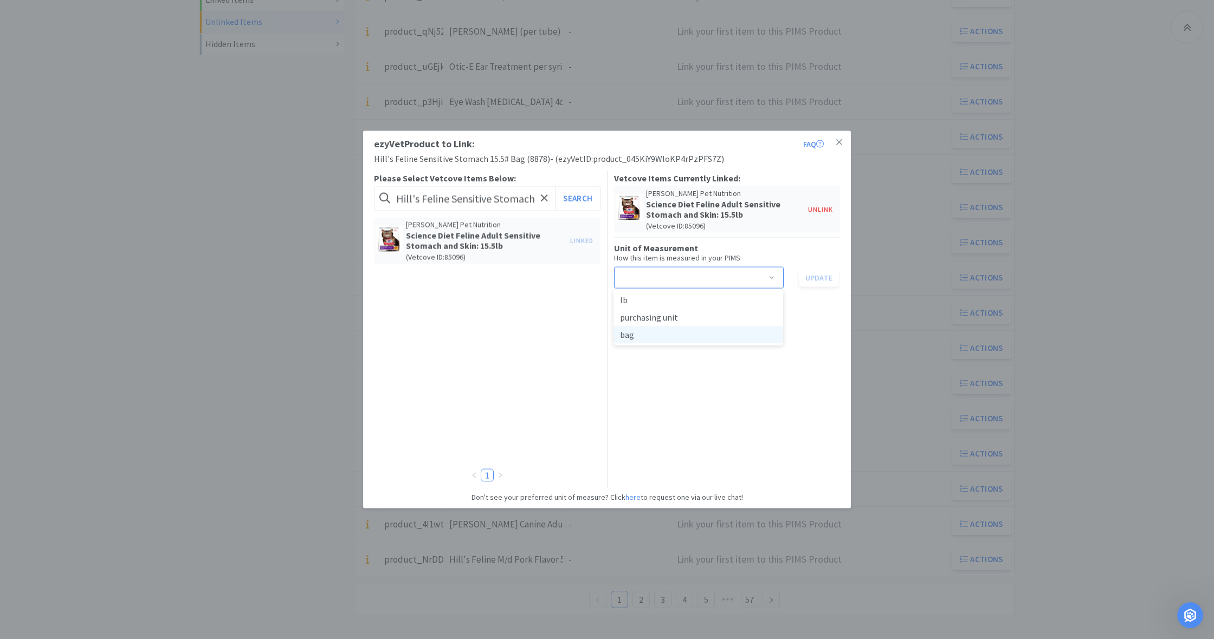
click at [664, 335] on li "bag" at bounding box center [698, 334] width 170 height 17
click at [819, 280] on button "Update" at bounding box center [819, 277] width 40 height 18
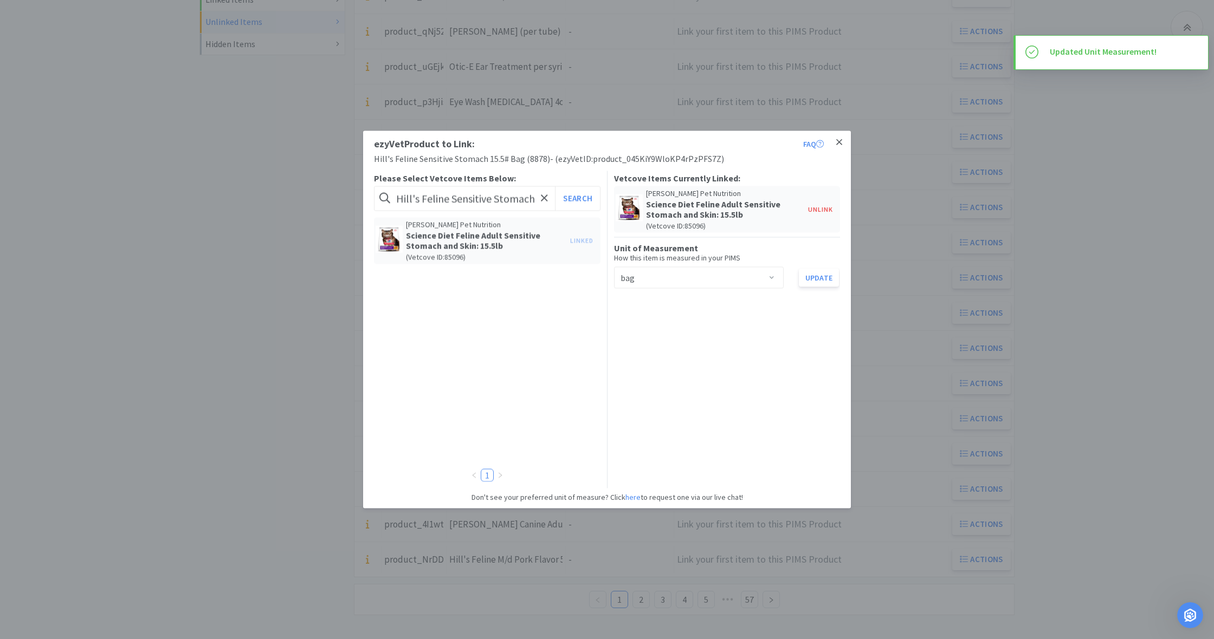
click at [840, 140] on icon at bounding box center [839, 143] width 6 height 10
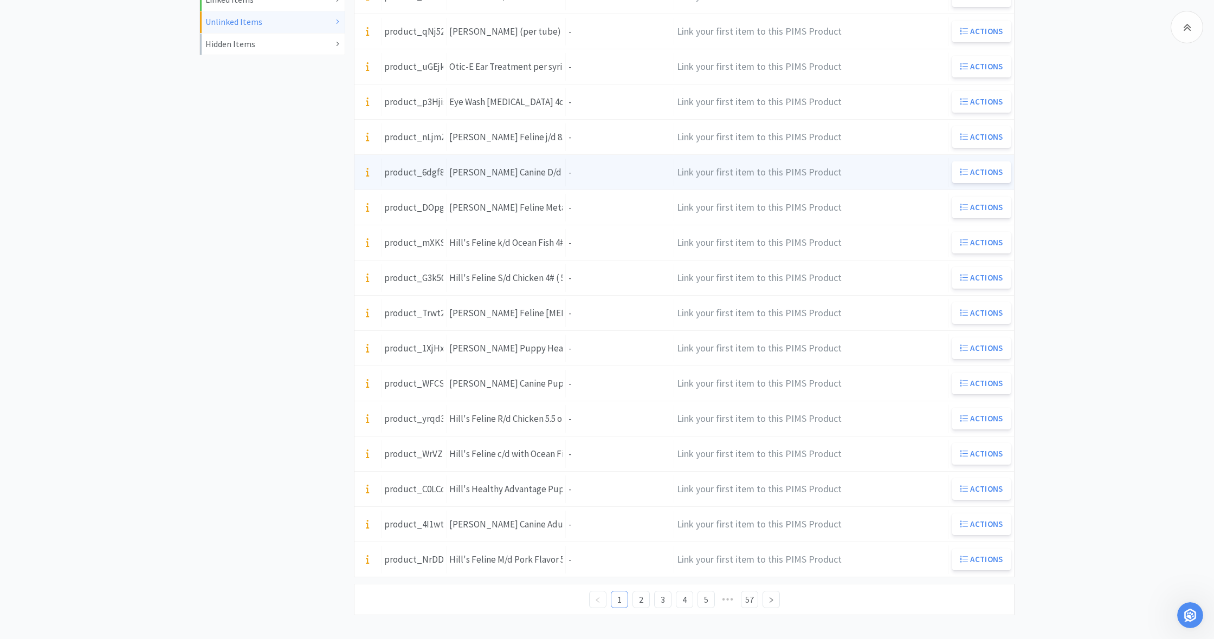
click at [584, 173] on div "Units -" at bounding box center [620, 173] width 108 height 28
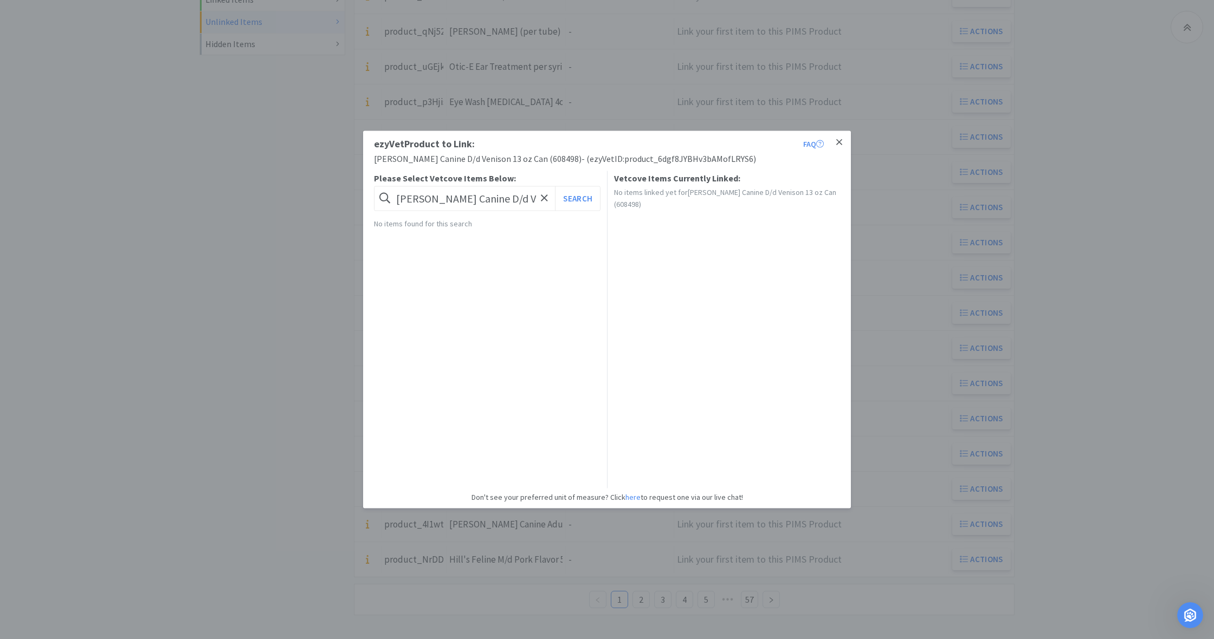
click at [842, 143] on link at bounding box center [838, 142] width 19 height 23
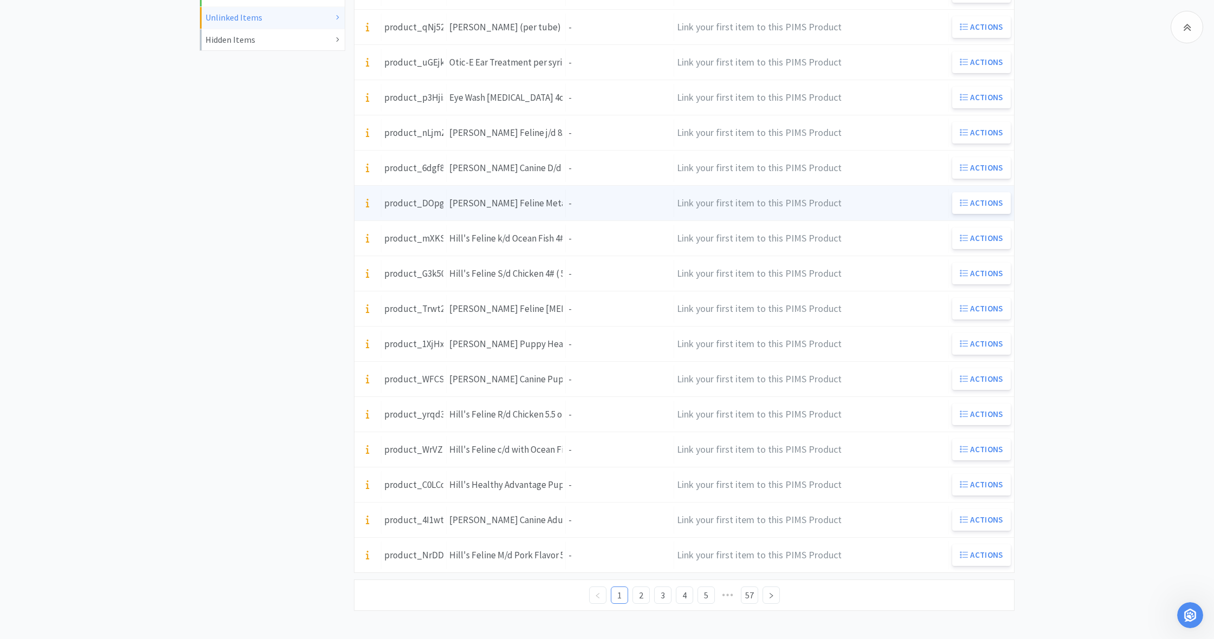
scroll to position [328, 0]
click at [597, 204] on div "Units -" at bounding box center [620, 204] width 108 height 28
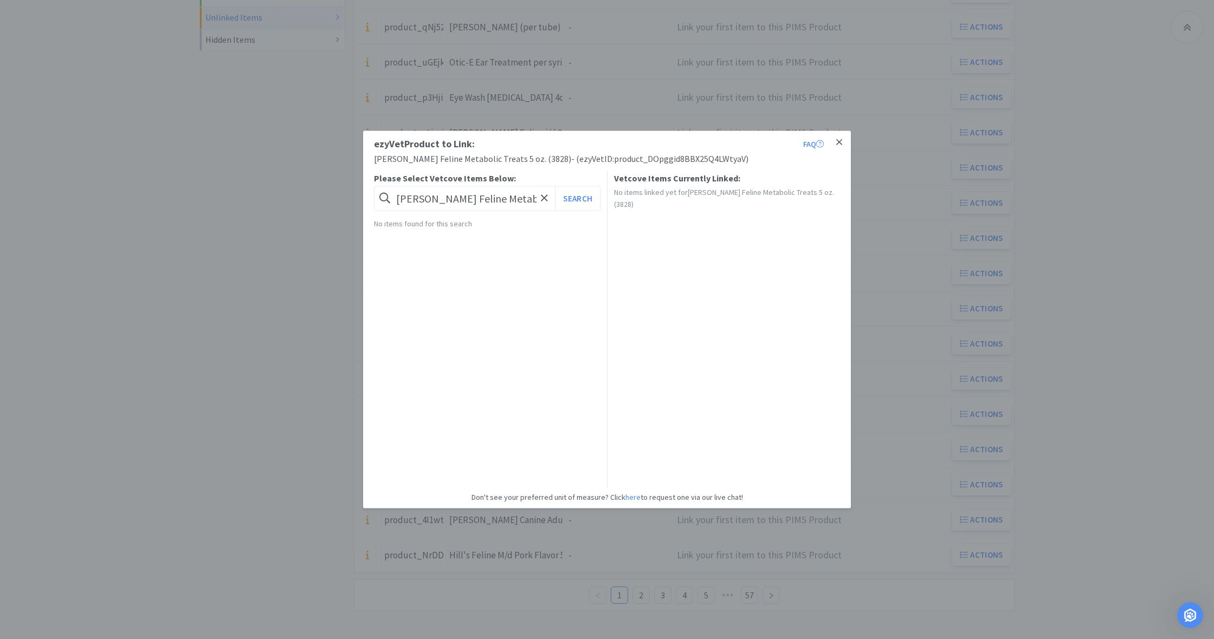
click at [840, 142] on icon at bounding box center [839, 143] width 6 height 10
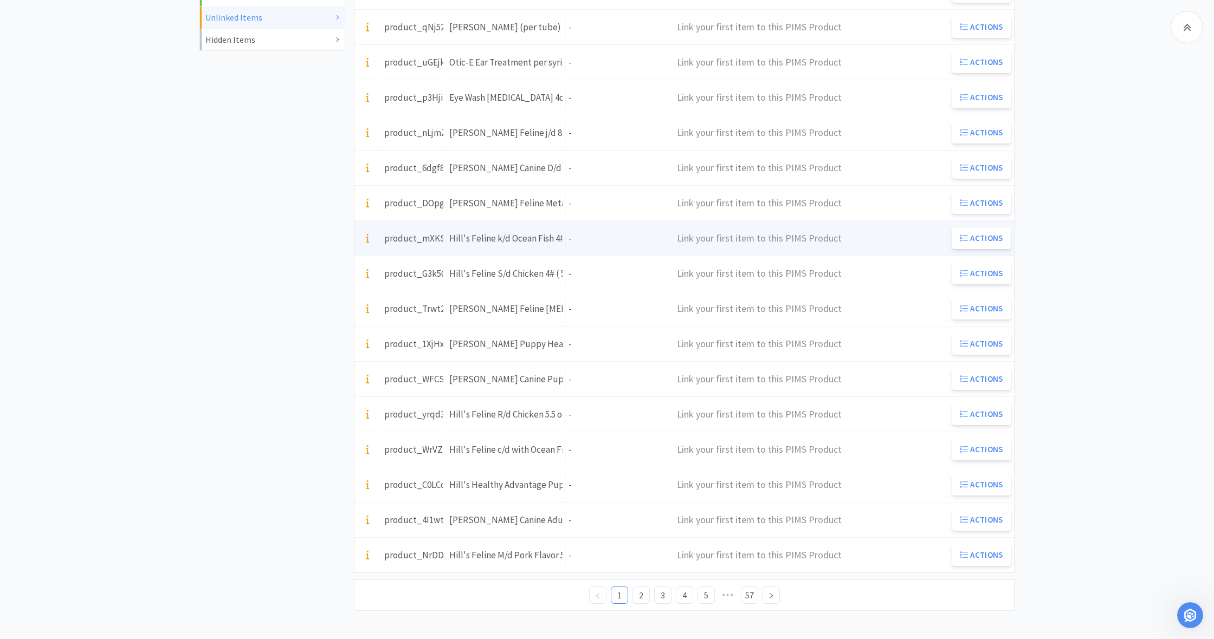
click at [584, 241] on div "Units -" at bounding box center [620, 239] width 108 height 28
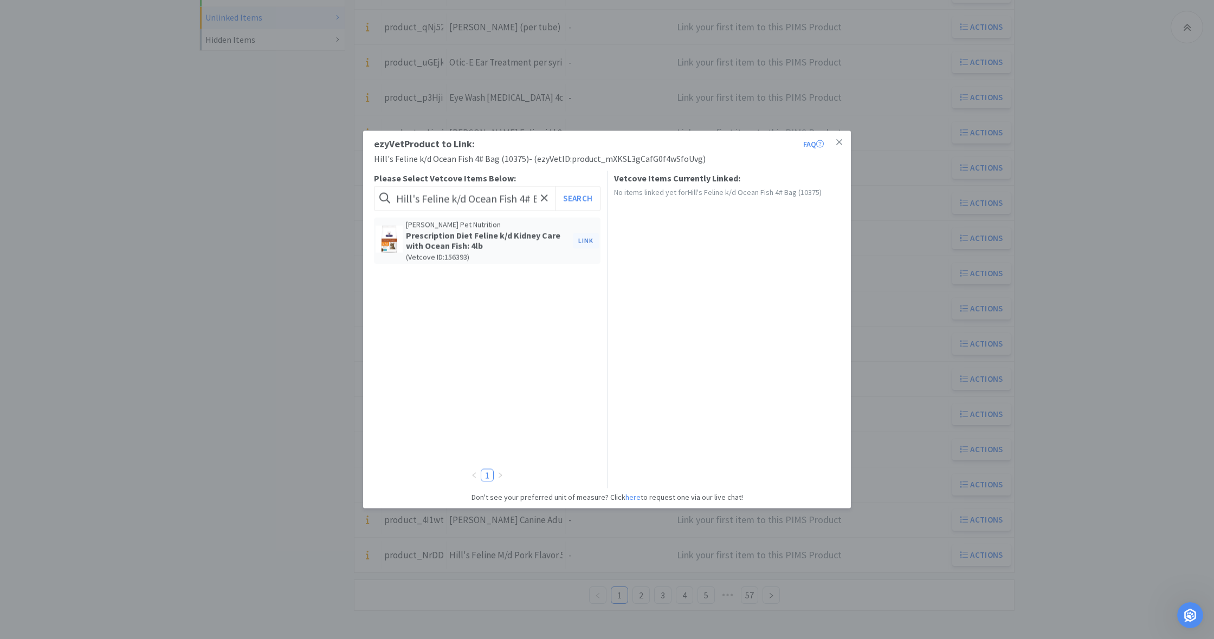
click at [583, 240] on button "Link" at bounding box center [586, 240] width 26 height 15
click at [773, 277] on span at bounding box center [771, 278] width 11 height 9
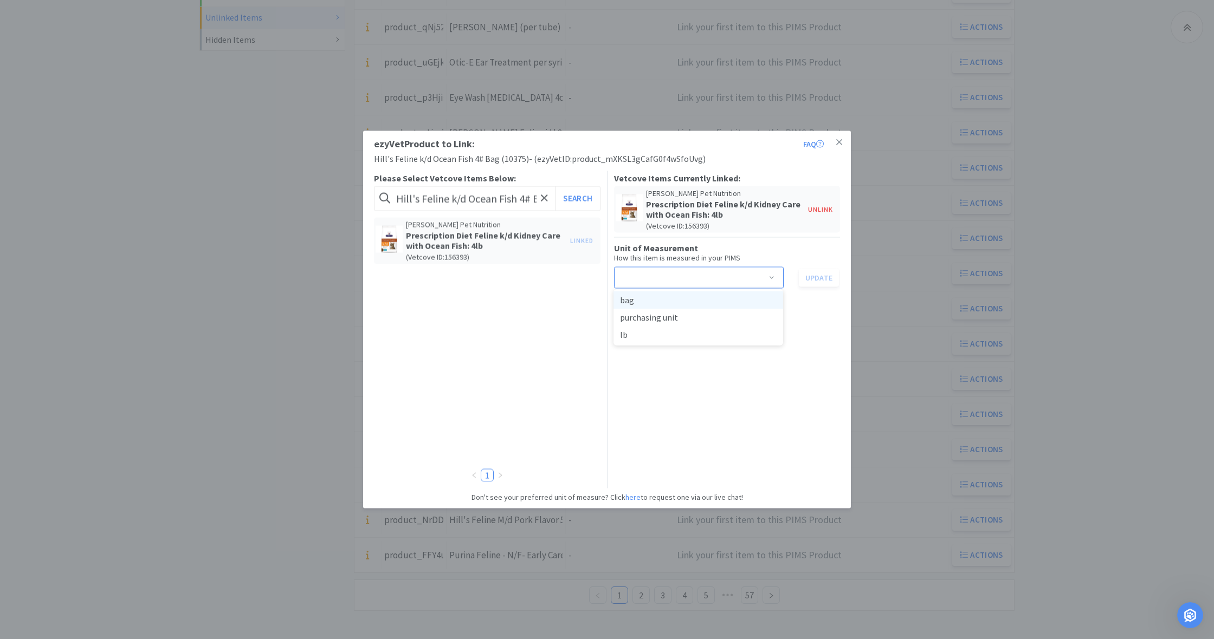
click at [693, 296] on li "bag" at bounding box center [698, 299] width 170 height 17
click at [816, 275] on button "Update" at bounding box center [819, 277] width 40 height 18
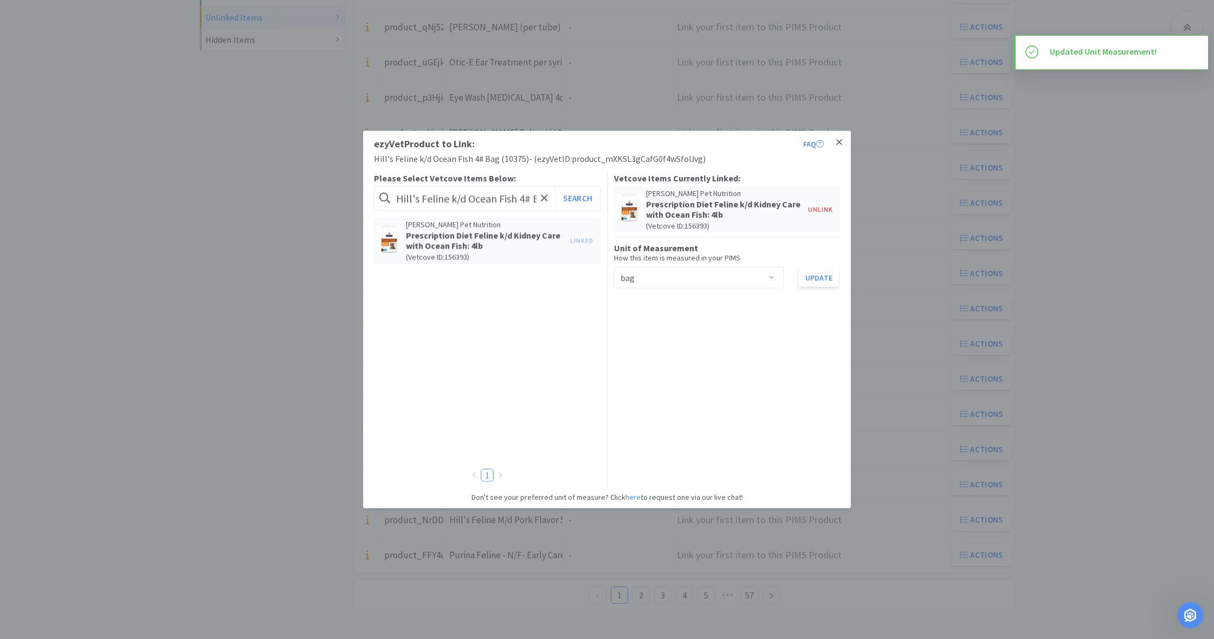
click at [838, 142] on icon at bounding box center [839, 142] width 6 height 6
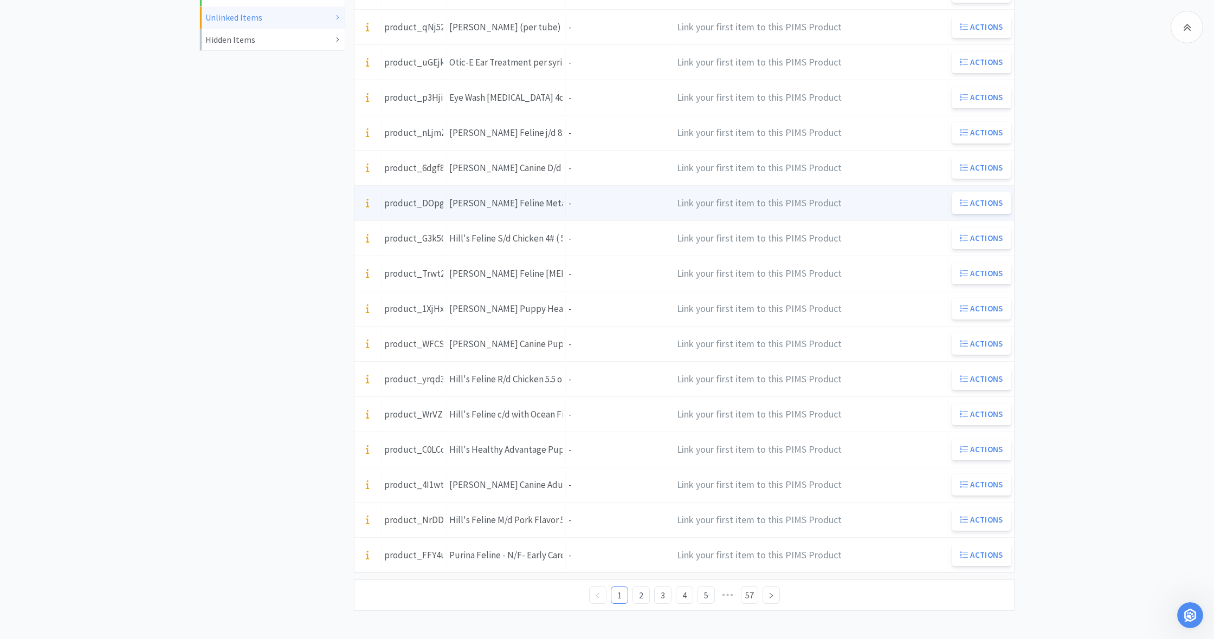
click at [578, 201] on div "Units -" at bounding box center [620, 204] width 108 height 28
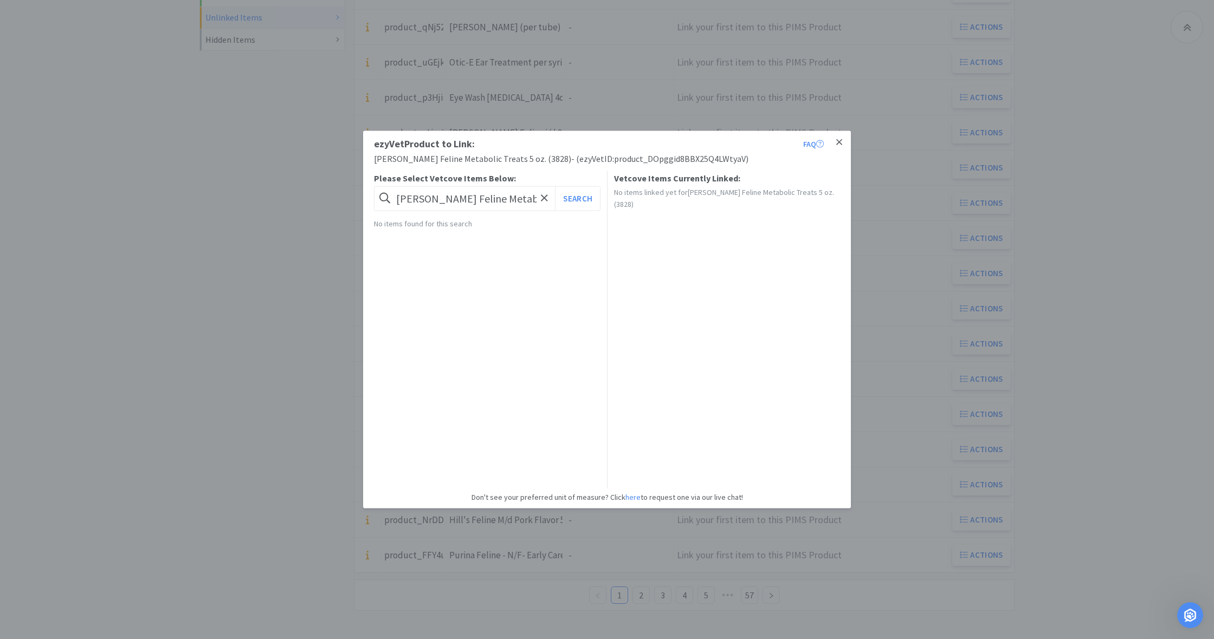
click at [840, 142] on icon at bounding box center [839, 142] width 6 height 6
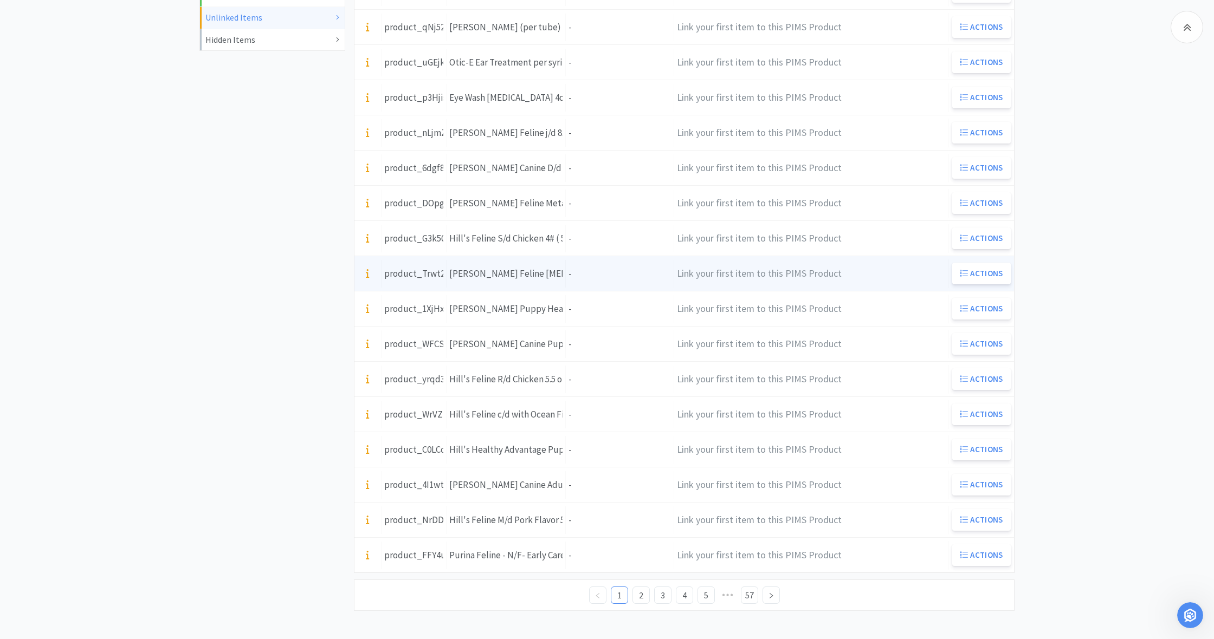
click at [588, 271] on div "Units -" at bounding box center [620, 274] width 108 height 28
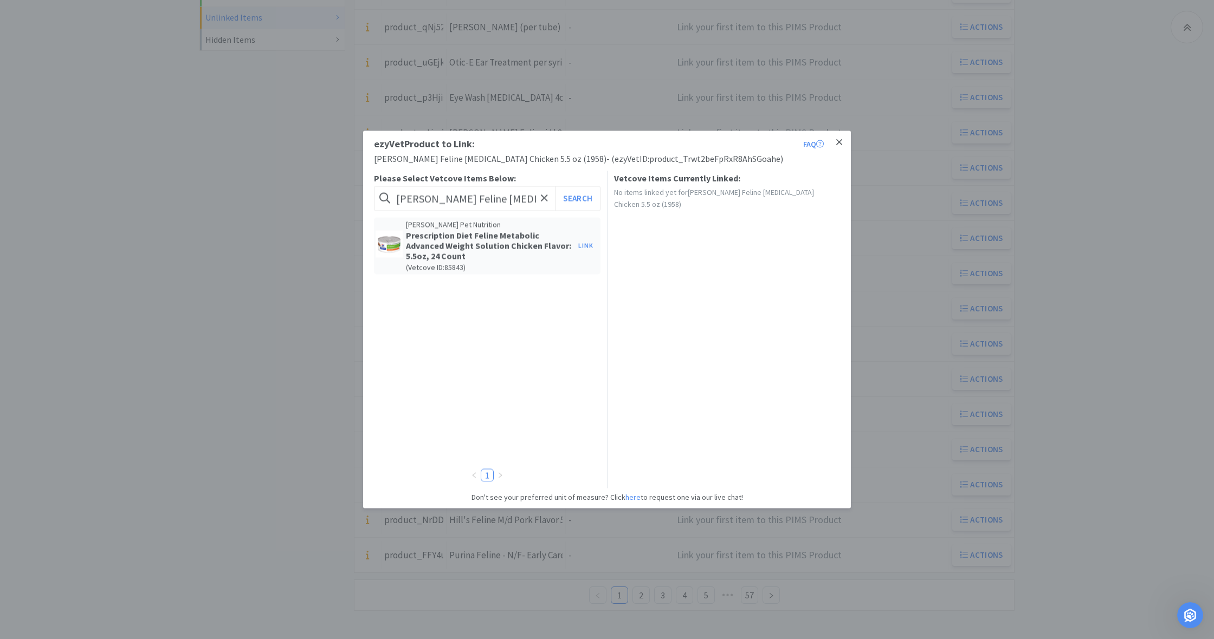
click at [838, 142] on icon at bounding box center [839, 143] width 6 height 10
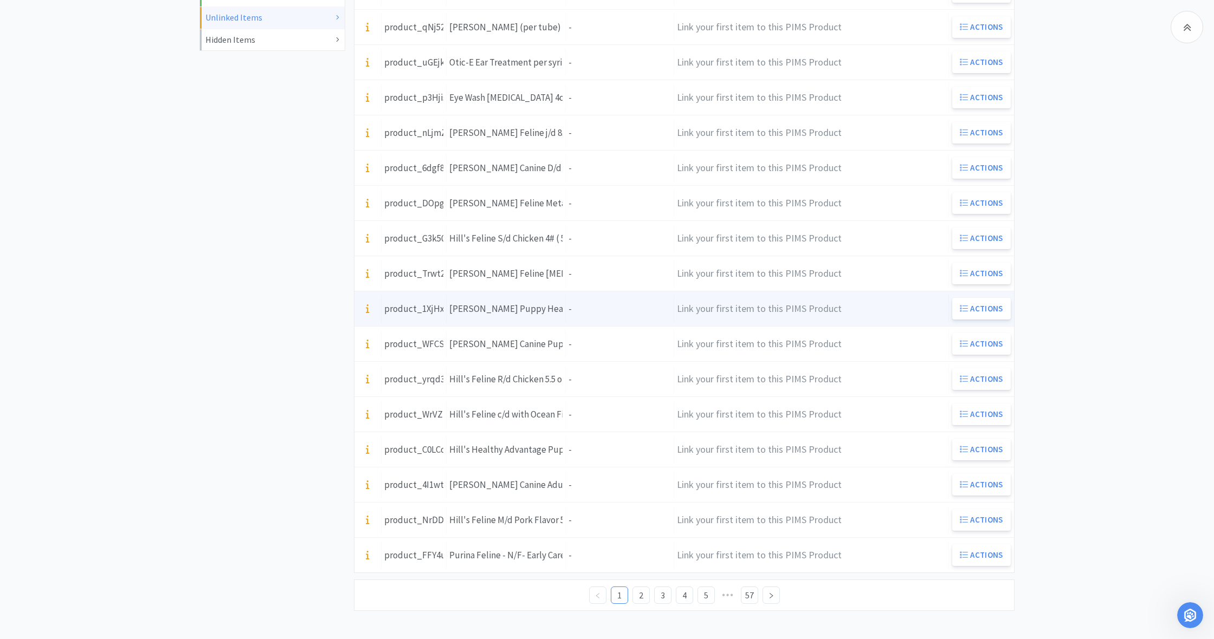
click at [586, 311] on div "Units -" at bounding box center [620, 309] width 108 height 28
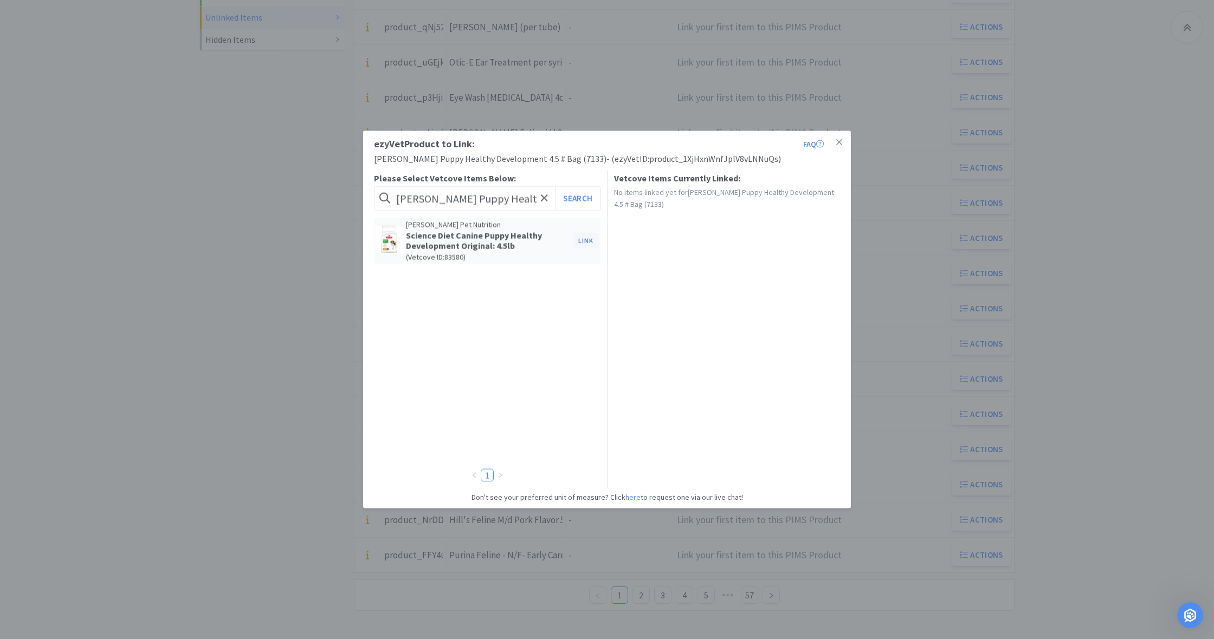
click at [585, 238] on button "Link" at bounding box center [586, 240] width 26 height 15
click at [772, 274] on span at bounding box center [771, 278] width 11 height 9
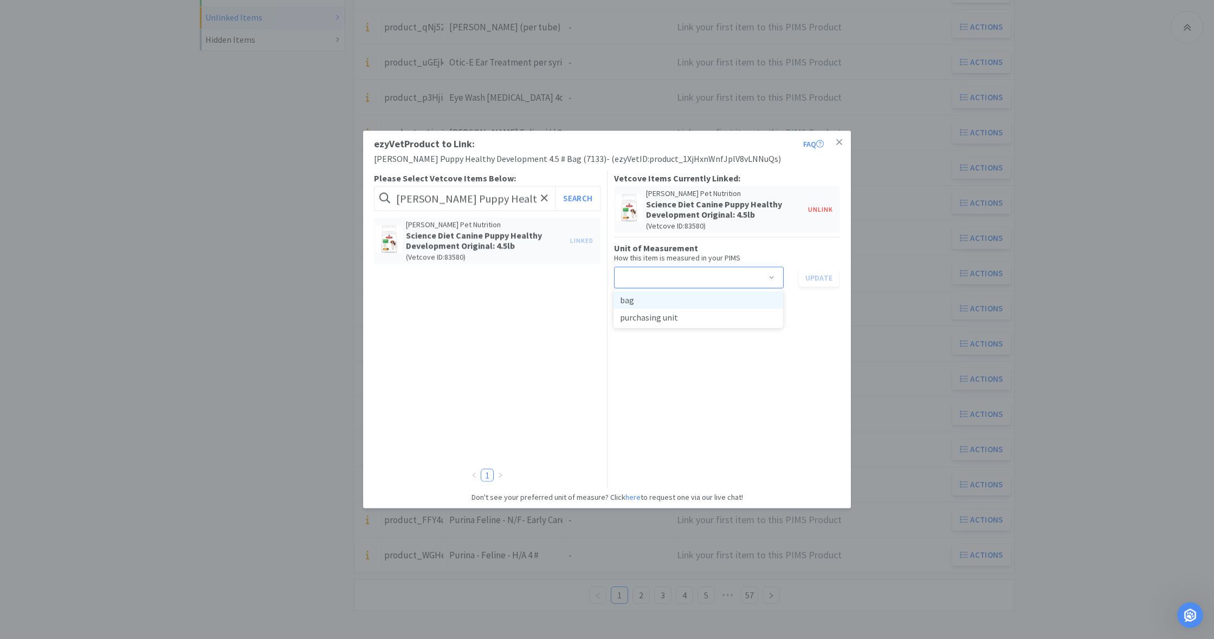
click at [689, 300] on li "bag" at bounding box center [698, 299] width 170 height 17
click at [817, 276] on button "Update" at bounding box center [819, 277] width 40 height 18
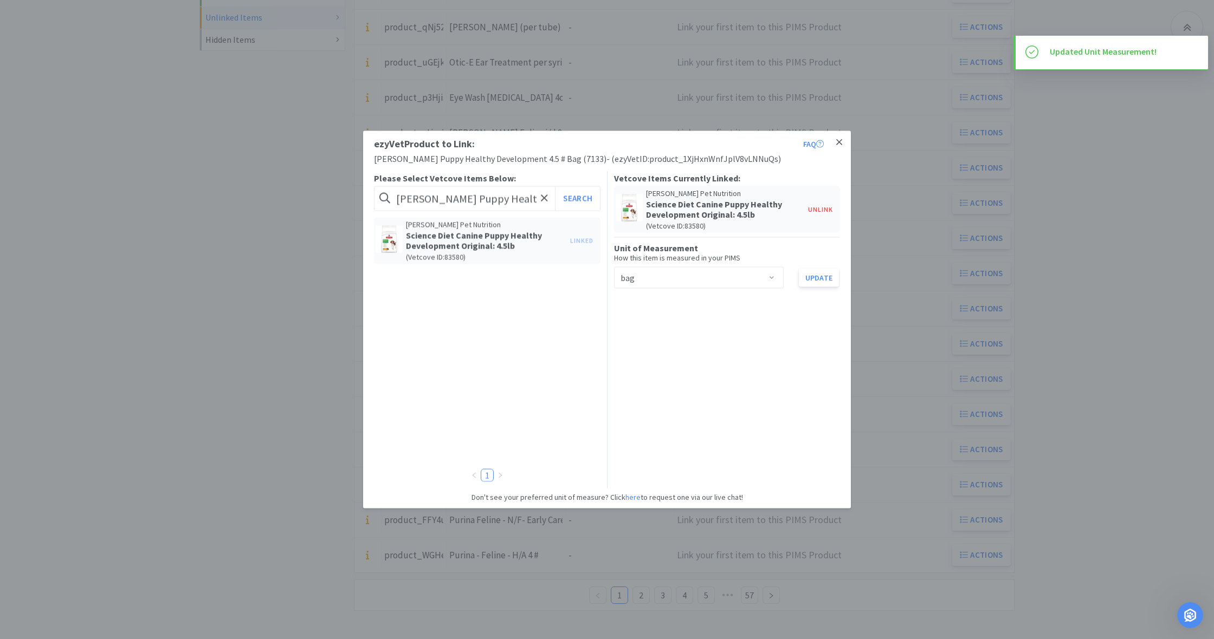
click at [839, 141] on icon at bounding box center [839, 143] width 6 height 10
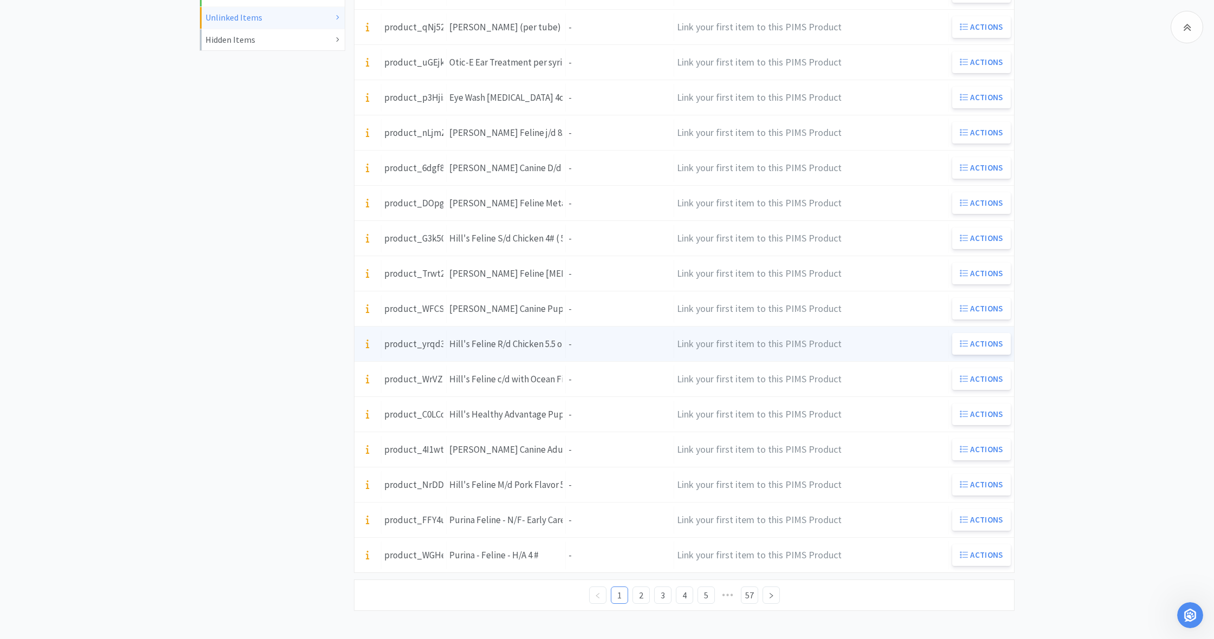
click at [589, 346] on div "Units -" at bounding box center [620, 344] width 108 height 28
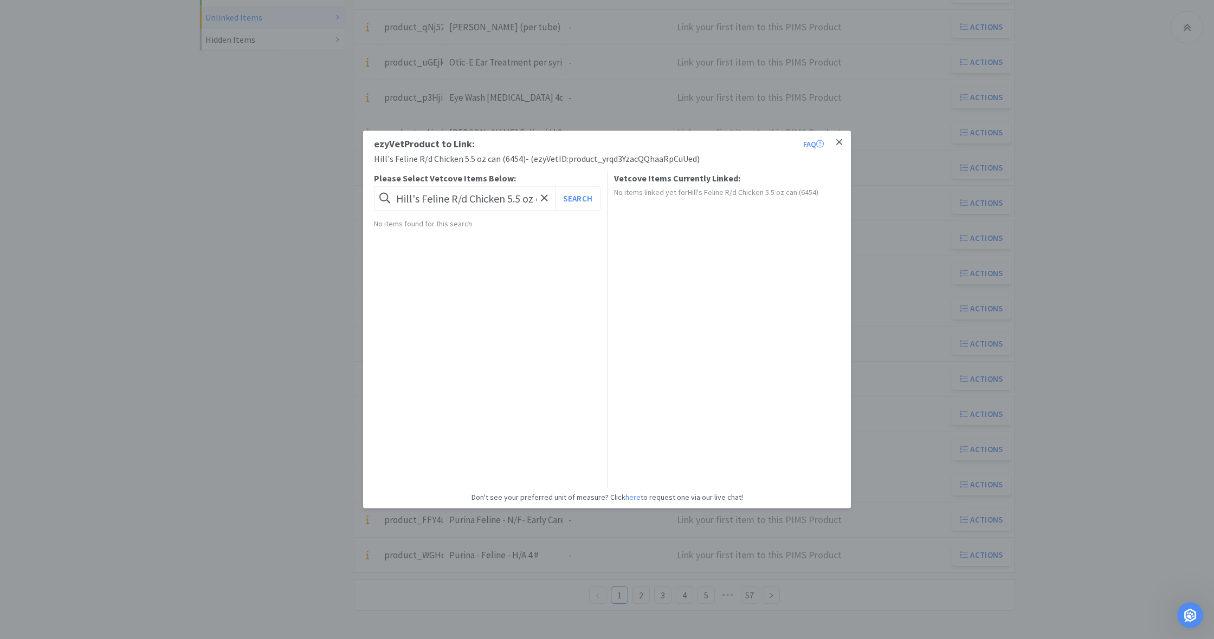
click at [839, 140] on icon at bounding box center [839, 143] width 6 height 10
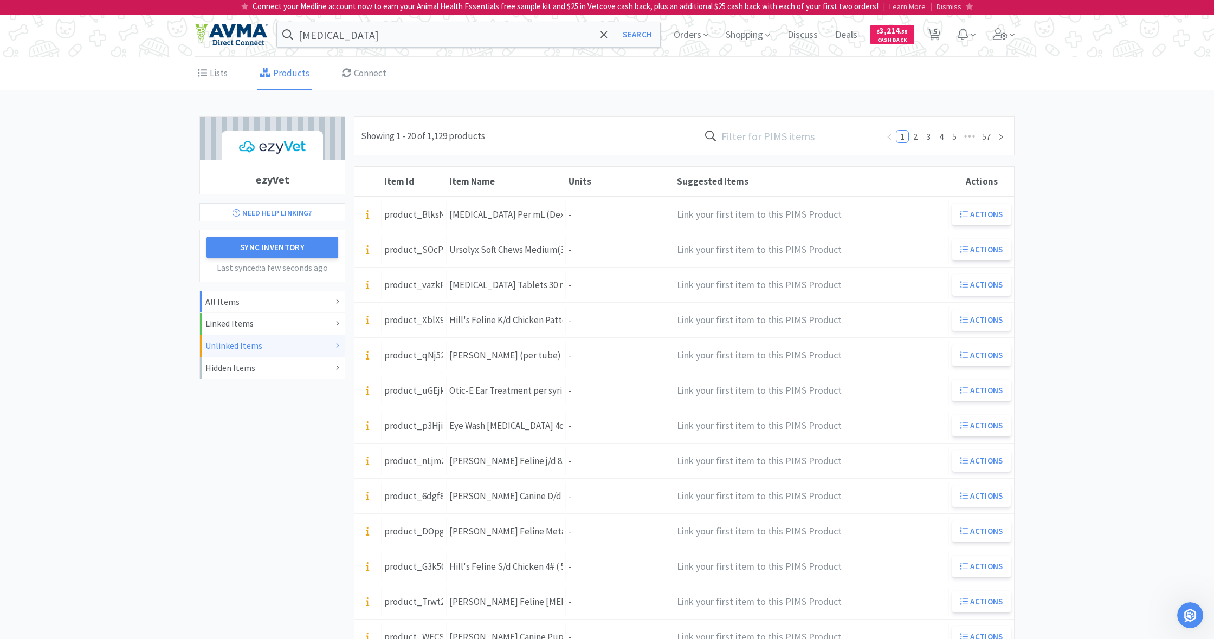
scroll to position [0, 0]
